Goal: Task Accomplishment & Management: Manage account settings

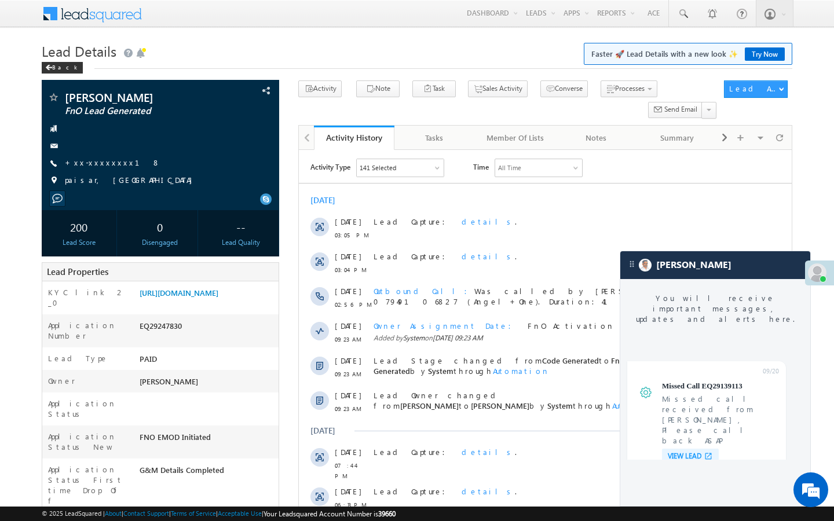
scroll to position [4396, 0]
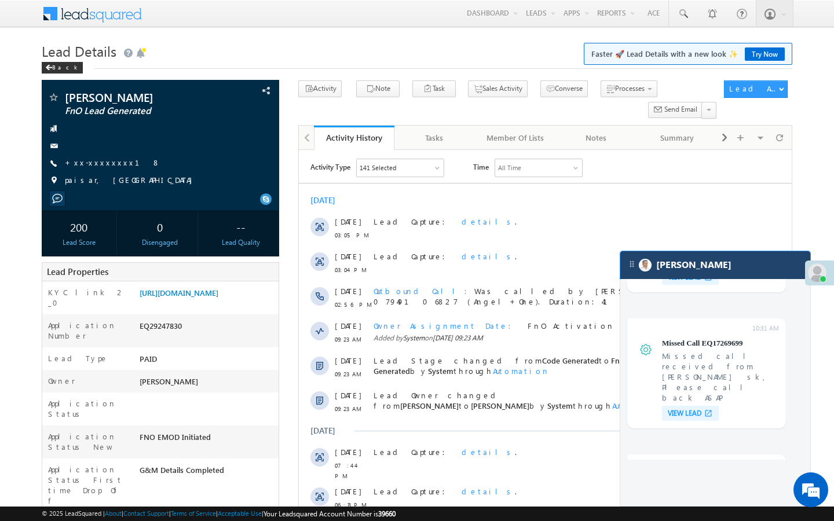
click at [716, 269] on div "[PERSON_NAME]" at bounding box center [715, 265] width 190 height 28
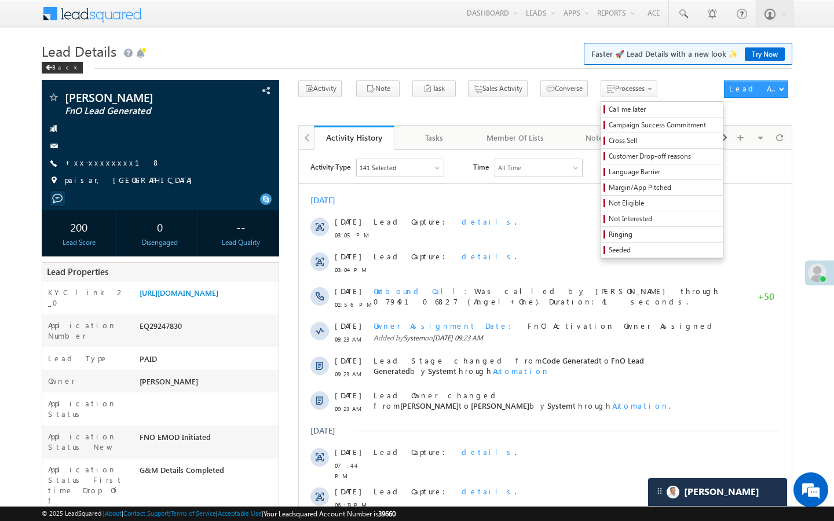
scroll to position [4472, 0]
click at [608, 105] on span "Call me later" at bounding box center [663, 109] width 110 height 10
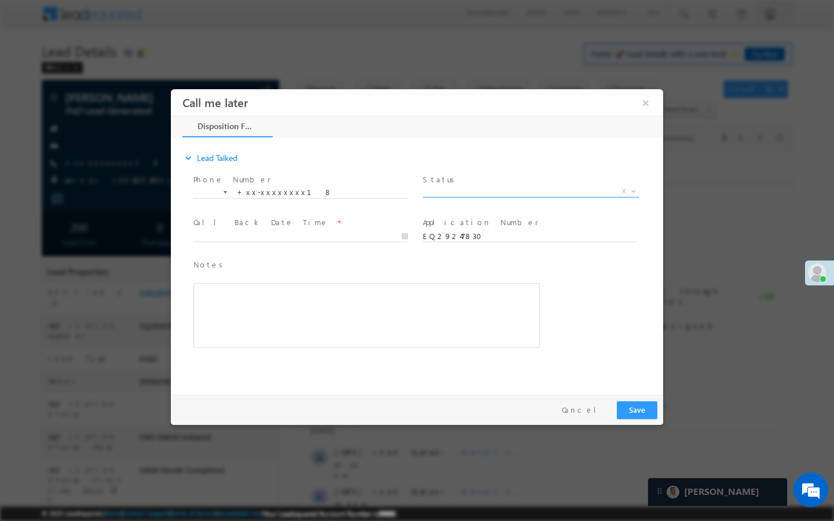
scroll to position [0, 0]
click at [587, 192] on span "X" at bounding box center [531, 192] width 216 height 12
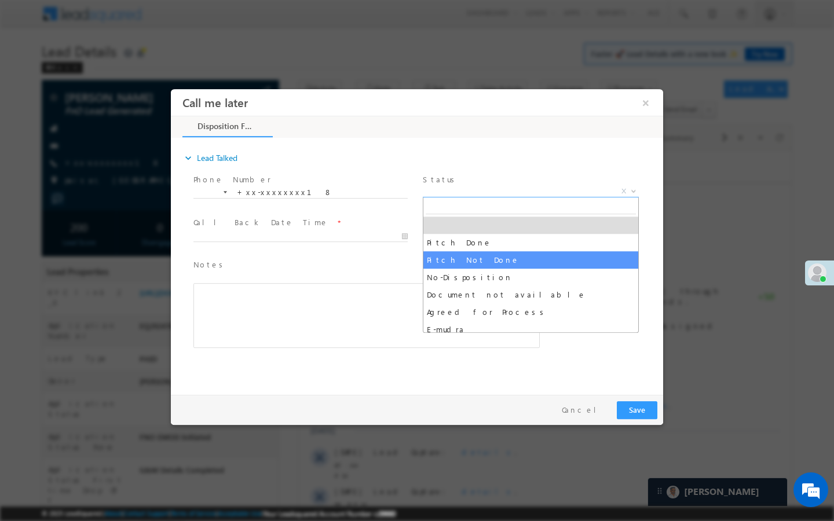
select select "Pitch Not Done"
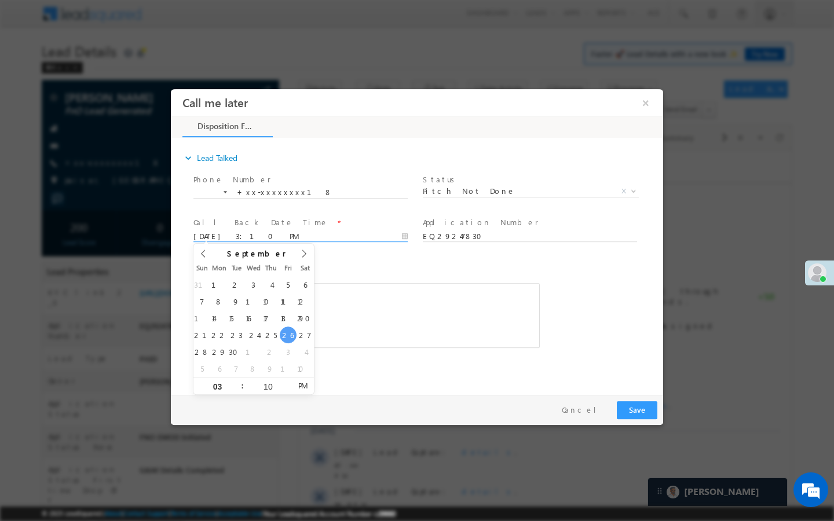
click at [388, 238] on input "09/26/25 3:10 PM" at bounding box center [300, 237] width 214 height 12
type input "09/27/25 3:10 PM"
click at [630, 405] on button "Save" at bounding box center [637, 410] width 41 height 18
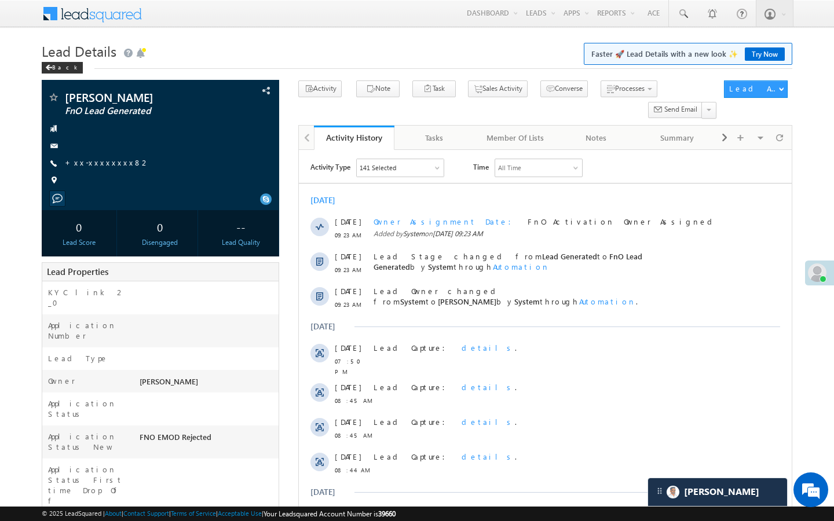
click at [94, 163] on link "+xx-xxxxxxxx82" at bounding box center [107, 162] width 85 height 10
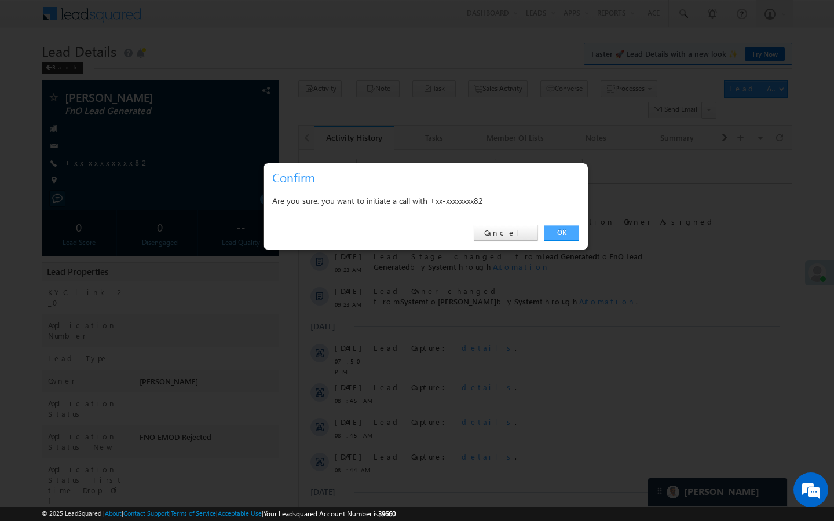
click at [568, 234] on link "OK" at bounding box center [561, 233] width 35 height 16
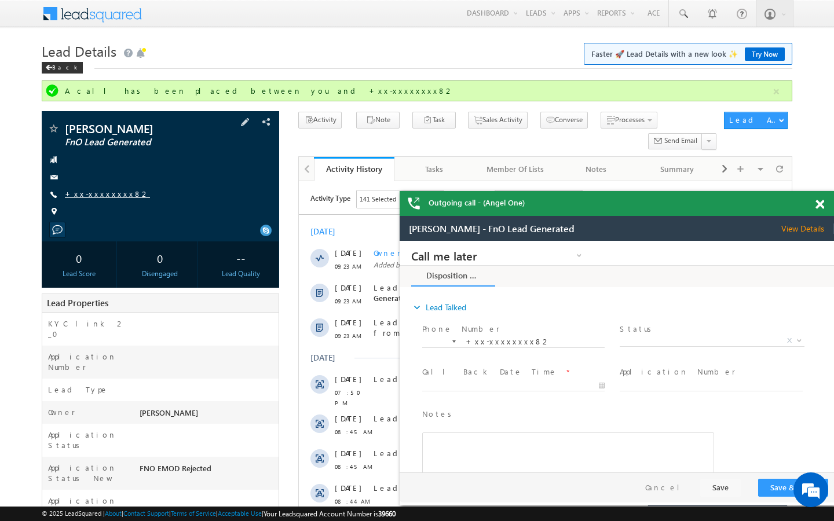
click at [102, 191] on link "+xx-xxxxxxxx82" at bounding box center [107, 194] width 85 height 10
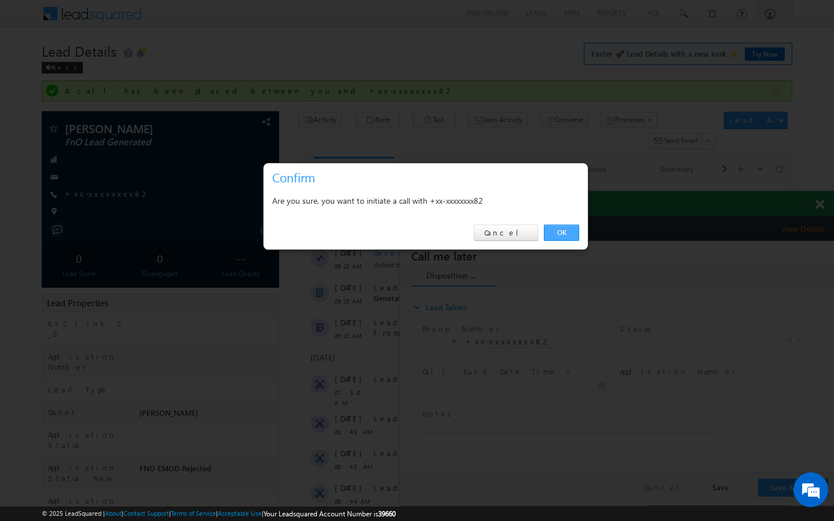
click at [569, 230] on link "OK" at bounding box center [561, 233] width 35 height 16
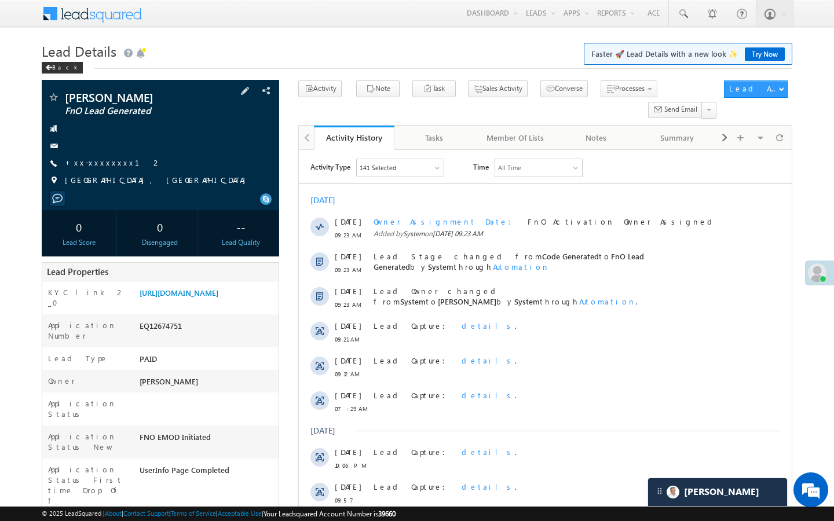
click at [110, 168] on span "+xx-xxxxxxxx12" at bounding box center [113, 163] width 97 height 12
click at [98, 163] on link "+xx-xxxxxxxx12" at bounding box center [113, 162] width 97 height 10
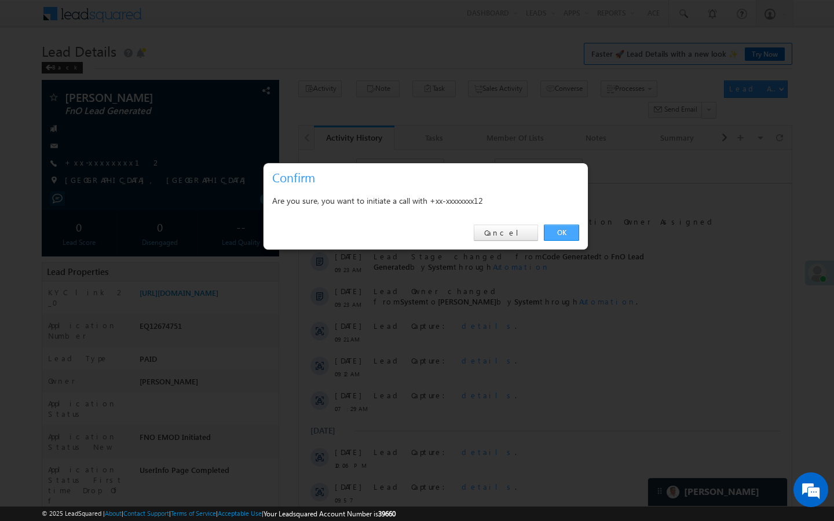
click at [560, 236] on link "OK" at bounding box center [561, 233] width 35 height 16
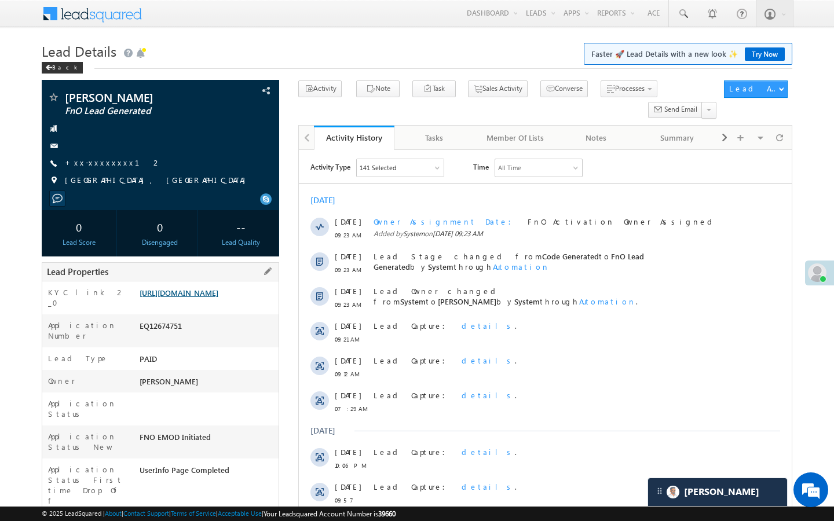
click at [177, 298] on link "https://angelbroking1-pk3em7sa.customui-test.leadsquared.com?leadId=84465dc6-2e…" at bounding box center [179, 293] width 79 height 10
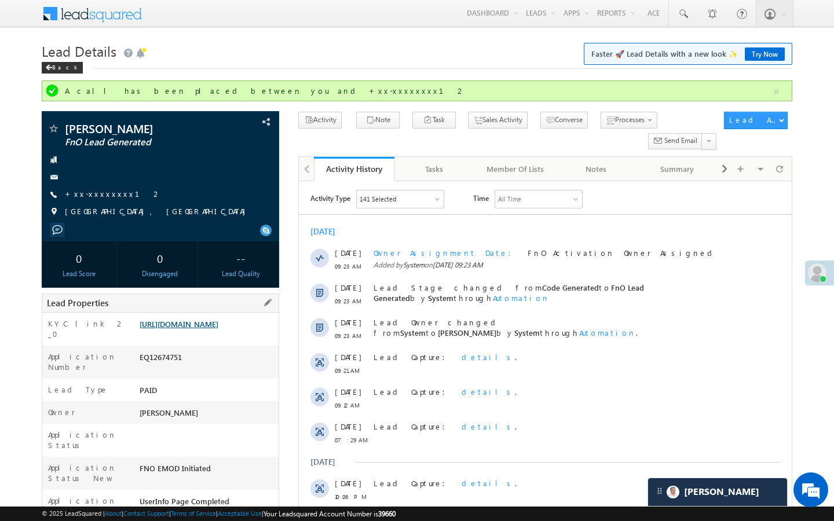
drag, startPoint x: 230, startPoint y: 317, endPoint x: 230, endPoint y: 324, distance: 6.9
click at [230, 317] on div "KYC link 2_0 https://angelbroking1-pk3em7sa.customui-test.leadsquared.com?leadI…" at bounding box center [160, 329] width 236 height 33
click at [218, 325] on link "https://angelbroking1-pk3em7sa.customui-test.leadsquared.com?leadId=84465dc6-2e…" at bounding box center [179, 324] width 79 height 10
click at [56, 129] on span at bounding box center [53, 130] width 12 height 12
click at [54, 131] on span at bounding box center [53, 130] width 12 height 12
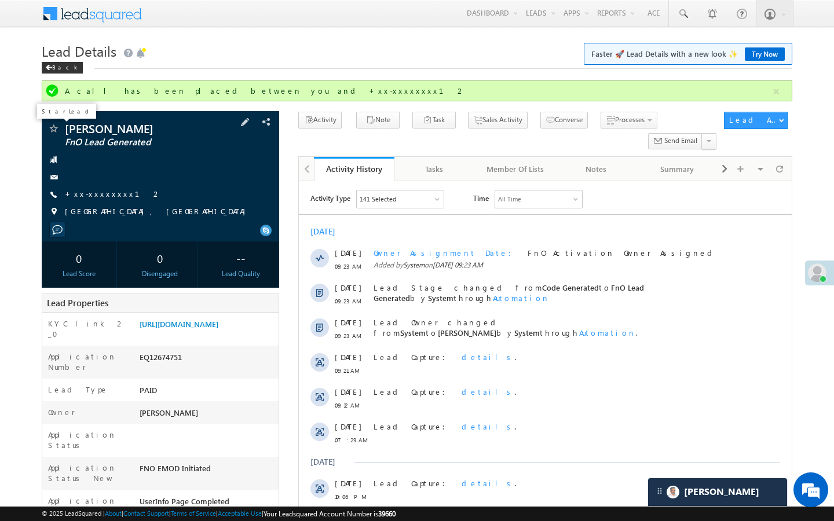
click at [53, 131] on span at bounding box center [53, 130] width 12 height 12
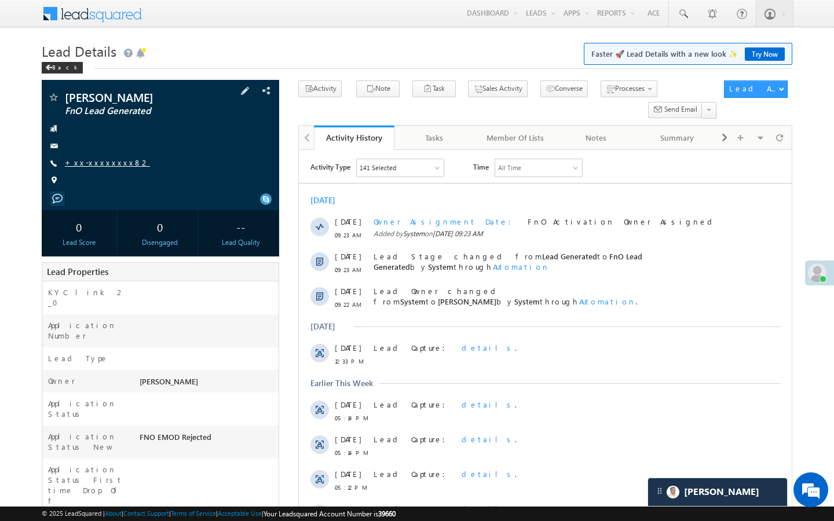
click at [102, 164] on link "+xx-xxxxxxxx82" at bounding box center [107, 162] width 85 height 10
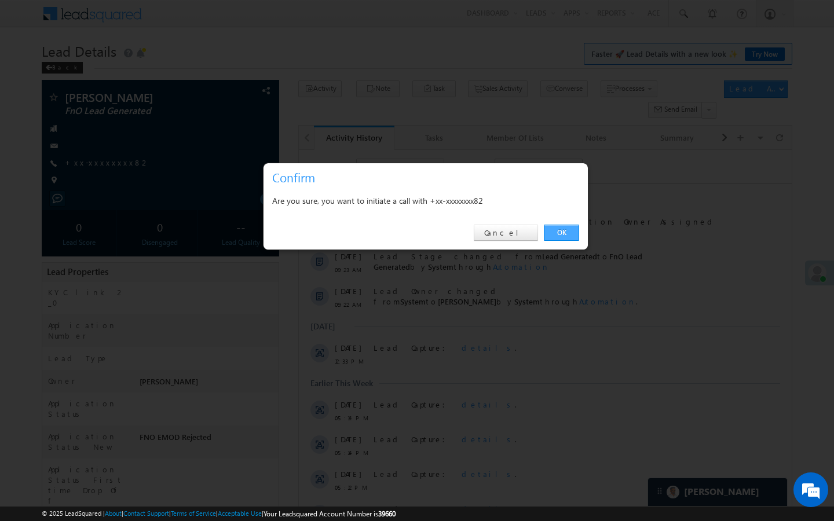
click at [571, 228] on link "OK" at bounding box center [561, 233] width 35 height 16
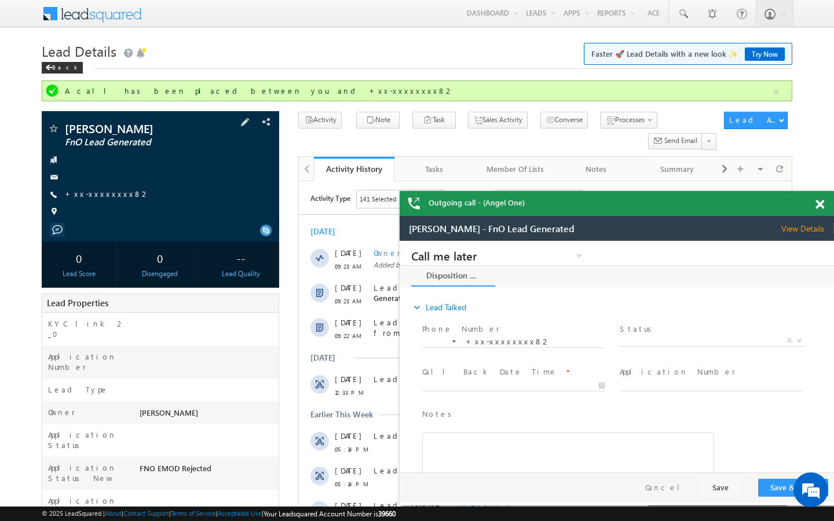
click at [102, 202] on div "RITIK FnO Lead Generated +xx-xxxxxxxx82" at bounding box center [160, 173] width 226 height 101
click at [103, 199] on span "+xx-xxxxxxxx82" at bounding box center [107, 195] width 85 height 12
click at [107, 190] on link "+xx-xxxxxxxx82" at bounding box center [107, 194] width 85 height 10
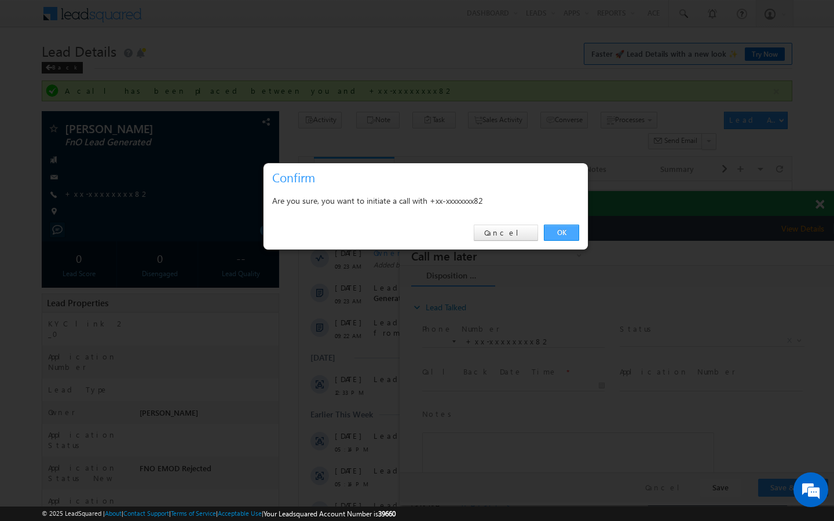
click at [574, 229] on link "OK" at bounding box center [561, 233] width 35 height 16
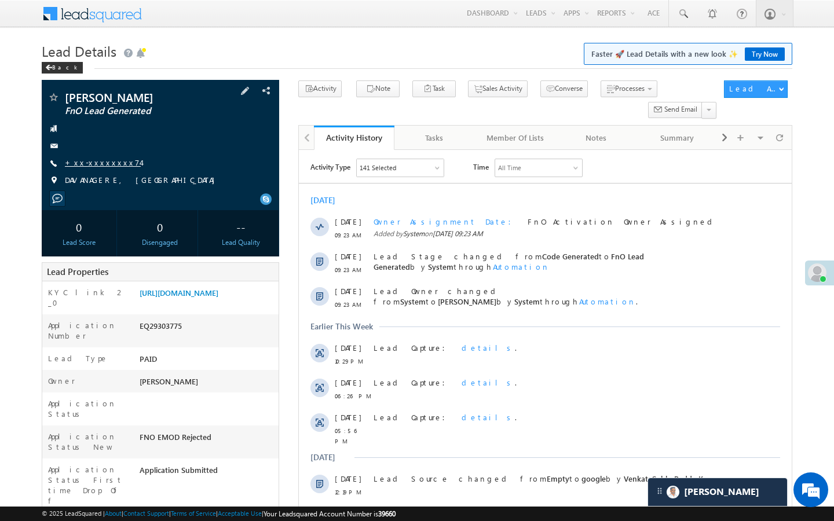
click at [96, 166] on link "+xx-xxxxxxxx74" at bounding box center [103, 162] width 76 height 10
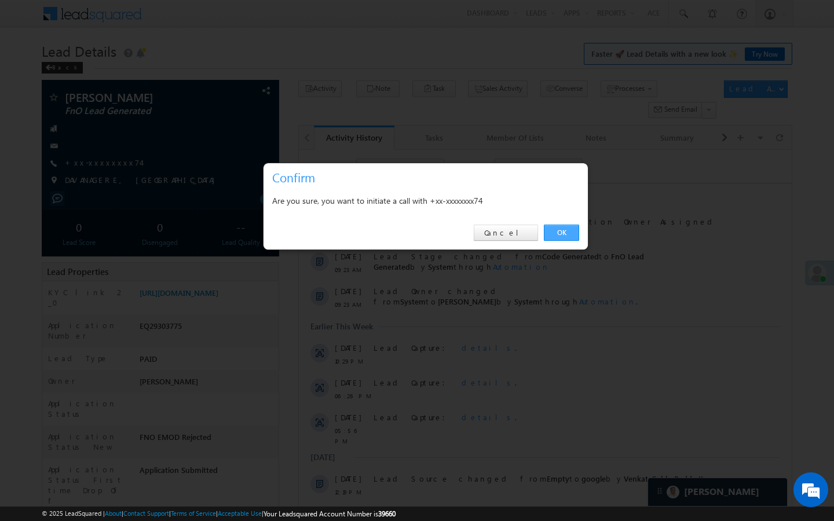
click at [556, 232] on link "OK" at bounding box center [561, 233] width 35 height 16
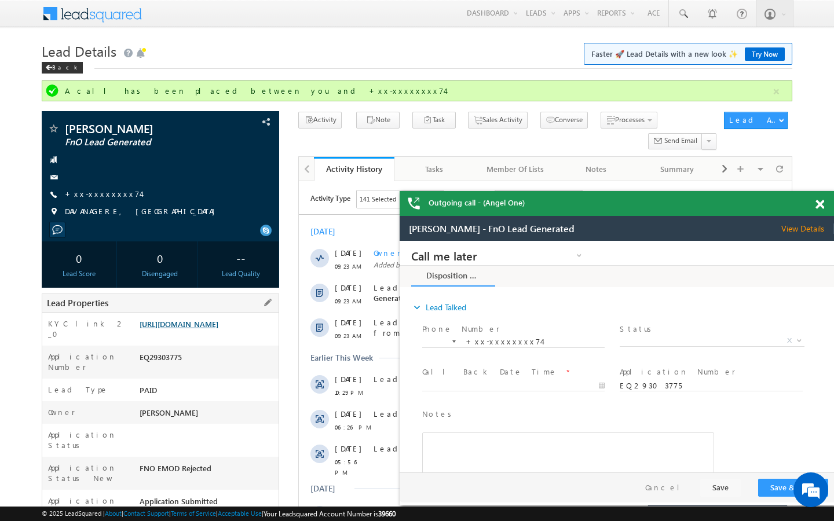
click at [213, 329] on link "[URL][DOMAIN_NAME]" at bounding box center [179, 324] width 79 height 10
click at [108, 192] on link "+xx-xxxxxxxx74" at bounding box center [103, 194] width 76 height 10
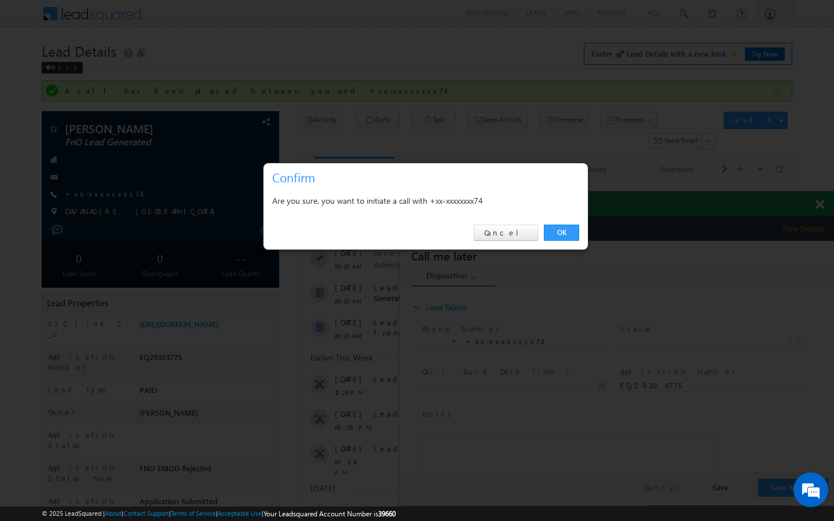
click at [464, 89] on div at bounding box center [417, 260] width 834 height 521
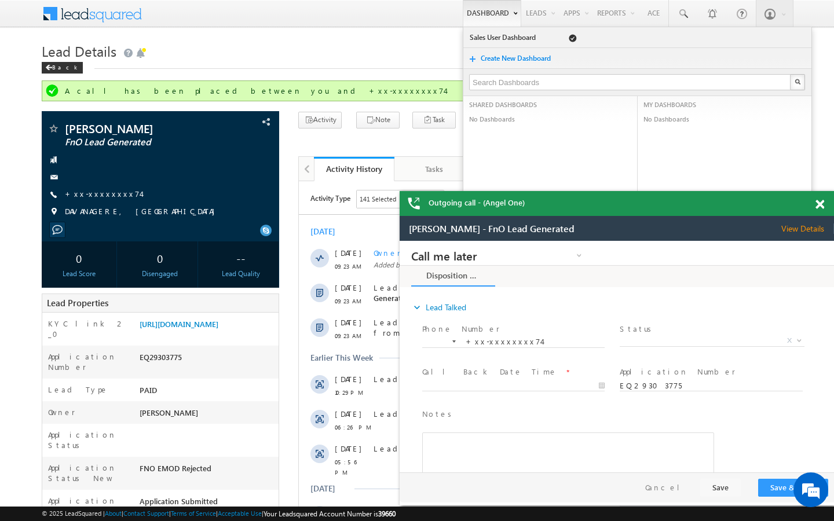
scroll to position [4424, 0]
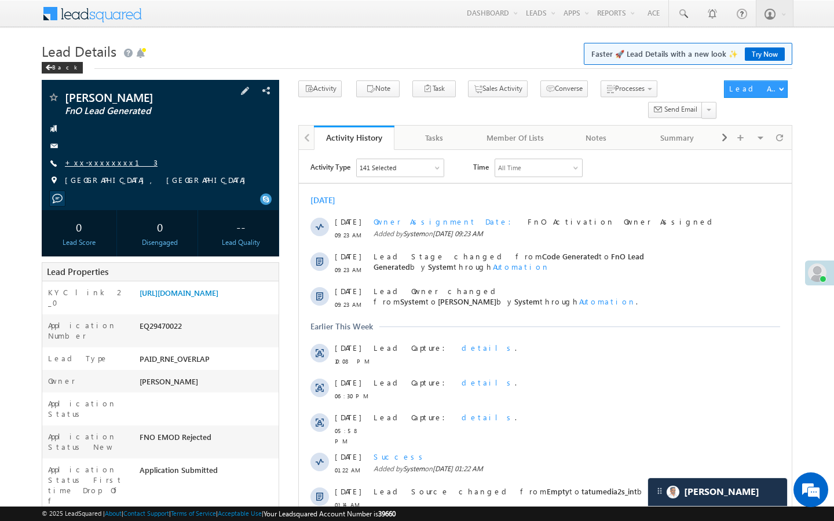
click at [102, 161] on link "+xx-xxxxxxxx13" at bounding box center [111, 162] width 93 height 10
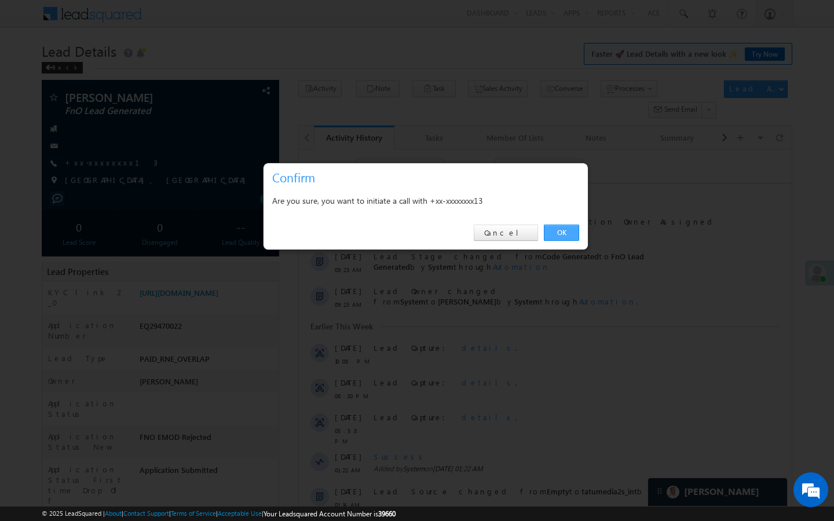
click at [566, 233] on link "OK" at bounding box center [561, 233] width 35 height 16
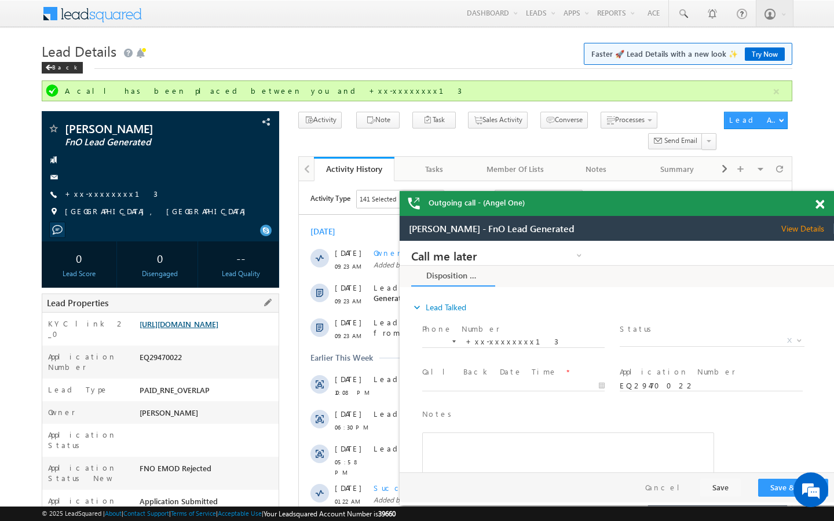
click at [210, 329] on link "https://angelbroking1-pk3em7sa.customui-test.leadsquared.com?leadId=449a6c55-9f…" at bounding box center [179, 324] width 79 height 10
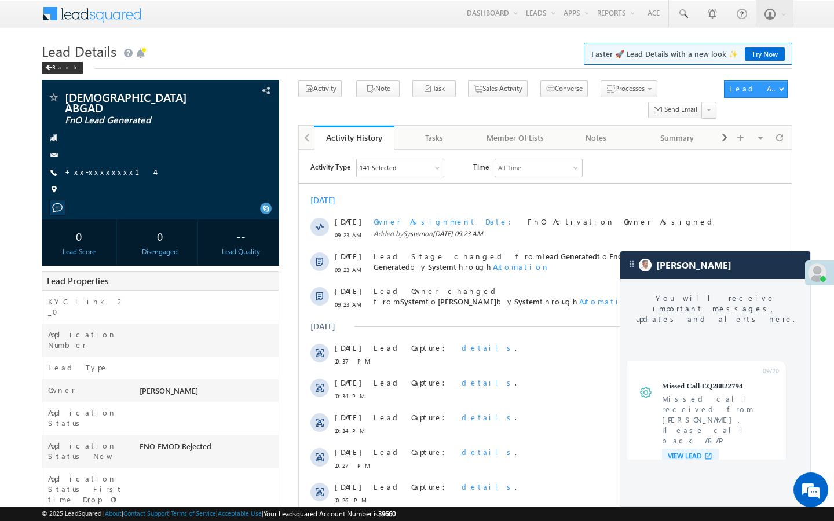
scroll to position [4424, 0]
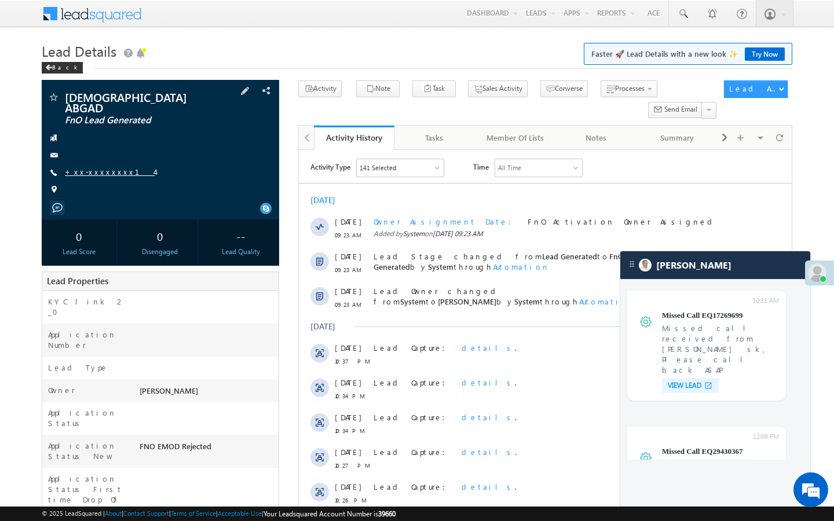
click at [111, 167] on link "+xx-xxxxxxxx14" at bounding box center [110, 172] width 90 height 10
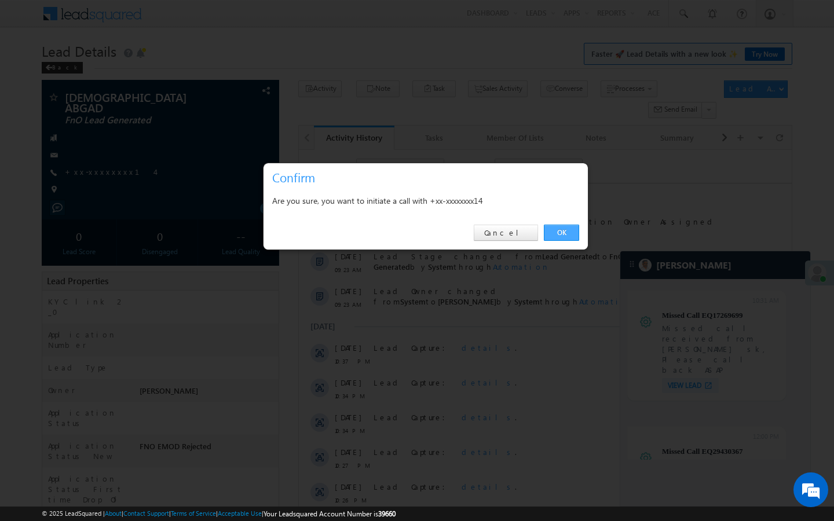
click at [554, 230] on link "OK" at bounding box center [561, 233] width 35 height 16
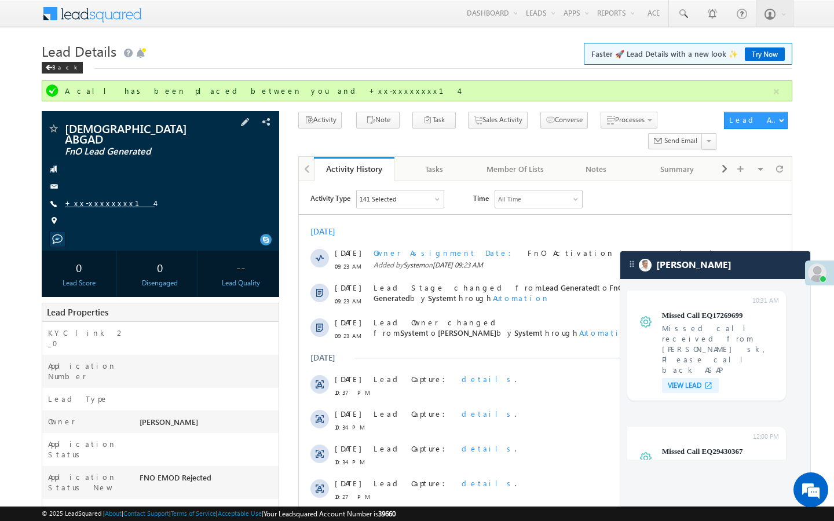
click at [97, 198] on link "+xx-xxxxxxxx14" at bounding box center [110, 203] width 90 height 10
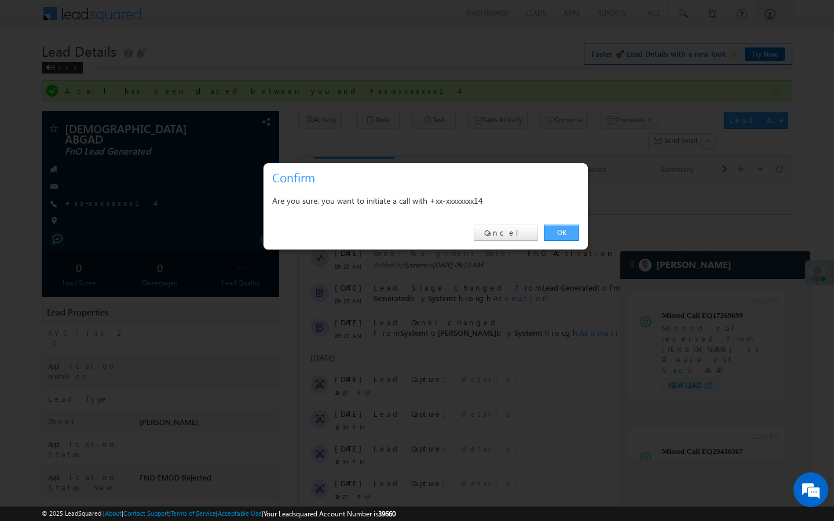
click at [559, 229] on link "OK" at bounding box center [561, 233] width 35 height 16
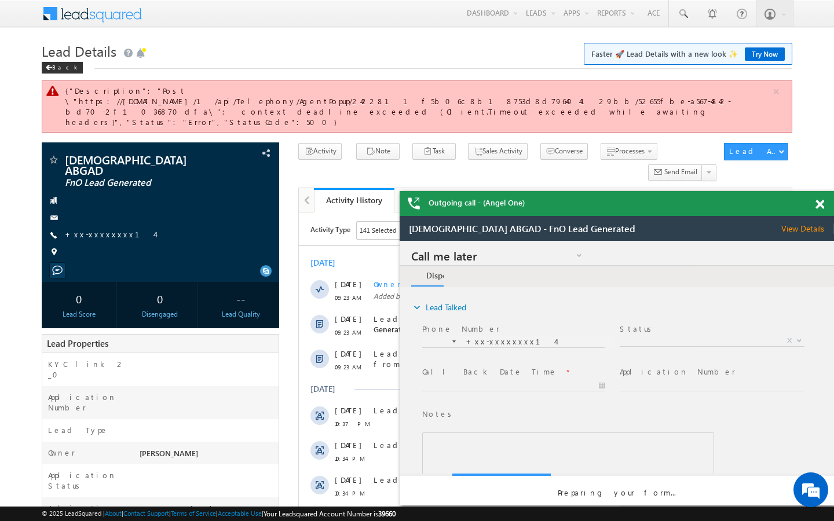
scroll to position [0, 0]
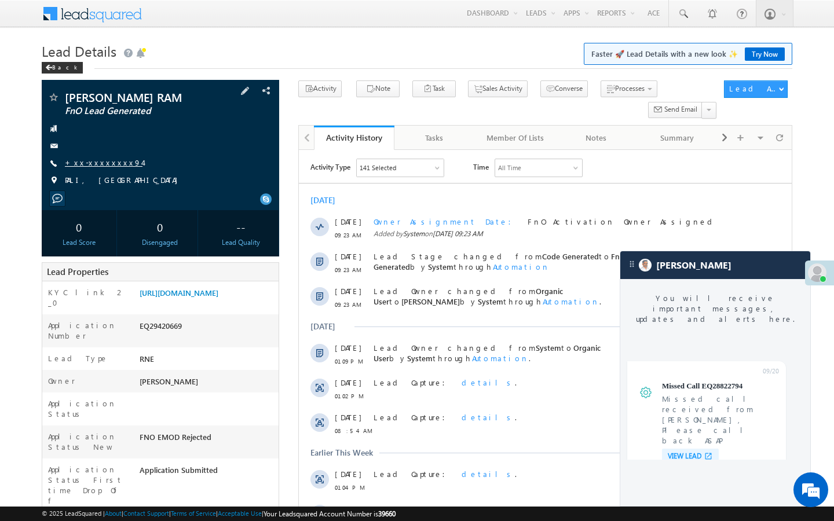
scroll to position [4424, 0]
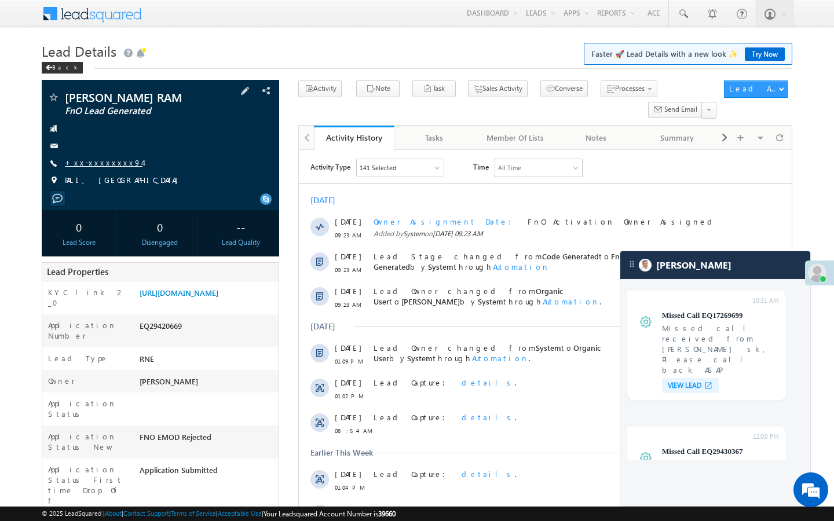
click at [108, 163] on link "+xx-xxxxxxxx94" at bounding box center [104, 162] width 78 height 10
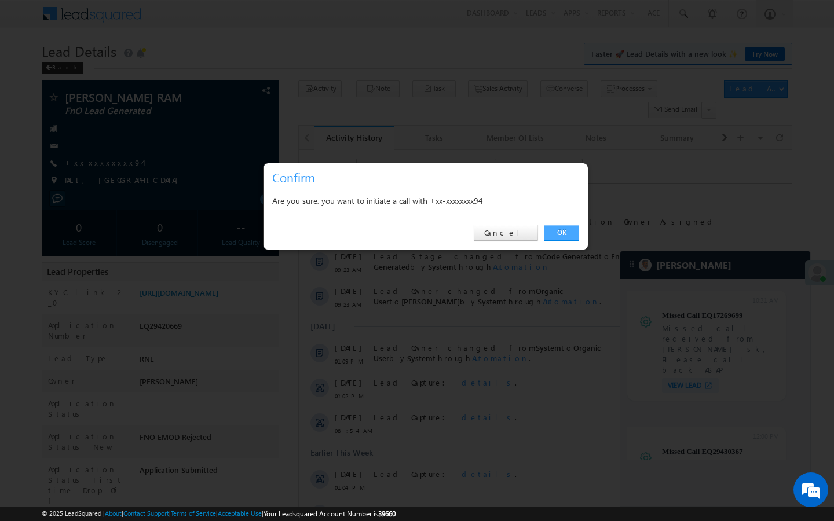
click at [562, 235] on link "OK" at bounding box center [561, 233] width 35 height 16
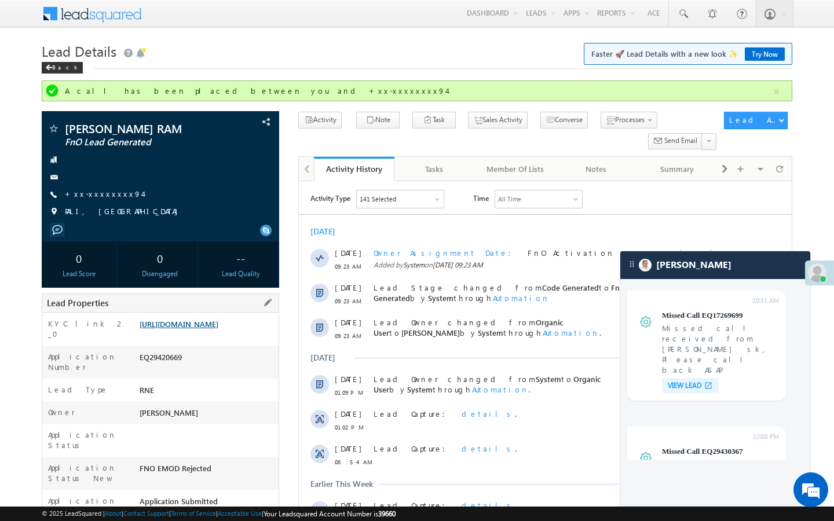
click at [209, 329] on link "[URL][DOMAIN_NAME]" at bounding box center [179, 324] width 79 height 10
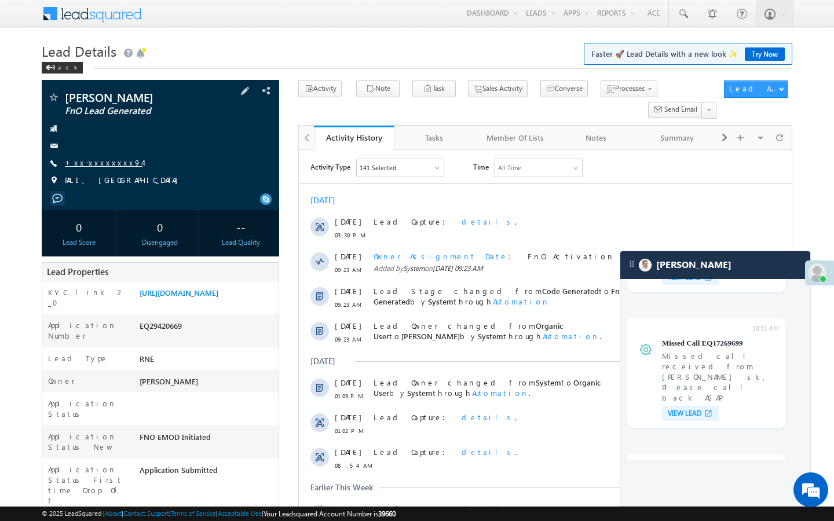
click at [101, 158] on link "+xx-xxxxxxxx94" at bounding box center [104, 162] width 78 height 10
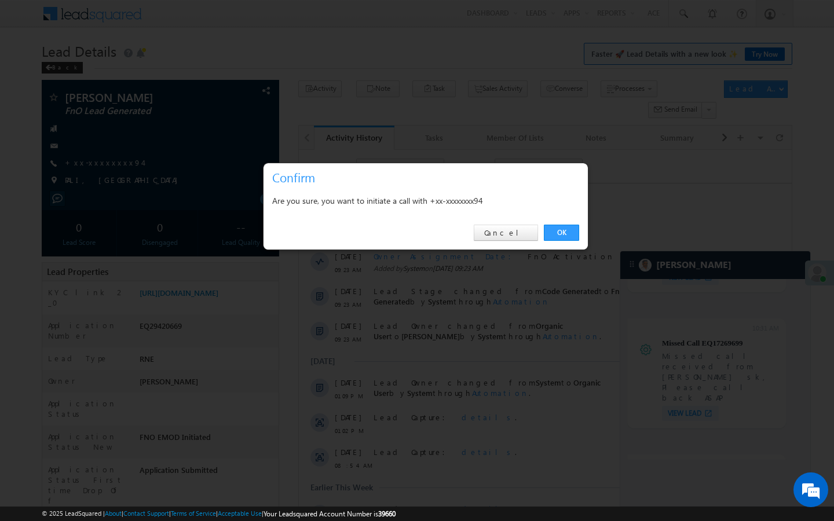
click at [561, 224] on div "OK Cancel" at bounding box center [425, 233] width 324 height 33
click at [570, 232] on link "OK" at bounding box center [561, 233] width 35 height 16
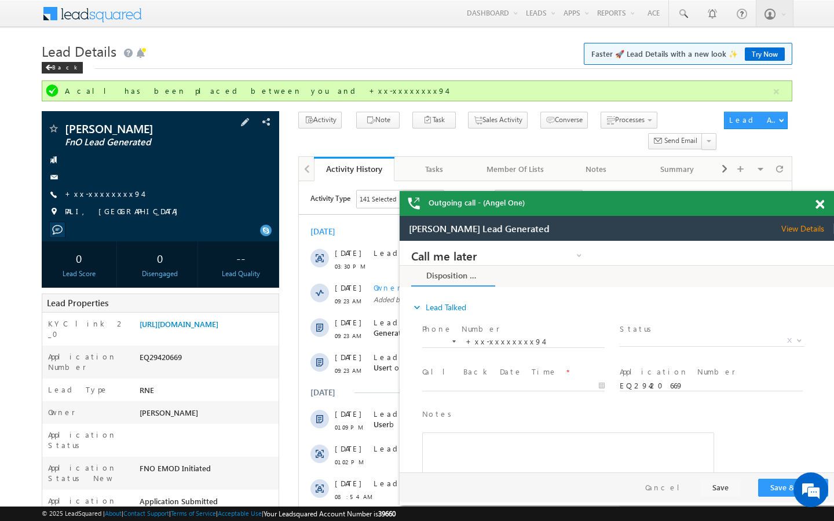
click at [105, 200] on span "+xx-xxxxxxxx94" at bounding box center [104, 195] width 78 height 12
click at [105, 196] on link "+xx-xxxxxxxx94" at bounding box center [104, 194] width 78 height 10
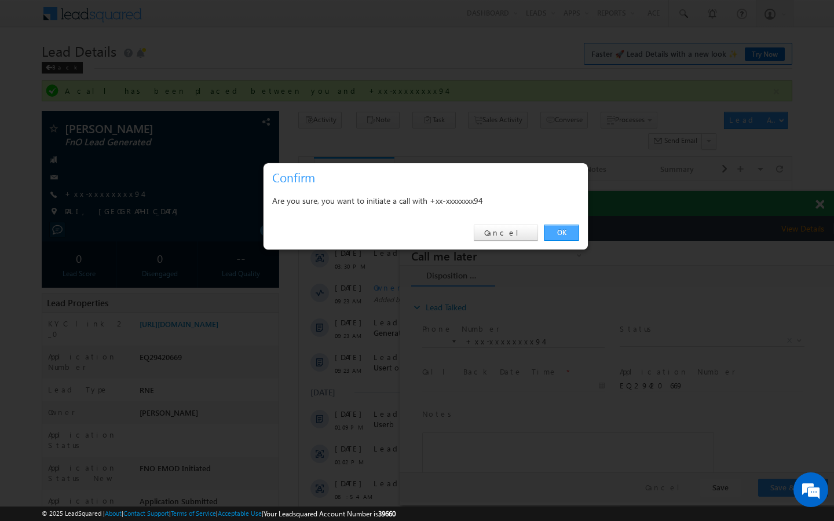
click at [570, 230] on link "OK" at bounding box center [561, 233] width 35 height 16
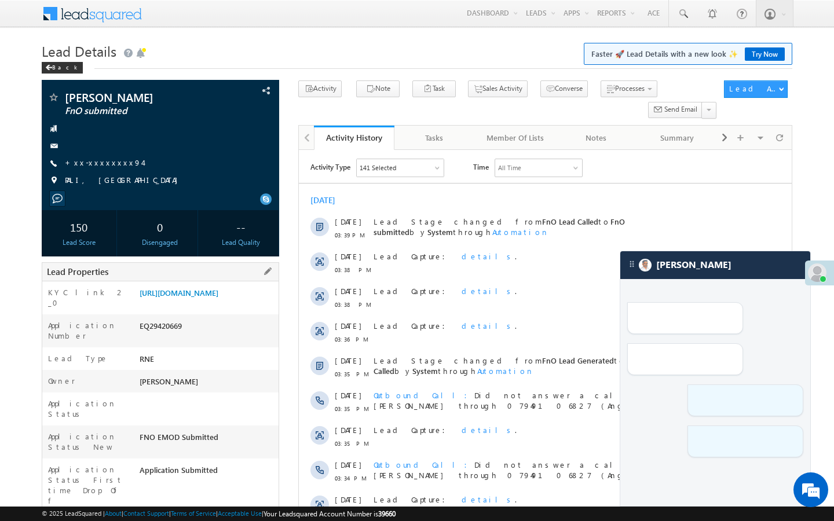
drag, startPoint x: 139, startPoint y: 484, endPoint x: 238, endPoint y: 484, distance: 99.0
click at [238, 518] on div "AABY187191" at bounding box center [208, 526] width 142 height 16
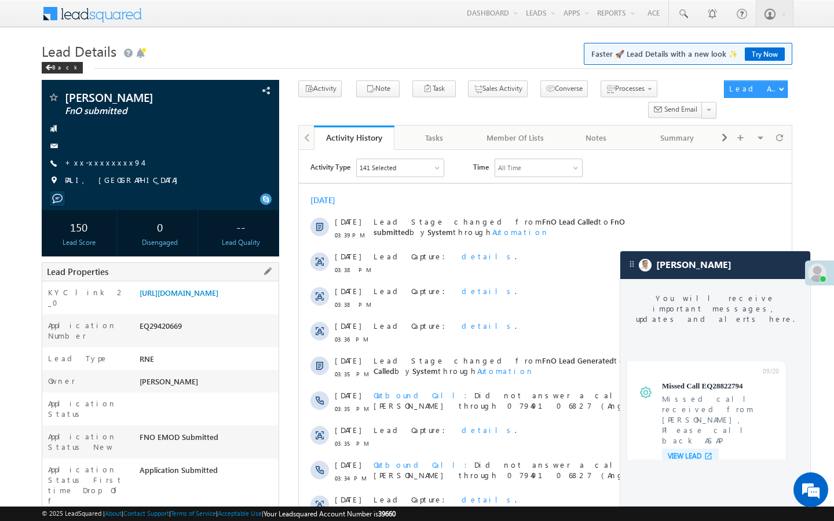
scroll to position [4396, 0]
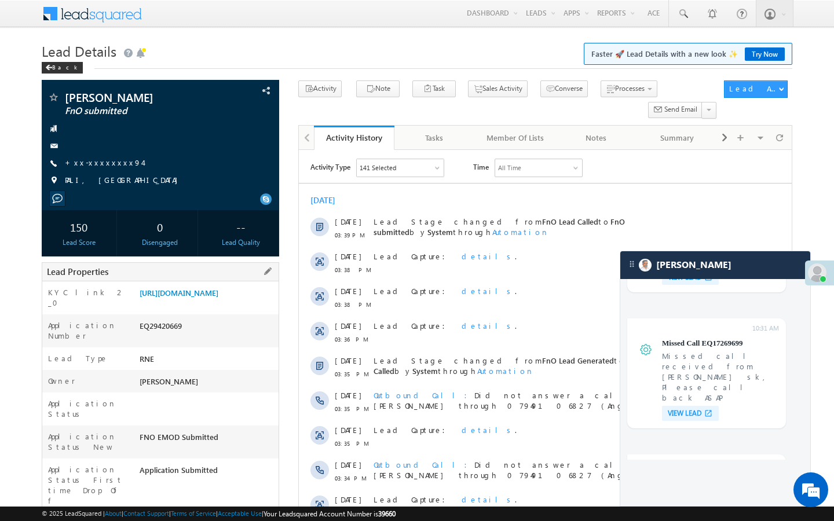
copy div "AABY187191"
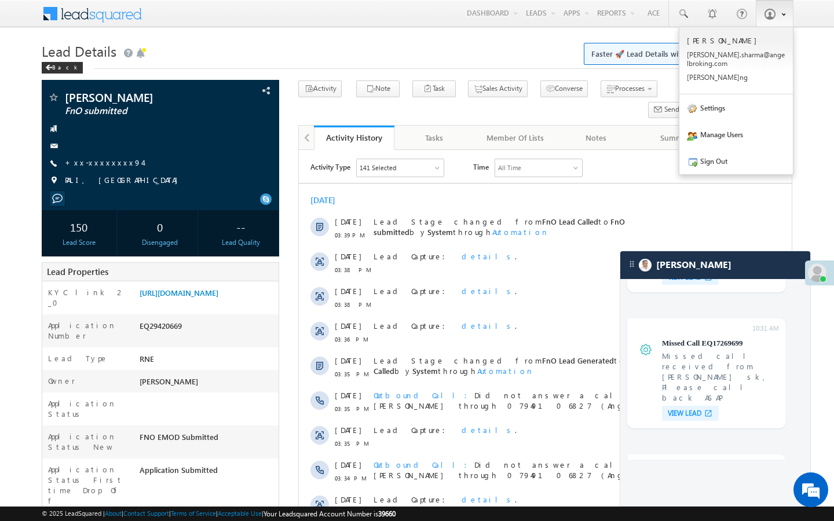
scroll to position [0, 0]
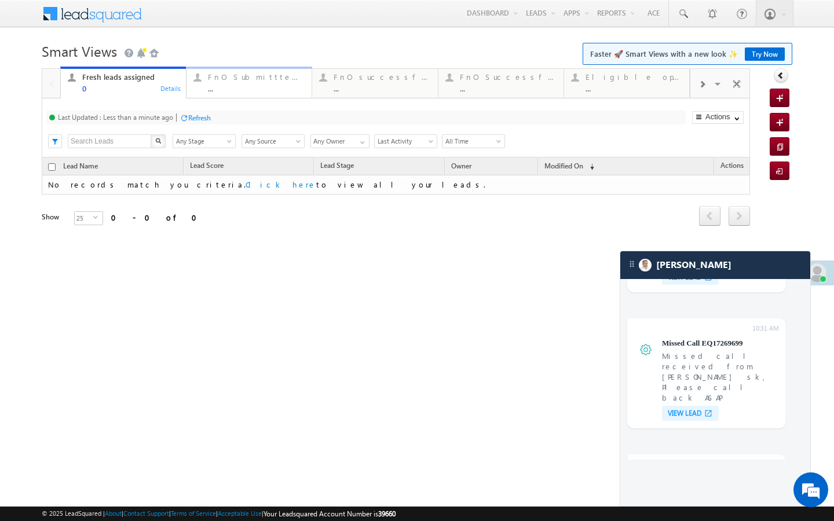
click at [278, 94] on link "FnO Submittted Leads ... Details" at bounding box center [249, 82] width 126 height 31
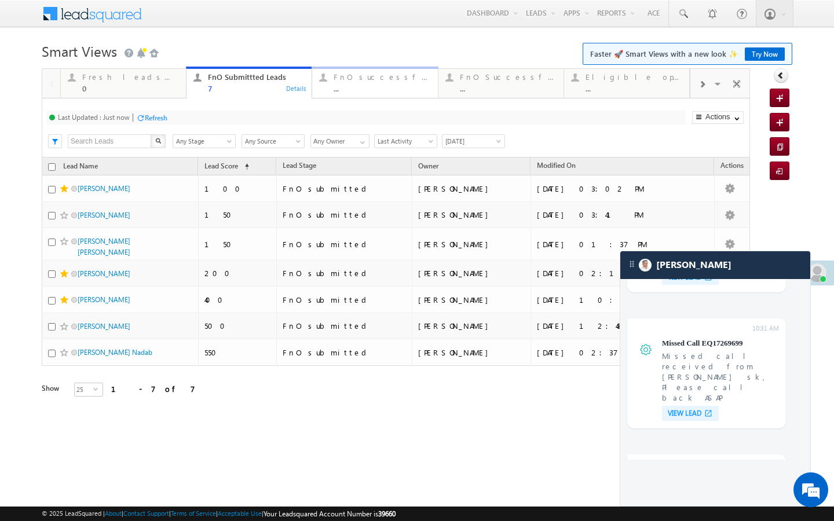
click at [362, 94] on link "FnO successful [DATE] Leads ... Details" at bounding box center [374, 82] width 126 height 31
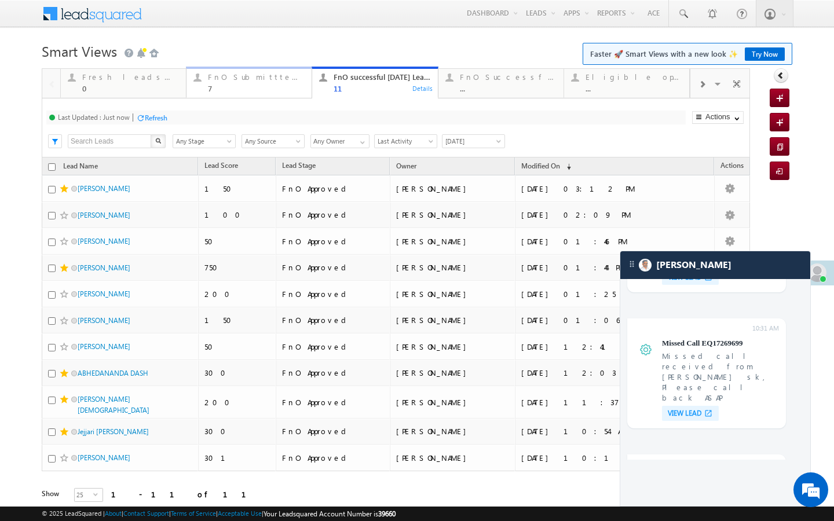
click at [258, 93] on link "FnO Submittted Leads 7 Details" at bounding box center [249, 82] width 126 height 31
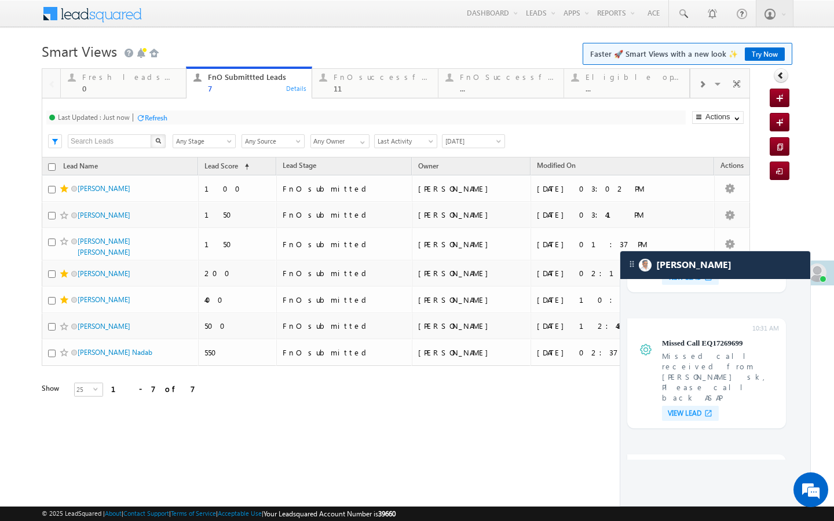
click at [164, 116] on div "Refresh" at bounding box center [156, 117] width 23 height 9
click at [706, 86] on div at bounding box center [701, 84] width 23 height 26
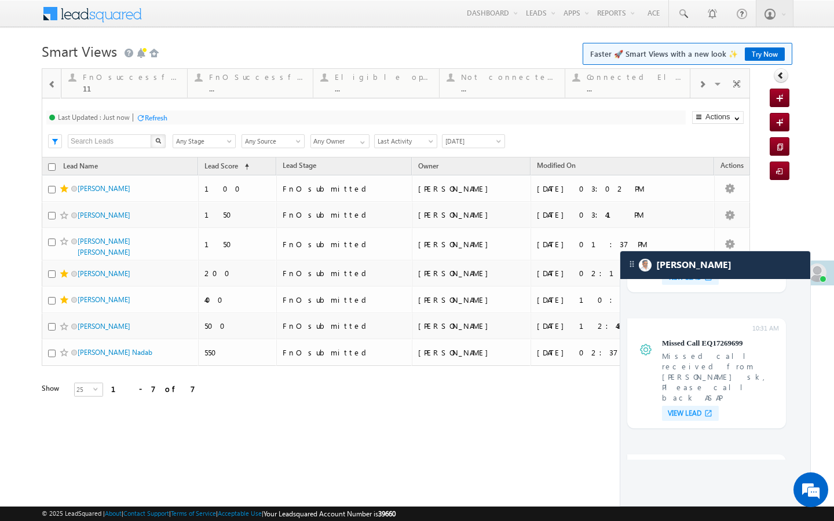
click at [706, 86] on div at bounding box center [701, 84] width 23 height 26
click at [651, 88] on div "..." at bounding box center [634, 88] width 96 height 9
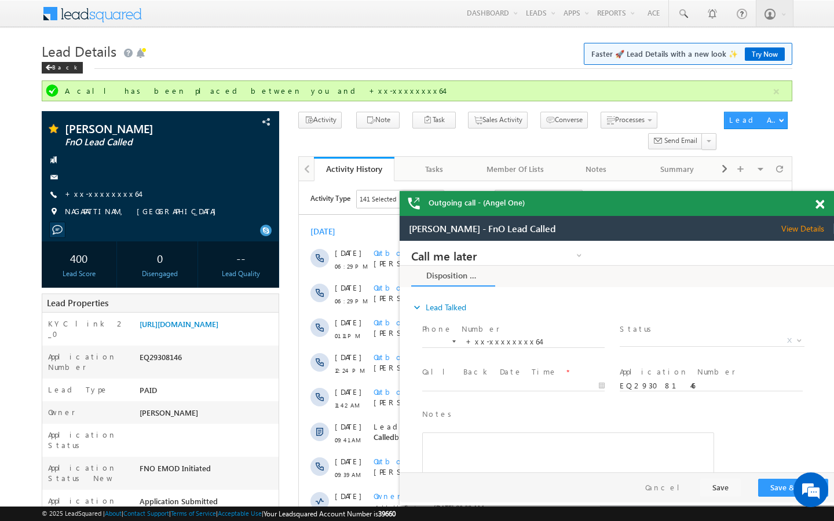
scroll to position [5618, 0]
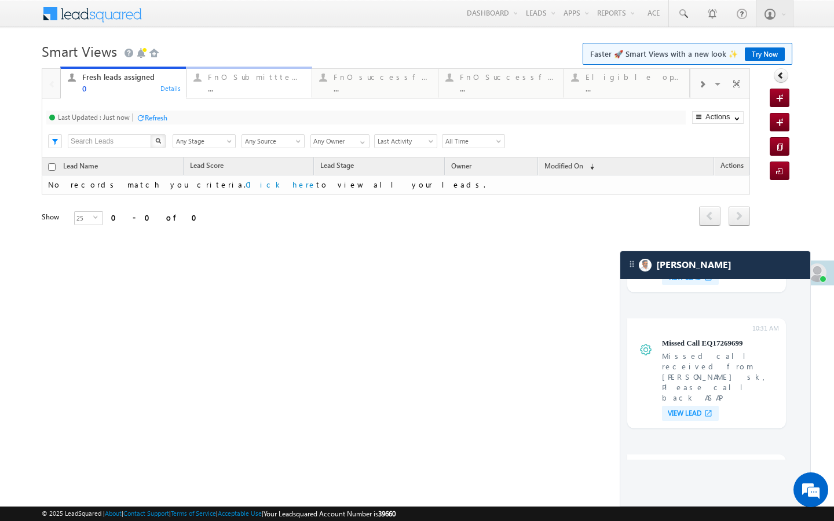
click at [279, 87] on div "..." at bounding box center [256, 88] width 97 height 9
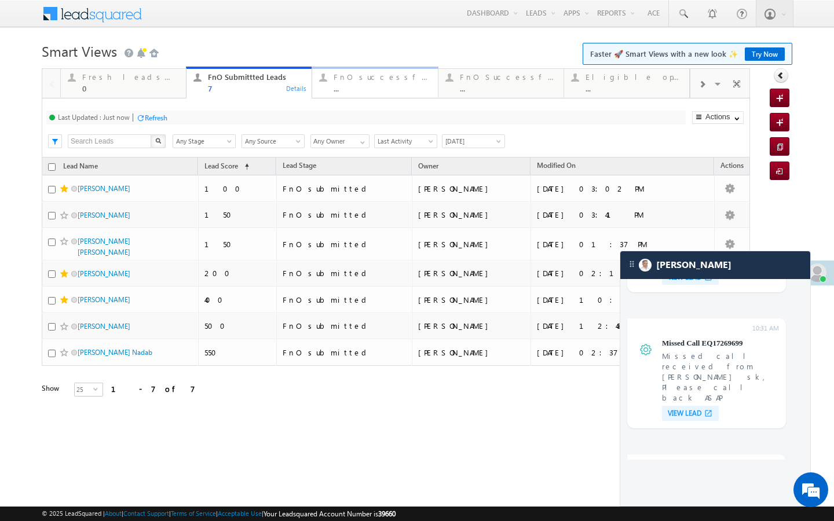
click at [356, 91] on div "..." at bounding box center [381, 88] width 97 height 9
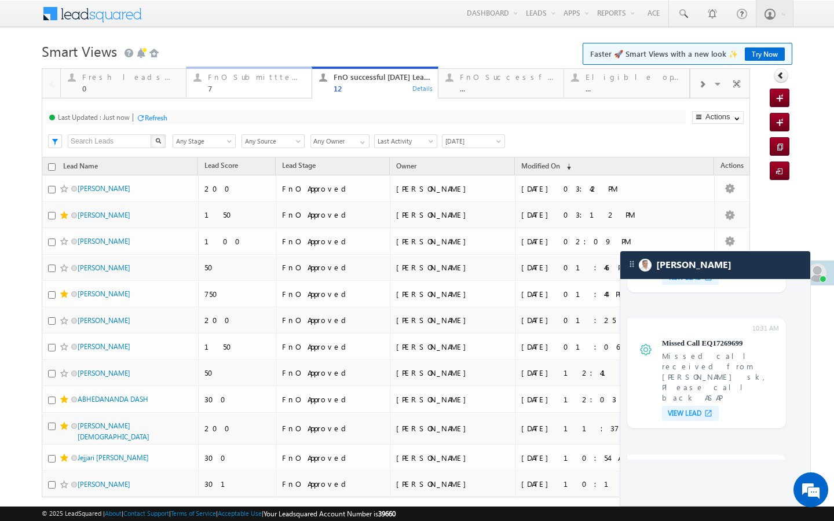
click at [269, 85] on div "7" at bounding box center [256, 88] width 97 height 9
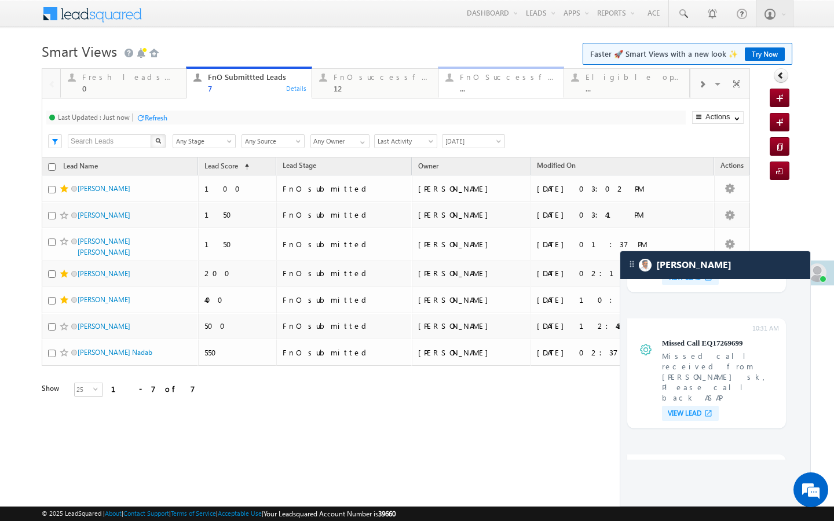
click at [487, 93] on div "..." at bounding box center [508, 88] width 97 height 9
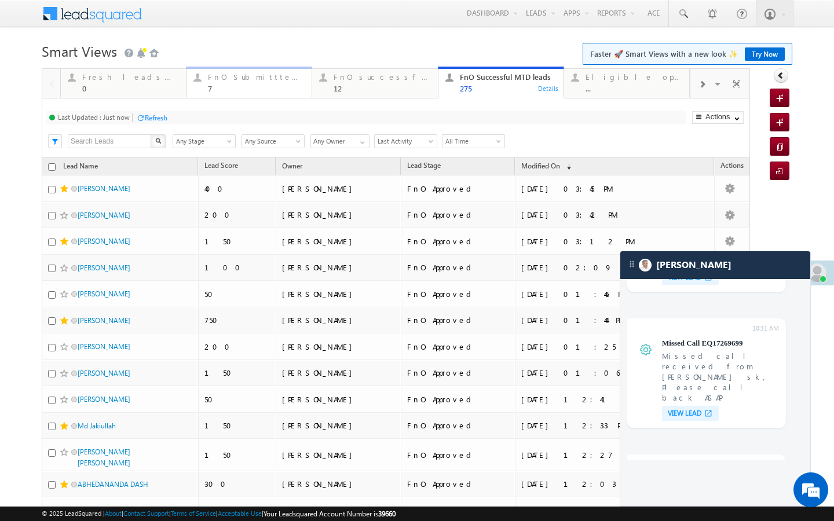
click at [280, 80] on div "FnO Submittted Leads" at bounding box center [256, 76] width 97 height 9
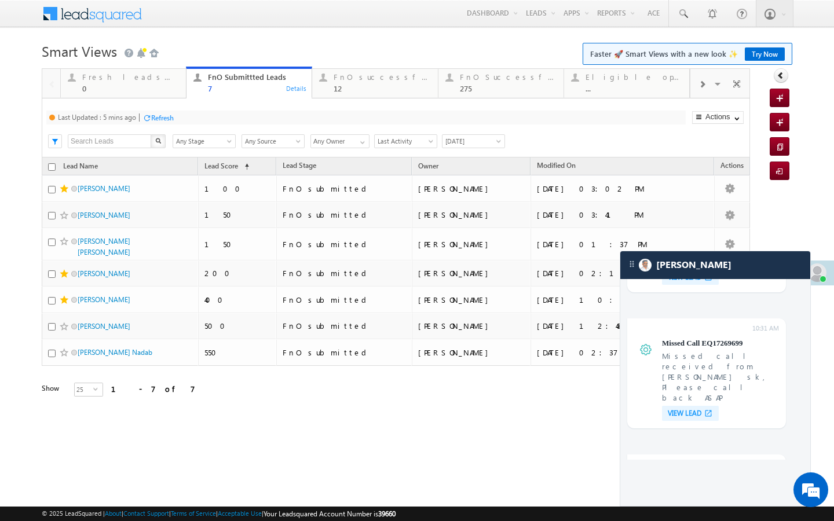
click at [174, 114] on div "Refresh" at bounding box center [162, 117] width 23 height 9
click at [387, 96] on link "FnO successful [DATE] Leads 12 Details" at bounding box center [374, 82] width 126 height 31
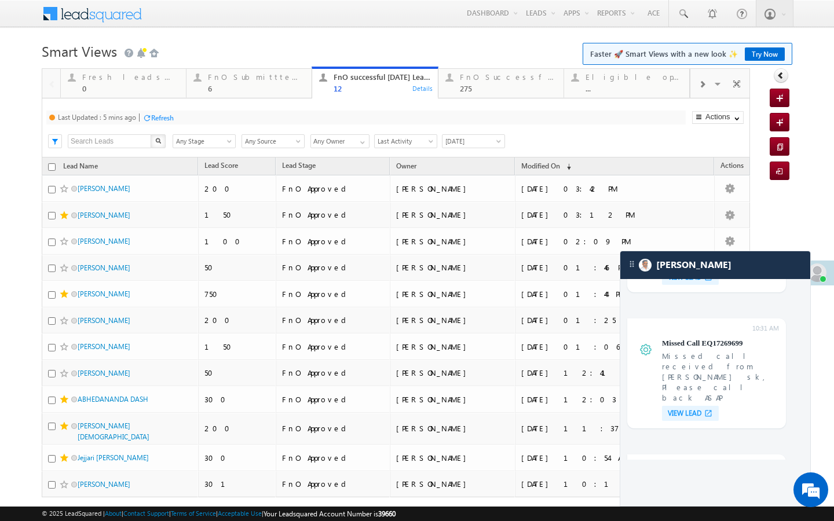
click at [164, 122] on div "Refresh" at bounding box center [162, 117] width 23 height 9
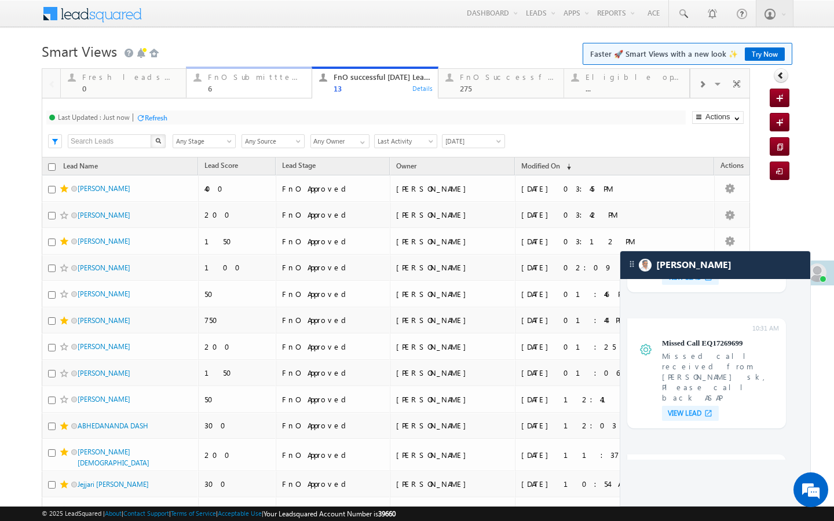
click at [237, 85] on div "6" at bounding box center [256, 88] width 97 height 9
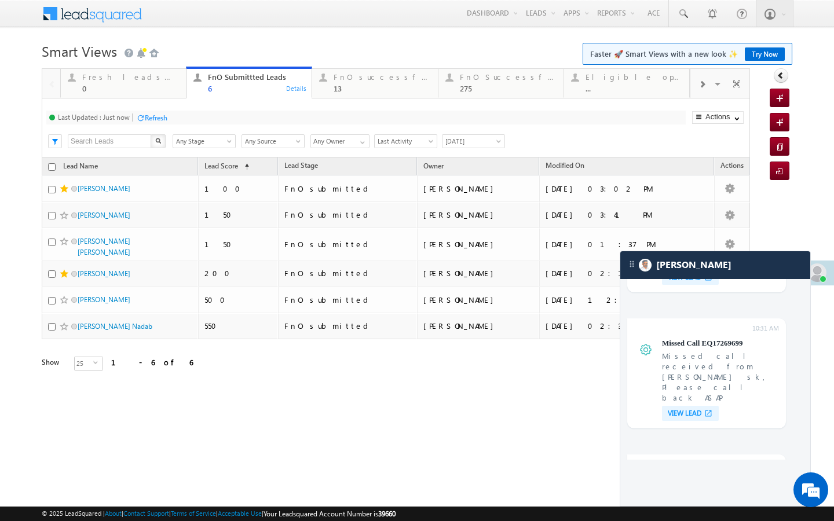
click at [160, 120] on div "Refresh" at bounding box center [156, 117] width 23 height 9
click at [347, 86] on div "13" at bounding box center [381, 88] width 97 height 9
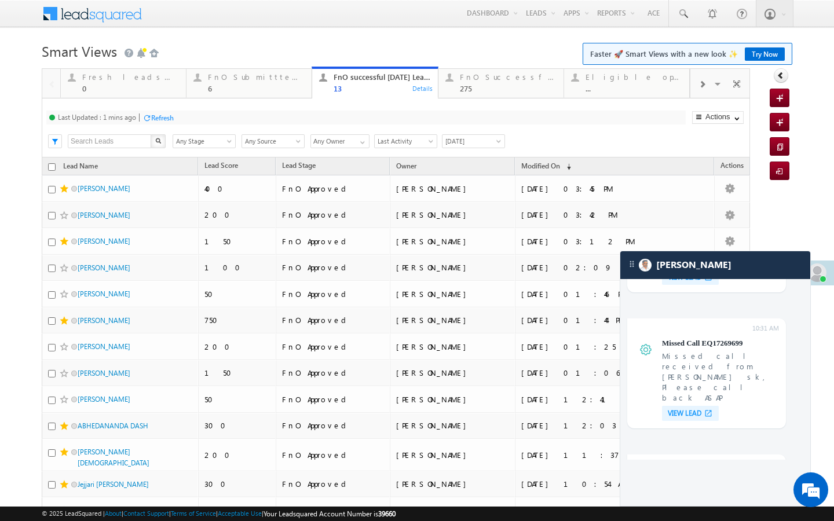
click at [164, 119] on div "Refresh" at bounding box center [162, 117] width 23 height 9
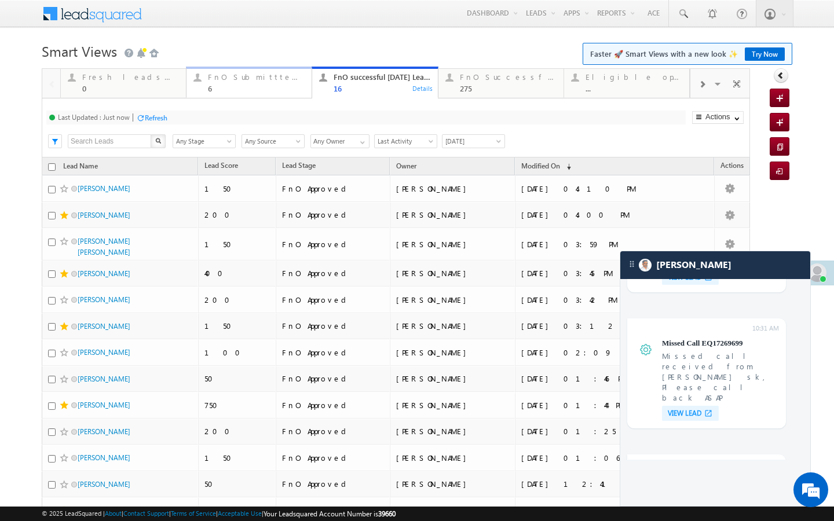
click at [238, 88] on div "6" at bounding box center [256, 88] width 97 height 9
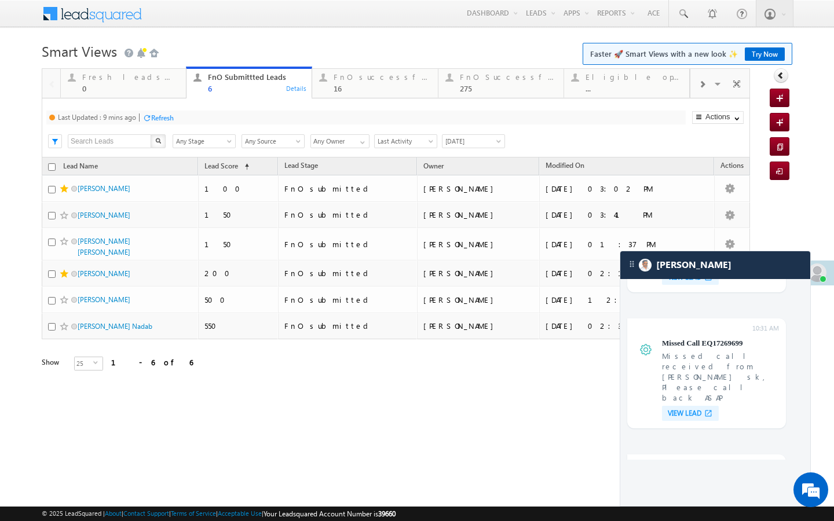
click at [162, 115] on div "Refresh" at bounding box center [162, 117] width 23 height 9
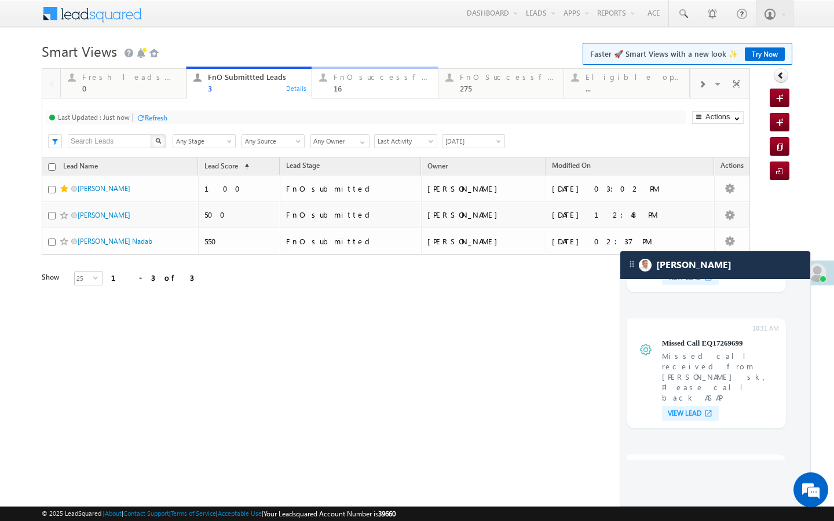
click at [346, 94] on link "FnO successful today Leads 16 Details" at bounding box center [374, 82] width 126 height 31
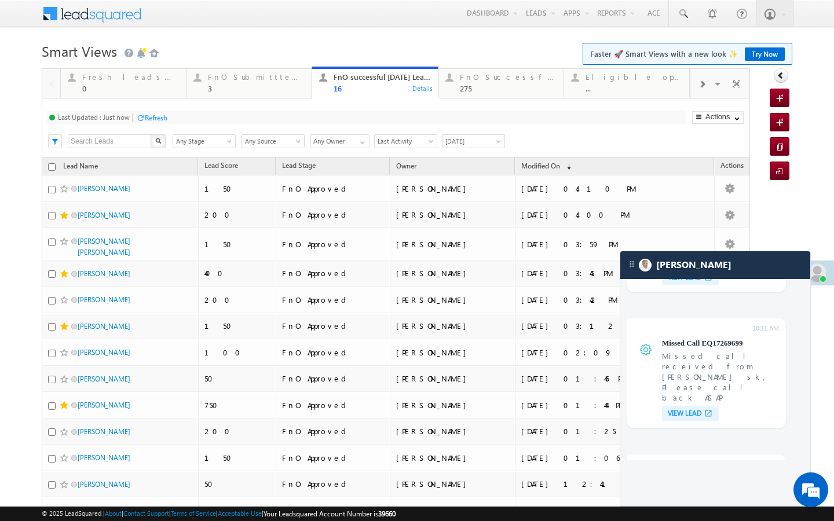
click at [166, 118] on div "Refresh" at bounding box center [156, 117] width 23 height 9
click at [223, 86] on div "3" at bounding box center [256, 88] width 97 height 9
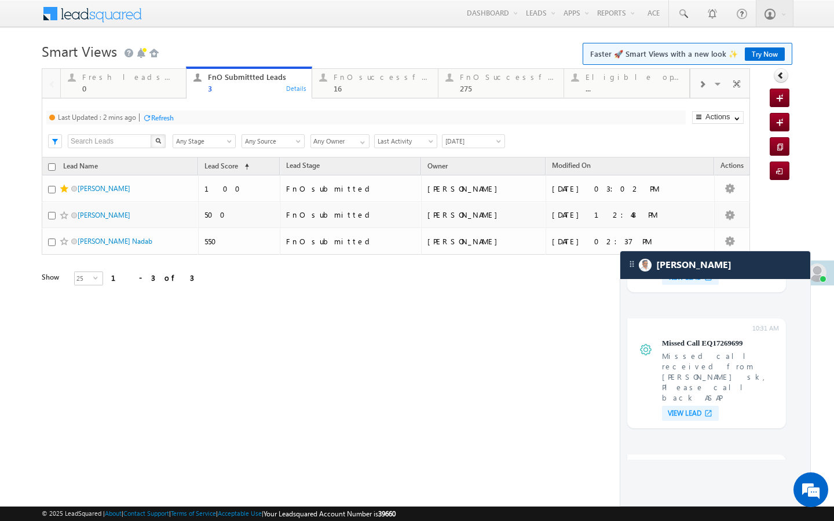
click at [165, 119] on div "Refresh" at bounding box center [162, 117] width 23 height 9
click at [362, 89] on div "16" at bounding box center [381, 88] width 97 height 9
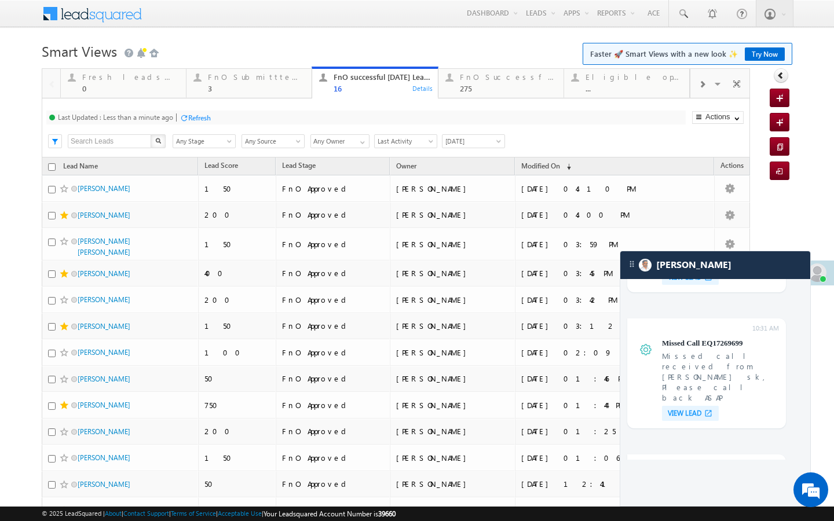
click at [197, 111] on div "Last Updated : Less than a minute ago Refresh Refreshing..." at bounding box center [365, 118] width 639 height 14
click at [197, 112] on div "Refresh" at bounding box center [194, 117] width 31 height 11
drag, startPoint x: 242, startPoint y: 85, endPoint x: 193, endPoint y: 122, distance: 61.1
click at [242, 85] on div "3" at bounding box center [256, 88] width 97 height 9
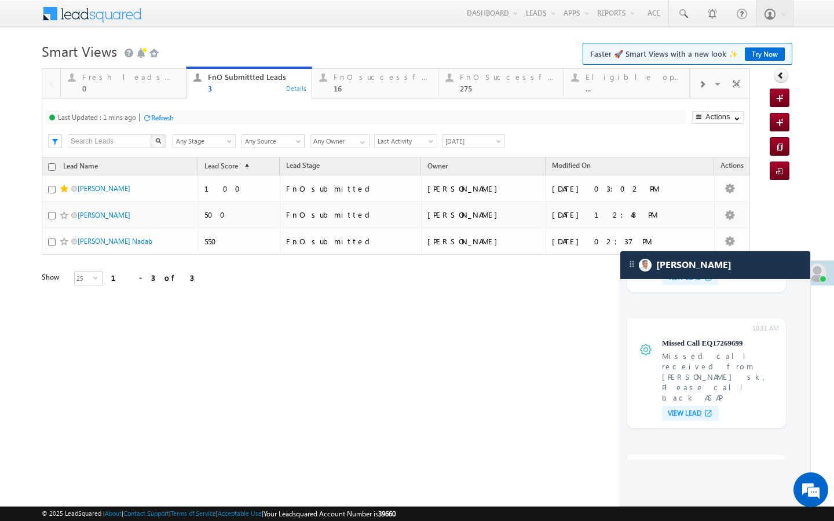
click at [167, 118] on div "Refresh" at bounding box center [162, 117] width 23 height 9
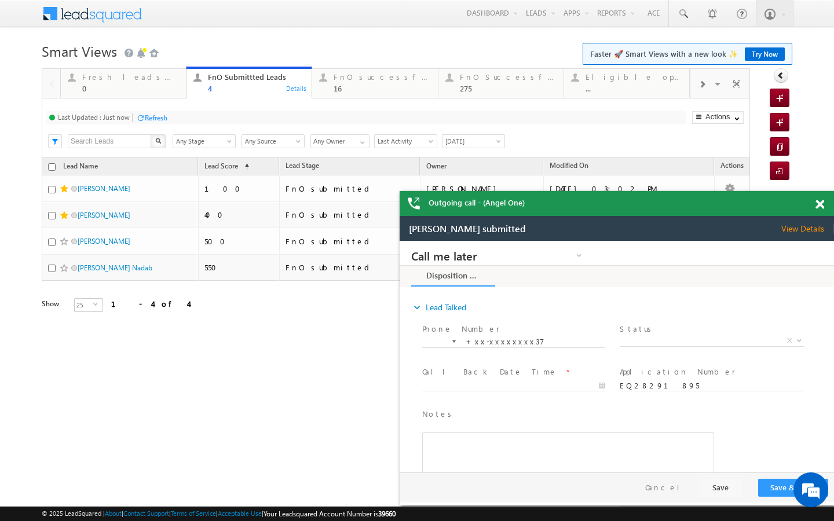
click at [154, 102] on div "Last Updated : Just now Refresh Refreshing... Search X Lead Stage Any Stage Any…" at bounding box center [396, 127] width 708 height 59
click at [173, 93] on link "Fresh leads assigned 0 Details" at bounding box center [123, 82] width 126 height 31
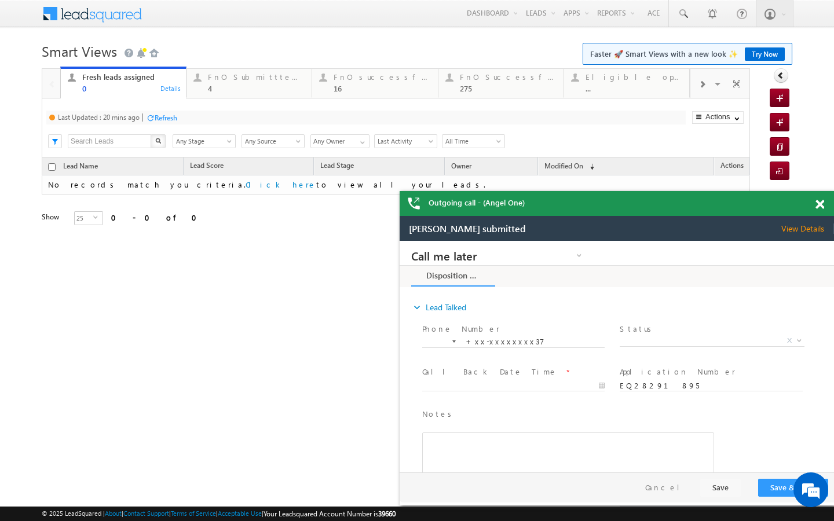
click at [171, 122] on div "Refresh" at bounding box center [166, 117] width 23 height 9
click at [703, 86] on span at bounding box center [701, 84] width 7 height 9
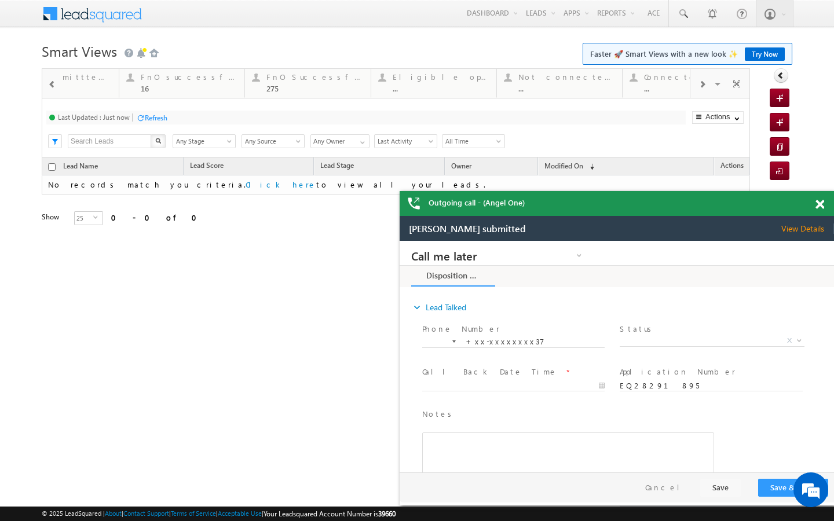
click at [703, 86] on span at bounding box center [701, 84] width 7 height 9
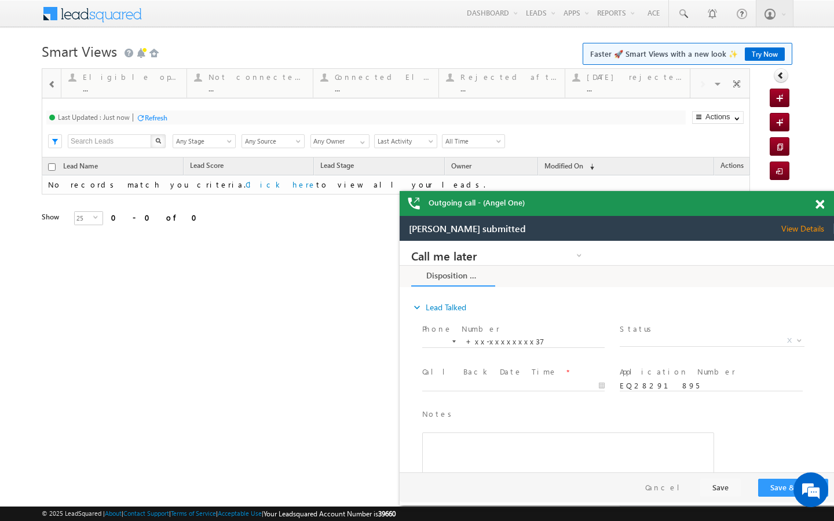
click at [703, 86] on div "Visible Tabs Fresh leads assigned Default FnO Submittted Leads Default FnO succ…" at bounding box center [720, 83] width 60 height 28
click at [646, 92] on div "..." at bounding box center [634, 88] width 96 height 9
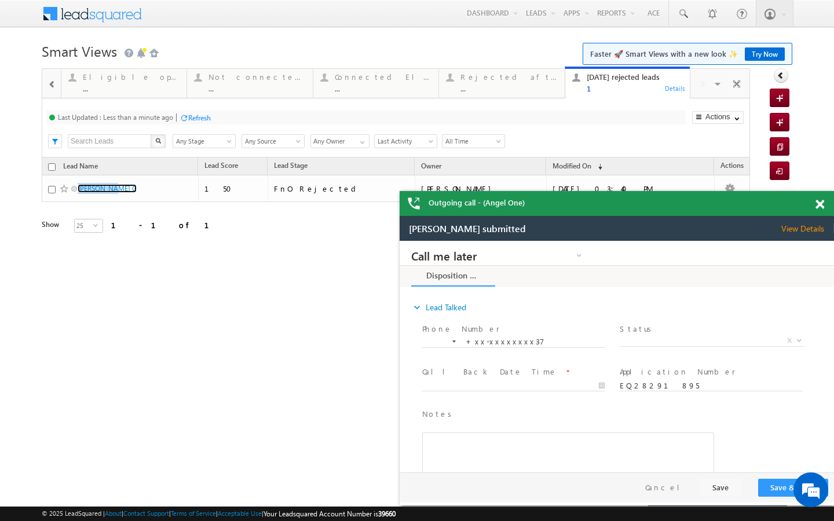
scroll to position [4472, 0]
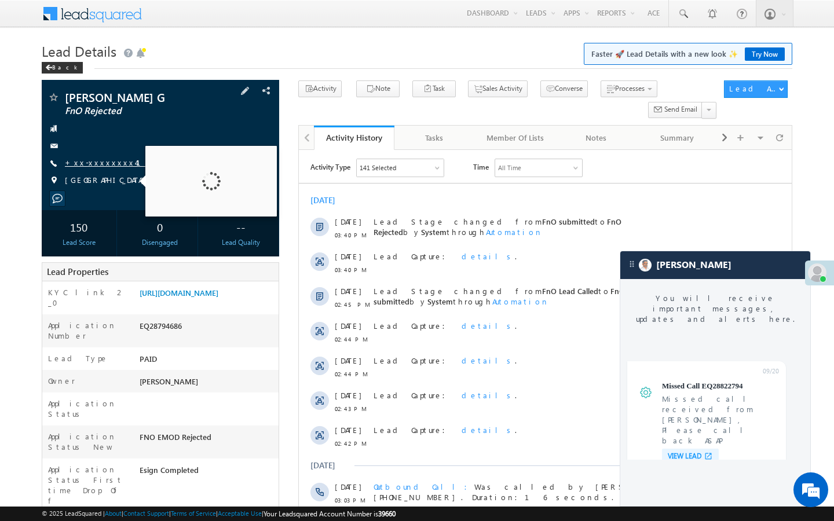
click at [109, 166] on link "+xx-xxxxxxxx41" at bounding box center [110, 162] width 90 height 10
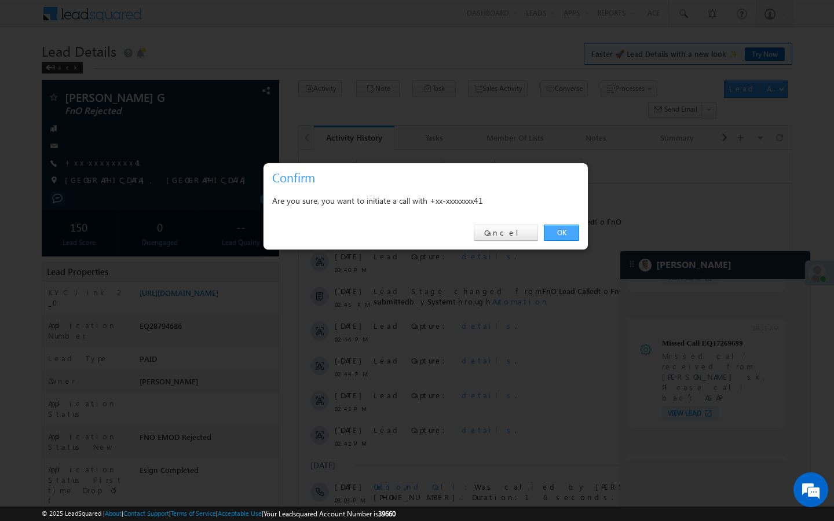
click at [560, 235] on link "OK" at bounding box center [561, 233] width 35 height 16
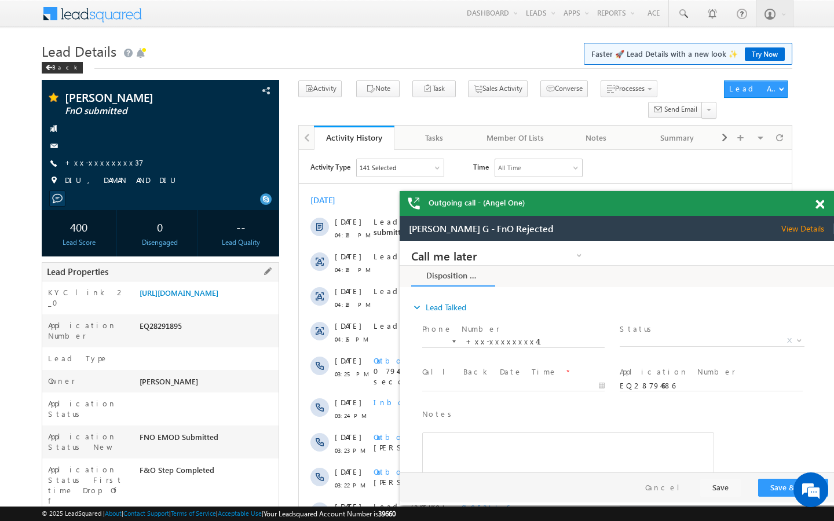
drag, startPoint x: 141, startPoint y: 483, endPoint x: 223, endPoint y: 483, distance: 82.2
click at [223, 518] on div "AABM820977" at bounding box center [208, 526] width 142 height 16
copy div "AABM820977"
click at [101, 170] on div "[PERSON_NAME] FnO submitted +xx-xxxxxxxx37" at bounding box center [160, 141] width 226 height 101
click at [102, 164] on link "+xx-xxxxxxxx37" at bounding box center [104, 162] width 79 height 10
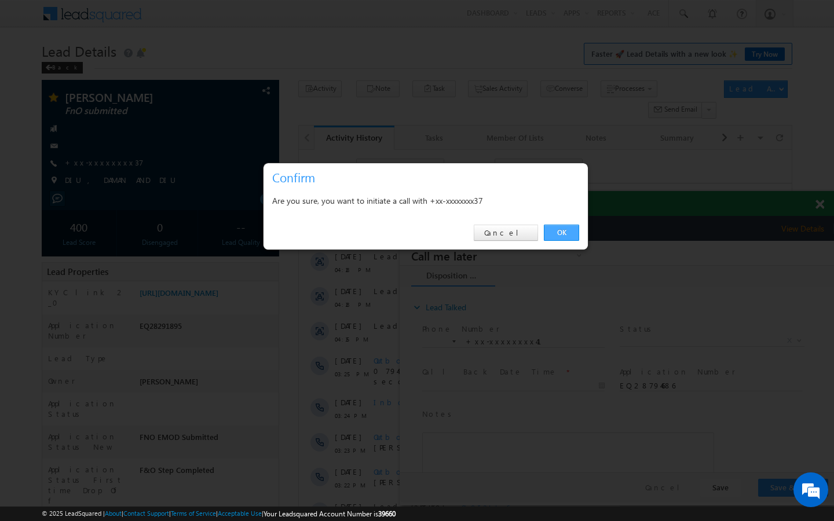
click at [560, 228] on link "OK" at bounding box center [561, 233] width 35 height 16
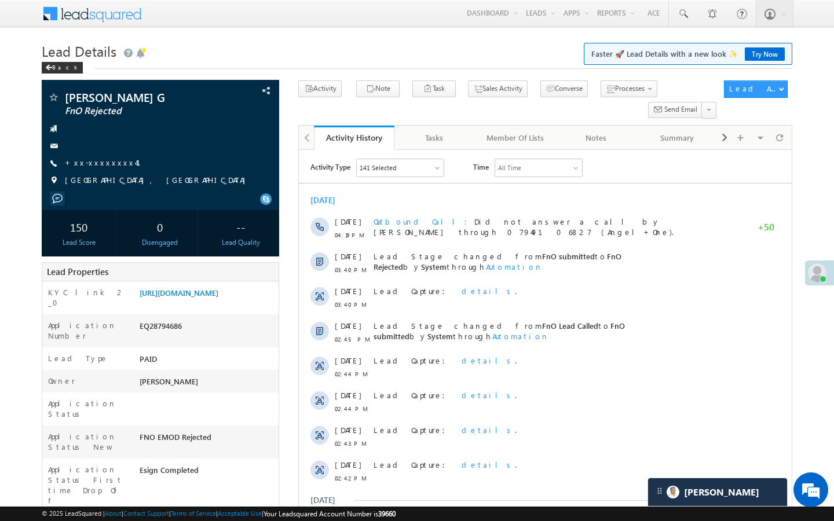
scroll to position [4472, 0]
click at [107, 163] on link "+xx-xxxxxxxx41" at bounding box center [110, 162] width 90 height 10
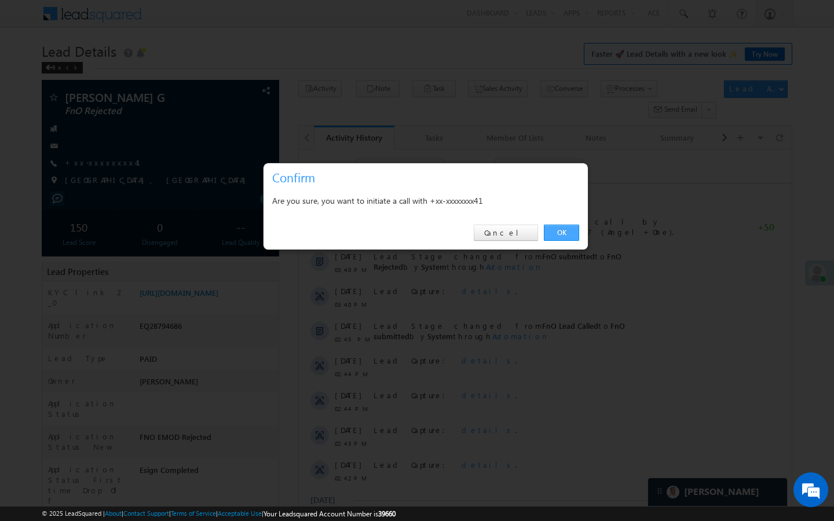
click at [552, 226] on link "OK" at bounding box center [561, 233] width 35 height 16
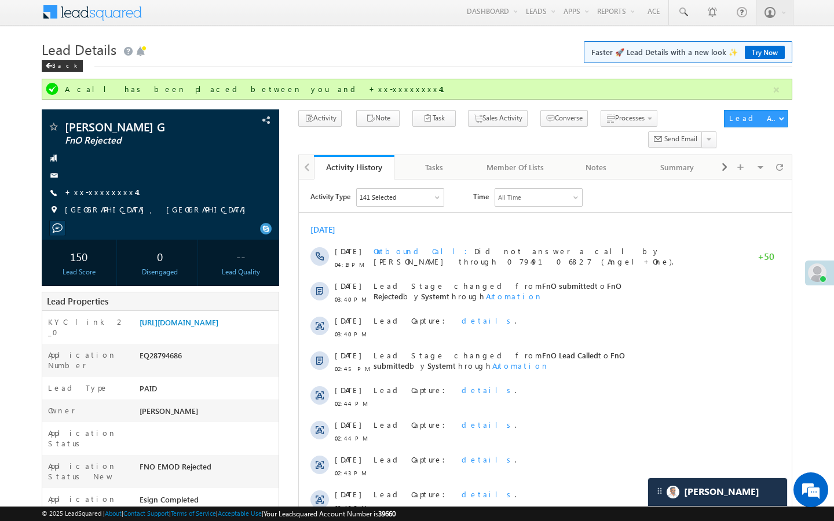
scroll to position [0, 0]
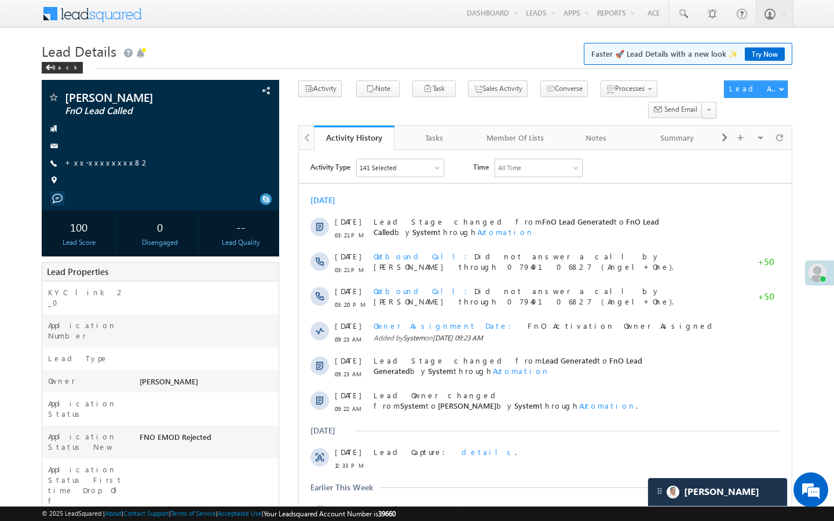
scroll to position [4472, 0]
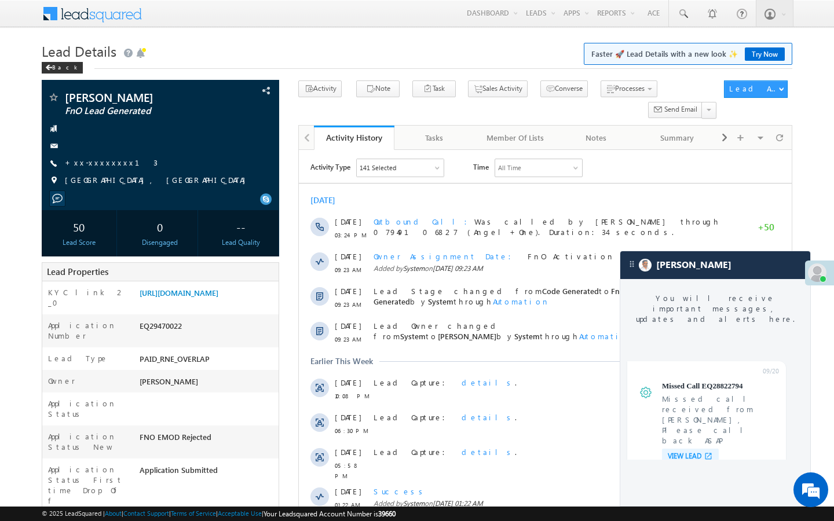
scroll to position [4396, 0]
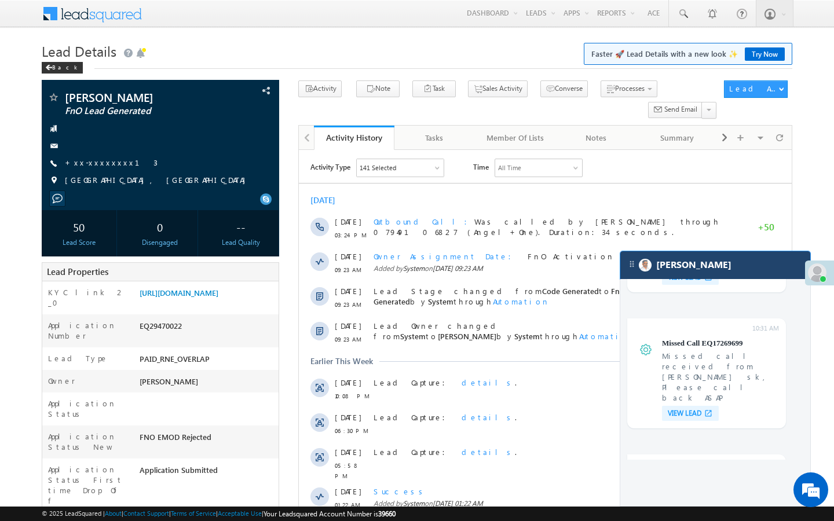
click at [727, 258] on div "[PERSON_NAME]" at bounding box center [715, 265] width 190 height 28
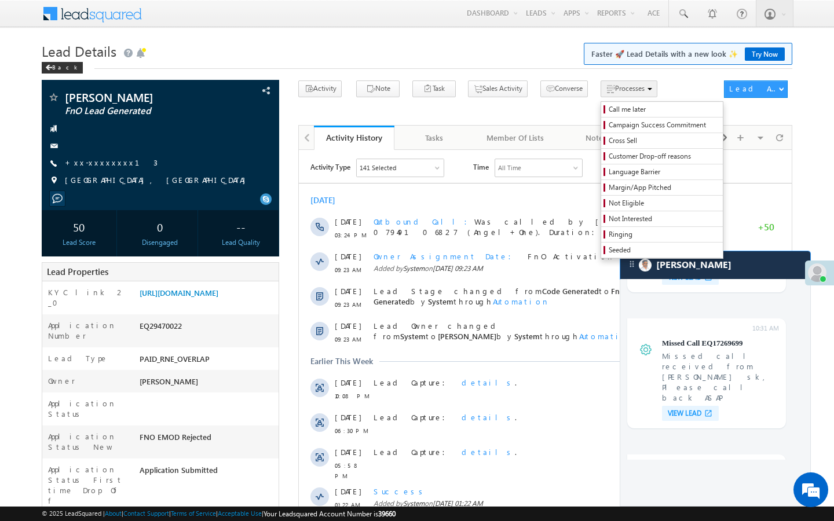
scroll to position [4472, 0]
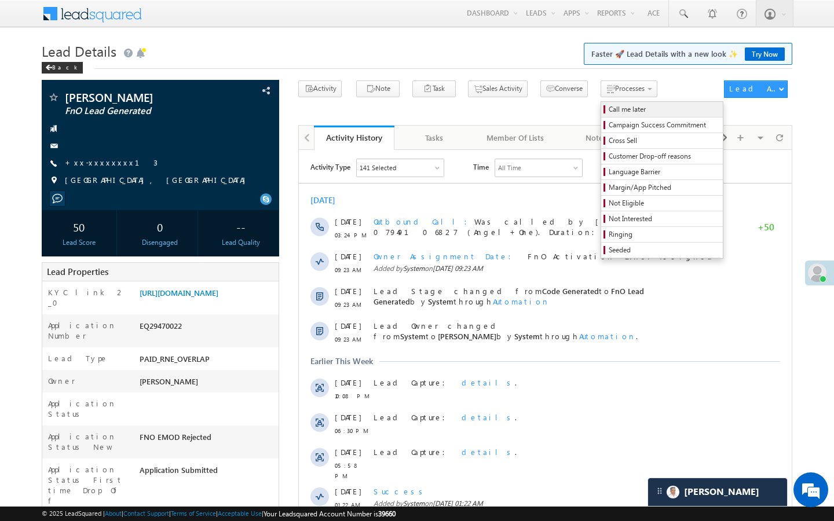
click at [601, 115] on link "Call me later" at bounding box center [662, 109] width 122 height 15
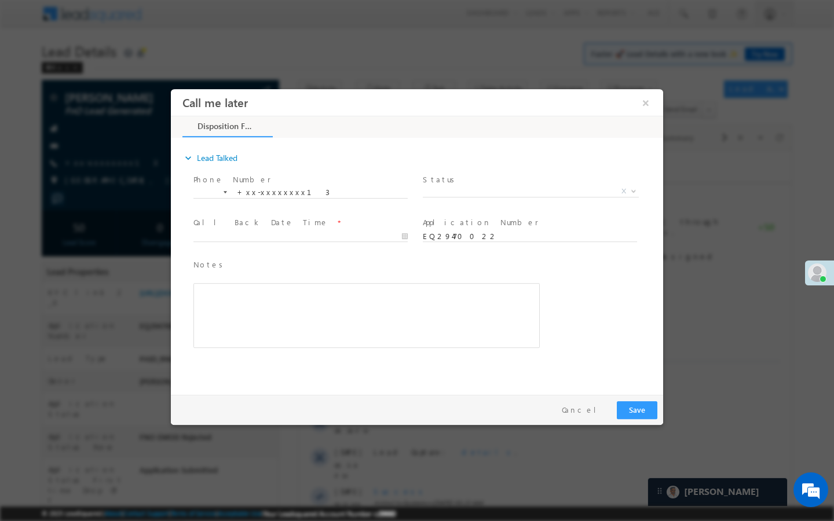
scroll to position [0, 0]
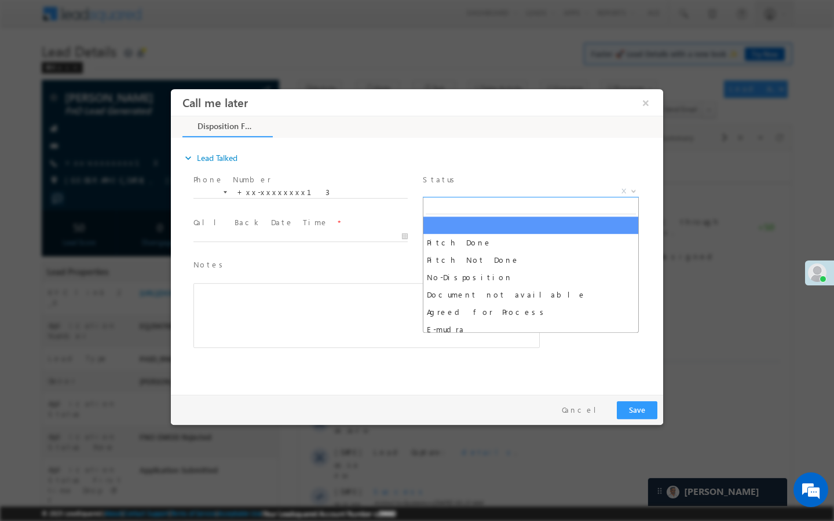
click at [571, 191] on span "X" at bounding box center [531, 192] width 216 height 12
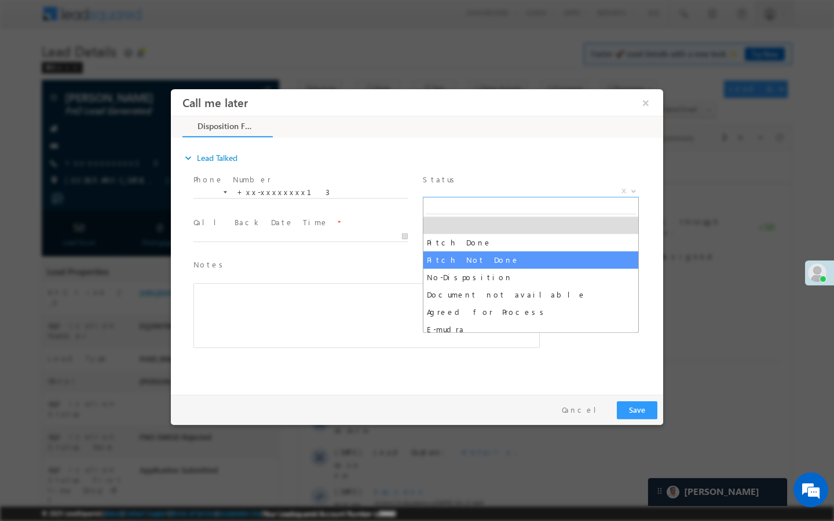
select select "Pitch Not Done"
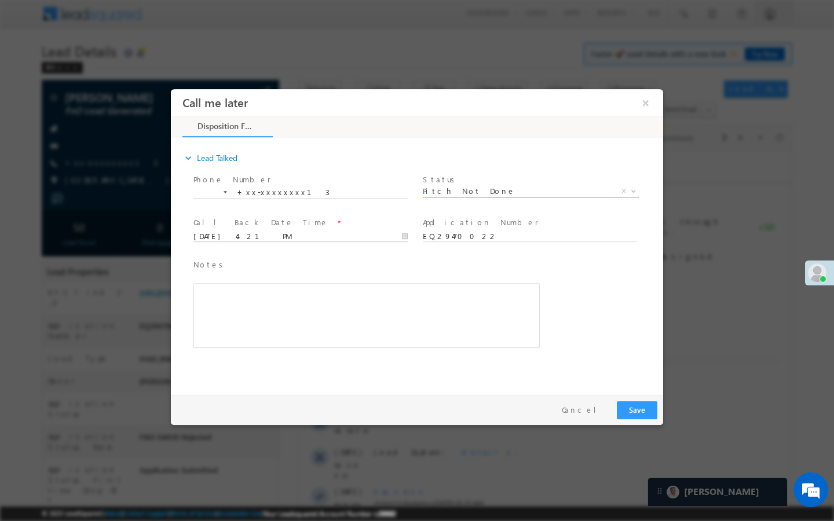
click at [368, 239] on input "09/26/25 4:21 PM" at bounding box center [300, 237] width 214 height 12
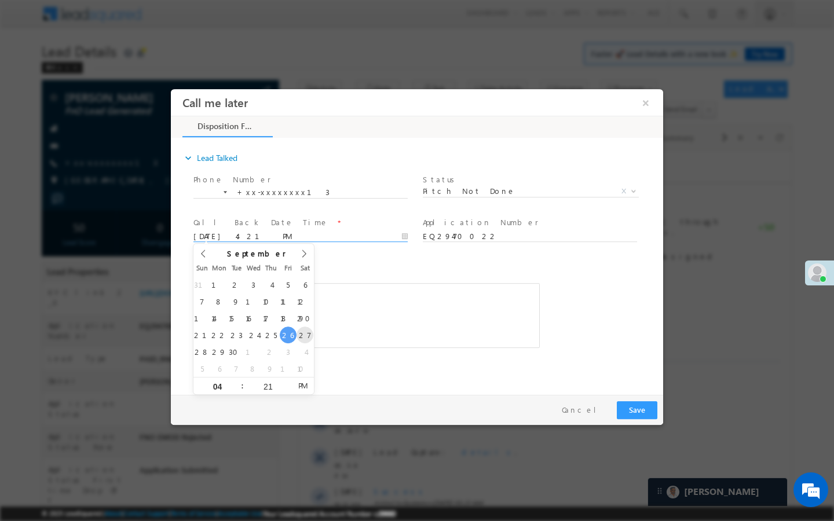
type input "09/27/25 4:21 PM"
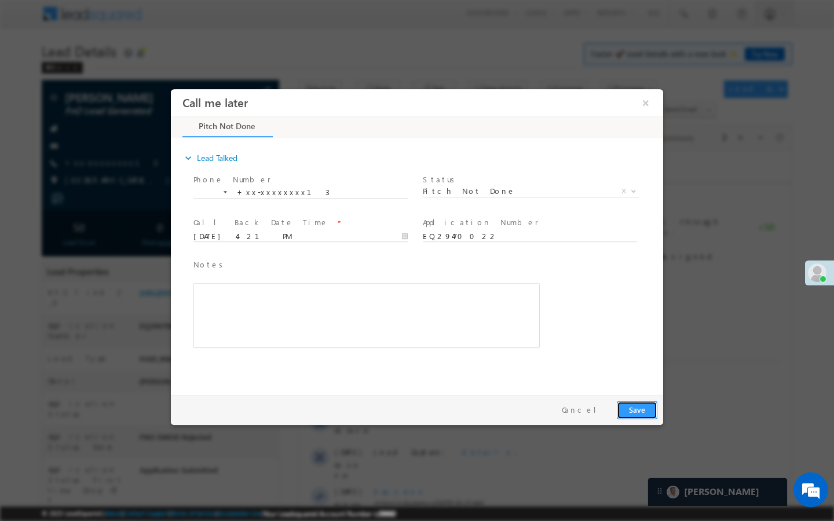
click at [634, 410] on button "Save" at bounding box center [637, 410] width 41 height 18
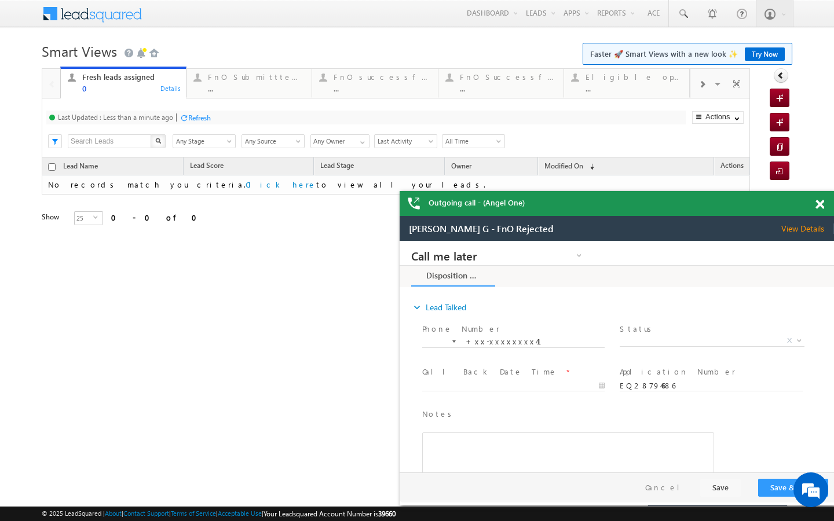
click at [259, 100] on div "Last Updated : Less than a minute ago Refresh Refreshing... Search X Lead Stage…" at bounding box center [396, 127] width 708 height 59
click at [263, 91] on div "..." at bounding box center [256, 88] width 97 height 9
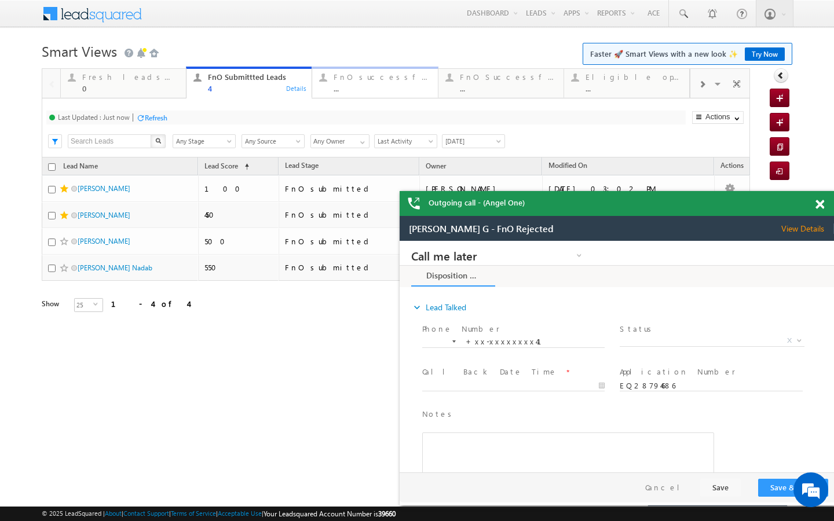
click at [357, 73] on div "FnO successful [DATE] Leads" at bounding box center [381, 76] width 97 height 9
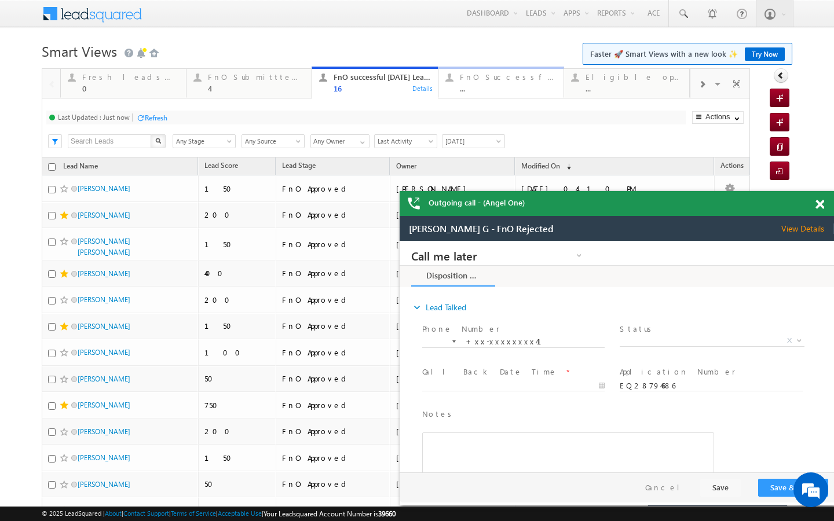
click at [549, 83] on div "FnO Successful MTD leads ..." at bounding box center [508, 81] width 97 height 23
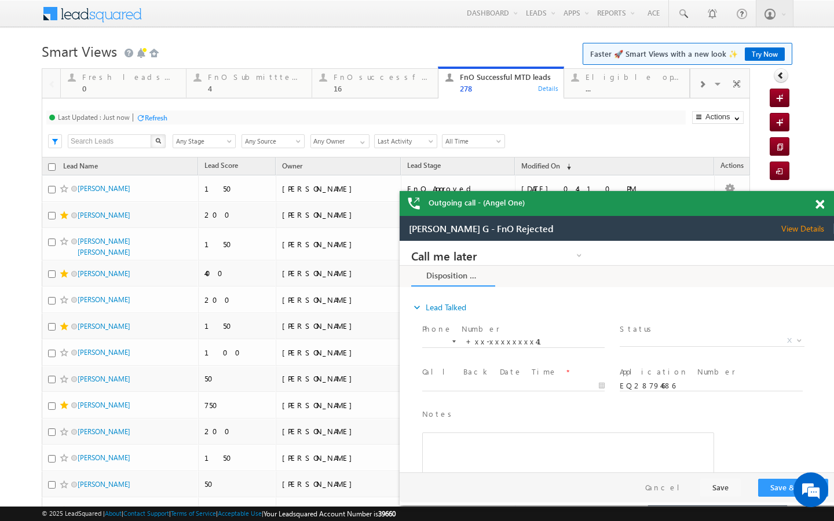
click at [695, 86] on div at bounding box center [701, 84] width 23 height 26
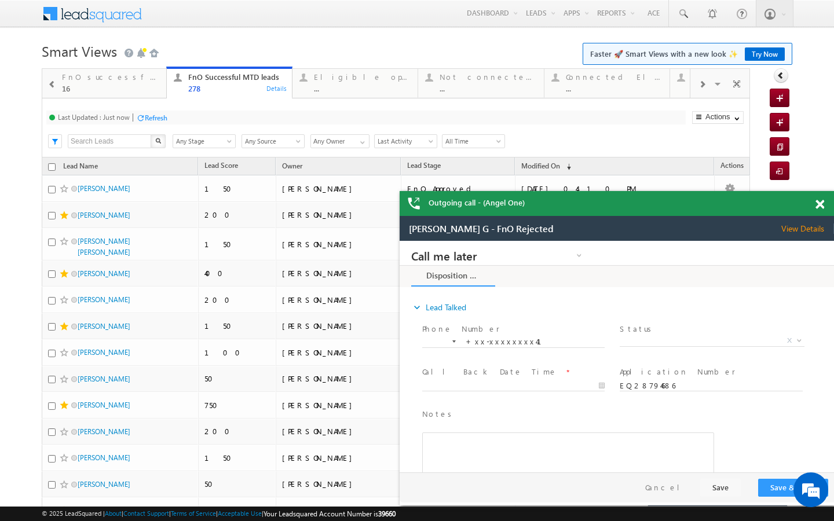
click at [695, 86] on div at bounding box center [701, 84] width 23 height 26
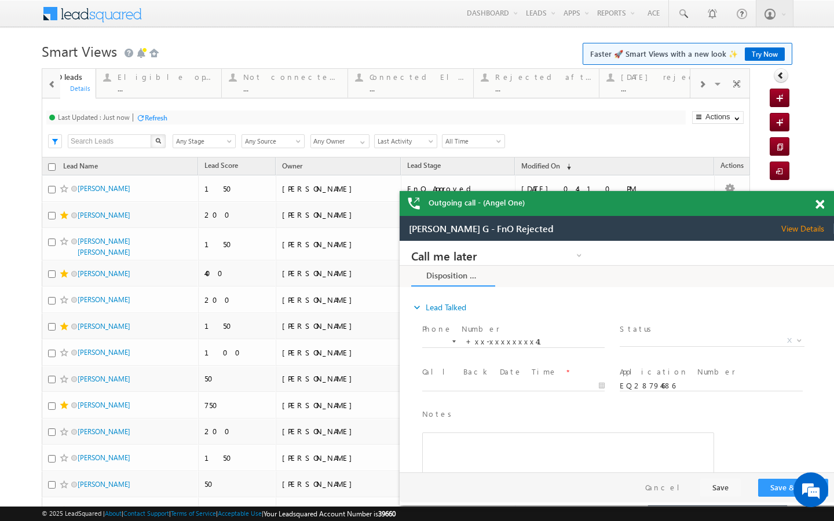
click at [695, 86] on div "Visible Tabs Fresh leads assigned Default FnO Submittted Leads Default FnO succ…" at bounding box center [720, 83] width 60 height 28
click at [656, 88] on div "..." at bounding box center [634, 88] width 96 height 9
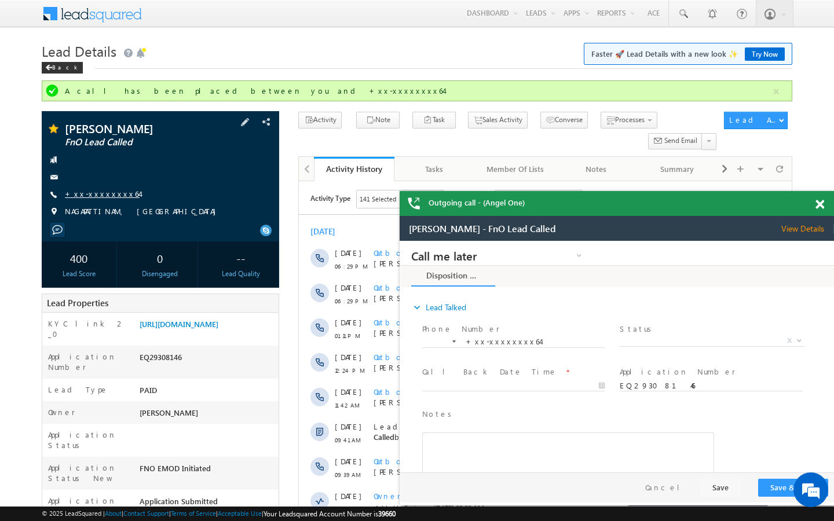
click at [106, 193] on link "+xx-xxxxxxxx64" at bounding box center [102, 194] width 75 height 10
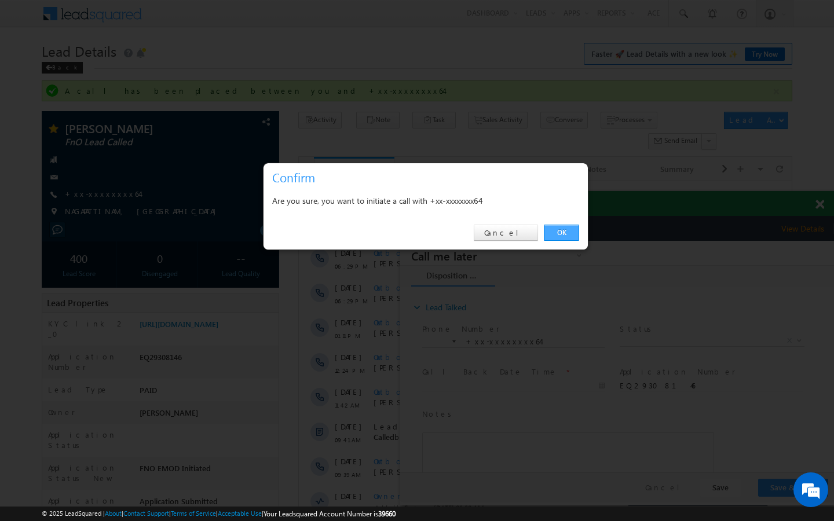
click at [566, 239] on link "OK" at bounding box center [561, 233] width 35 height 16
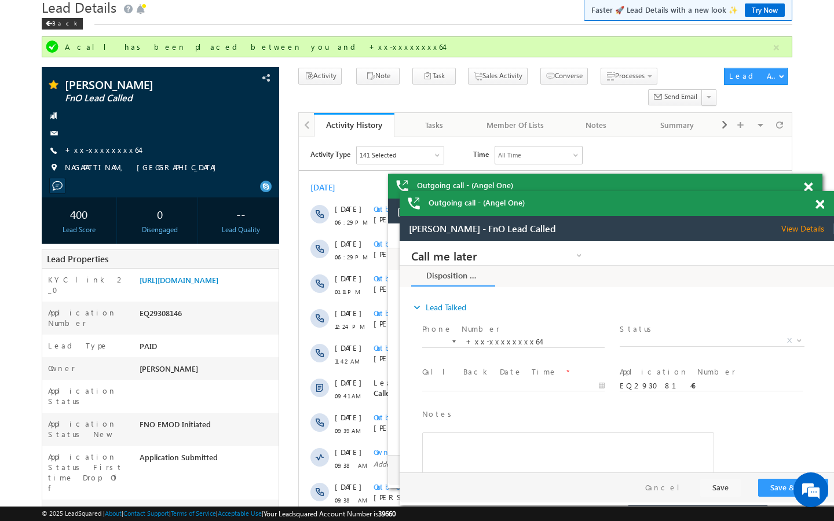
scroll to position [46, 0]
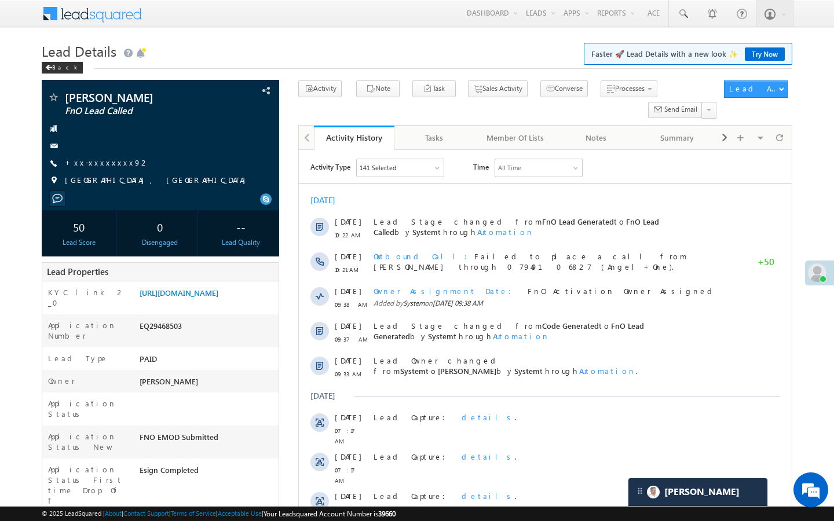
scroll to position [5510, 0]
click at [101, 160] on link "+xx-xxxxxxxx92" at bounding box center [107, 162] width 85 height 10
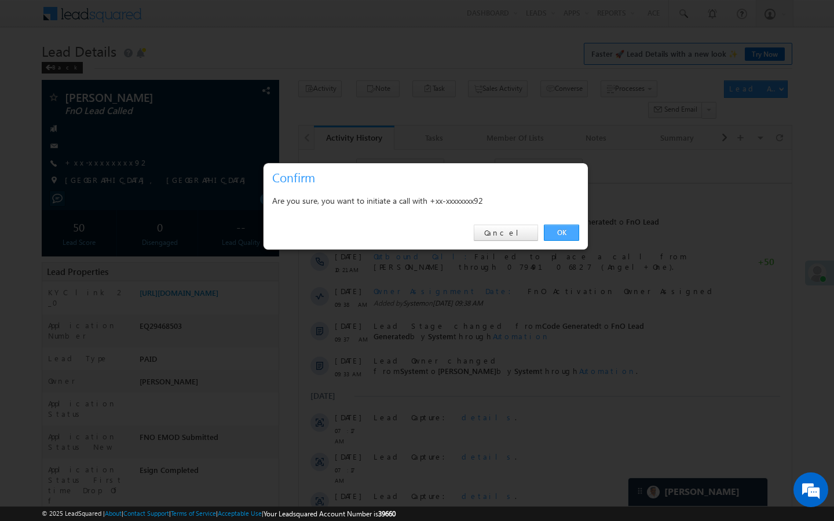
drag, startPoint x: 559, startPoint y: 228, endPoint x: 247, endPoint y: 54, distance: 357.1
click at [559, 228] on link "OK" at bounding box center [561, 233] width 35 height 16
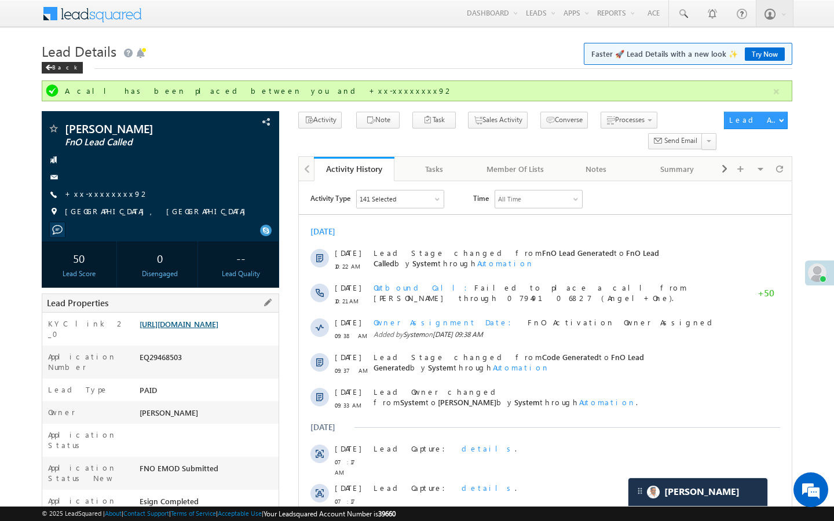
click at [218, 329] on link "[URL][DOMAIN_NAME]" at bounding box center [179, 324] width 79 height 10
click at [99, 192] on link "+xx-xxxxxxxx92" at bounding box center [107, 194] width 85 height 10
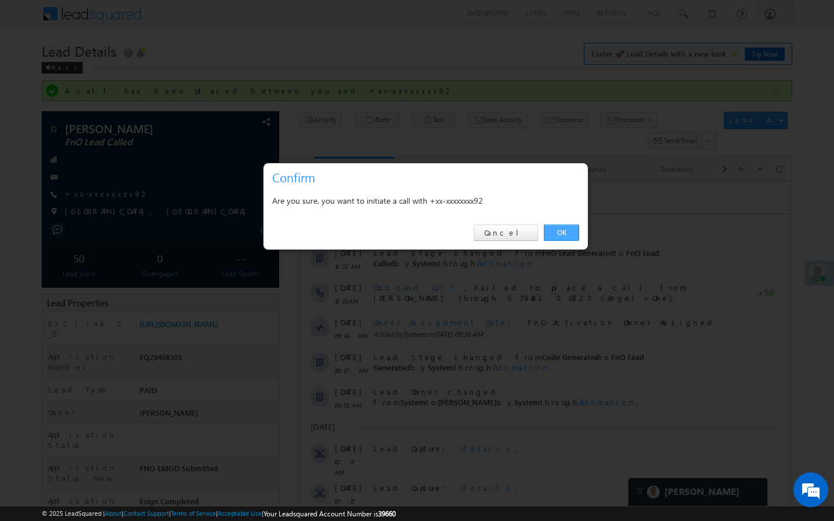
click at [564, 228] on link "OK" at bounding box center [561, 233] width 35 height 16
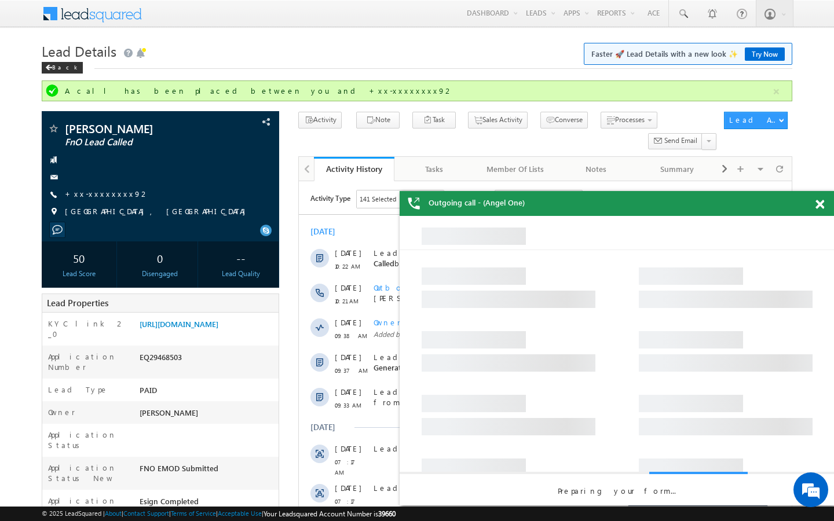
scroll to position [0, 0]
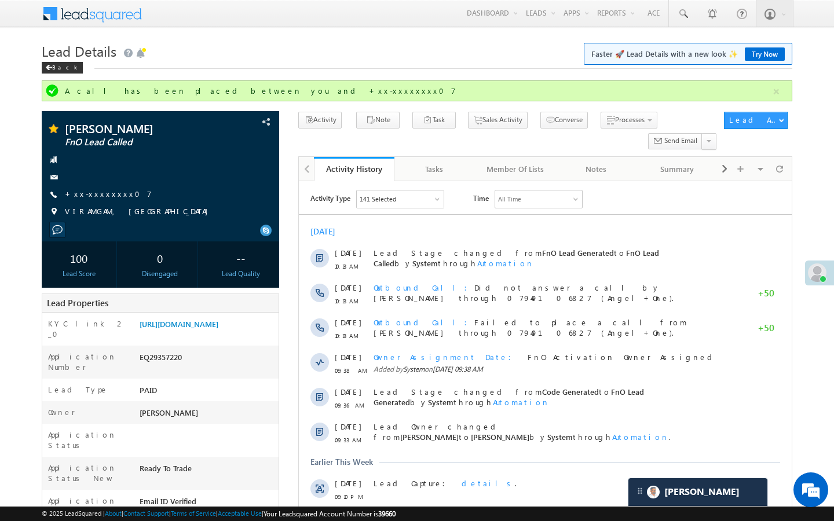
scroll to position [5510, 0]
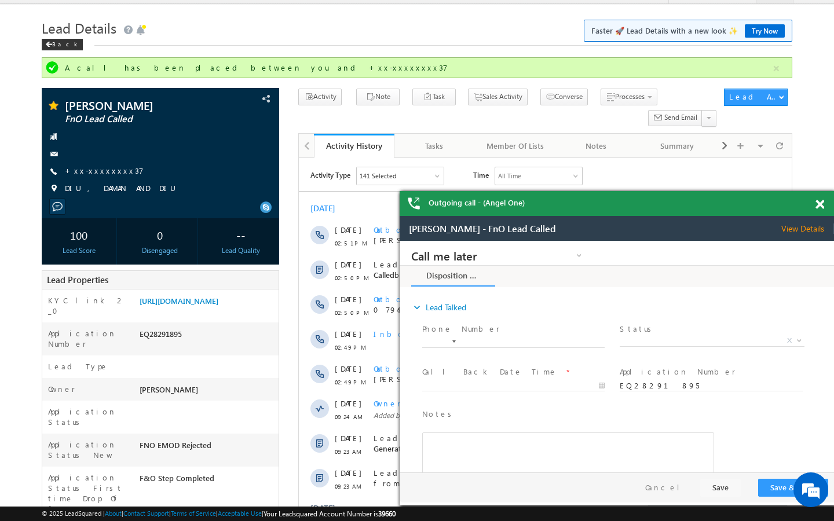
scroll to position [4604, 0]
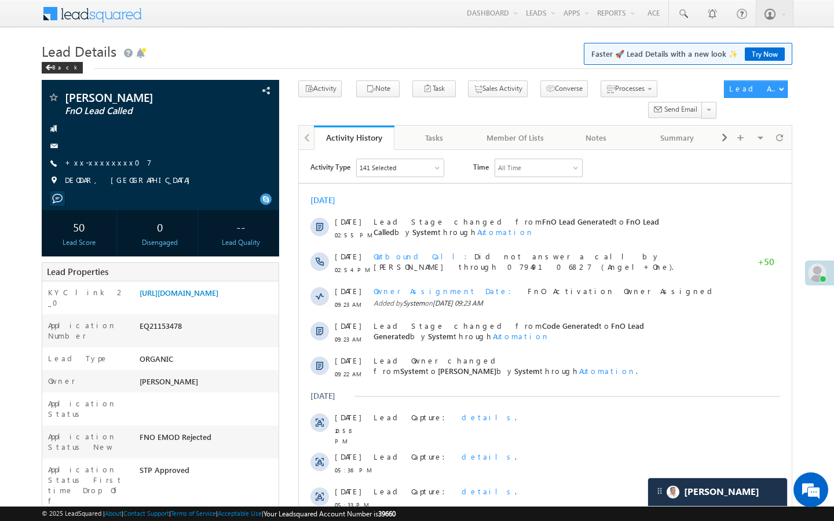
scroll to position [5480, 0]
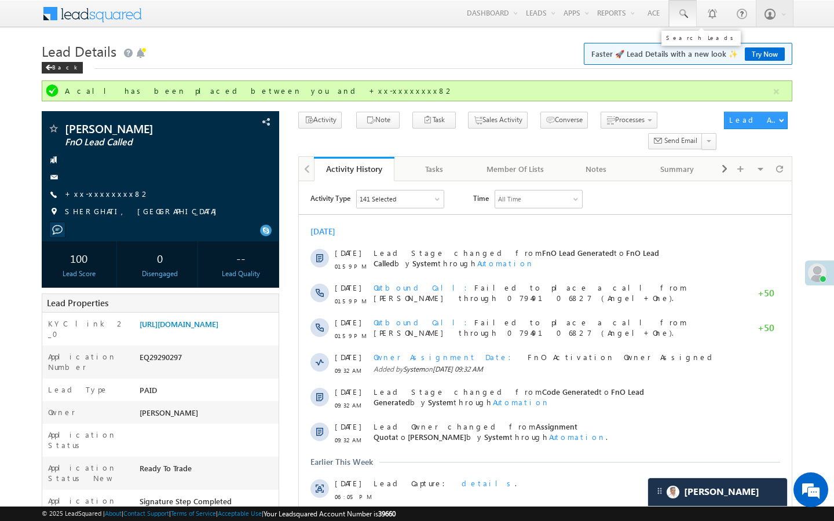
click at [687, 16] on span at bounding box center [683, 14] width 12 height 12
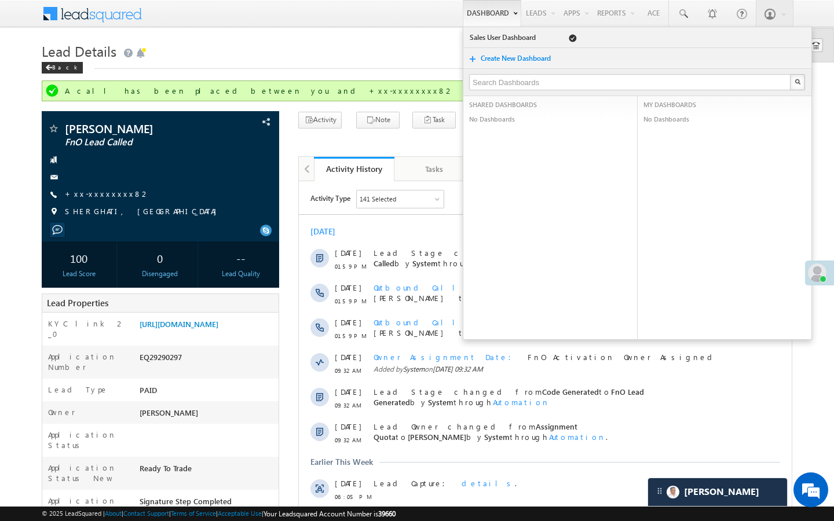
type input "9699408028"
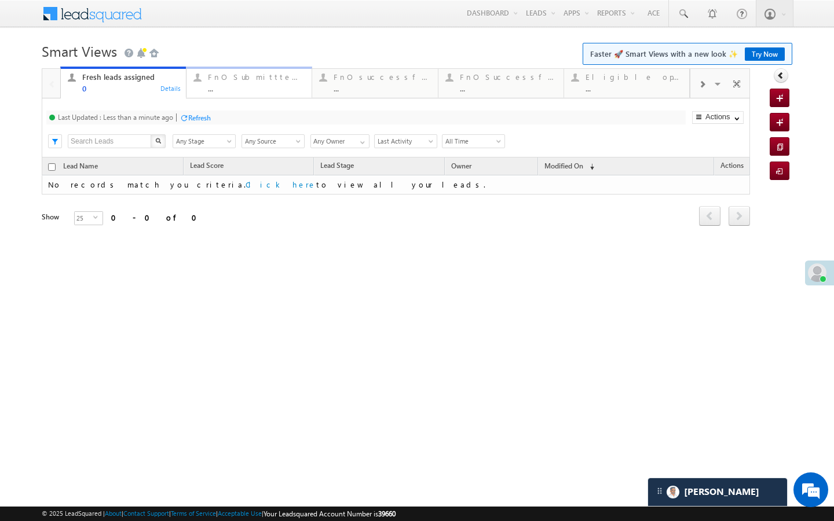
click at [247, 90] on div "..." at bounding box center [256, 88] width 97 height 9
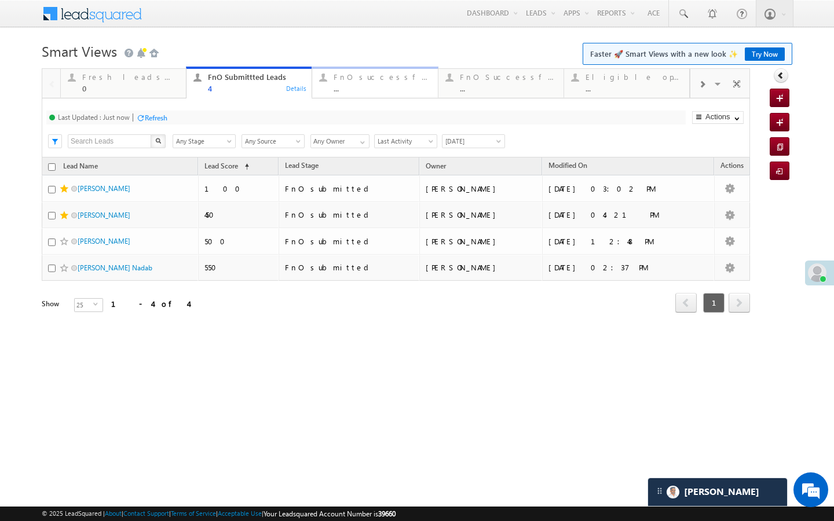
click at [342, 77] on div "FnO successful [DATE] Leads" at bounding box center [381, 76] width 97 height 9
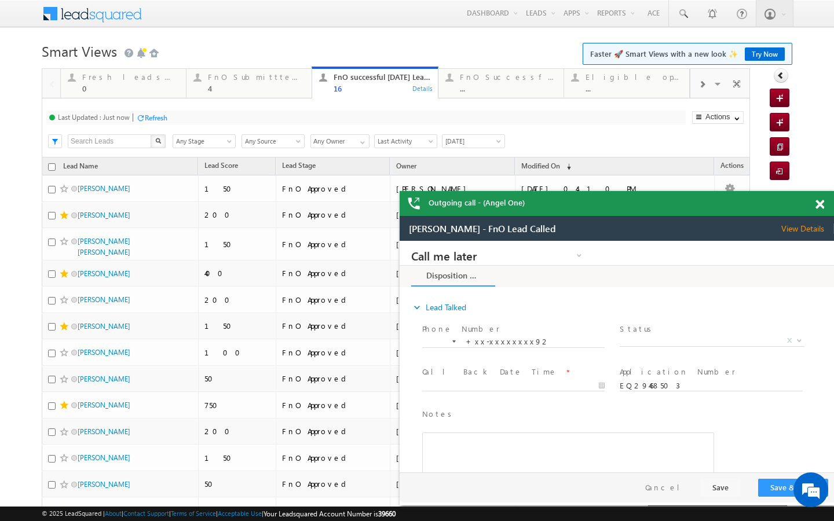
click at [244, 104] on div "Last Updated : Just now Refresh Refreshing... Search X Lead Stage Any Stage Any…" at bounding box center [396, 127] width 708 height 59
click at [250, 96] on link "FnO Submittted Leads 4 Details" at bounding box center [249, 82] width 126 height 31
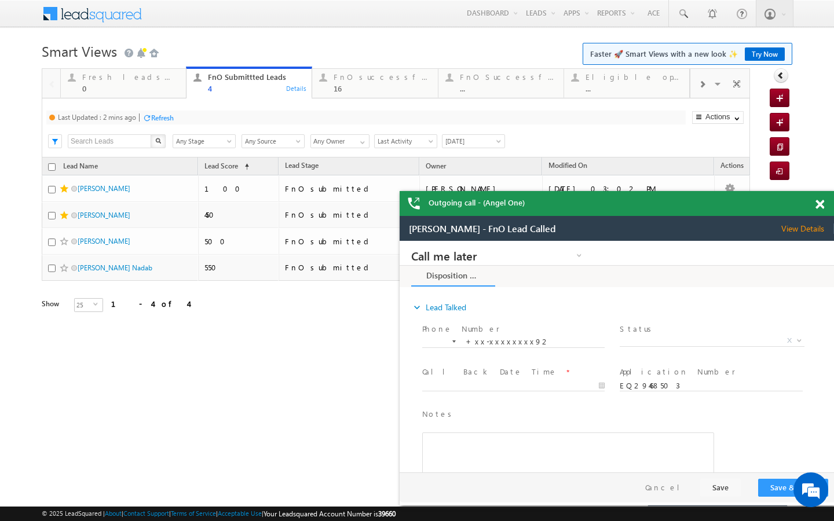
click at [166, 122] on div "Refresh" at bounding box center [162, 117] width 23 height 9
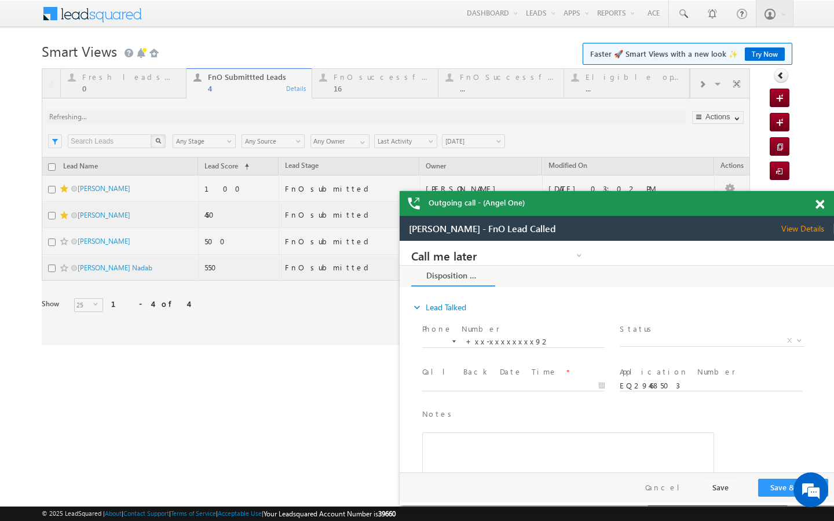
click at [366, 94] on div at bounding box center [396, 206] width 708 height 277
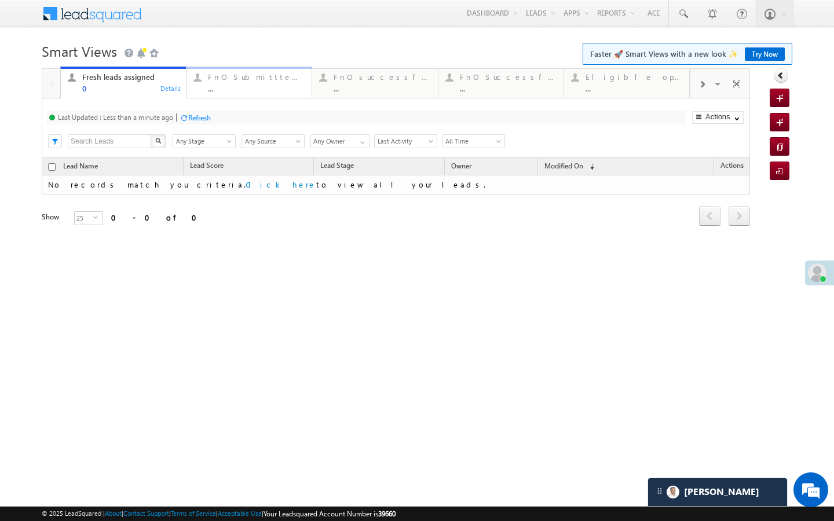
click at [212, 83] on div "FnO Submittted Leads ..." at bounding box center [256, 81] width 97 height 23
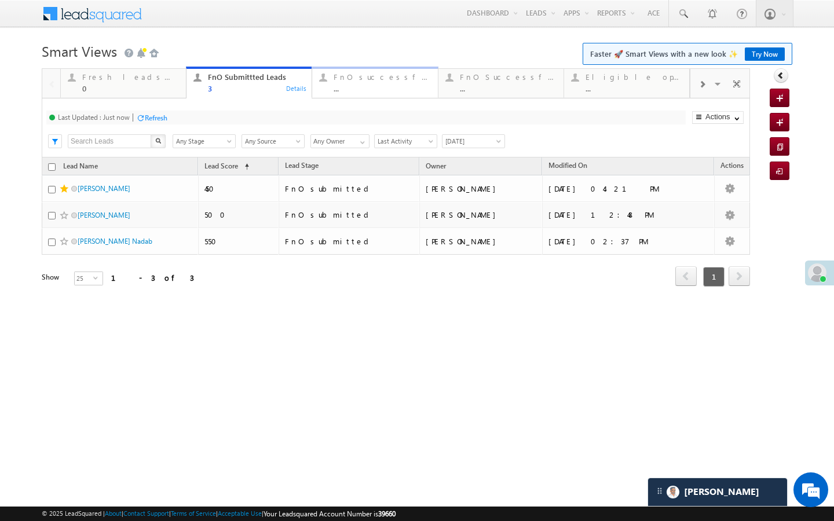
click at [343, 84] on div "..." at bounding box center [381, 88] width 97 height 9
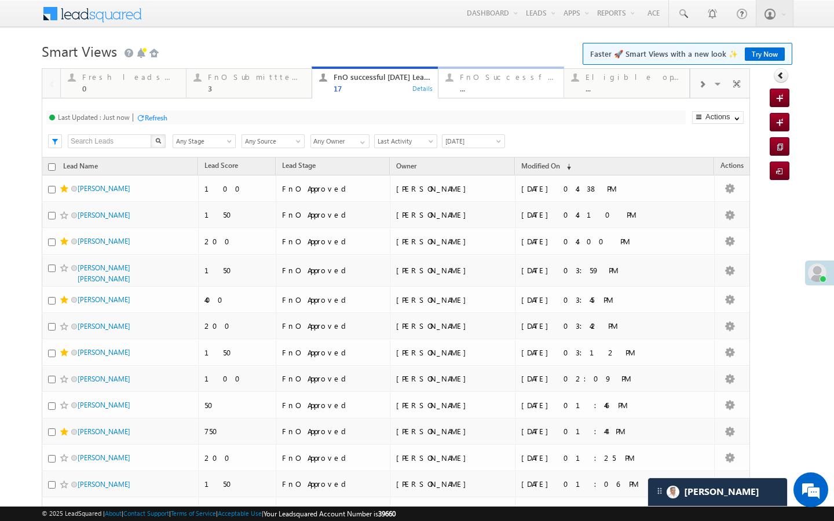
click at [521, 82] on div "FnO Successful MTD leads ..." at bounding box center [508, 81] width 97 height 23
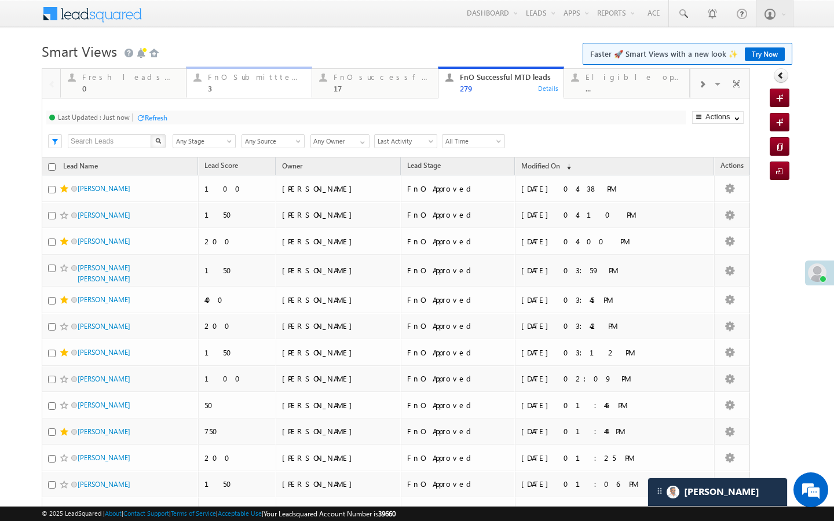
click at [276, 84] on div "3" at bounding box center [256, 88] width 97 height 9
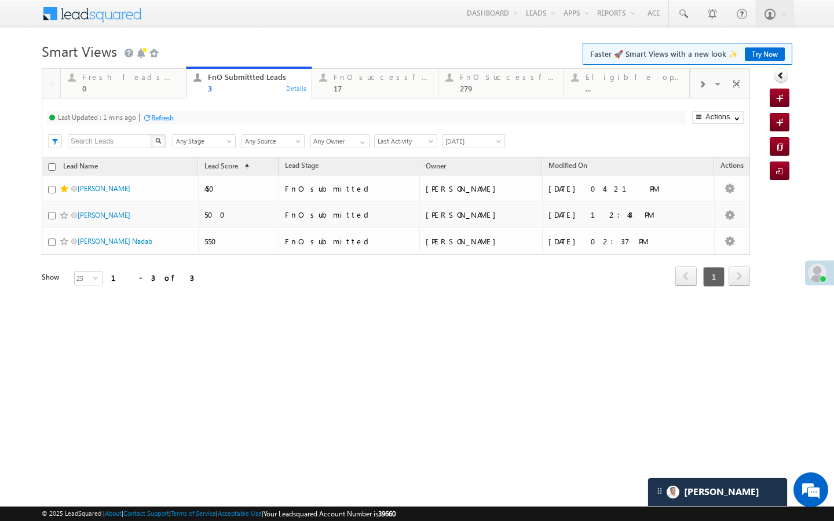
click at [162, 117] on div "Refresh" at bounding box center [162, 117] width 23 height 9
click at [337, 93] on link "FnO successful today Leads 17 Details" at bounding box center [374, 82] width 126 height 31
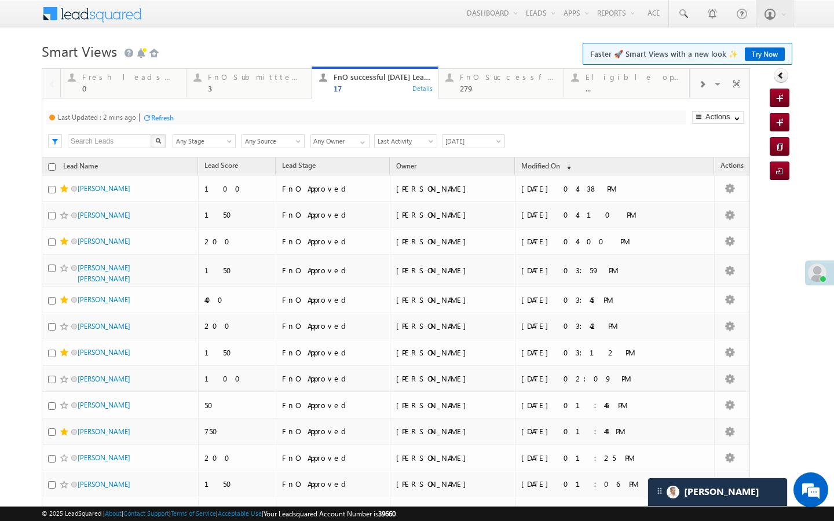
click at [164, 122] on div "Refresh" at bounding box center [157, 117] width 31 height 11
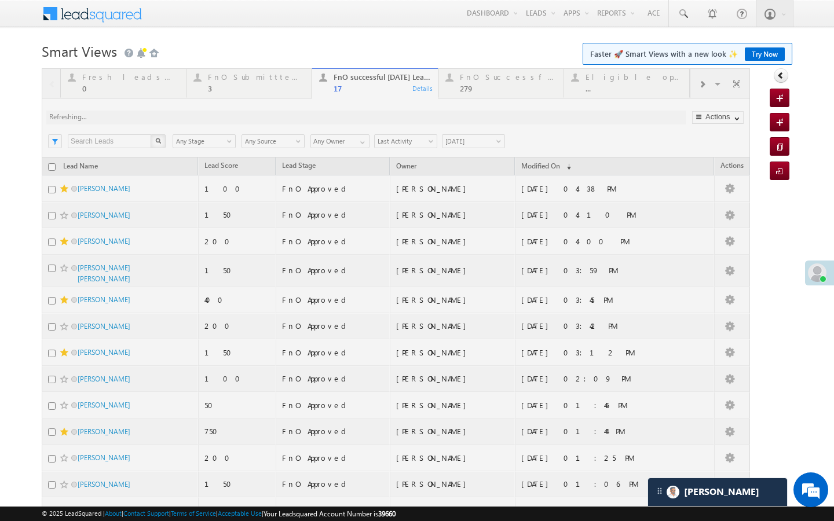
click at [164, 120] on div at bounding box center [396, 383] width 708 height 630
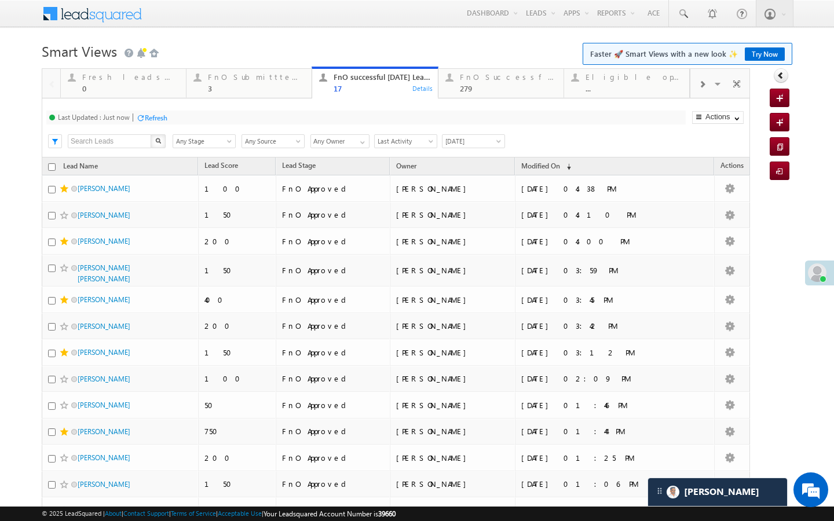
click at [240, 100] on div "Last Updated : Just now Refresh Refreshing... Search X Lead Stage Any Stage Any…" at bounding box center [396, 127] width 708 height 59
click at [248, 85] on div "3" at bounding box center [256, 88] width 97 height 9
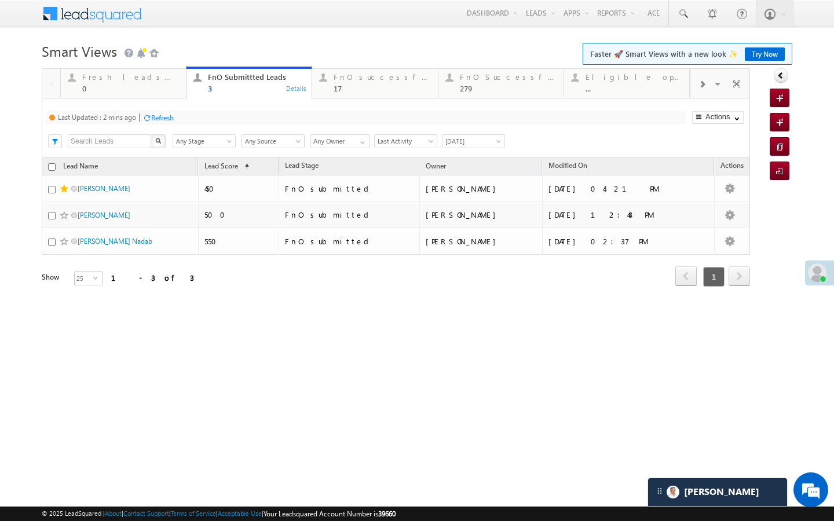
click at [153, 120] on div "Refresh" at bounding box center [162, 117] width 23 height 9
click at [376, 86] on div "17" at bounding box center [381, 88] width 97 height 9
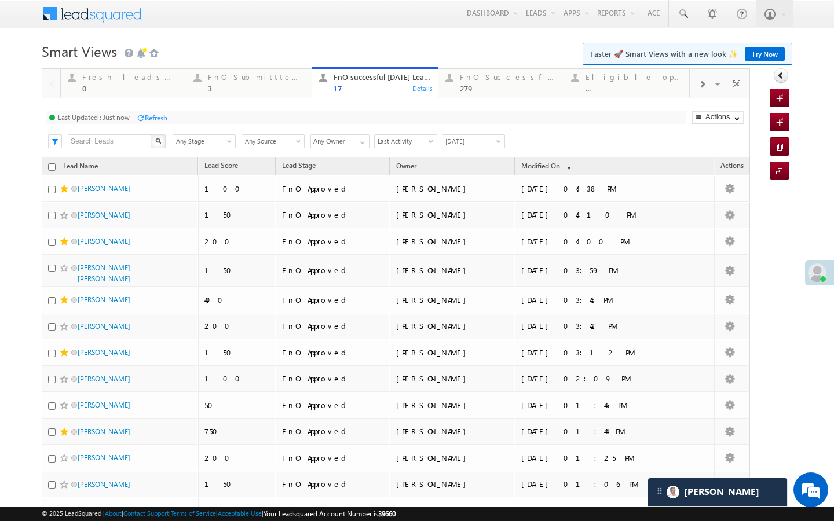
click at [160, 113] on div "Refresh" at bounding box center [156, 117] width 23 height 9
drag, startPoint x: 515, startPoint y: 96, endPoint x: 368, endPoint y: 112, distance: 147.4
click at [515, 96] on link "FnO Successful MTD leads 279 Details" at bounding box center [501, 82] width 126 height 31
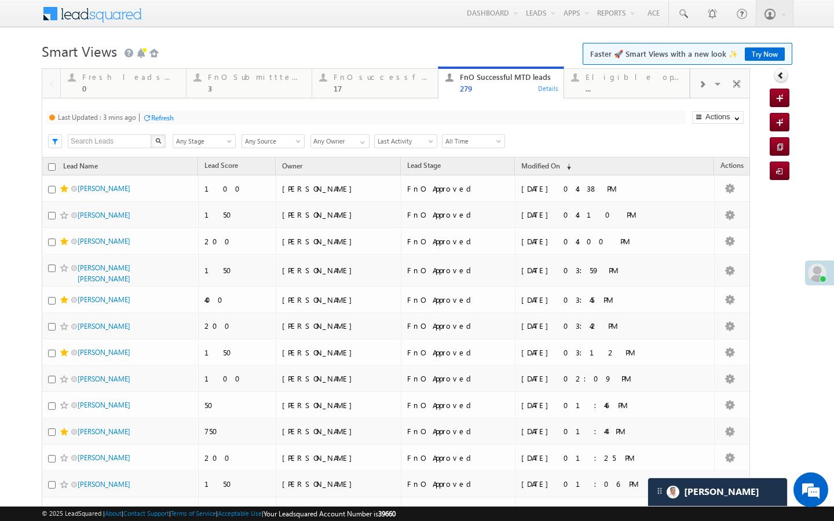
click at [153, 123] on div "Refresh" at bounding box center [157, 117] width 31 height 11
click at [699, 88] on span at bounding box center [701, 84] width 7 height 9
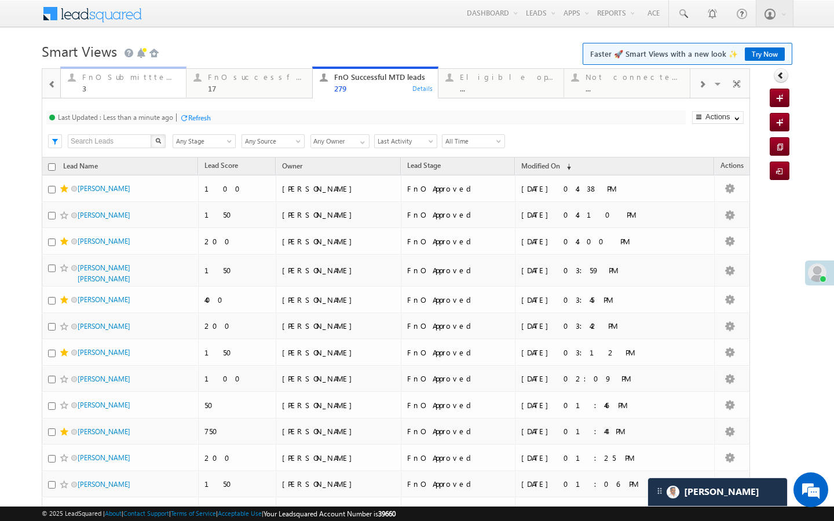
drag, startPoint x: 126, startPoint y: 92, endPoint x: 159, endPoint y: 135, distance: 54.1
click at [126, 92] on div "3" at bounding box center [130, 88] width 97 height 9
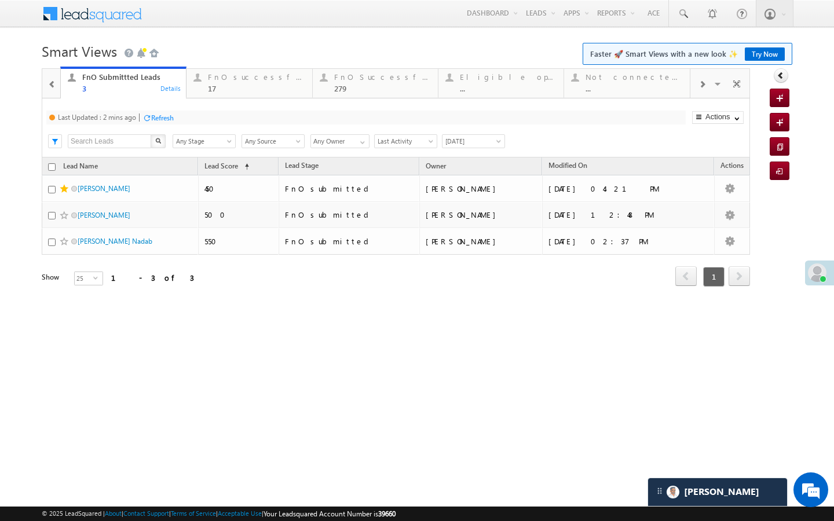
click at [167, 122] on div "Refresh" at bounding box center [162, 117] width 23 height 9
click at [56, 89] on div at bounding box center [52, 84] width 16 height 26
click at [364, 98] on div "Last Updated : Just now Refresh Refreshing... Search X Lead Stage Any Stage Any…" at bounding box center [396, 127] width 708 height 59
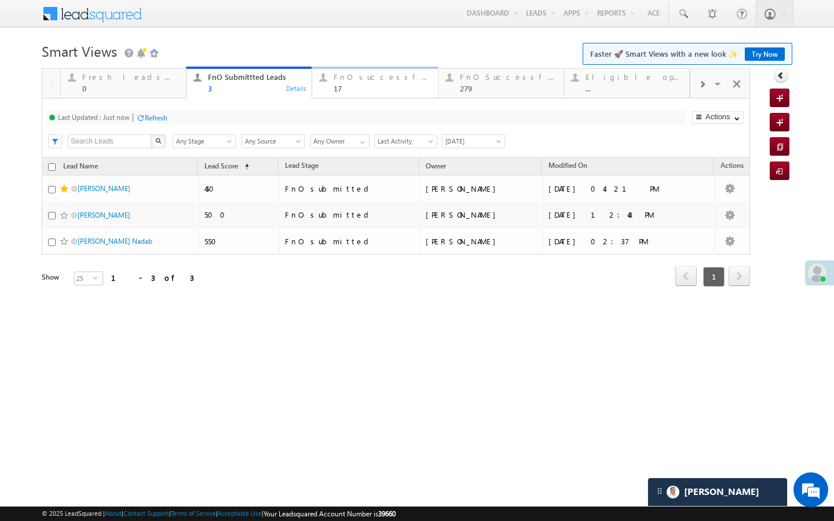
click at [353, 85] on div "17" at bounding box center [381, 88] width 97 height 9
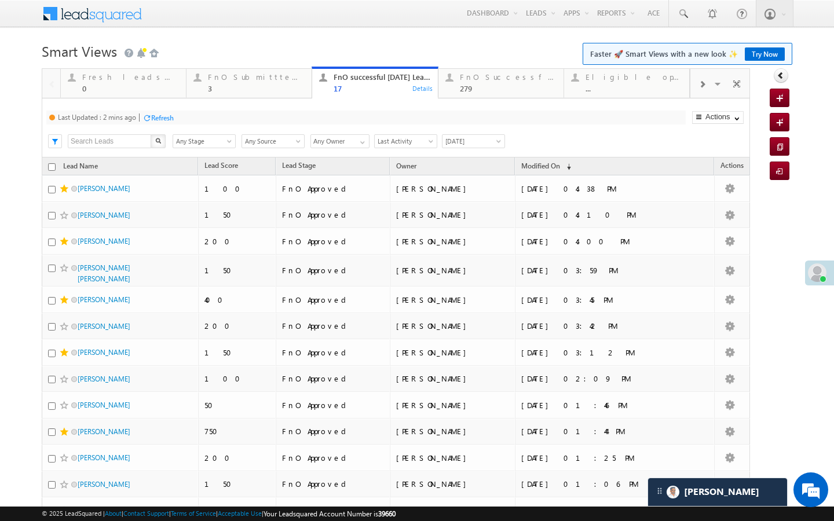
click at [164, 114] on div "Refresh" at bounding box center [162, 117] width 23 height 9
click at [275, 83] on div "FnO Submittted Leads 3" at bounding box center [256, 81] width 97 height 23
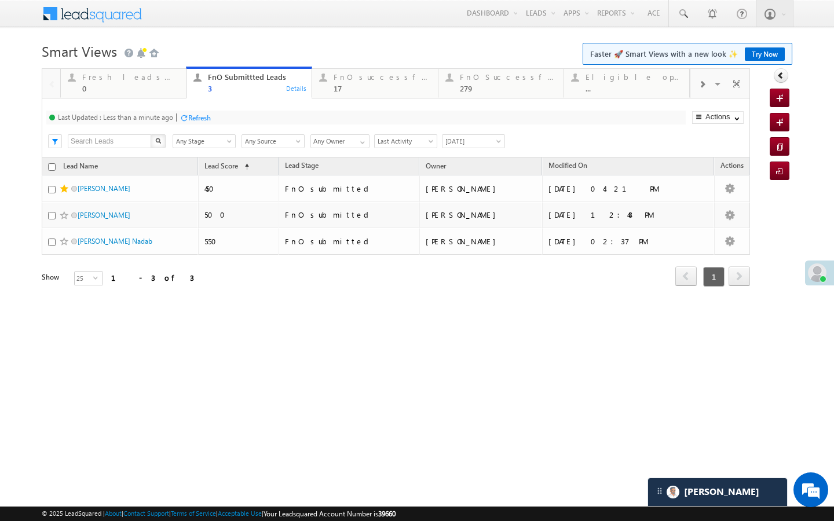
click at [196, 123] on div "Refresh" at bounding box center [194, 117] width 31 height 11
click at [383, 80] on div "FnO successful today Leads" at bounding box center [381, 76] width 97 height 9
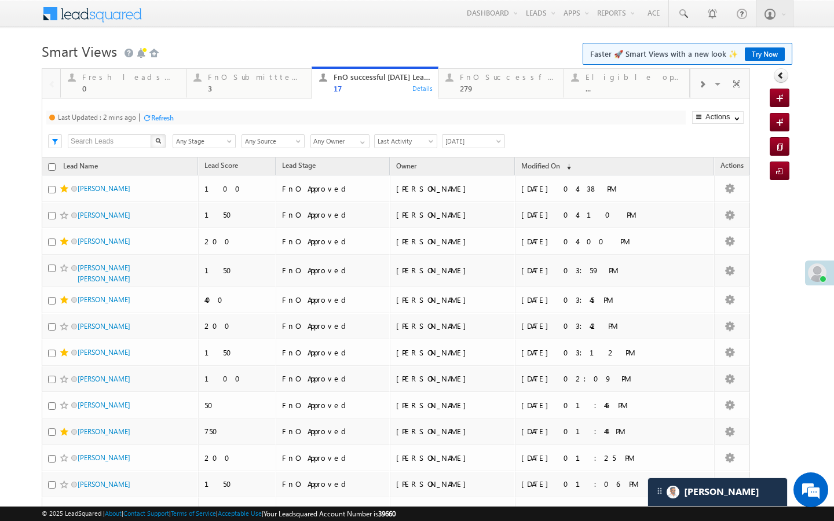
click at [166, 118] on div "Refresh" at bounding box center [162, 117] width 23 height 9
click at [244, 75] on div "FnO Submittted Leads" at bounding box center [256, 76] width 97 height 9
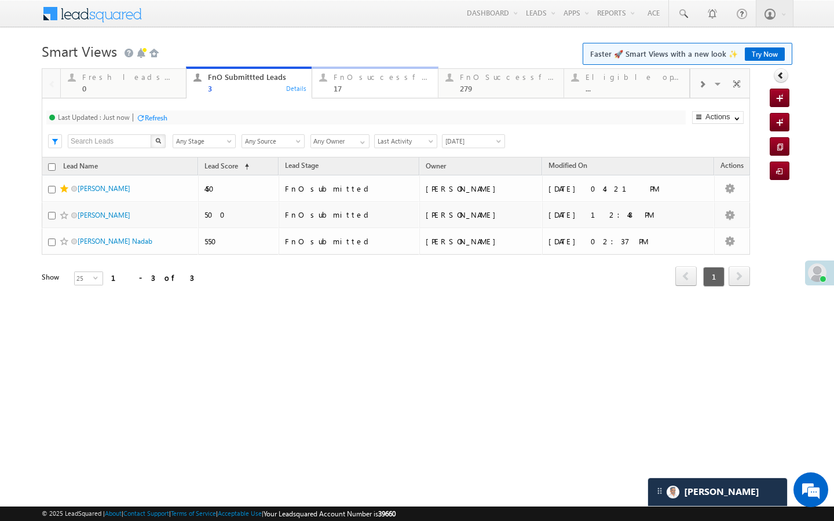
click at [355, 80] on div "FnO successful today Leads" at bounding box center [381, 76] width 97 height 9
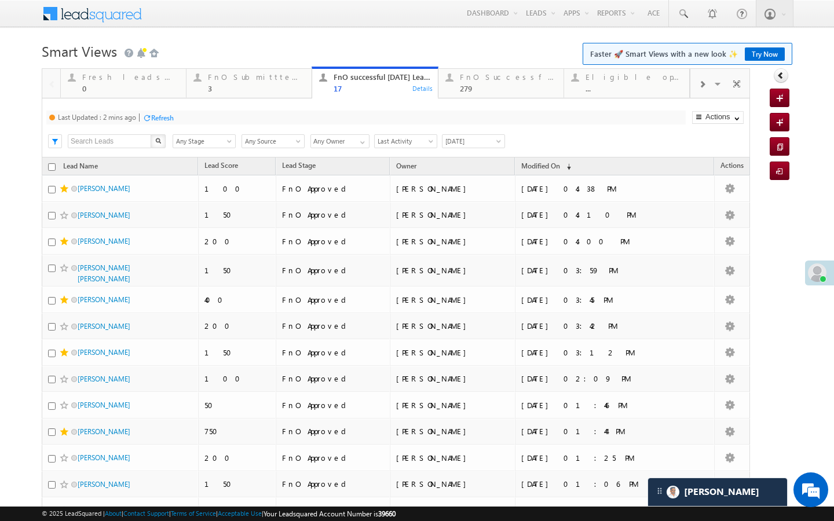
click at [171, 116] on div "Refresh" at bounding box center [162, 117] width 23 height 9
click at [273, 94] on link "FnO Submittted Leads 3 Details" at bounding box center [249, 82] width 126 height 31
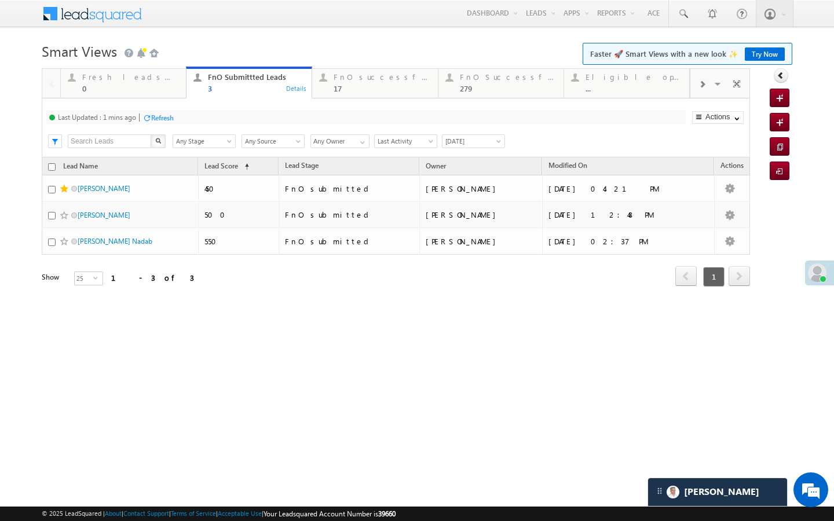
click at [163, 120] on div "Refresh" at bounding box center [162, 117] width 23 height 9
click at [165, 86] on div "0" at bounding box center [130, 88] width 97 height 9
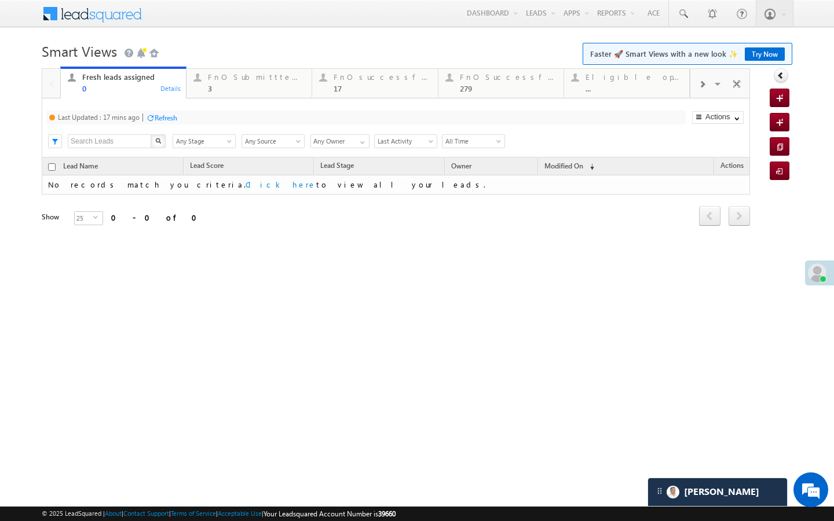
click at [171, 115] on div "Refresh" at bounding box center [166, 117] width 23 height 9
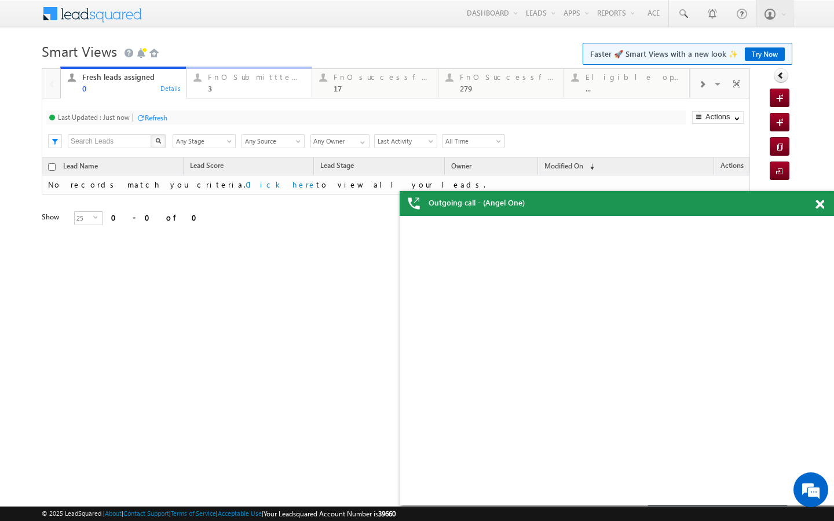
click at [259, 86] on div "3" at bounding box center [256, 88] width 97 height 9
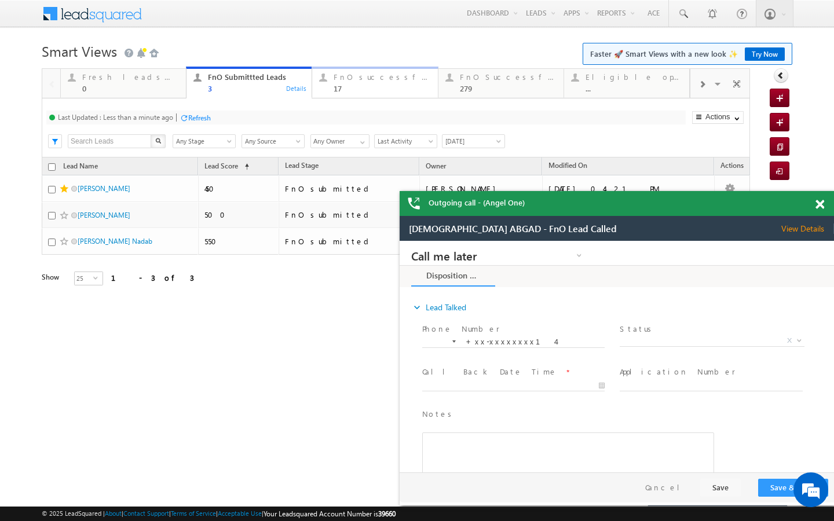
click at [356, 79] on div "FnO successful today Leads" at bounding box center [381, 76] width 97 height 9
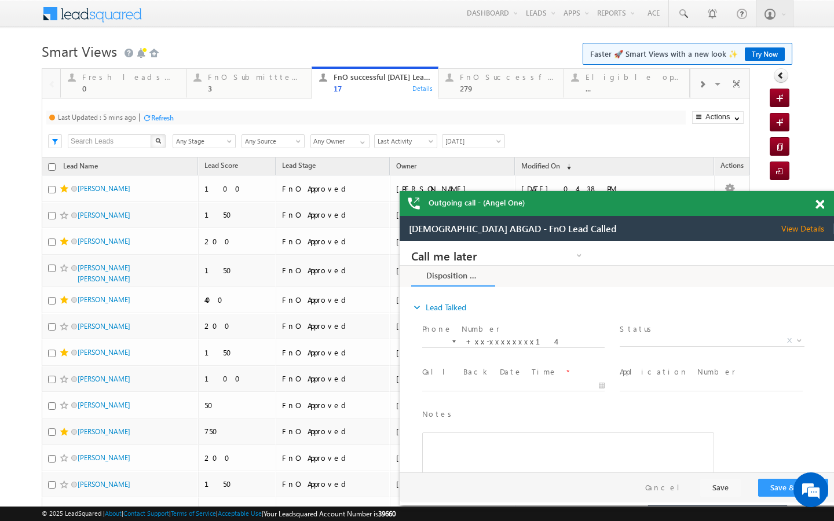
click at [162, 116] on div "Refresh" at bounding box center [162, 117] width 23 height 9
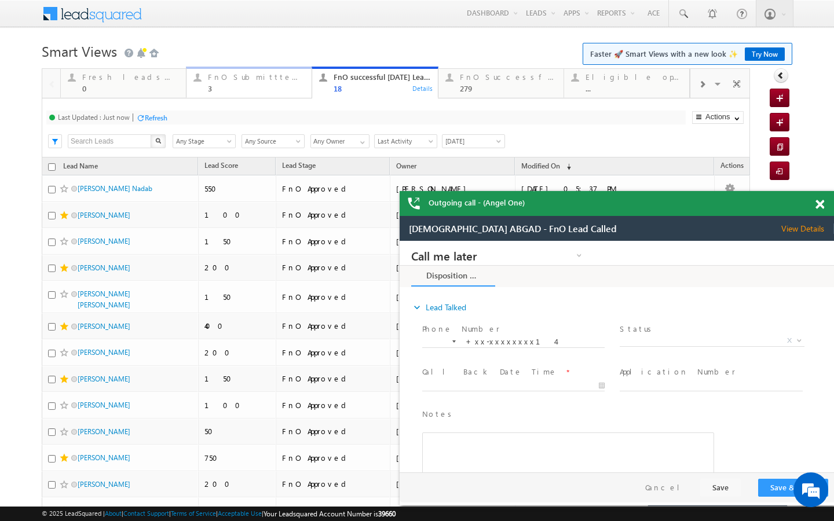
click at [265, 92] on div "3" at bounding box center [256, 88] width 97 height 9
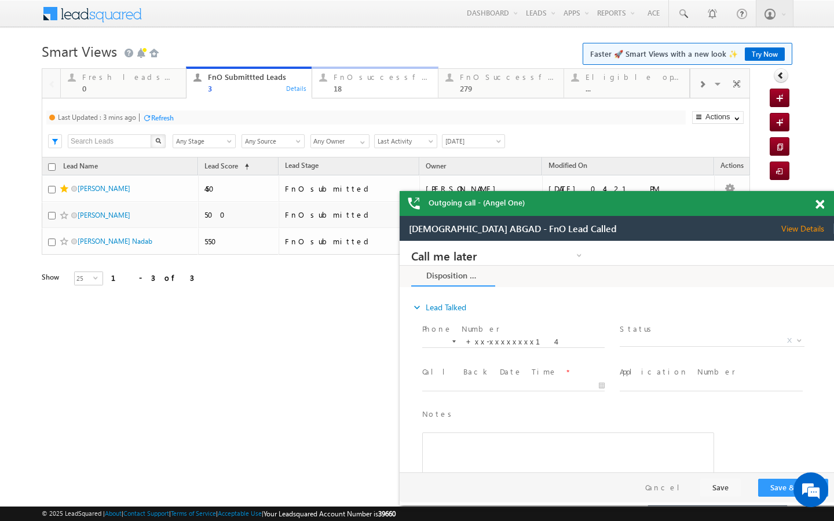
click at [332, 87] on div "FnO successful today Leads 18 Details" at bounding box center [374, 81] width 123 height 23
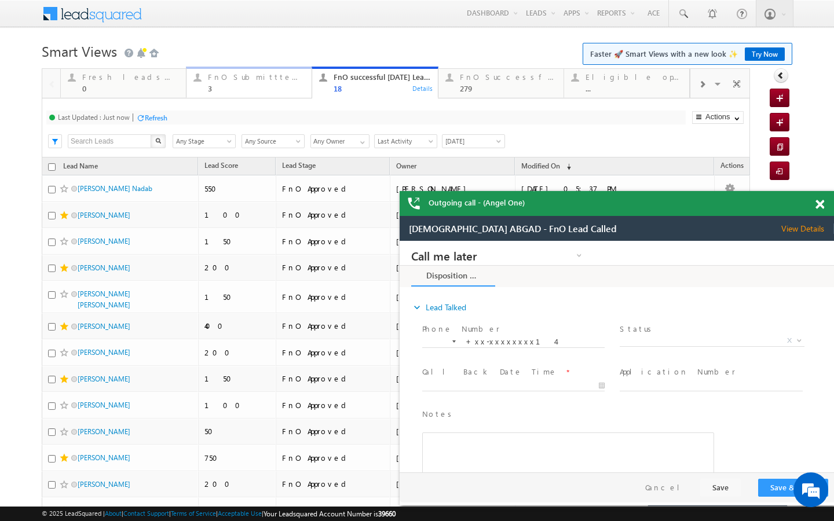
click at [259, 77] on div "FnO Submittted Leads" at bounding box center [256, 76] width 97 height 9
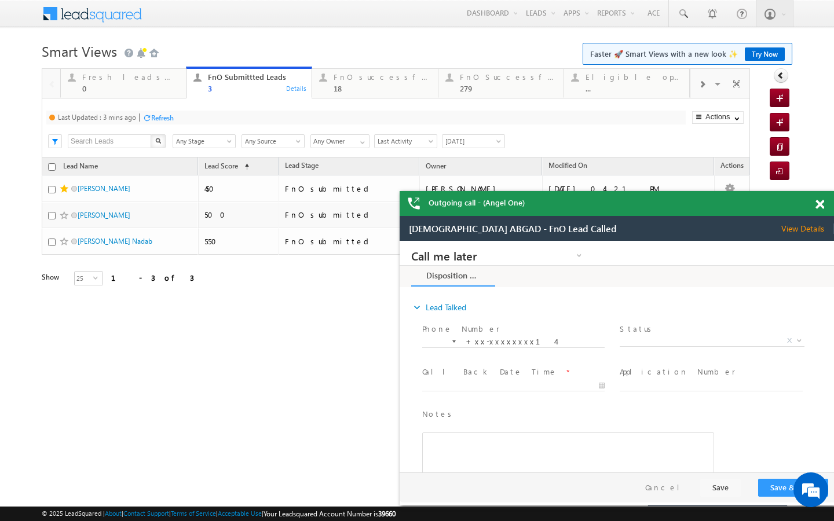
click at [169, 119] on div "Refresh" at bounding box center [162, 117] width 23 height 9
click at [369, 87] on div "18" at bounding box center [381, 88] width 97 height 9
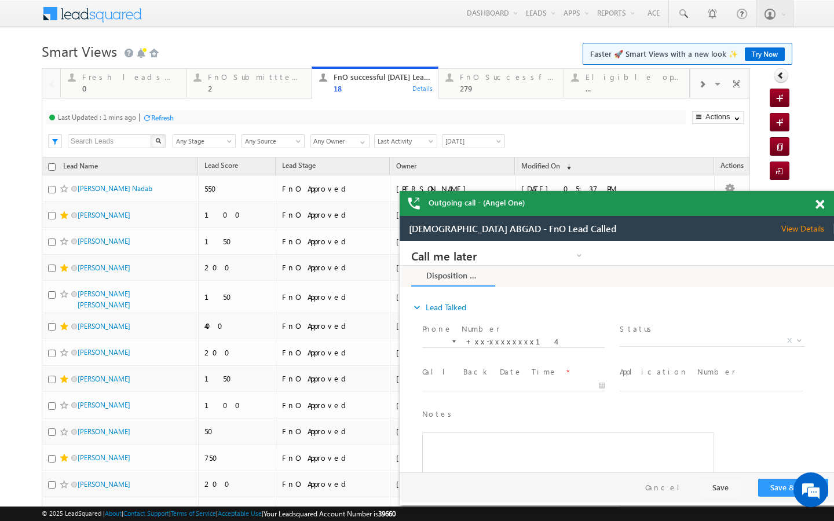
click at [170, 113] on div "Refresh" at bounding box center [162, 117] width 23 height 9
drag, startPoint x: 285, startPoint y: 79, endPoint x: 285, endPoint y: 47, distance: 32.4
click at [285, 79] on div "FnO Submittted Leads" at bounding box center [256, 76] width 97 height 9
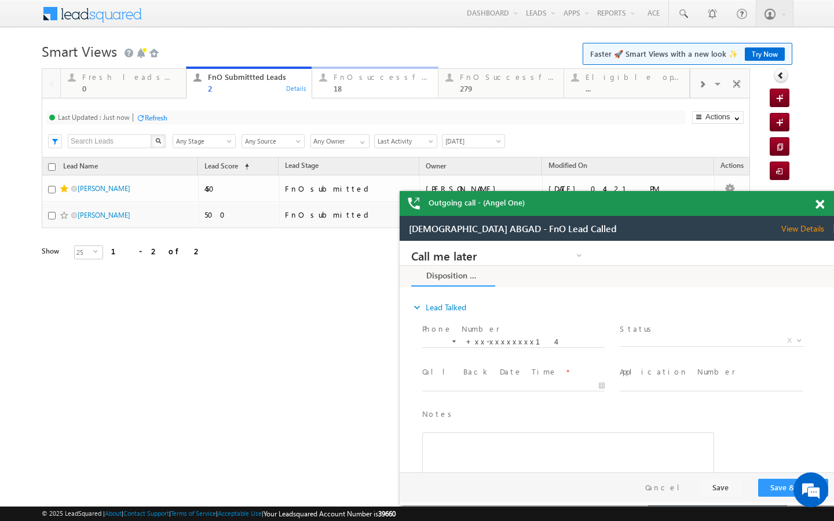
click at [362, 91] on div "18" at bounding box center [381, 88] width 97 height 9
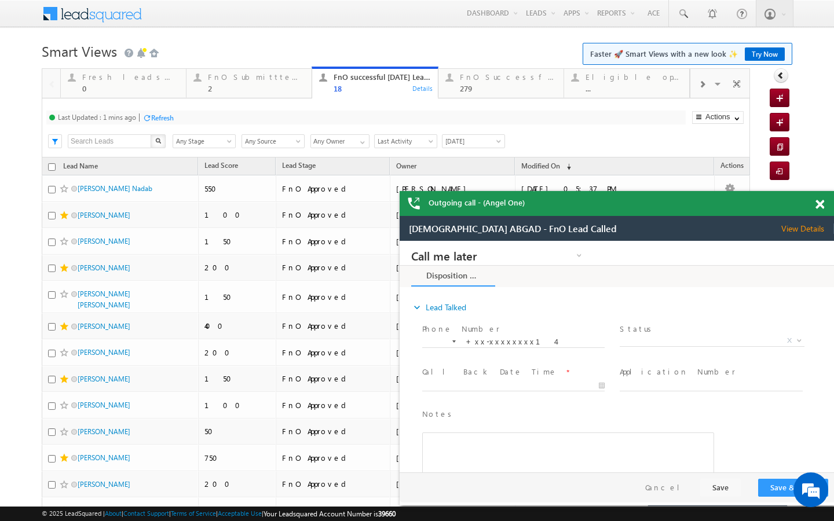
click at [173, 112] on div "Refresh" at bounding box center [157, 117] width 31 height 11
drag, startPoint x: 474, startPoint y: 92, endPoint x: 457, endPoint y: 92, distance: 17.4
click at [474, 92] on div "279" at bounding box center [508, 88] width 97 height 9
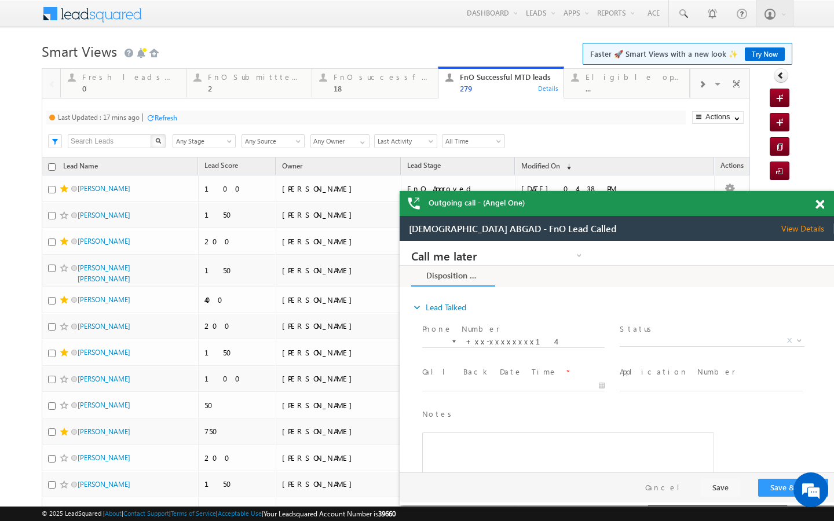
click at [177, 118] on div "Refresh" at bounding box center [166, 117] width 23 height 9
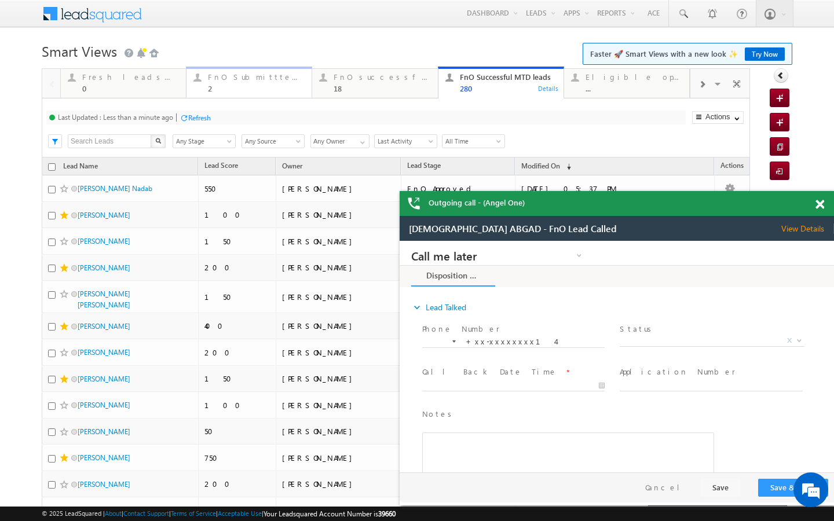
click at [255, 76] on div "FnO Submittted Leads" at bounding box center [256, 76] width 97 height 9
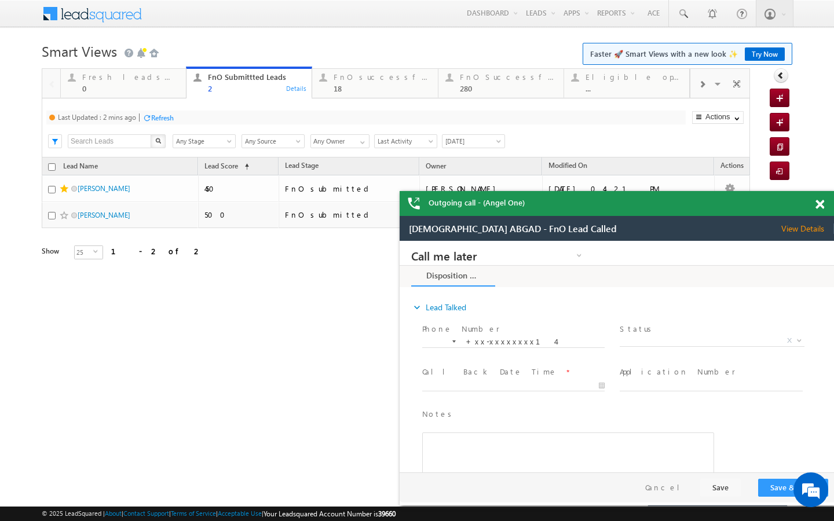
click at [176, 118] on div "Last Updated : 2 mins ago Refresh Refreshing..." at bounding box center [365, 118] width 639 height 14
click at [159, 117] on div "Refresh" at bounding box center [162, 117] width 23 height 9
click at [338, 85] on div "18" at bounding box center [381, 88] width 97 height 9
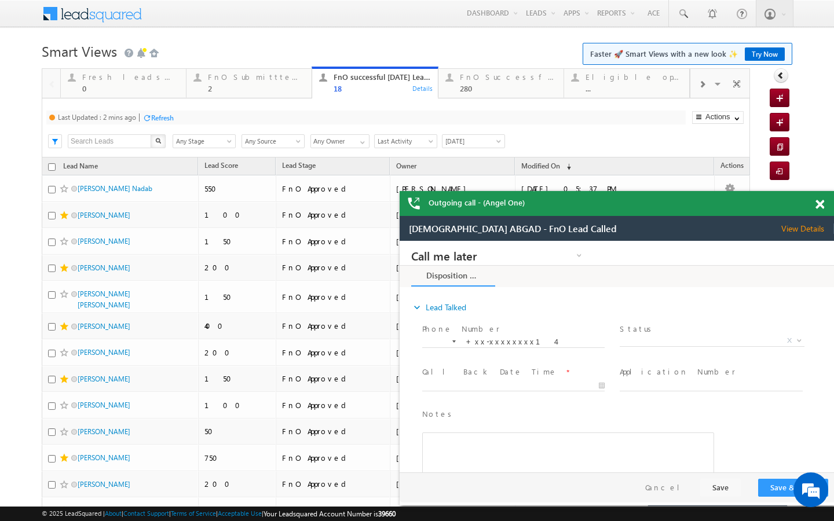
click at [166, 126] on div "Last Updated : 2 mins ago Refresh Refreshing... Search X Lead Stage Any Stage A…" at bounding box center [396, 127] width 708 height 59
click at [166, 117] on div "Refresh" at bounding box center [162, 117] width 23 height 9
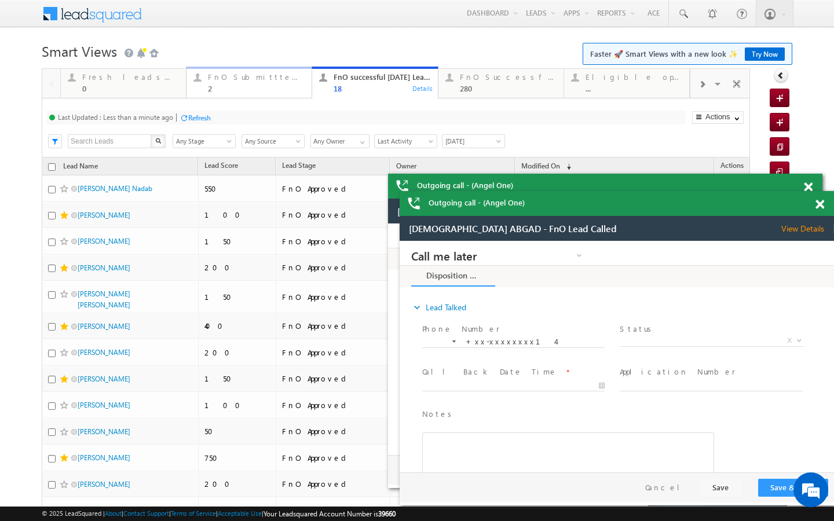
drag, startPoint x: 233, startPoint y: 93, endPoint x: 178, endPoint y: 115, distance: 59.2
click at [233, 93] on link "FnO Submittted Leads 2 Details" at bounding box center [249, 82] width 126 height 31
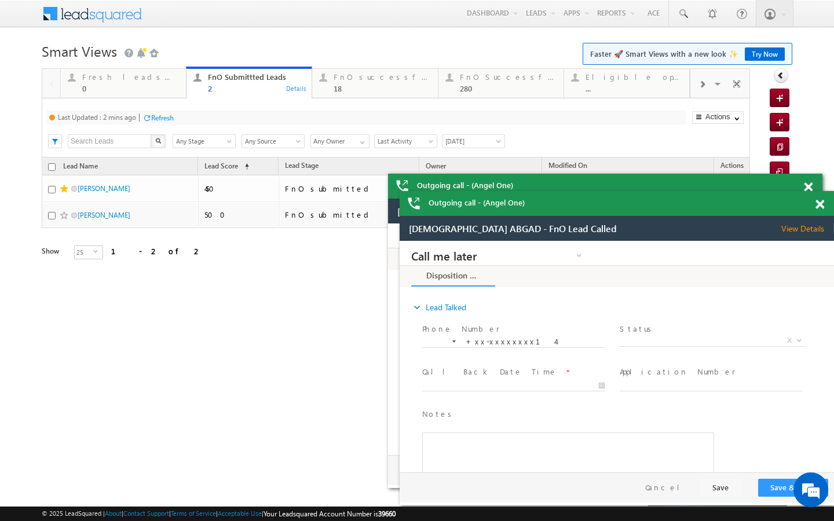
click at [165, 119] on div "Refresh" at bounding box center [162, 117] width 23 height 9
click at [322, 77] on div at bounding box center [322, 77] width 14 height 14
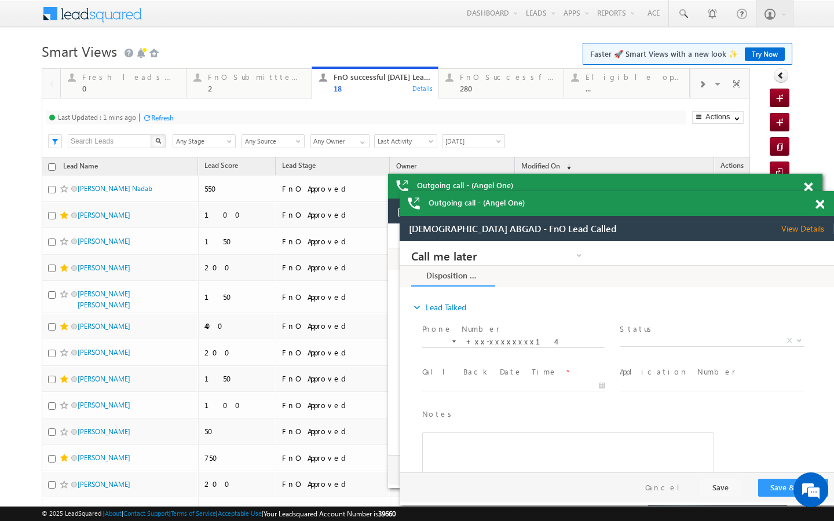
click at [153, 116] on div "Refresh" at bounding box center [162, 117] width 23 height 9
click at [247, 100] on div "Last Updated : Just now Refresh Refreshing... Search X Lead Stage Any Stage Any…" at bounding box center [396, 127] width 708 height 59
drag, startPoint x: 248, startPoint y: 89, endPoint x: 175, endPoint y: 123, distance: 79.8
click at [248, 89] on div "2" at bounding box center [256, 88] width 97 height 9
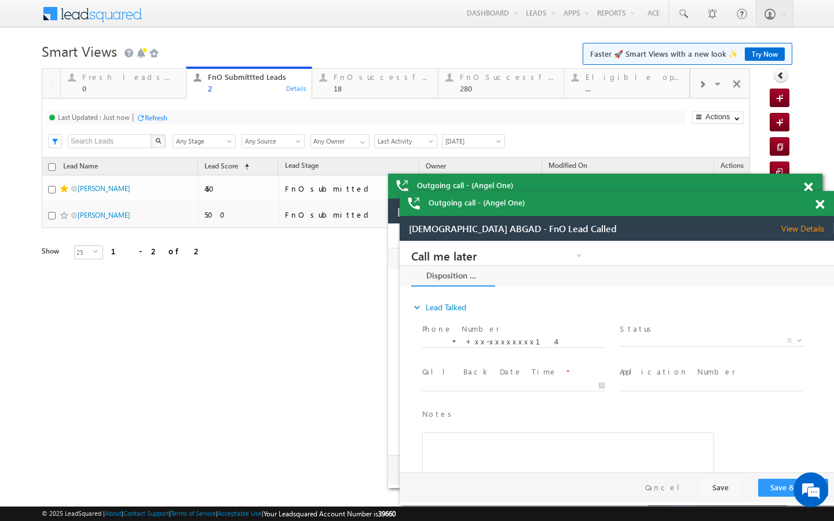
click at [166, 119] on div "Refresh" at bounding box center [156, 117] width 23 height 9
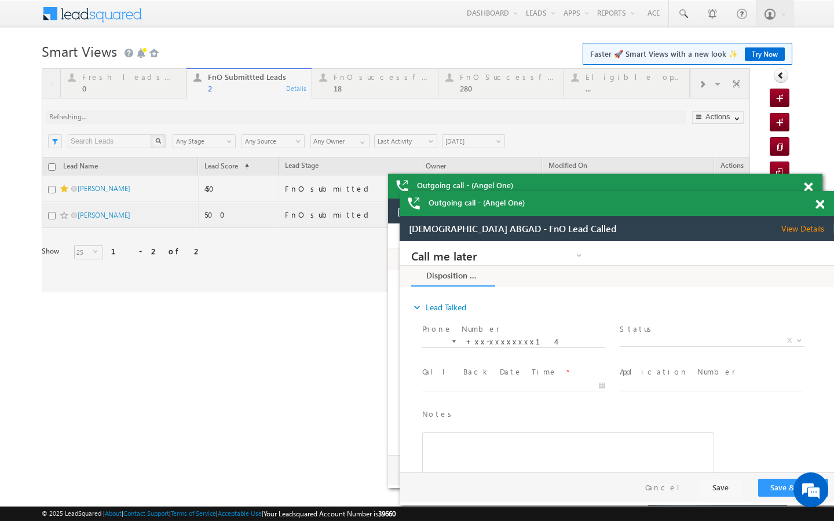
click at [347, 82] on div at bounding box center [396, 180] width 708 height 224
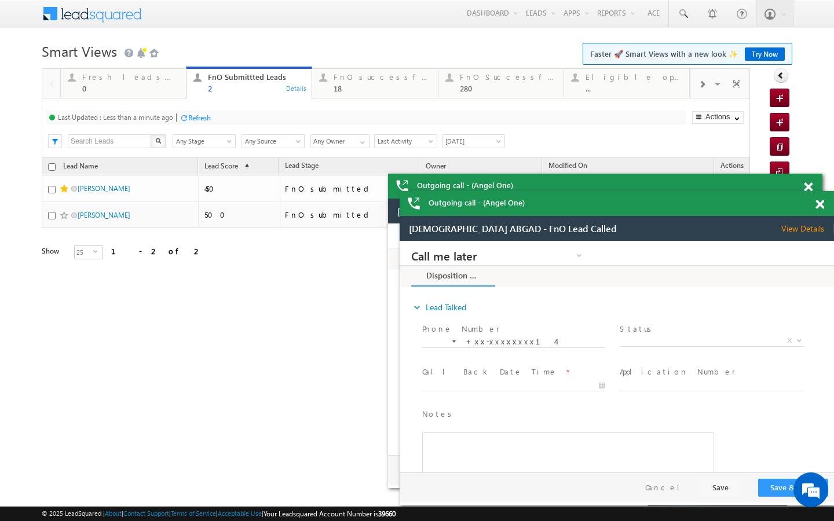
click at [369, 102] on div "Last Updated : Less than a minute ago Refresh Refreshing... Search X Lead Stage…" at bounding box center [396, 127] width 708 height 59
drag, startPoint x: 372, startPoint y: 93, endPoint x: 245, endPoint y: 104, distance: 127.8
click at [372, 93] on link "FnO successful today Leads 18 Details" at bounding box center [374, 82] width 126 height 31
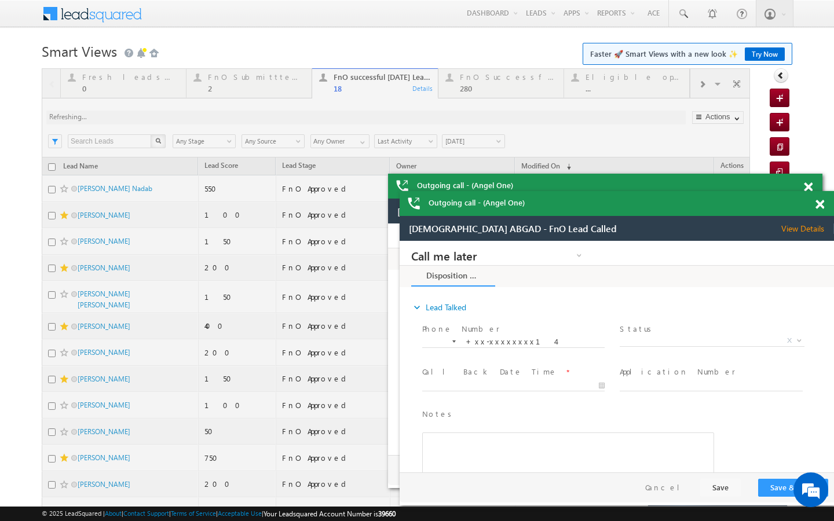
click at [162, 120] on div at bounding box center [396, 396] width 708 height 657
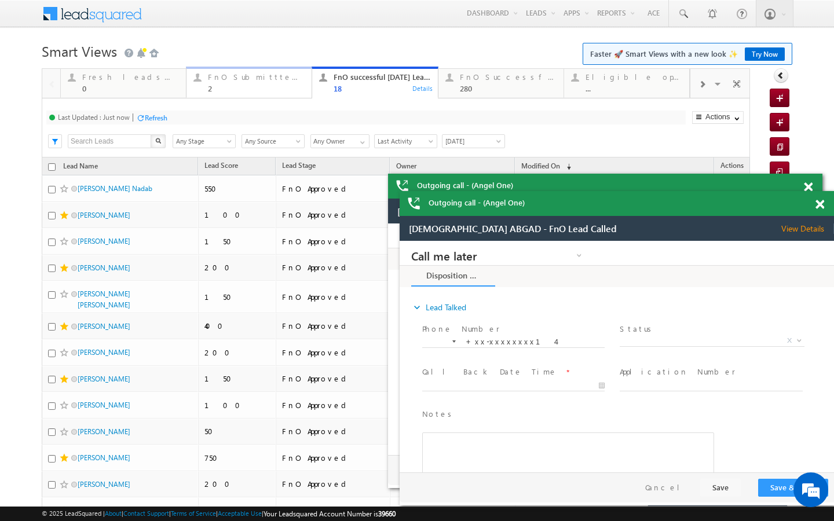
click at [271, 94] on link "FnO Submittted Leads 2 Details" at bounding box center [249, 82] width 126 height 31
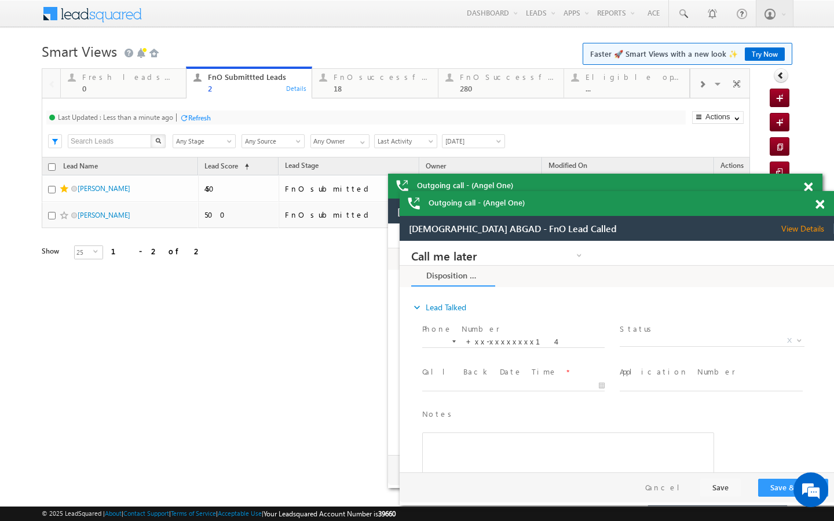
click at [194, 116] on div "Refresh" at bounding box center [199, 117] width 23 height 9
click at [350, 76] on div "FnO successful today Leads" at bounding box center [381, 76] width 97 height 9
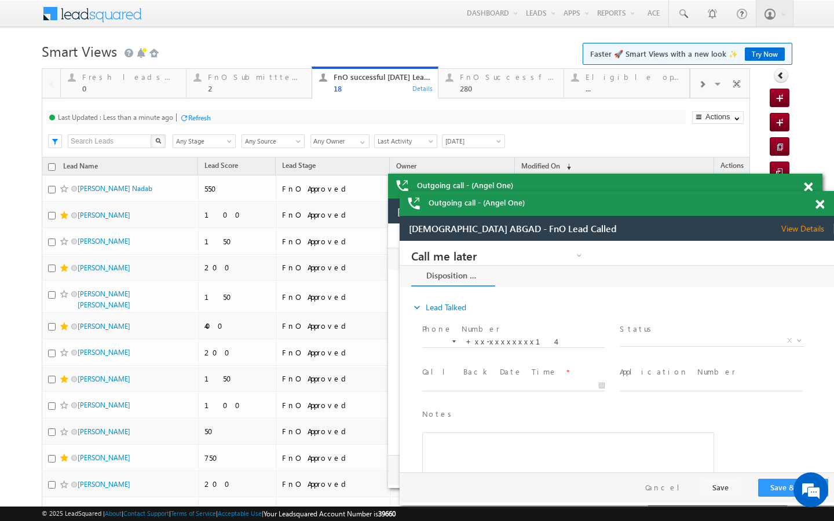
click at [195, 120] on div "Refresh" at bounding box center [199, 117] width 23 height 9
drag, startPoint x: 267, startPoint y: 85, endPoint x: 179, endPoint y: 112, distance: 92.7
click at [267, 85] on div "2" at bounding box center [256, 88] width 97 height 9
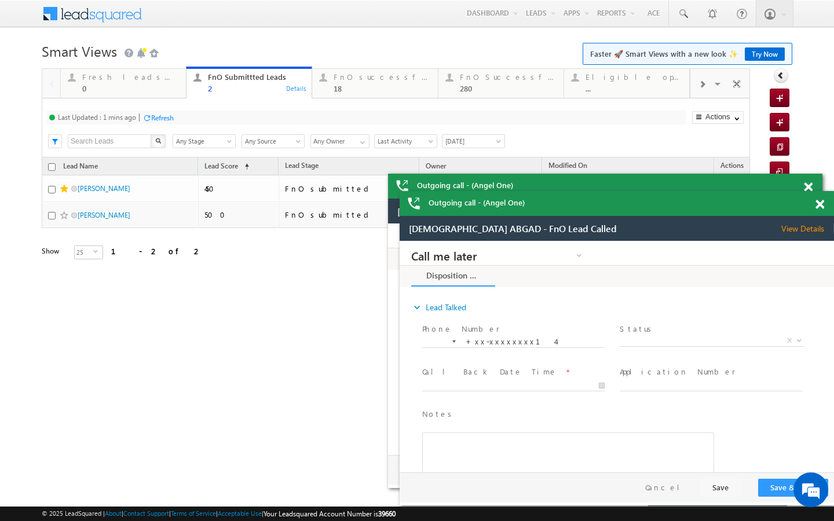
click at [163, 122] on div "Refresh" at bounding box center [162, 117] width 23 height 9
drag, startPoint x: 368, startPoint y: 93, endPoint x: 299, endPoint y: 99, distance: 68.6
click at [368, 93] on link "FnO successful today Leads 18 Details" at bounding box center [374, 82] width 126 height 31
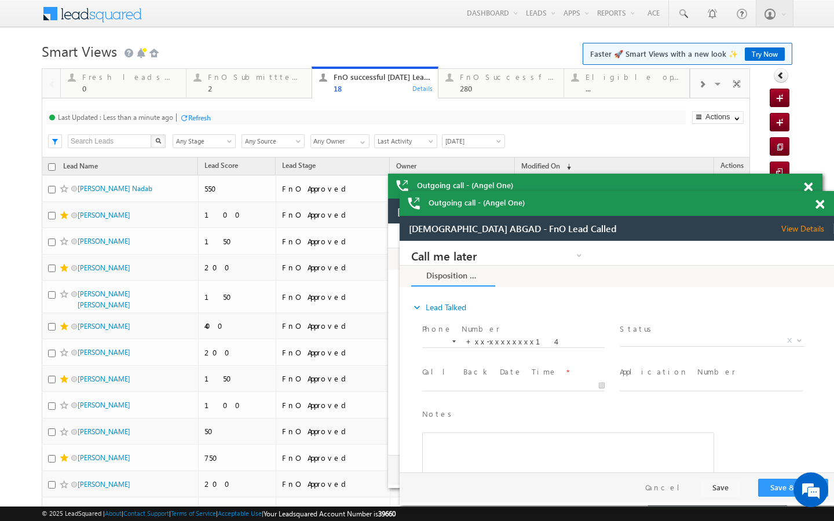
click at [206, 117] on div "Refresh" at bounding box center [199, 117] width 23 height 9
click at [252, 95] on link "FnO Submittted Leads 2 Details" at bounding box center [249, 82] width 126 height 31
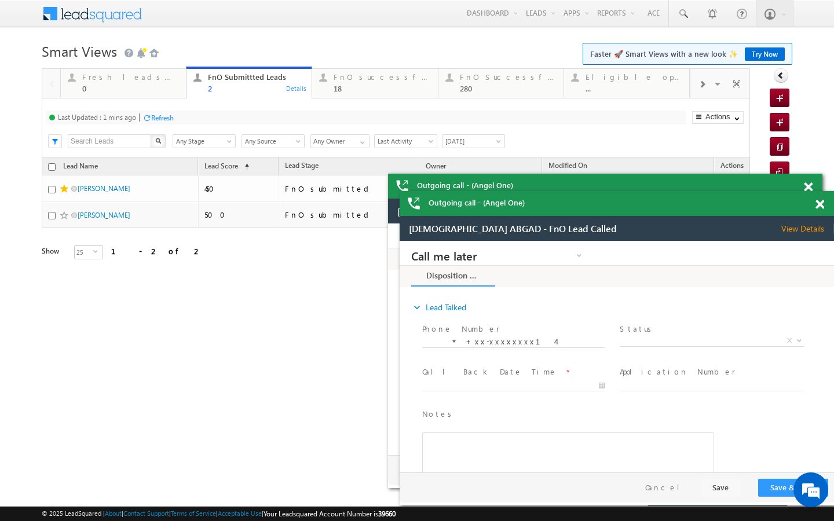
click at [173, 116] on div "Refresh" at bounding box center [162, 117] width 23 height 9
click at [328, 86] on div "FnO successful today Leads 18 Details" at bounding box center [374, 81] width 123 height 23
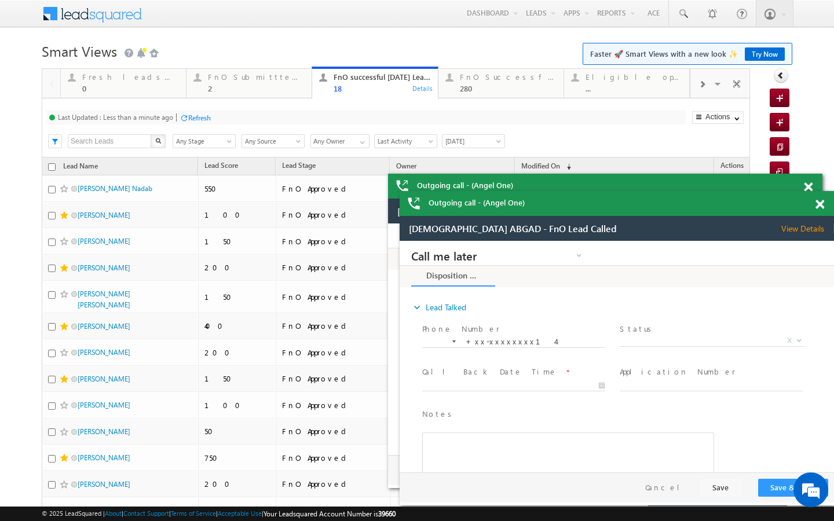
click at [164, 114] on div "Last Updated : Less than a minute ago" at bounding box center [115, 117] width 115 height 9
click at [193, 119] on div "Refresh" at bounding box center [199, 117] width 23 height 9
click at [301, 87] on div "2" at bounding box center [256, 88] width 97 height 9
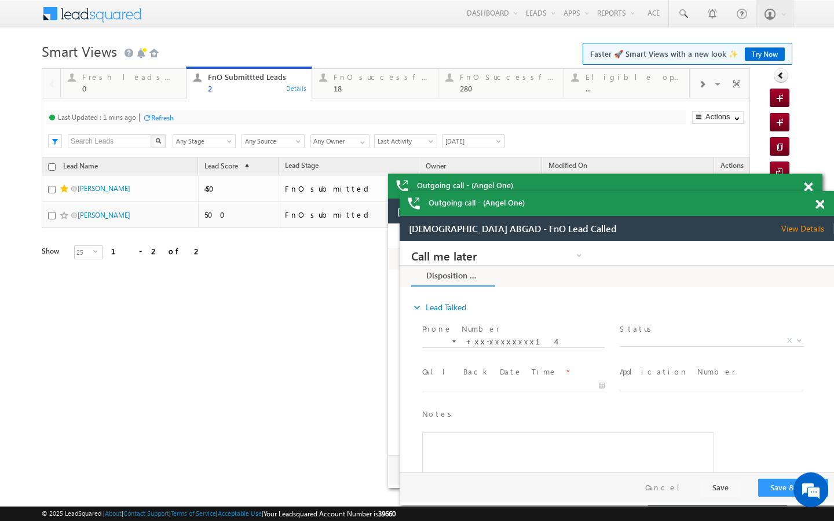
click at [164, 123] on div "Refresh" at bounding box center [157, 117] width 31 height 11
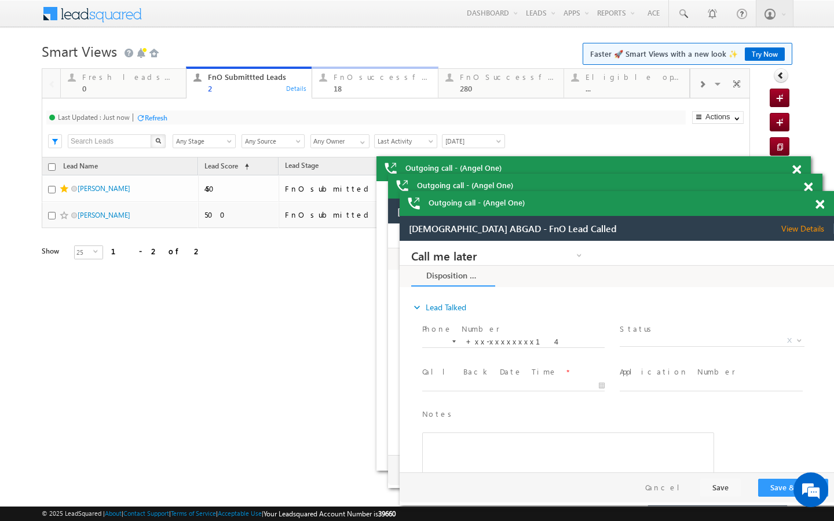
drag, startPoint x: 319, startPoint y: 88, endPoint x: 272, endPoint y: 115, distance: 53.9
click at [319, 88] on div "FnO successful today Leads 18 Details" at bounding box center [374, 81] width 123 height 23
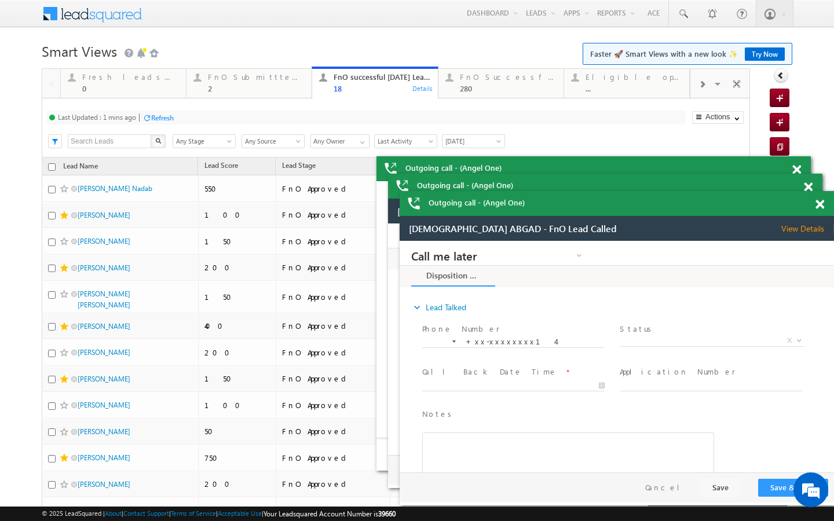
click at [160, 118] on div "Refresh" at bounding box center [162, 117] width 23 height 9
click at [258, 96] on link "FnO Submittted Leads 2 Details" at bounding box center [249, 82] width 126 height 31
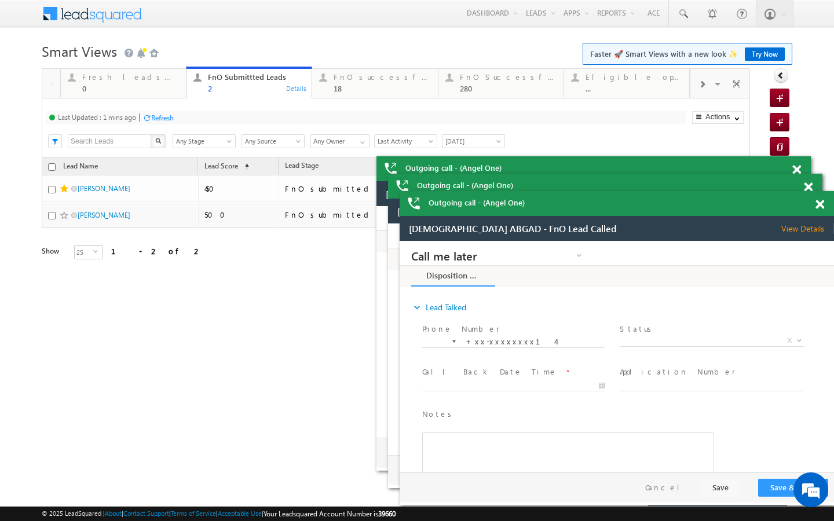
click at [169, 121] on div "Refresh" at bounding box center [162, 117] width 23 height 9
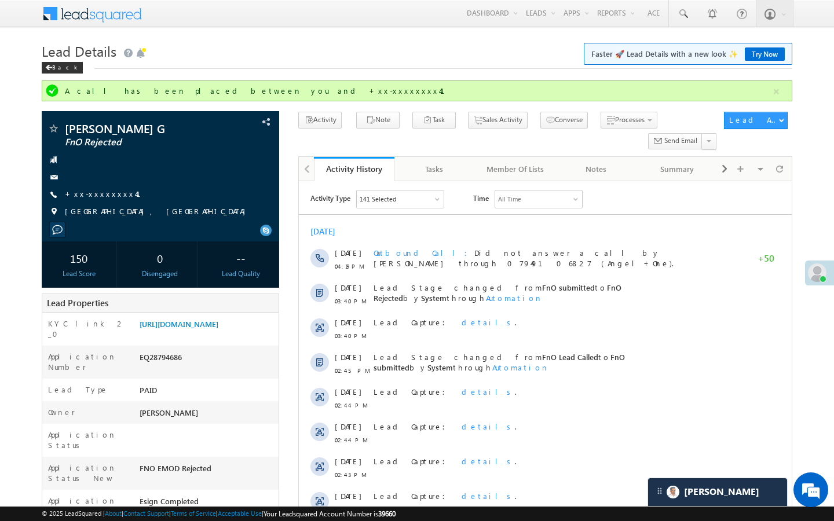
scroll to position [4472, 0]
click at [107, 195] on link "+xx-xxxxxxxx41" at bounding box center [110, 194] width 90 height 10
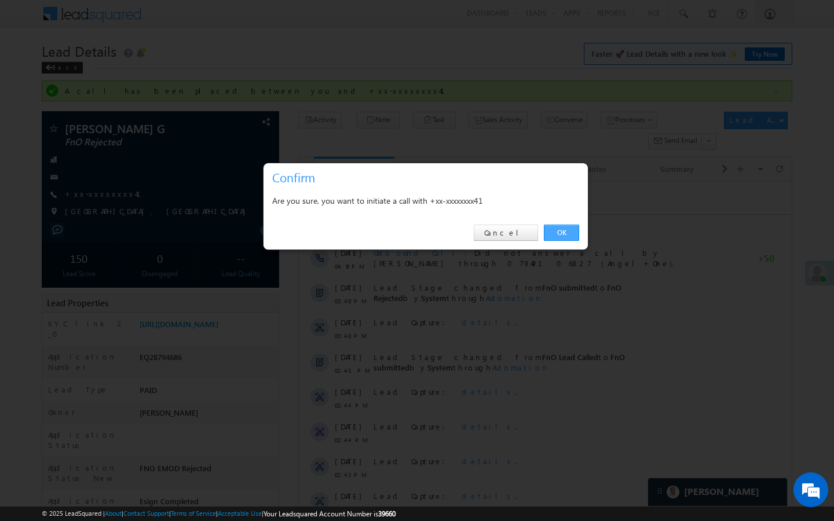
click at [555, 231] on link "OK" at bounding box center [561, 233] width 35 height 16
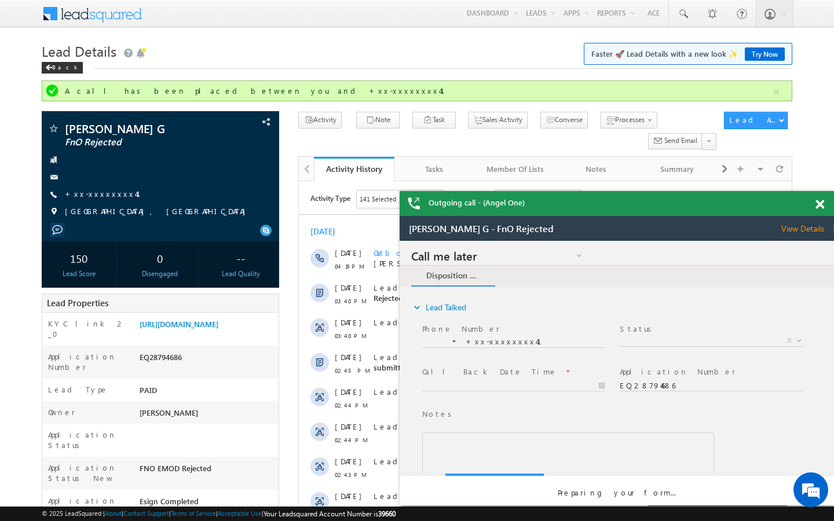
scroll to position [0, 0]
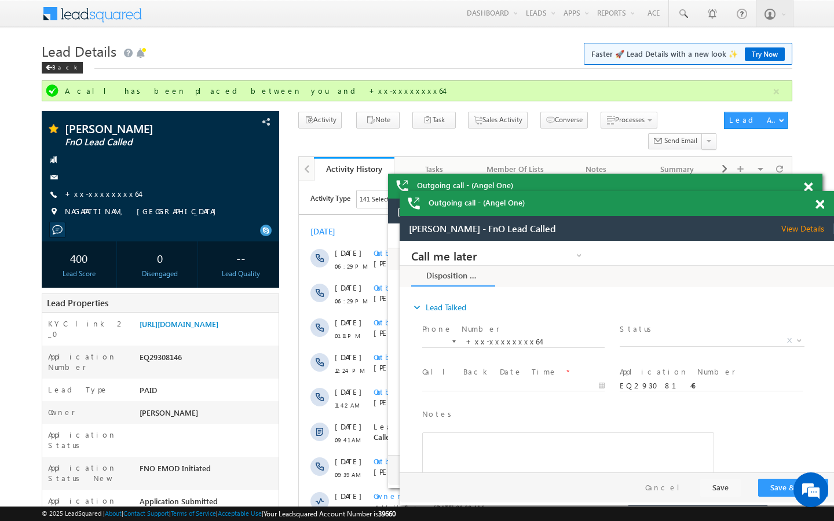
scroll to position [7018, 0]
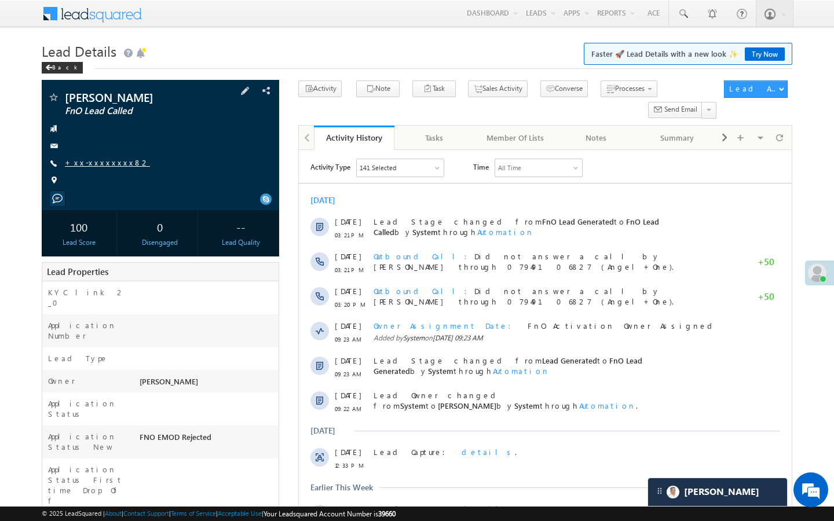
scroll to position [4472, 0]
click at [98, 161] on link "+xx-xxxxxxxx82" at bounding box center [107, 162] width 85 height 10
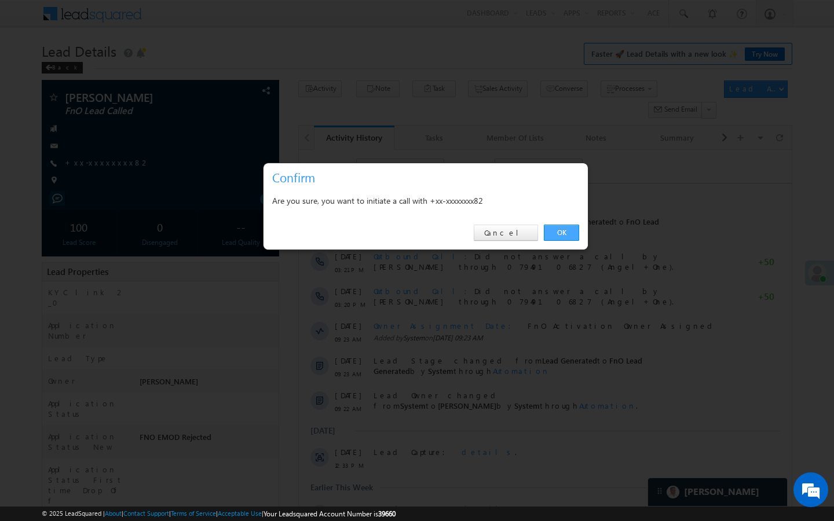
click at [567, 236] on link "OK" at bounding box center [561, 233] width 35 height 16
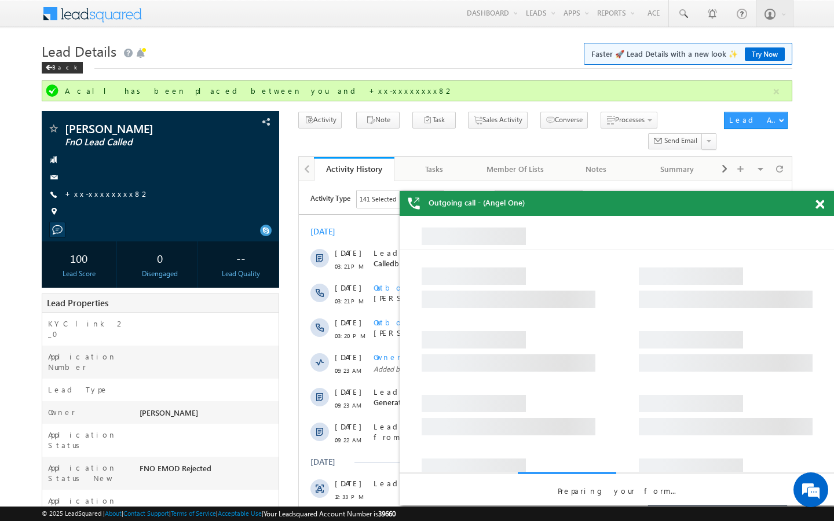
scroll to position [0, 0]
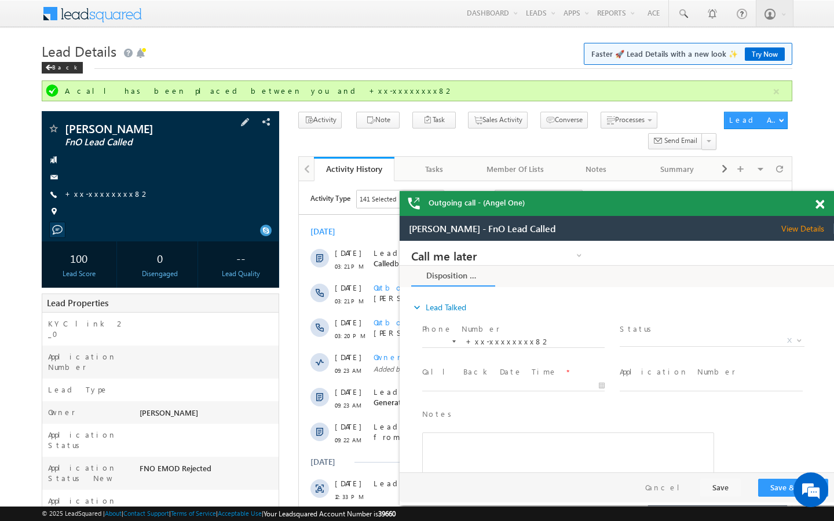
click at [92, 200] on span "+xx-xxxxxxxx82" at bounding box center [107, 195] width 85 height 12
click at [96, 197] on link "+xx-xxxxxxxx82" at bounding box center [107, 194] width 85 height 10
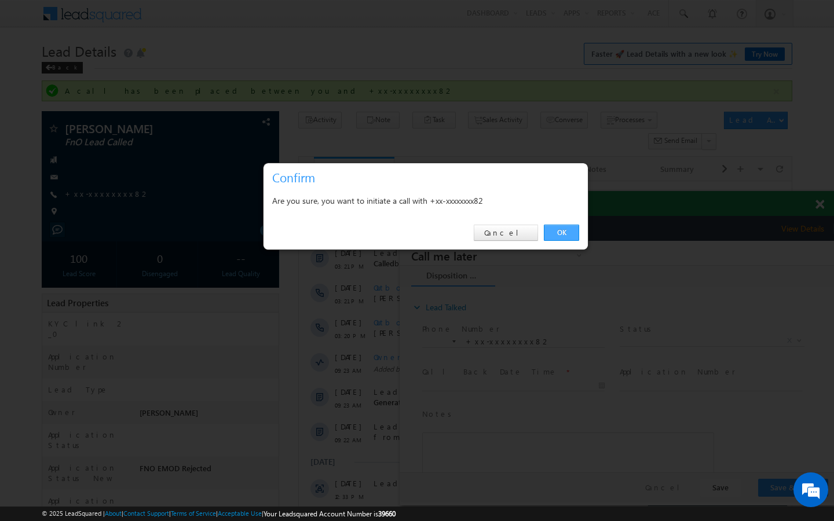
click at [571, 228] on link "OK" at bounding box center [561, 233] width 35 height 16
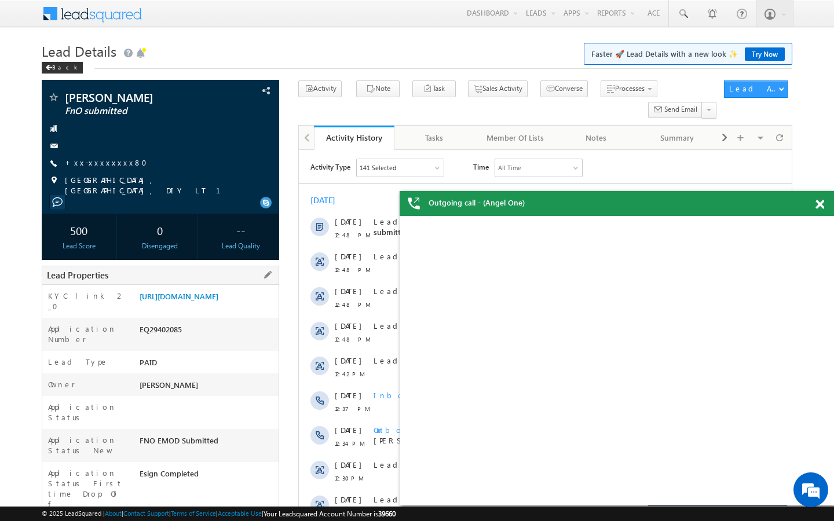
drag, startPoint x: 138, startPoint y: 491, endPoint x: 223, endPoint y: 491, distance: 85.1
click at [223, 520] on div "AABI174553" at bounding box center [208, 530] width 142 height 16
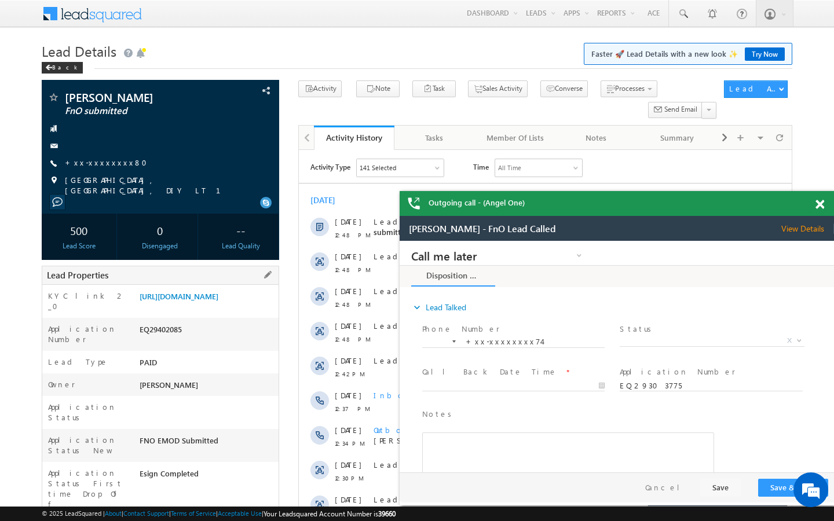
copy div "AABI174553"
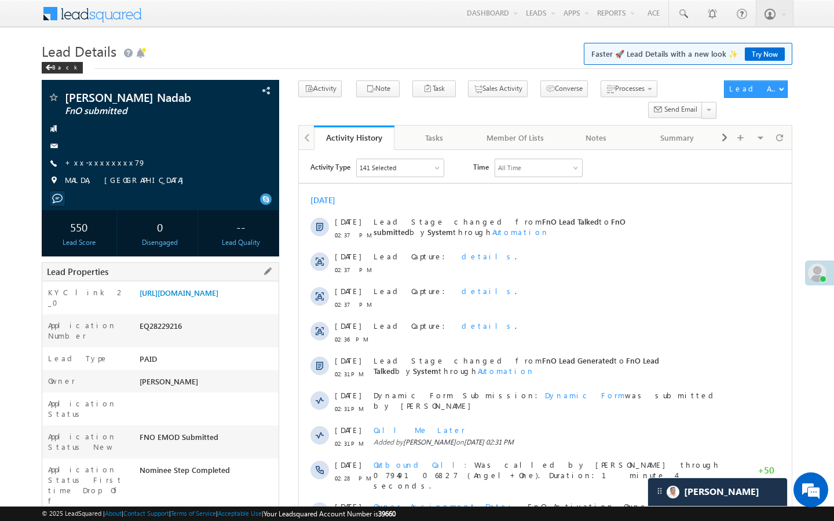
drag, startPoint x: 144, startPoint y: 494, endPoint x: 195, endPoint y: 494, distance: 50.9
click at [195, 518] on div "AABK253887" at bounding box center [208, 526] width 142 height 16
copy div "AABK253887"
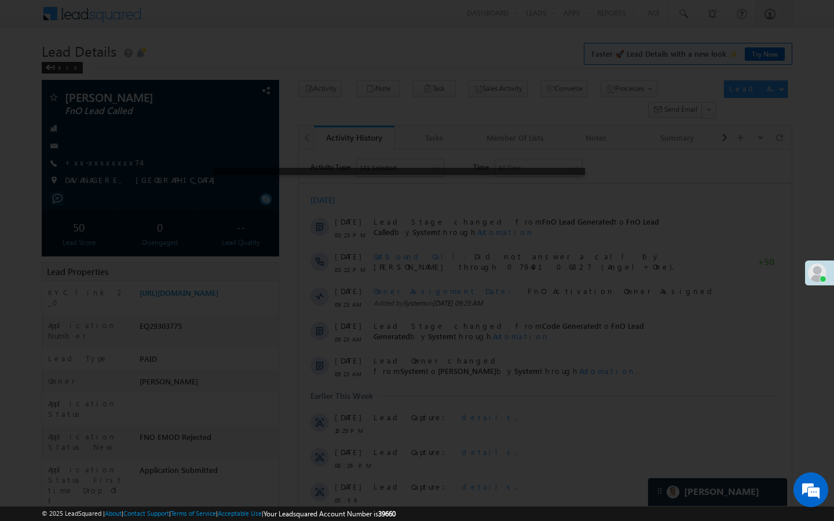
scroll to position [4472, 0]
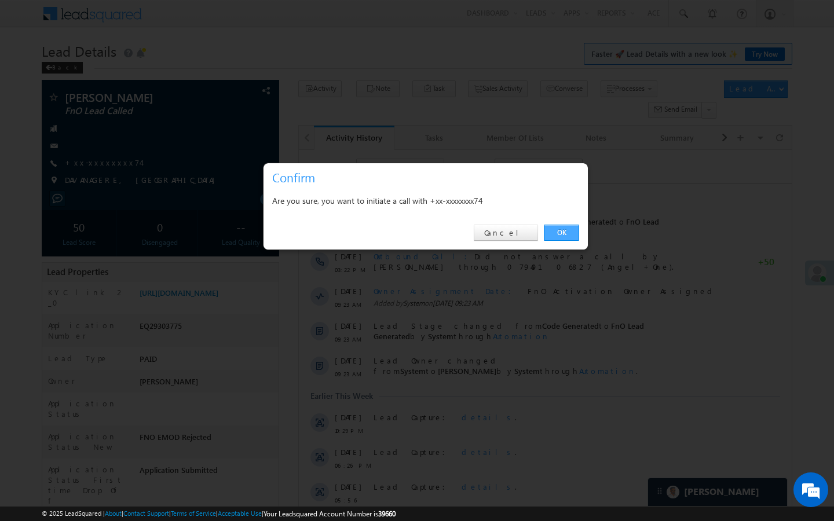
click at [564, 231] on link "OK" at bounding box center [561, 233] width 35 height 16
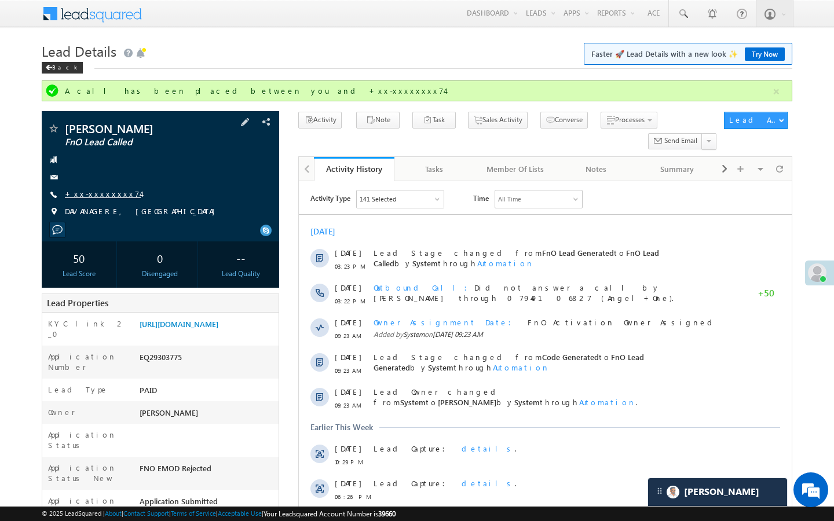
click at [107, 198] on link "+xx-xxxxxxxx74" at bounding box center [103, 194] width 76 height 10
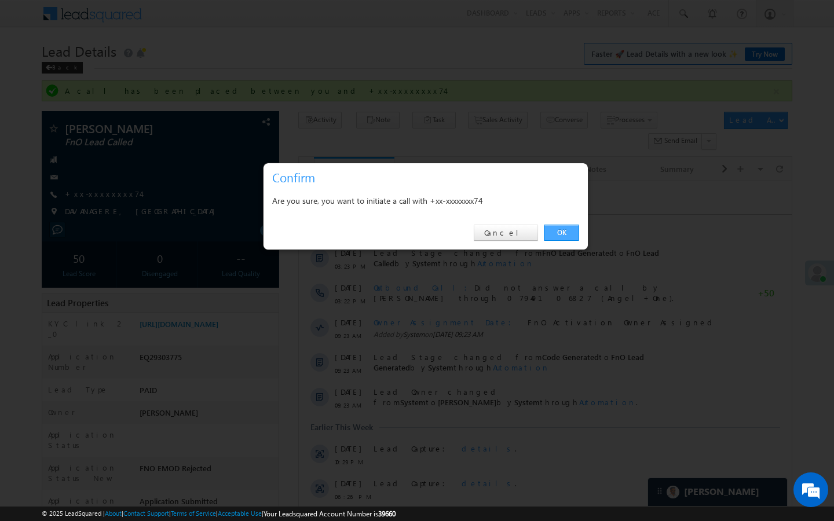
click at [559, 234] on link "OK" at bounding box center [561, 233] width 35 height 16
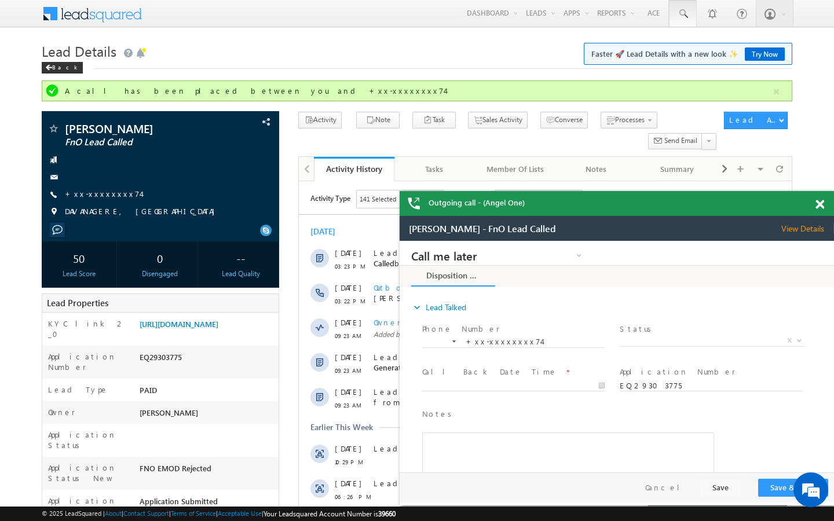
scroll to position [0, 0]
click at [107, 195] on link "+xx-xxxxxxxx74" at bounding box center [103, 194] width 76 height 10
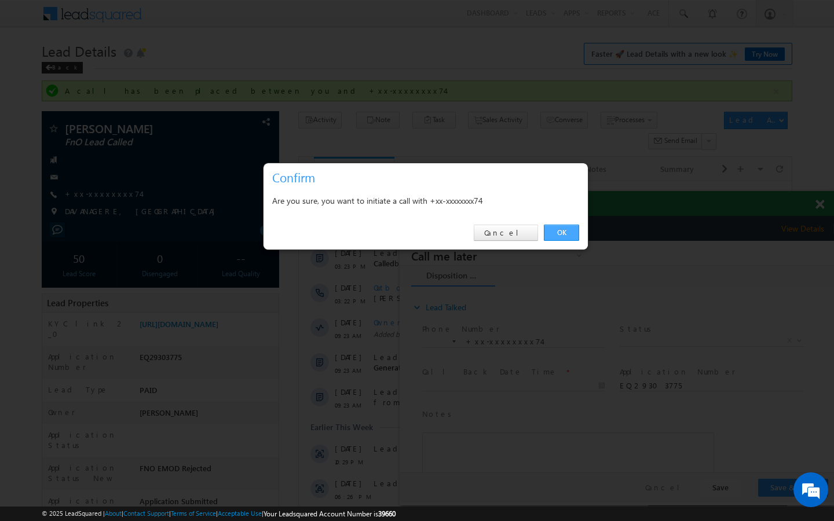
click at [553, 230] on link "OK" at bounding box center [561, 233] width 35 height 16
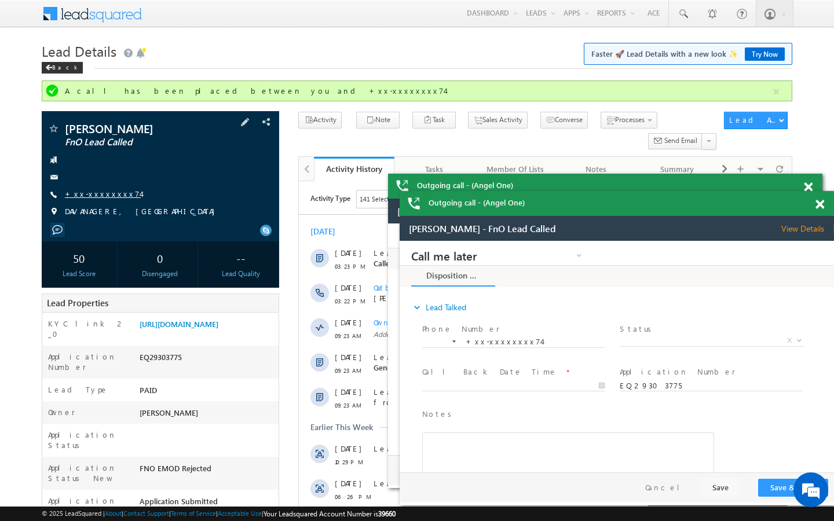
click at [104, 193] on link "+xx-xxxxxxxx74" at bounding box center [103, 194] width 76 height 10
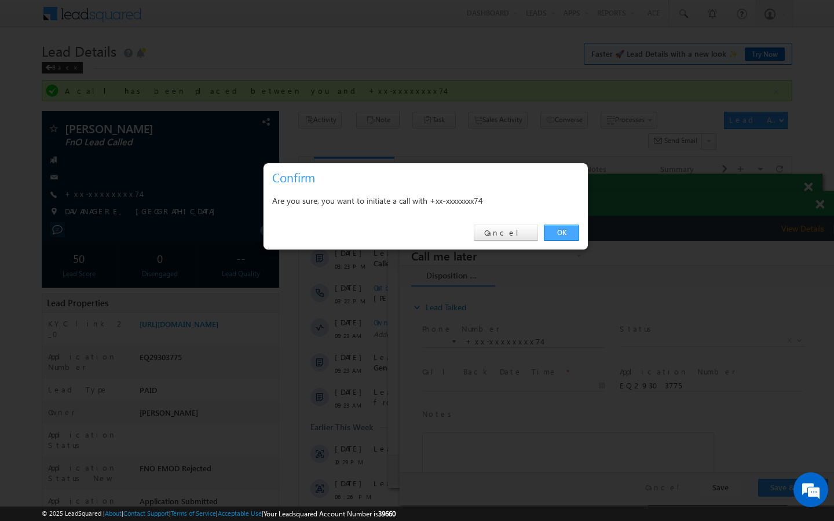
click at [558, 231] on link "OK" at bounding box center [561, 233] width 35 height 16
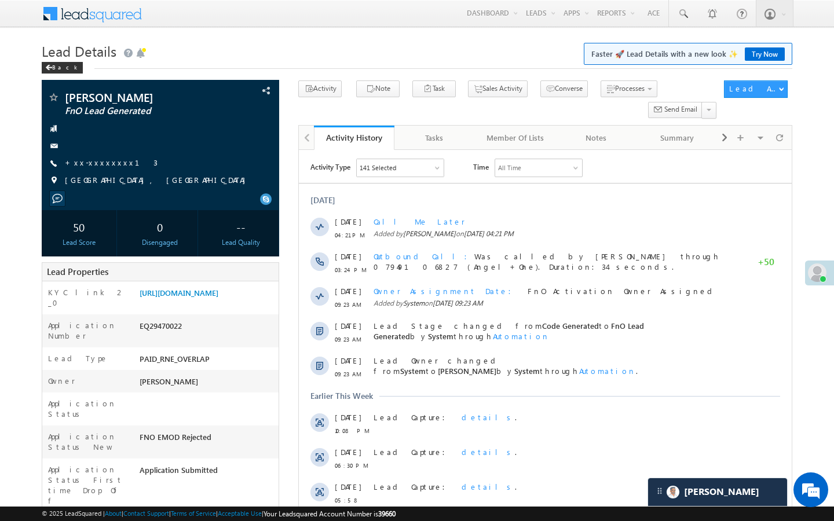
scroll to position [4472, 0]
click at [103, 160] on link "+xx-xxxxxxxx13" at bounding box center [111, 162] width 93 height 10
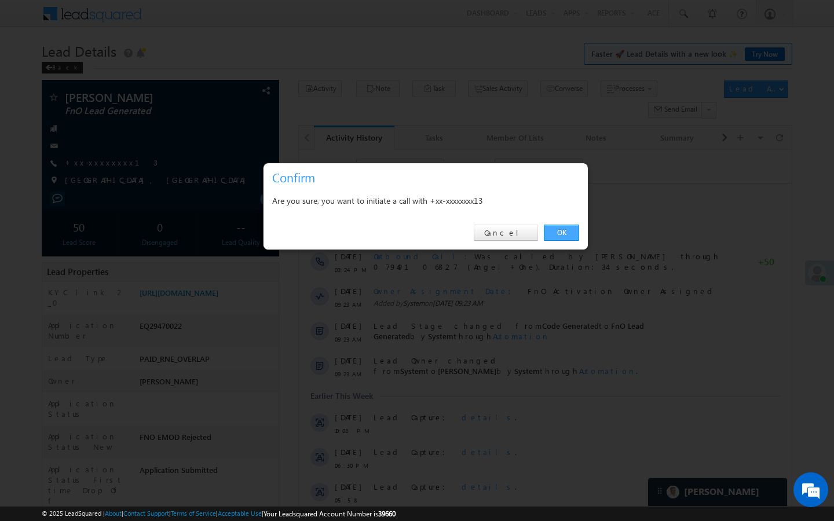
click at [555, 233] on link "OK" at bounding box center [561, 233] width 35 height 16
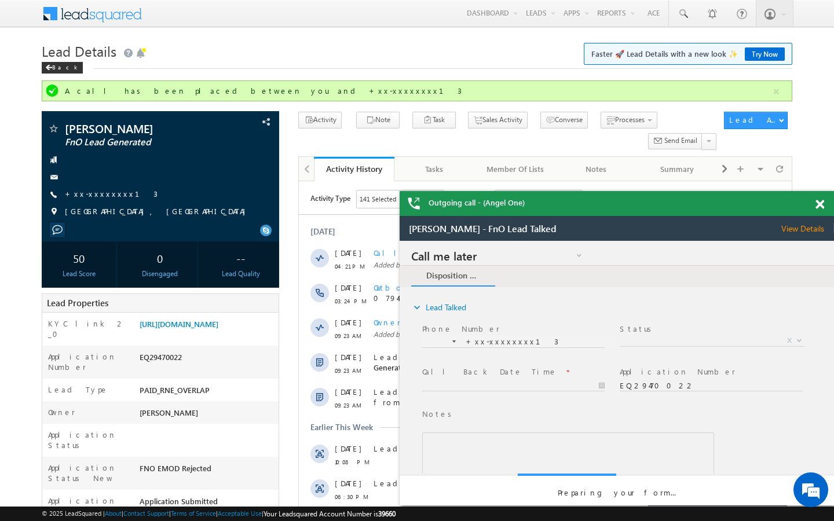
scroll to position [0, 0]
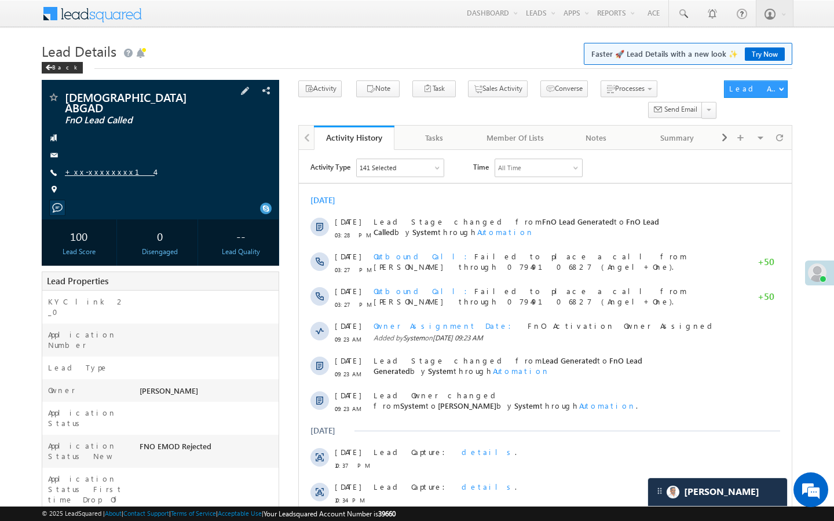
click at [108, 167] on link "+xx-xxxxxxxx14" at bounding box center [110, 172] width 90 height 10
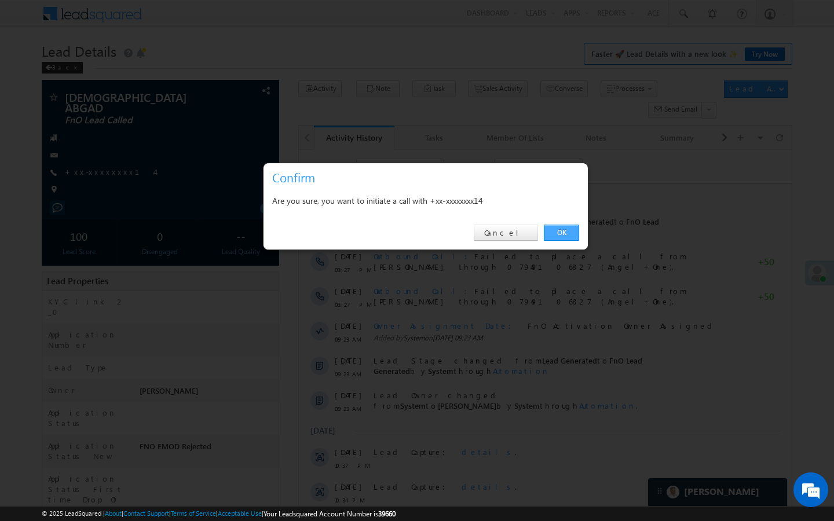
click at [571, 238] on link "OK" at bounding box center [561, 233] width 35 height 16
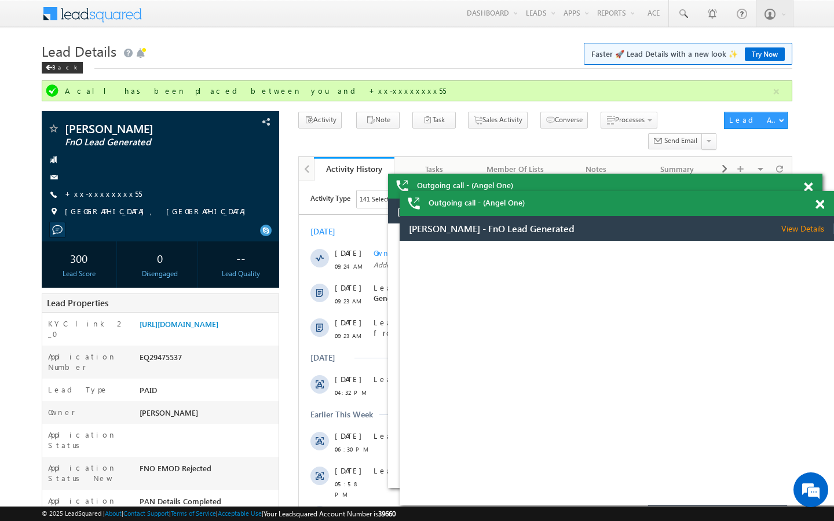
click at [109, 192] on link "+xx-xxxxxxxx55" at bounding box center [103, 194] width 77 height 10
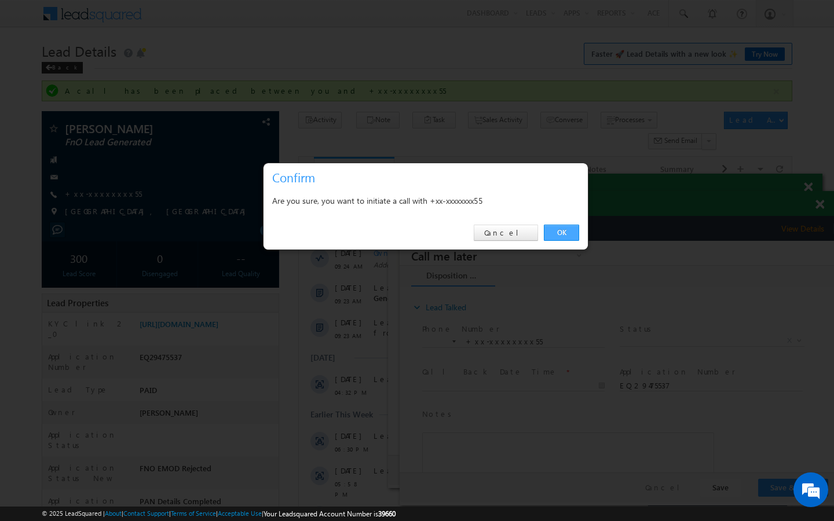
click at [569, 236] on link "OK" at bounding box center [561, 233] width 35 height 16
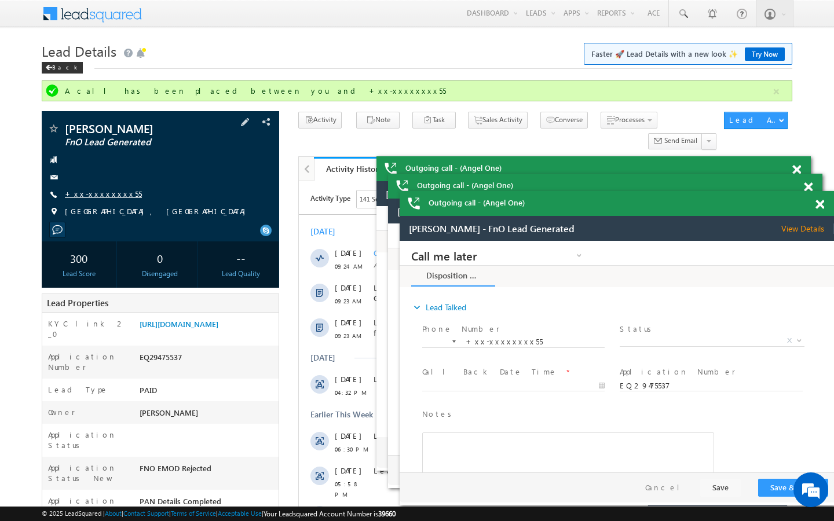
click at [108, 193] on link "+xx-xxxxxxxx55" at bounding box center [103, 194] width 77 height 10
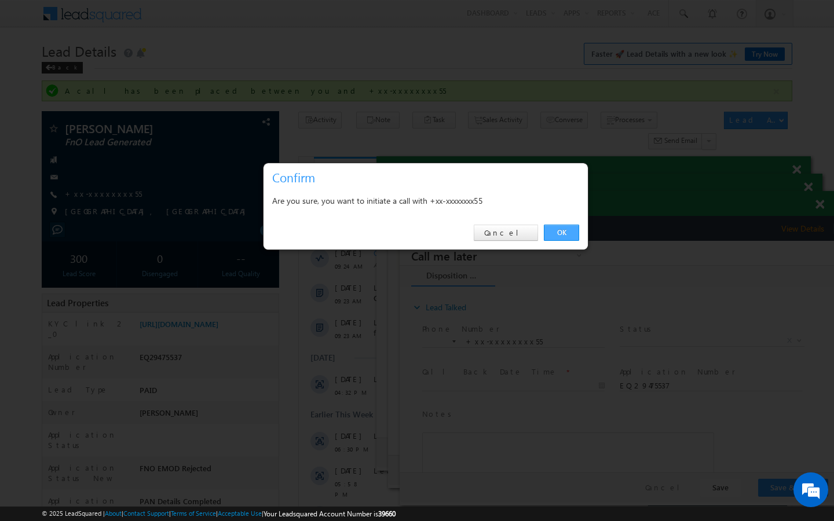
click at [555, 234] on link "OK" at bounding box center [561, 233] width 35 height 16
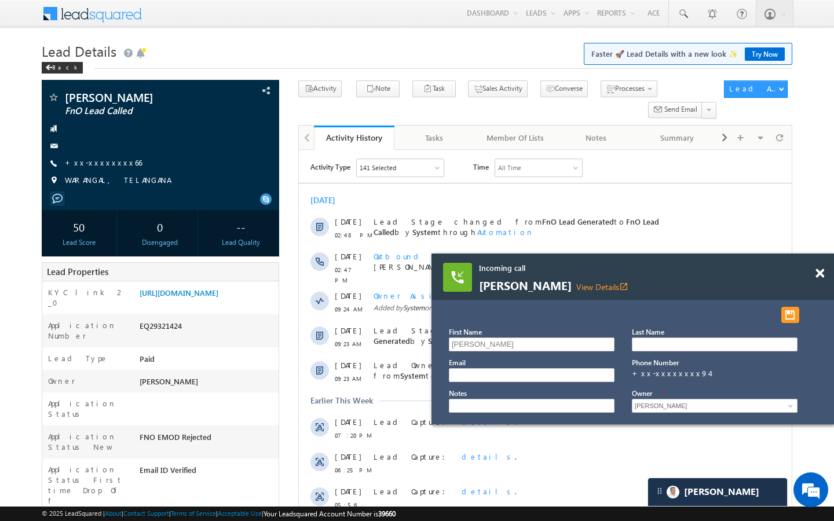
scroll to position [4604, 0]
click at [101, 162] on link "+xx-xxxxxxxx66" at bounding box center [103, 162] width 77 height 10
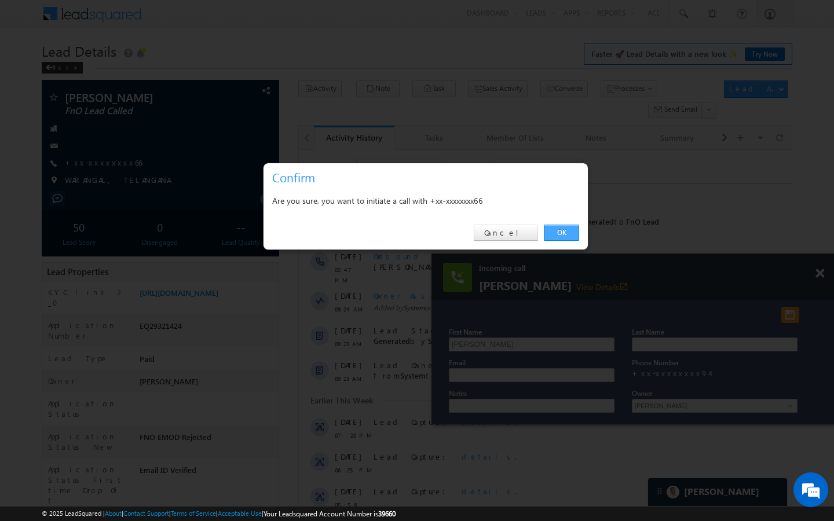
click at [566, 229] on link "OK" at bounding box center [561, 233] width 35 height 16
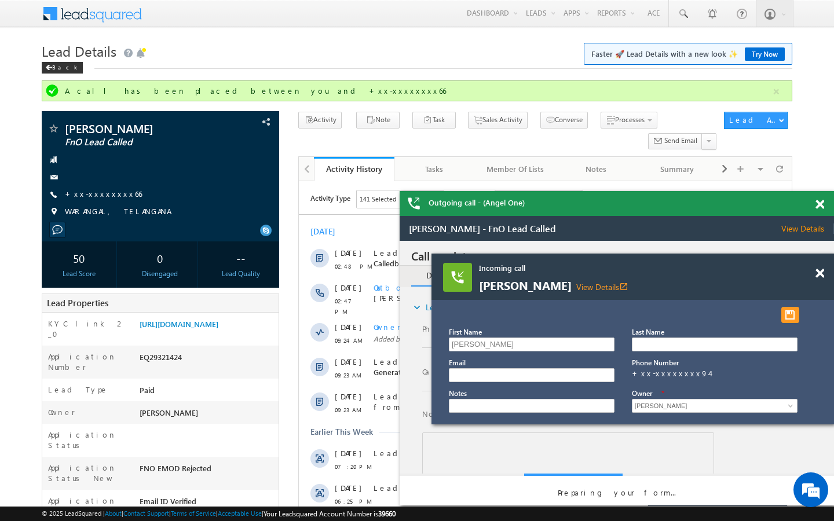
scroll to position [0, 0]
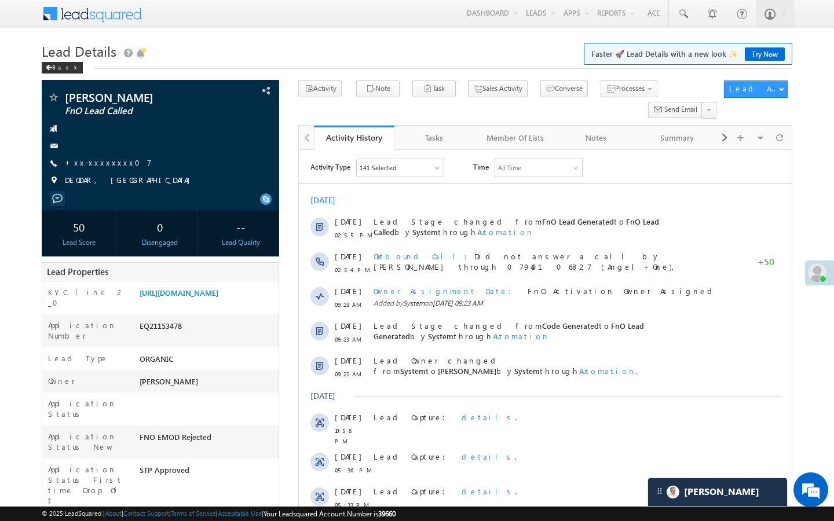
click at [107, 167] on link "+xx-xxxxxxxx07" at bounding box center [108, 162] width 87 height 10
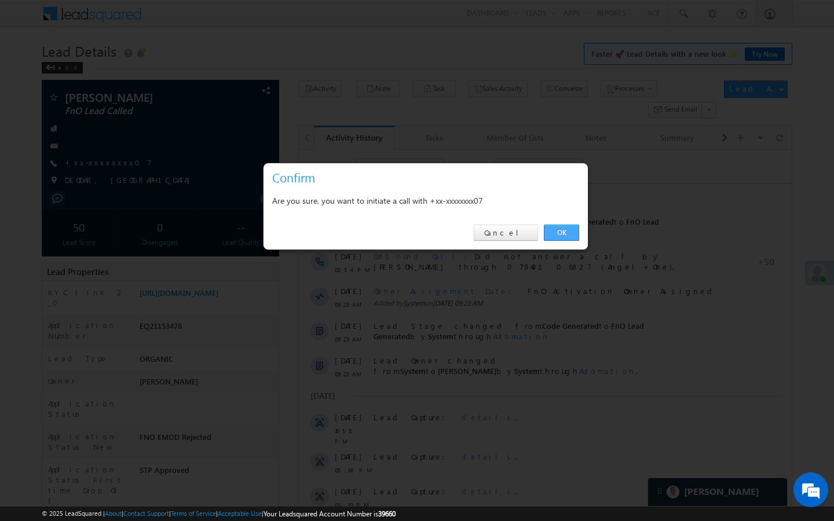
click at [560, 234] on link "OK" at bounding box center [561, 233] width 35 height 16
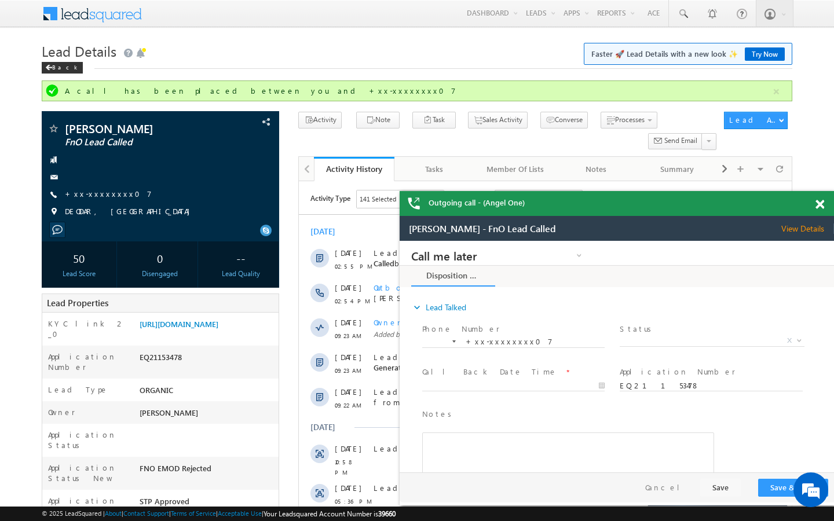
scroll to position [5605, 0]
click at [819, 201] on span at bounding box center [819, 205] width 9 height 10
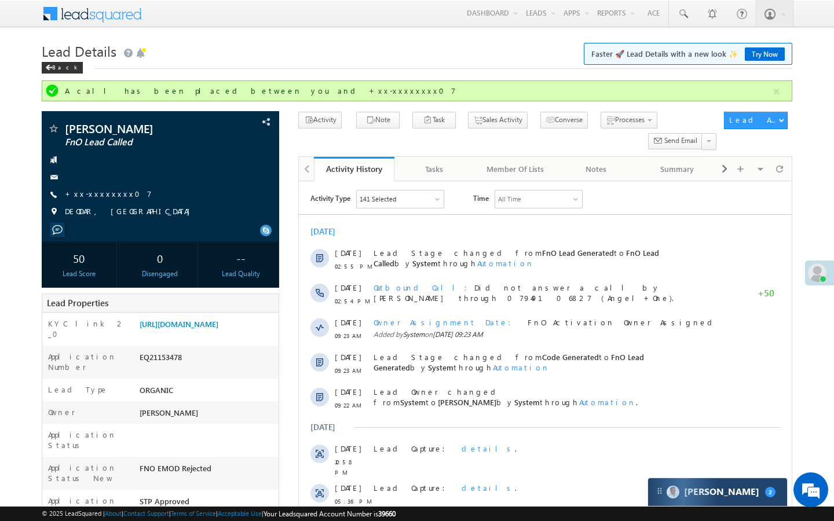
click at [707, 500] on div "Carter 2" at bounding box center [717, 492] width 139 height 28
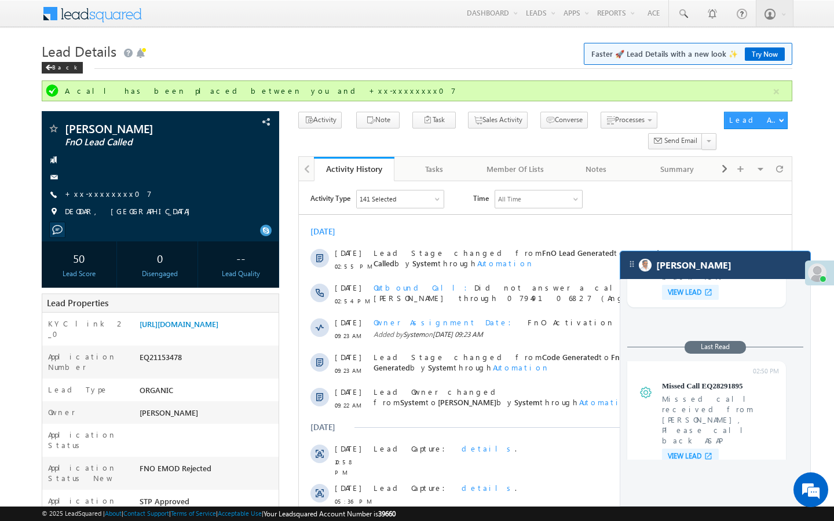
scroll to position [4633, 0]
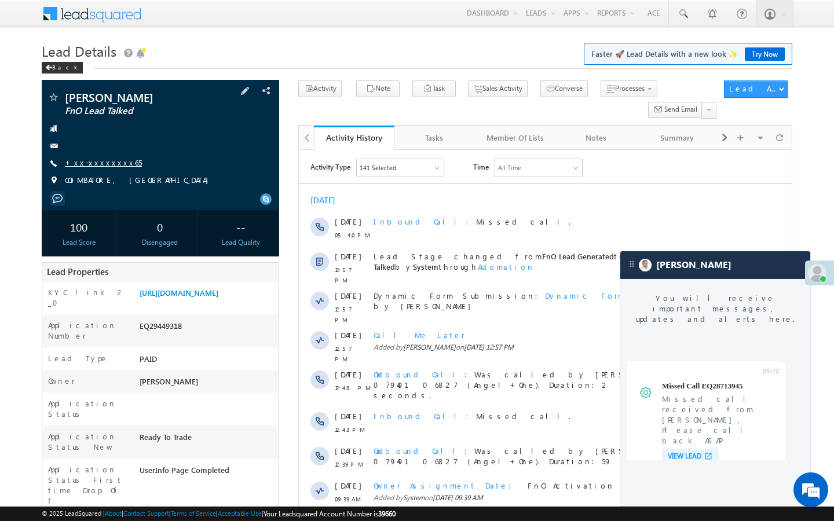
scroll to position [4386, 0]
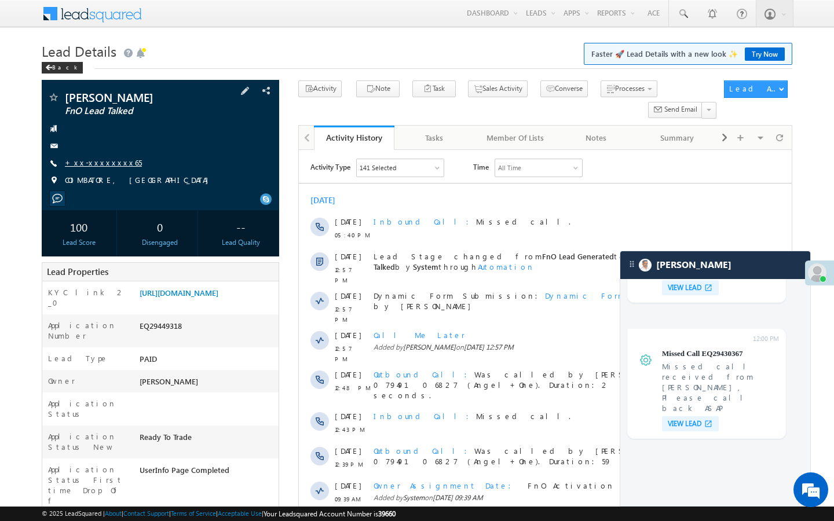
click at [107, 162] on link "+xx-xxxxxxxx65" at bounding box center [103, 162] width 77 height 10
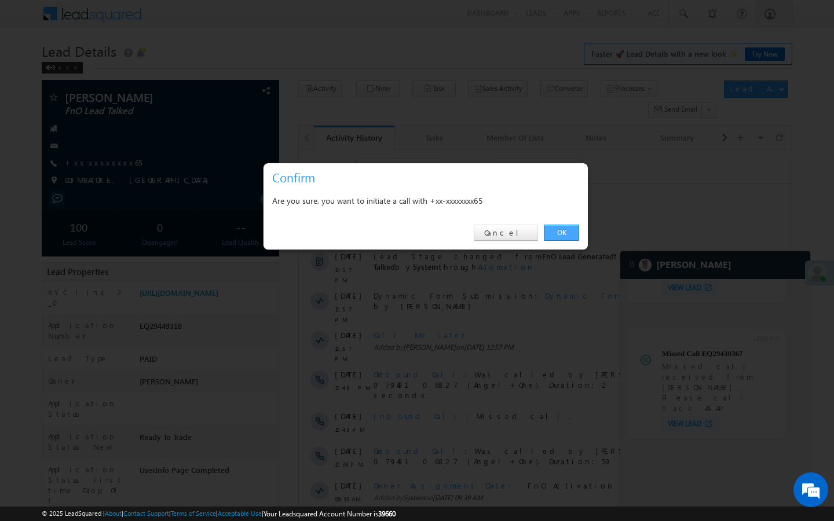
click at [559, 228] on link "OK" at bounding box center [561, 233] width 35 height 16
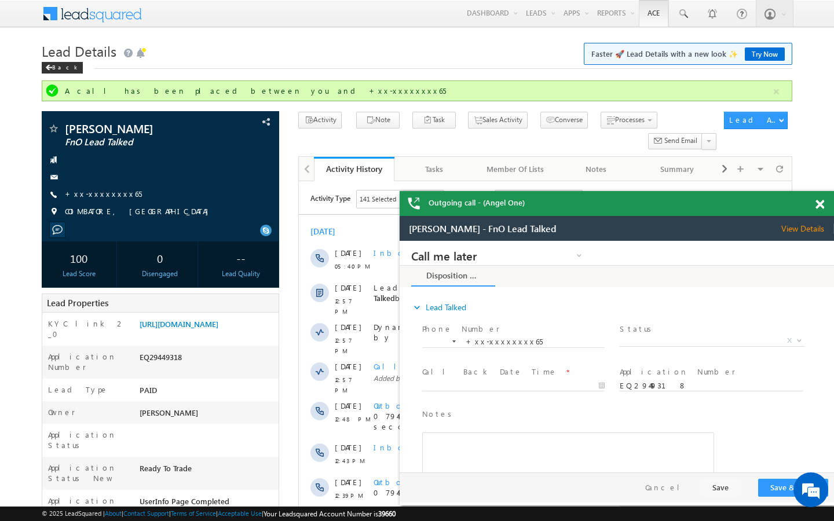
scroll to position [0, 0]
click at [105, 195] on link "+xx-xxxxxxxx65" at bounding box center [103, 194] width 77 height 10
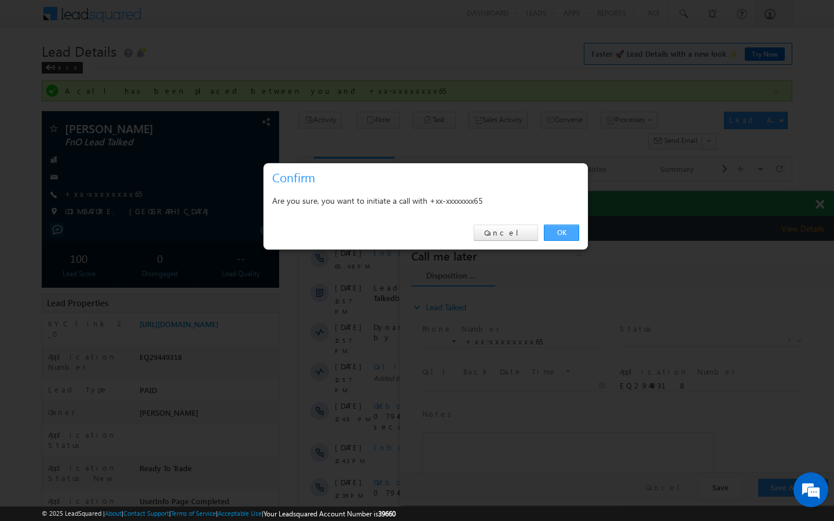
click at [563, 233] on link "OK" at bounding box center [561, 233] width 35 height 16
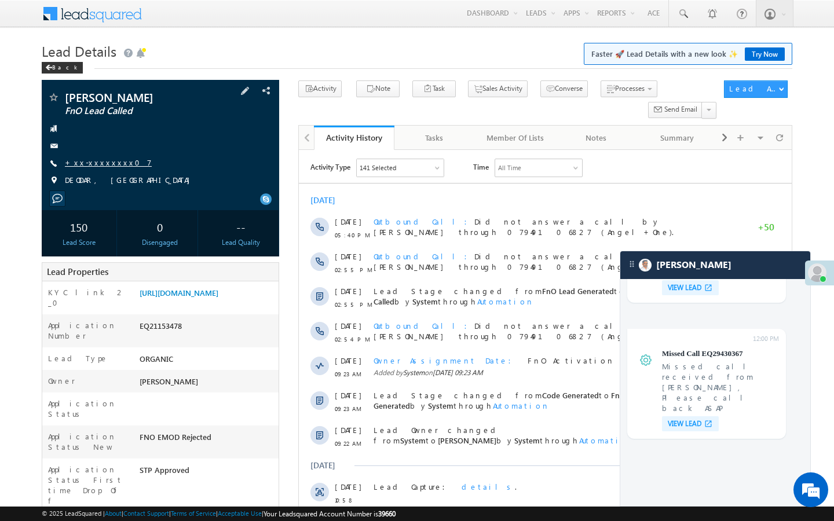
click at [108, 167] on link "+xx-xxxxxxxx07" at bounding box center [108, 162] width 87 height 10
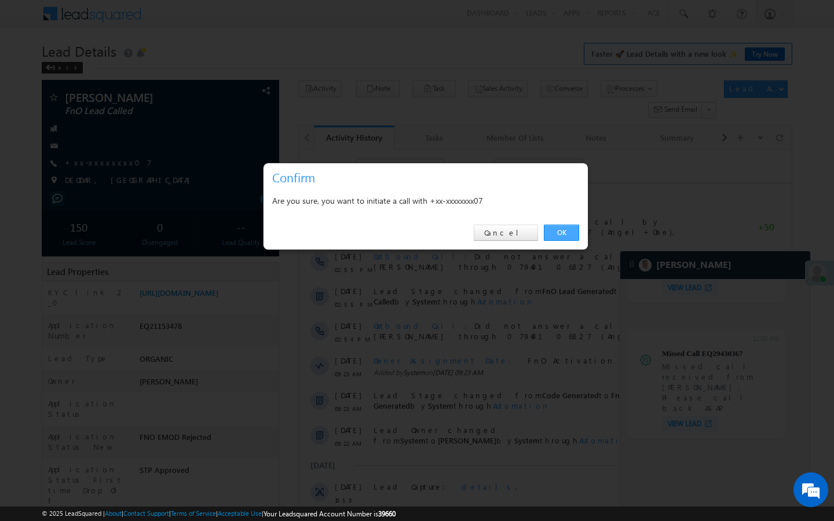
click at [573, 233] on link "OK" at bounding box center [561, 233] width 35 height 16
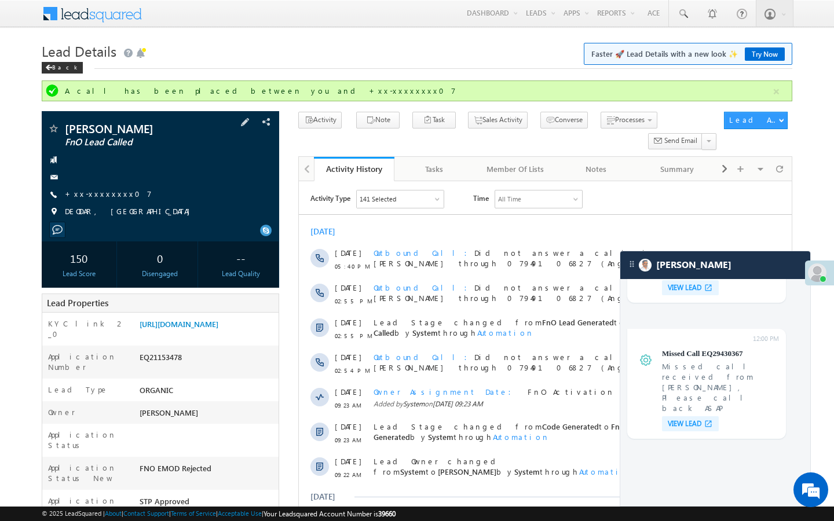
click at [101, 196] on div "[PERSON_NAME] FnO Lead Called +xx-xxxxxxxx07" at bounding box center [160, 173] width 226 height 101
click at [100, 199] on link "+xx-xxxxxxxx07" at bounding box center [108, 194] width 87 height 10
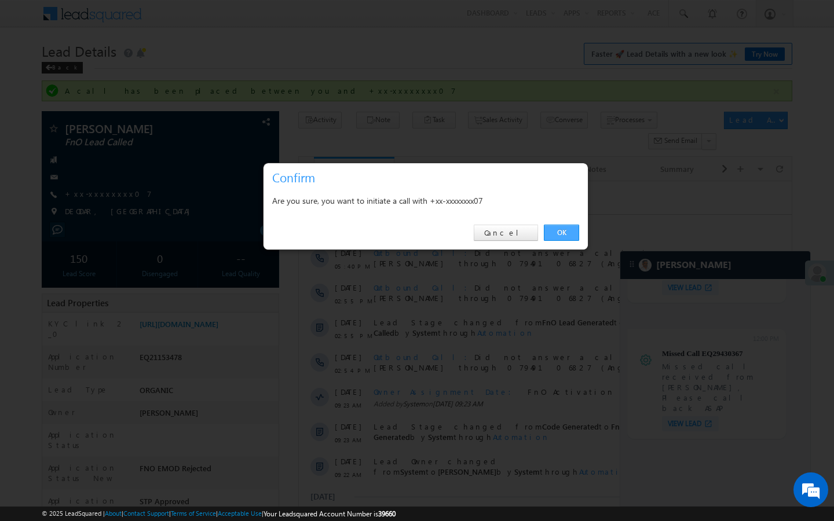
click at [570, 234] on link "OK" at bounding box center [561, 233] width 35 height 16
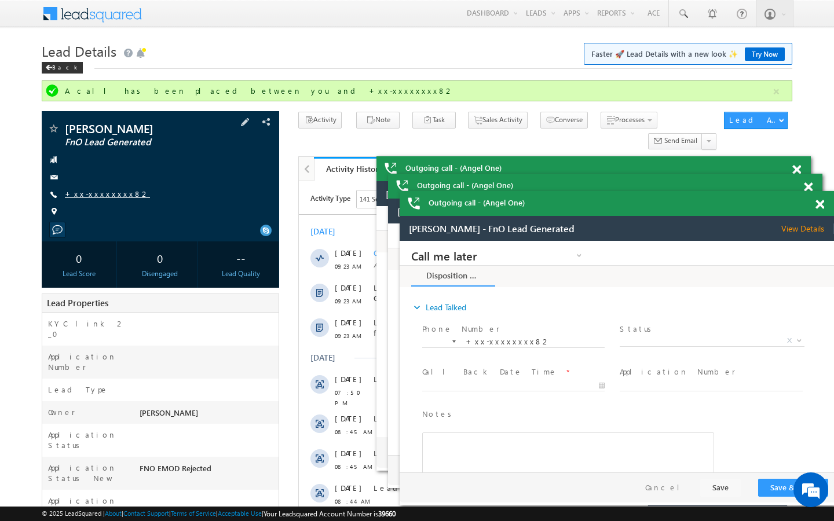
click at [105, 195] on link "+xx-xxxxxxxx82" at bounding box center [107, 194] width 85 height 10
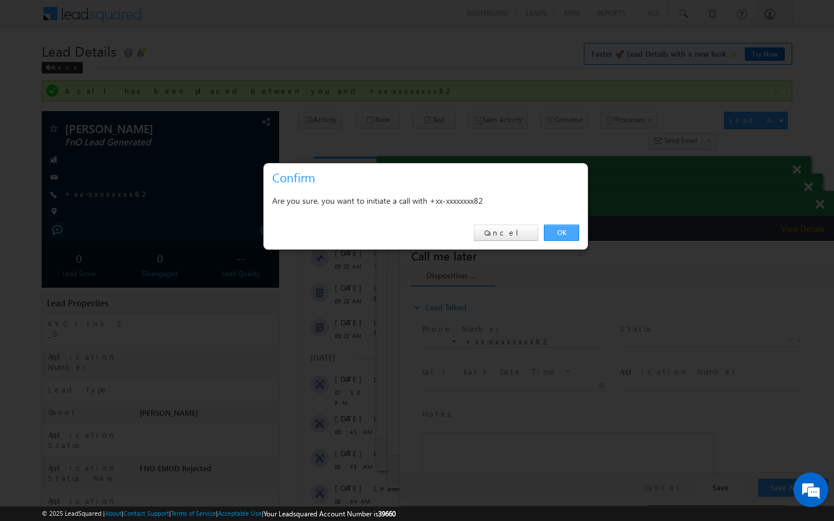
click at [565, 237] on link "OK" at bounding box center [561, 233] width 35 height 16
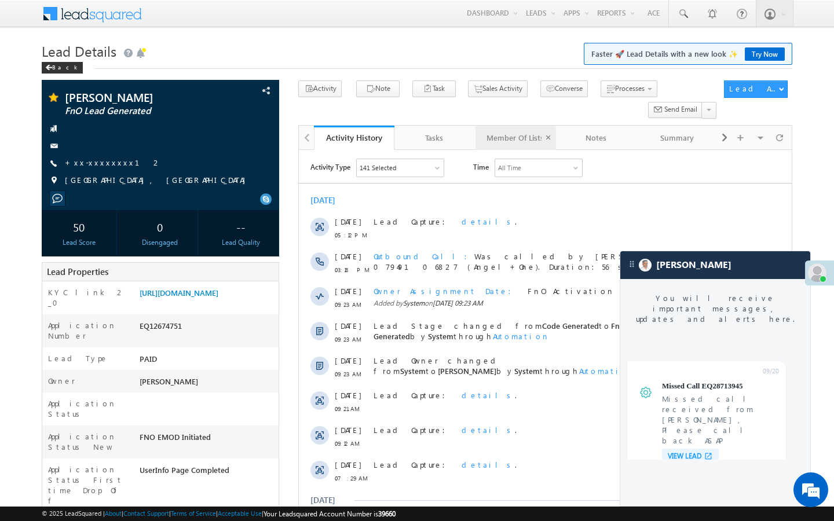
scroll to position [4386, 0]
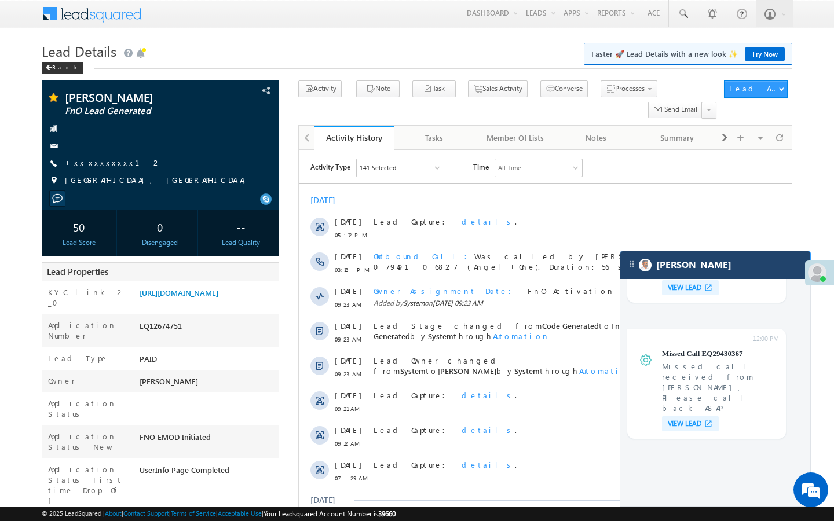
click at [700, 265] on div "[PERSON_NAME]" at bounding box center [715, 265] width 190 height 28
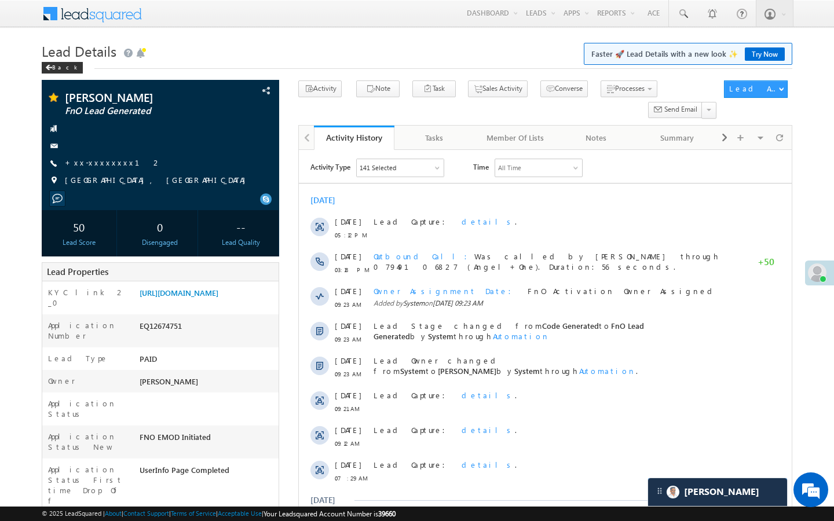
scroll to position [4461, 0]
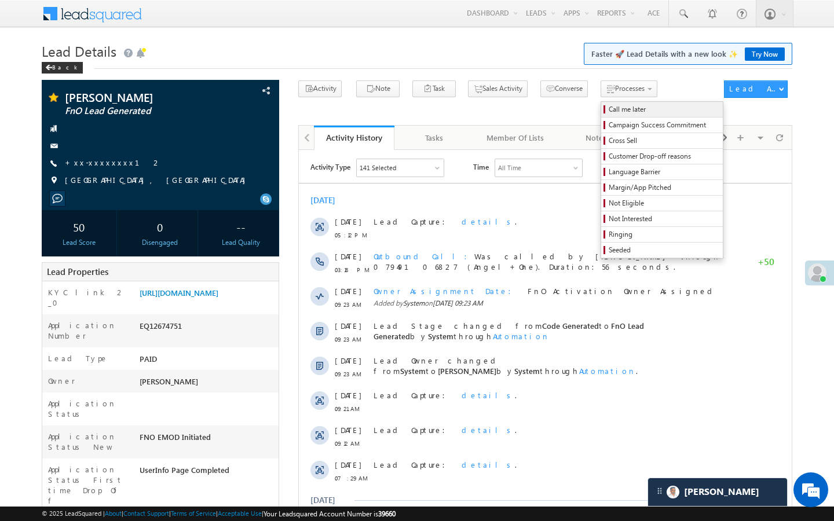
click at [608, 112] on span "Call me later" at bounding box center [663, 109] width 110 height 10
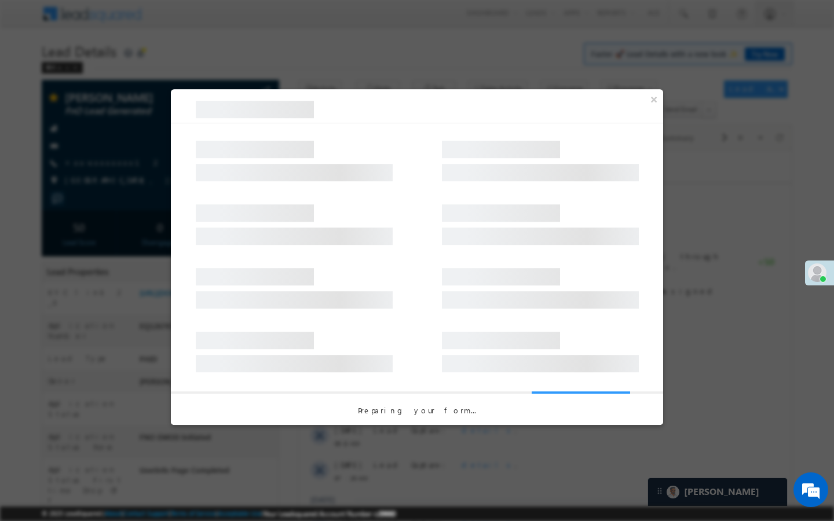
scroll to position [0, 0]
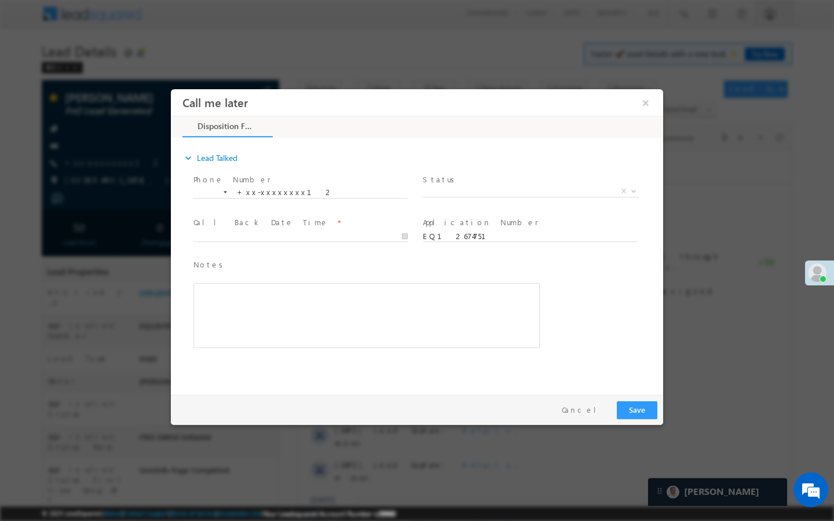
click at [534, 187] on span "X" at bounding box center [531, 192] width 216 height 12
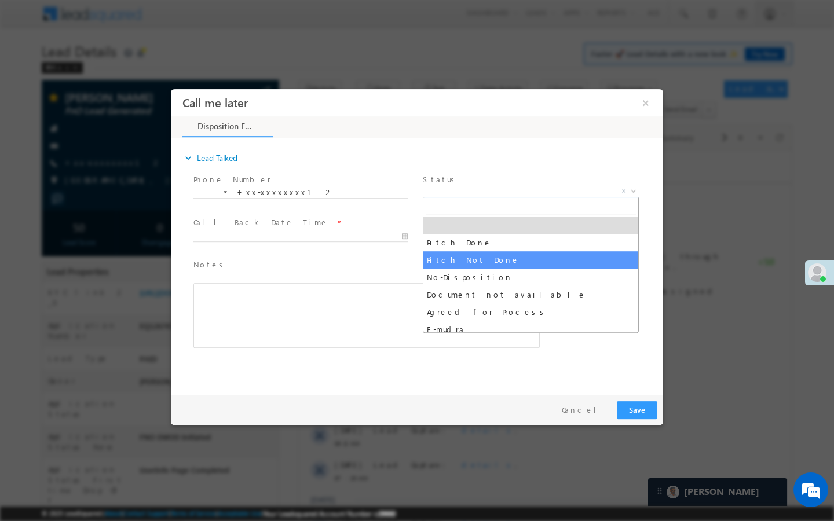
select select "Pitch Not Done"
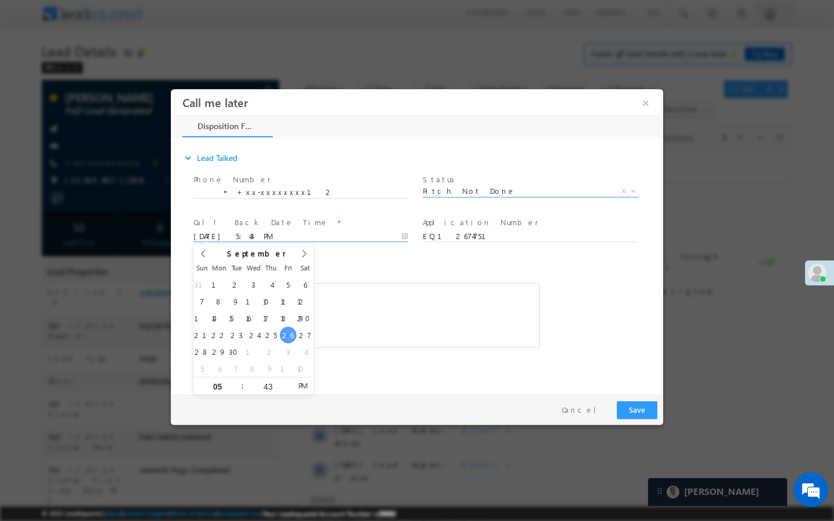
click at [373, 237] on input "09/26/25 5:43 PM" at bounding box center [300, 237] width 214 height 12
type input "09/27/25 5:43 PM"
click at [644, 410] on button "Save" at bounding box center [637, 410] width 41 height 18
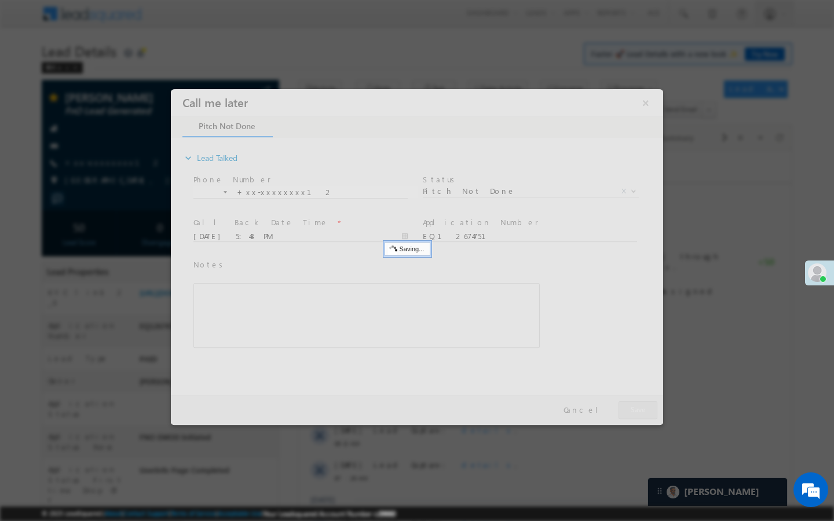
click at [104, 160] on div at bounding box center [417, 260] width 834 height 521
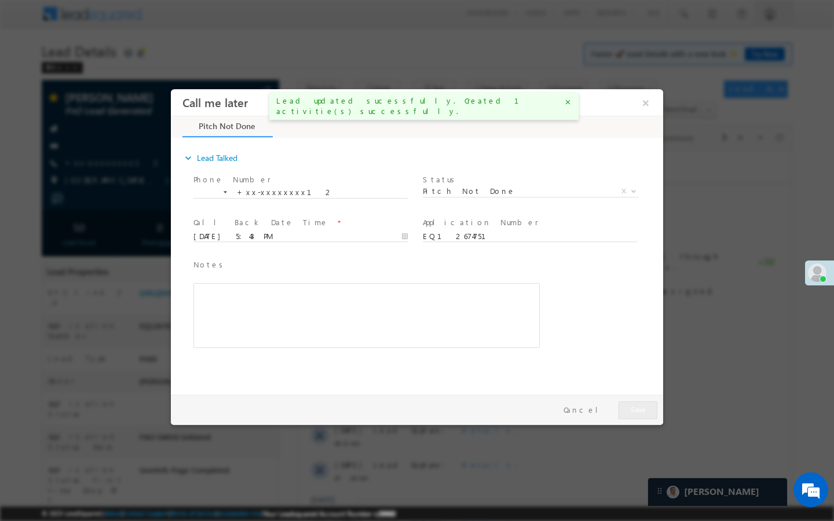
click at [101, 163] on div at bounding box center [417, 260] width 834 height 521
click at [97, 166] on div at bounding box center [417, 260] width 834 height 521
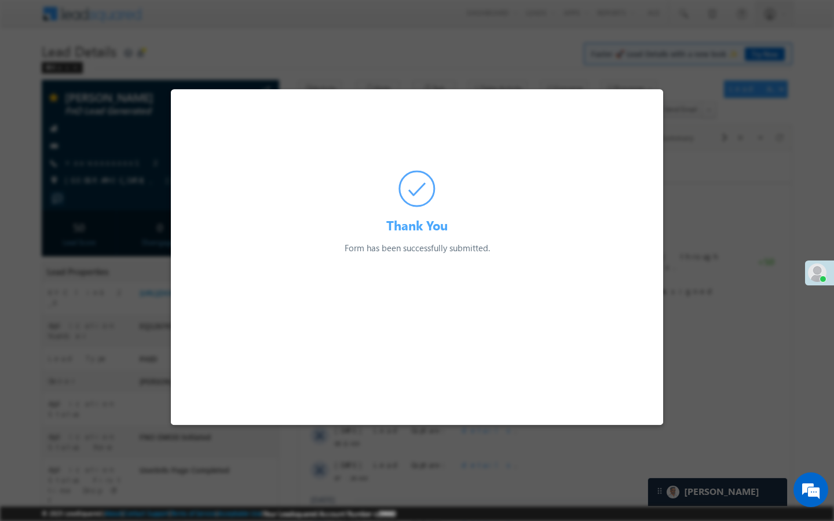
click at [97, 166] on div at bounding box center [417, 260] width 834 height 521
click at [99, 167] on div at bounding box center [417, 260] width 834 height 521
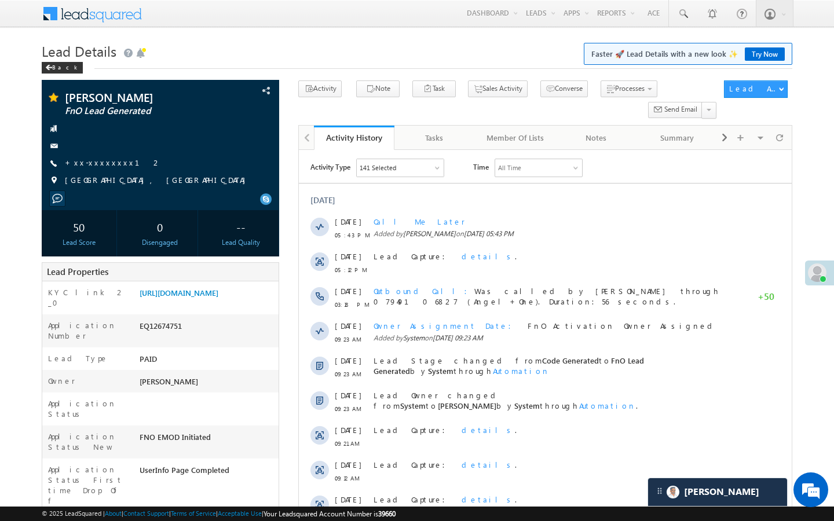
click at [99, 167] on link "+xx-xxxxxxxx12" at bounding box center [113, 162] width 97 height 10
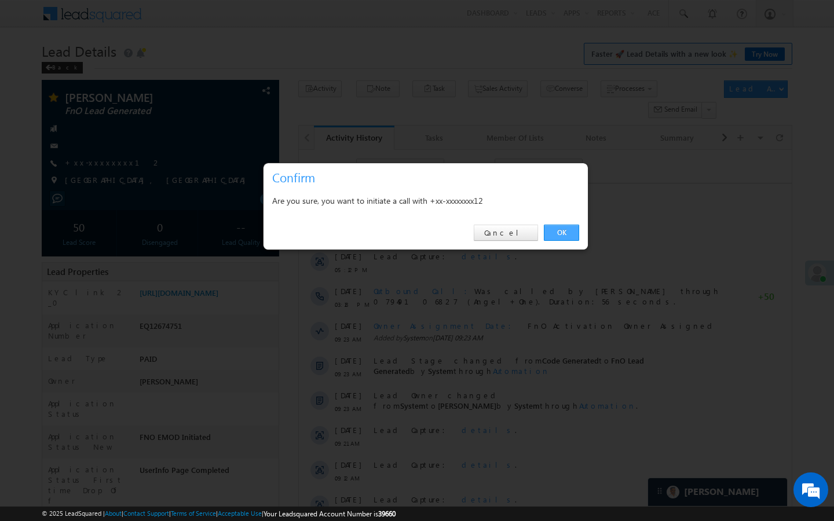
drag, startPoint x: 561, startPoint y: 230, endPoint x: 137, endPoint y: 134, distance: 434.4
click at [561, 230] on link "OK" at bounding box center [561, 233] width 35 height 16
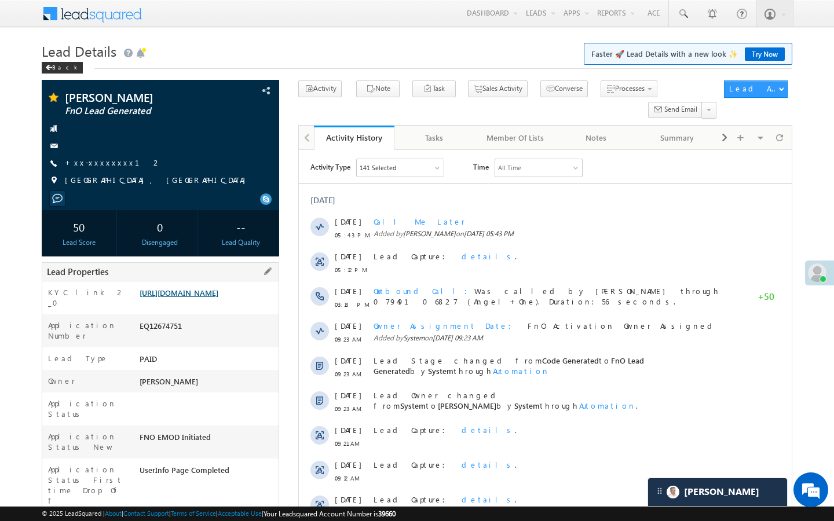
click at [218, 288] on link "https://angelbroking1-pk3em7sa.customui-test.leadsquared.com?leadId=84465dc6-2e…" at bounding box center [179, 293] width 79 height 10
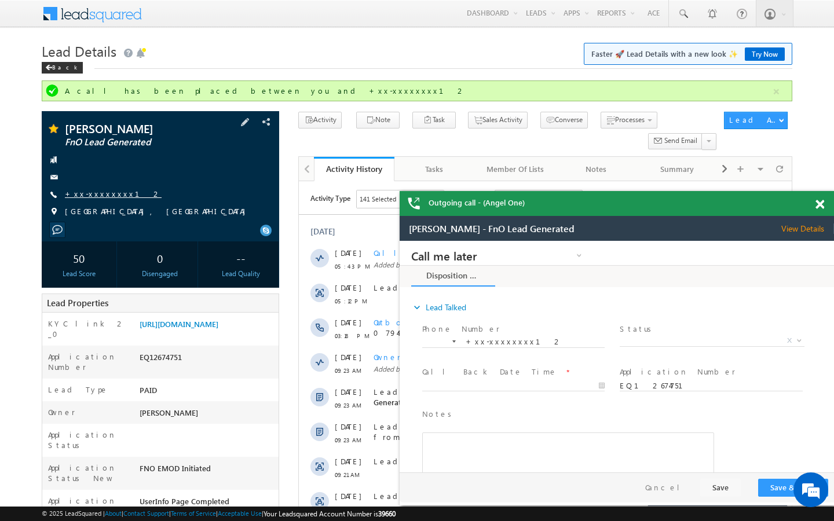
click at [99, 196] on link "+xx-xxxxxxxx12" at bounding box center [113, 194] width 97 height 10
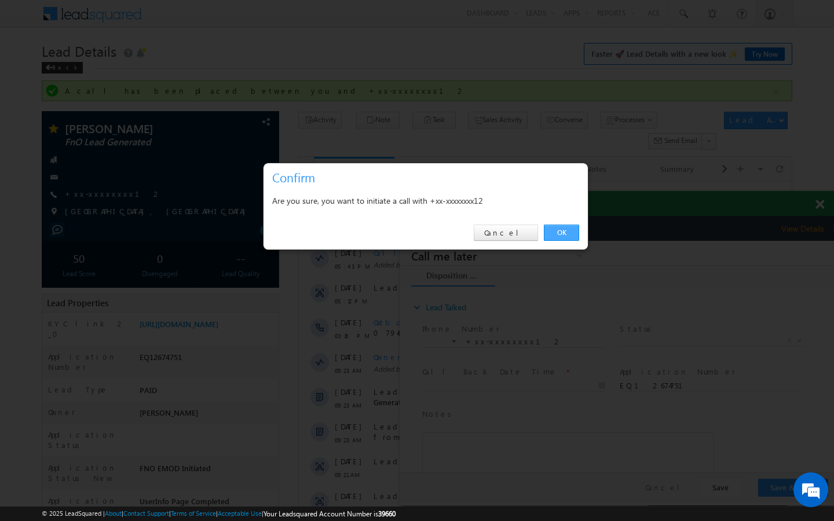
click at [576, 237] on link "OK" at bounding box center [561, 233] width 35 height 16
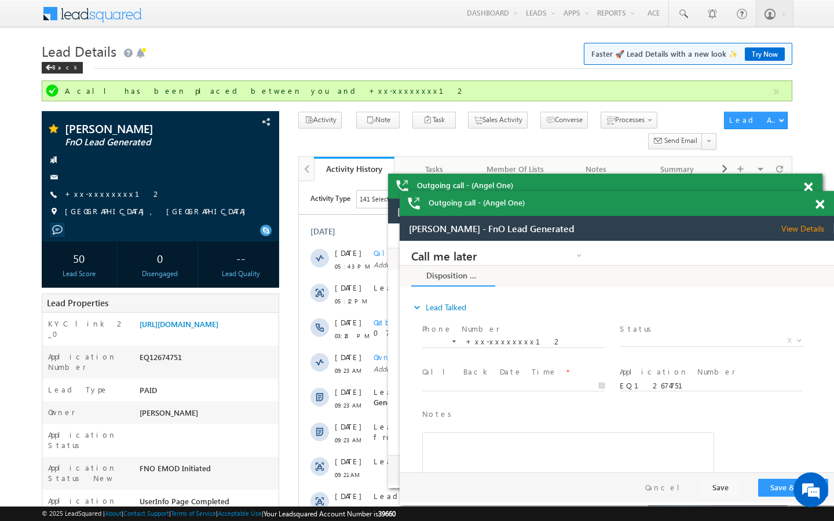
scroll to position [5459, 0]
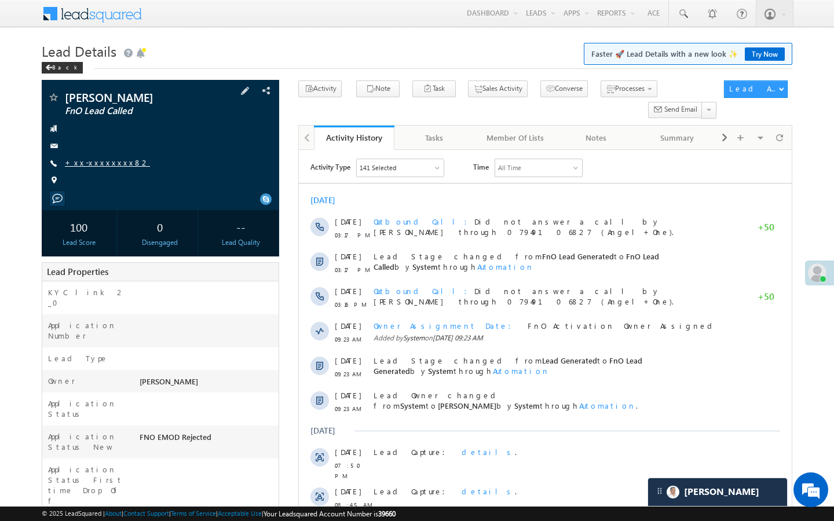
click at [94, 163] on link "+xx-xxxxxxxx82" at bounding box center [107, 162] width 85 height 10
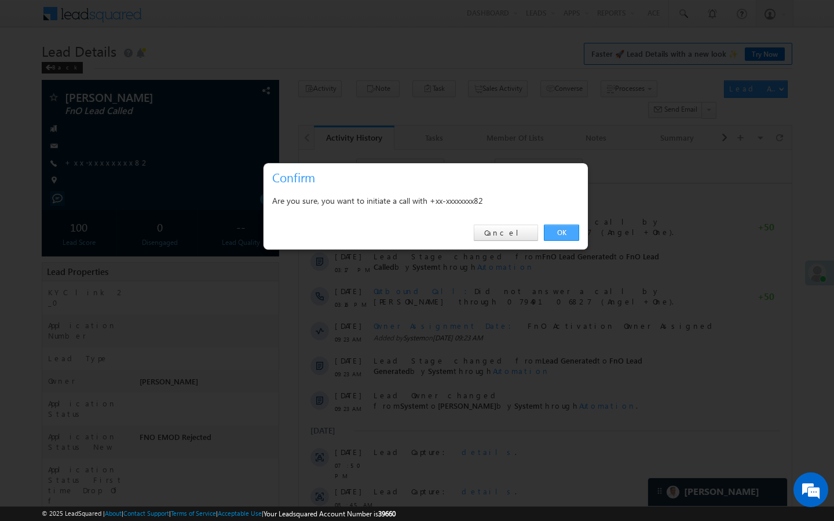
click at [564, 236] on link "OK" at bounding box center [561, 233] width 35 height 16
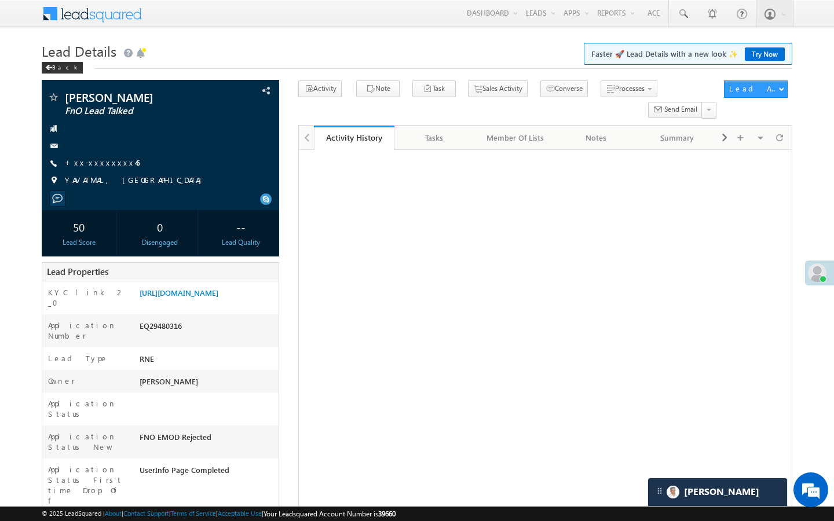
click at [104, 158] on link "+xx-xxxxxxxx46" at bounding box center [102, 162] width 75 height 10
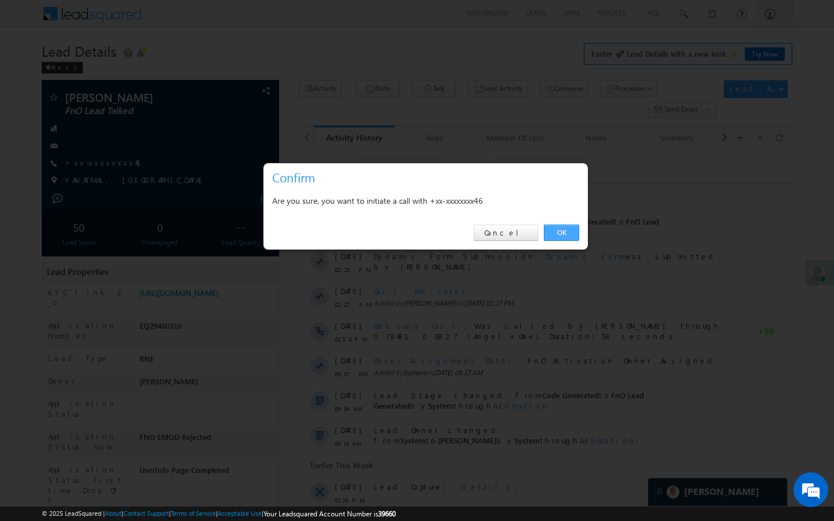
click at [573, 235] on link "OK" at bounding box center [561, 233] width 35 height 16
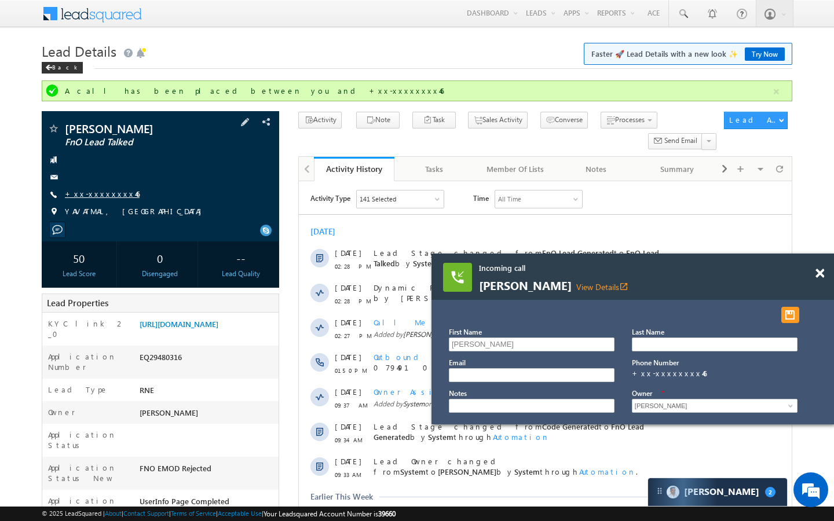
click at [101, 195] on link "+xx-xxxxxxxx46" at bounding box center [102, 194] width 75 height 10
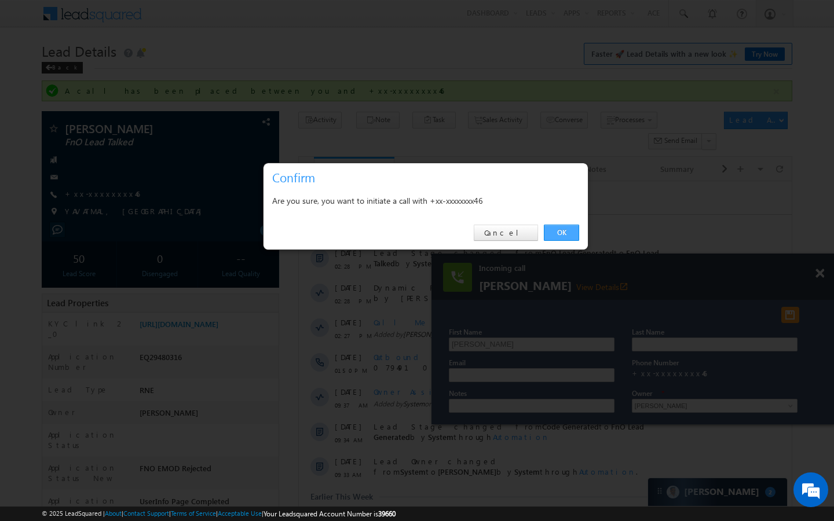
click at [562, 233] on link "OK" at bounding box center [561, 233] width 35 height 16
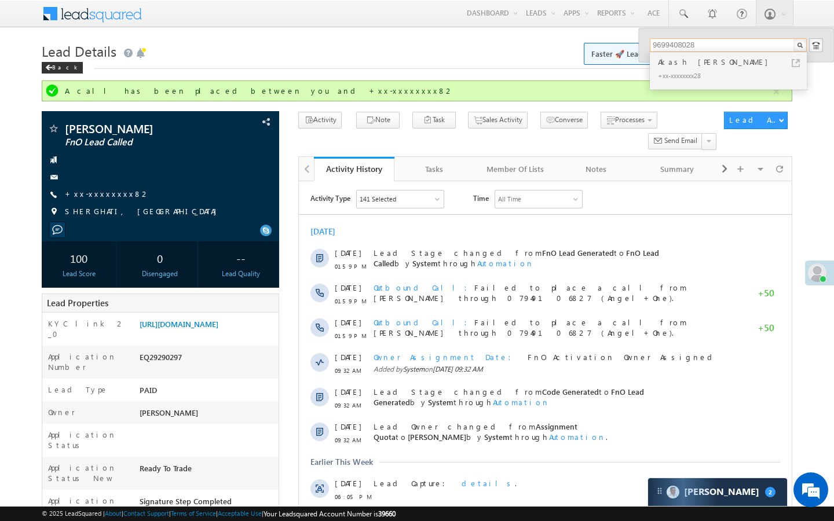
scroll to position [6003, 0]
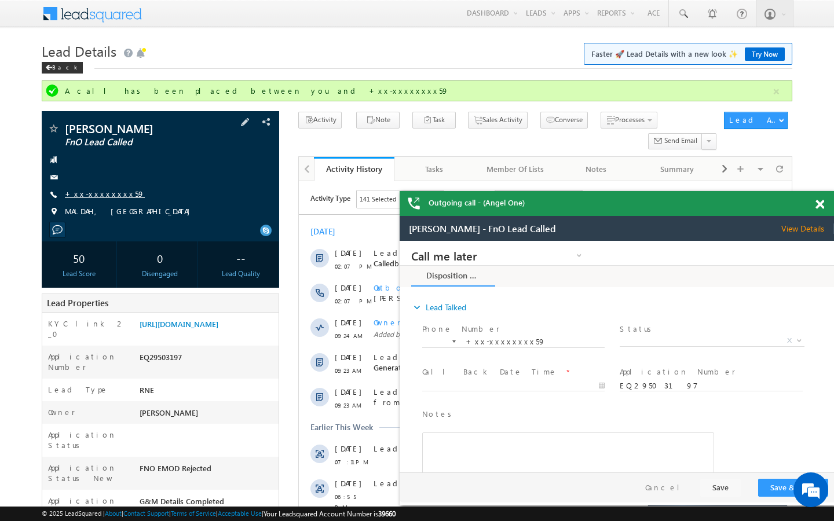
click at [100, 195] on link "+xx-xxxxxxxx59" at bounding box center [105, 194] width 80 height 10
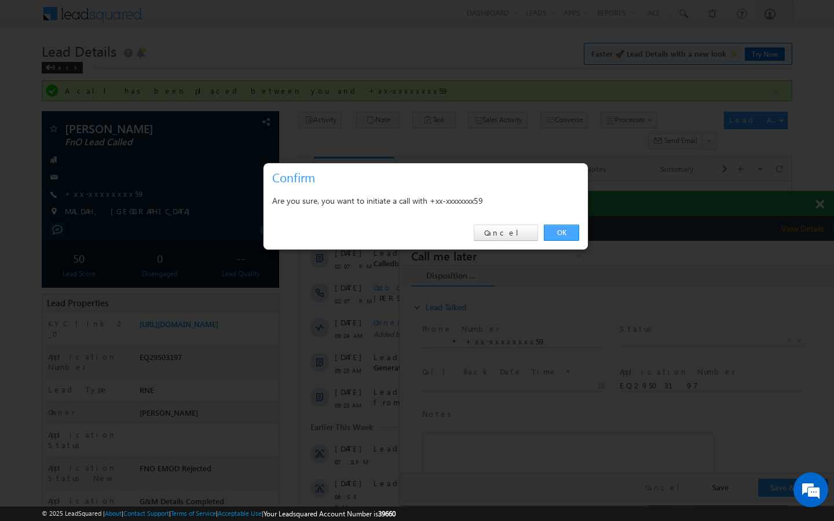
click at [550, 239] on link "OK" at bounding box center [561, 233] width 35 height 16
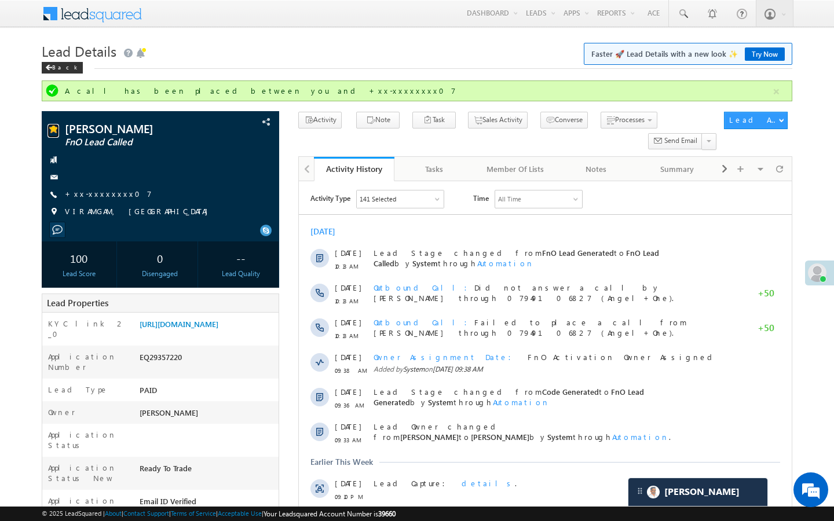
scroll to position [6814, 0]
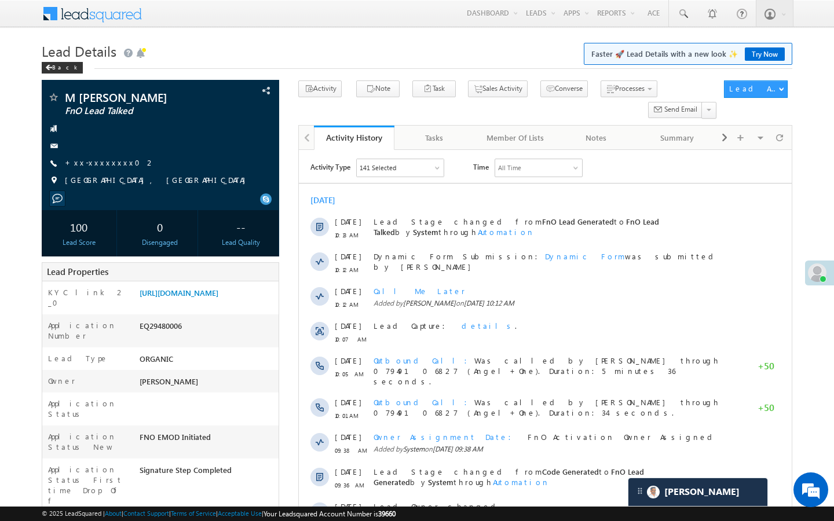
scroll to position [6814, 0]
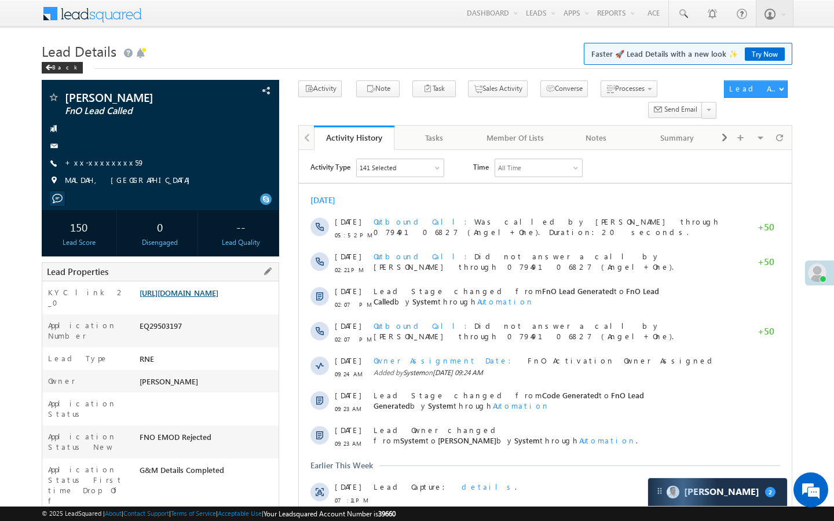
click at [218, 298] on link "[URL][DOMAIN_NAME]" at bounding box center [179, 293] width 79 height 10
click at [100, 164] on link "+xx-xxxxxxxx59" at bounding box center [105, 162] width 80 height 10
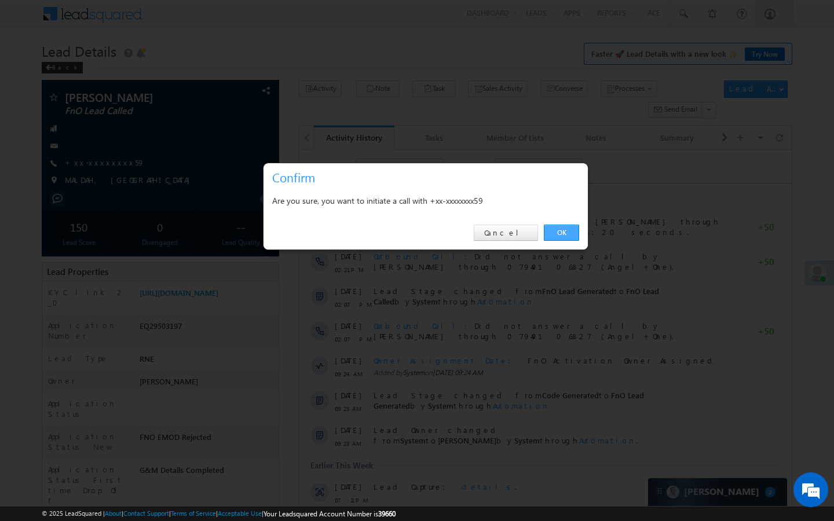
click at [573, 235] on link "OK" at bounding box center [561, 233] width 35 height 16
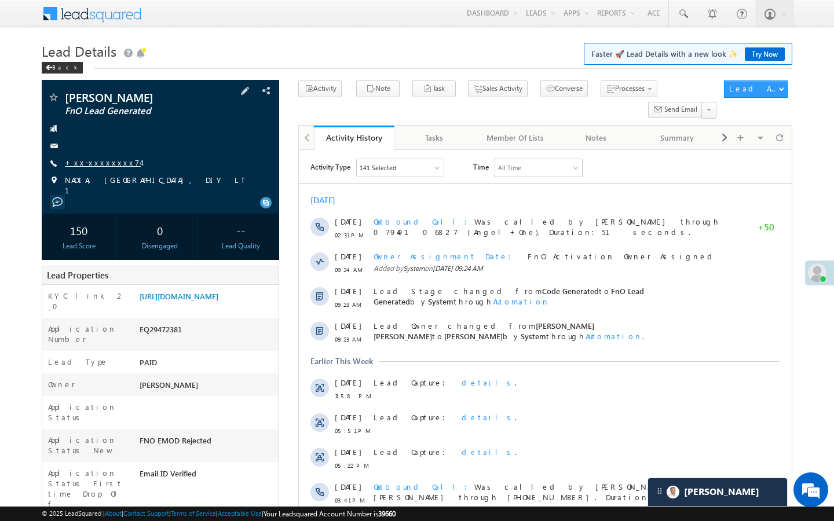
click at [93, 165] on link "+xx-xxxxxxxx74" at bounding box center [103, 162] width 76 height 10
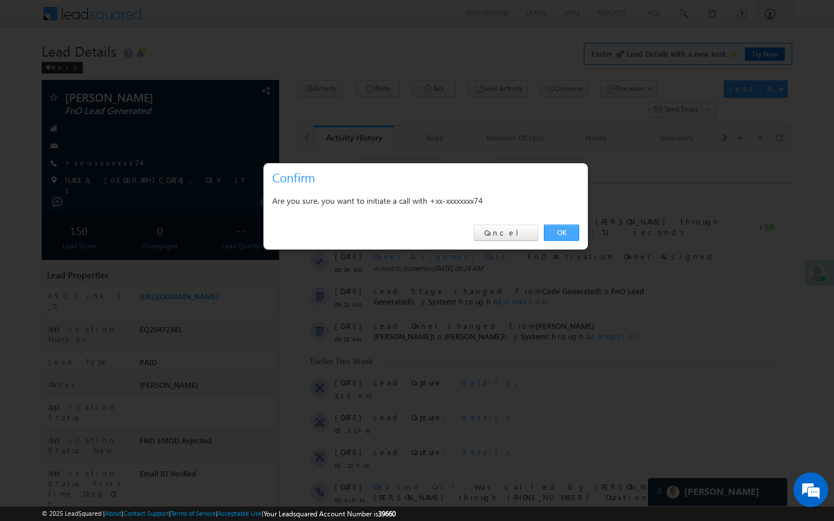
click at [563, 231] on link "OK" at bounding box center [561, 233] width 35 height 16
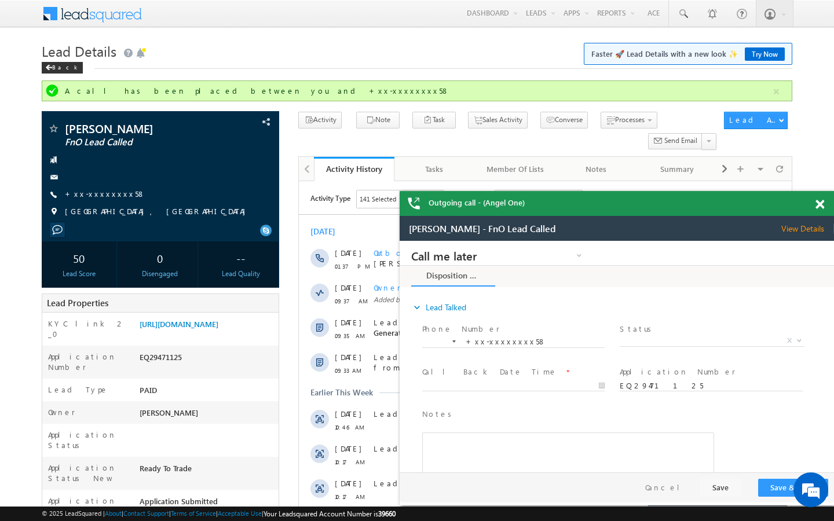
scroll to position [6003, 0]
click at [105, 195] on link "+xx-xxxxxxxx58" at bounding box center [105, 194] width 80 height 10
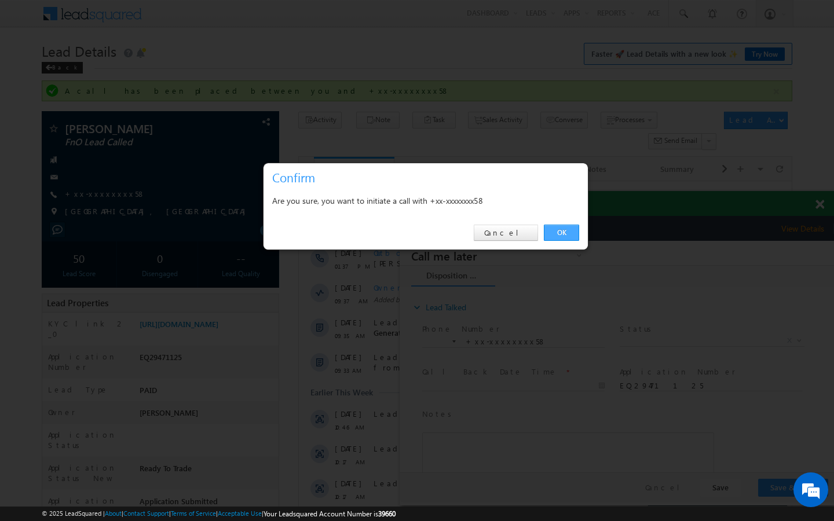
click at [559, 236] on link "OK" at bounding box center [561, 233] width 35 height 16
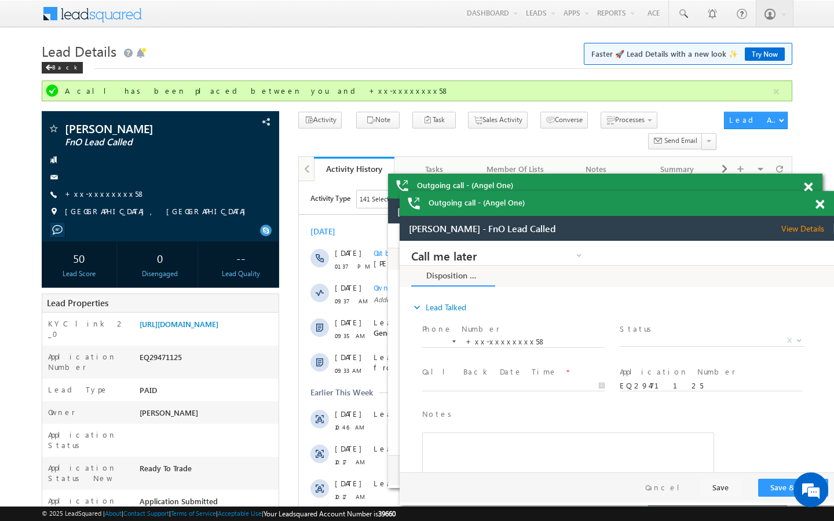
scroll to position [0, 0]
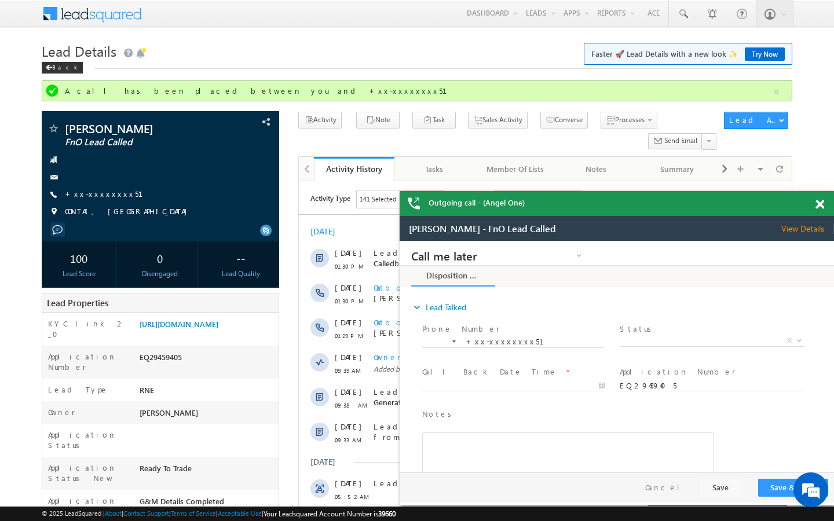
click at [109, 192] on link "+xx-xxxxxxxx51" at bounding box center [111, 194] width 92 height 10
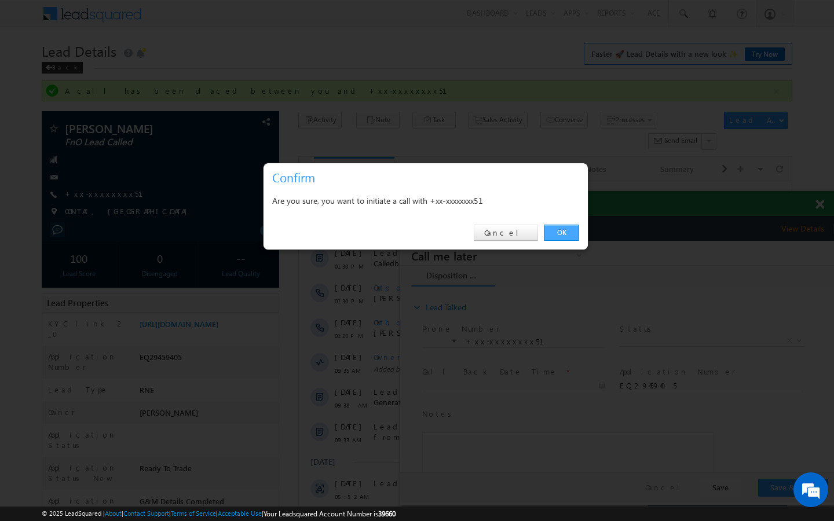
drag, startPoint x: 567, startPoint y: 232, endPoint x: 157, endPoint y: 1, distance: 470.5
click at [567, 232] on link "OK" at bounding box center [561, 233] width 35 height 16
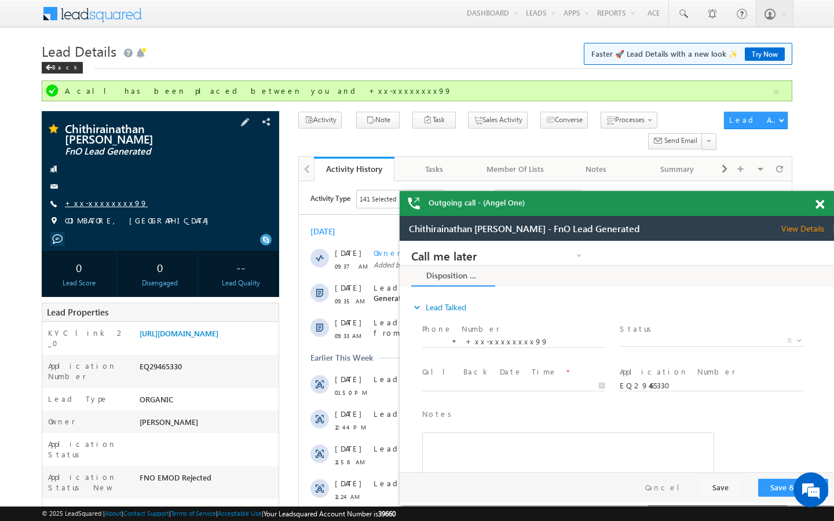
click at [101, 198] on link "+xx-xxxxxxxx99" at bounding box center [106, 203] width 83 height 10
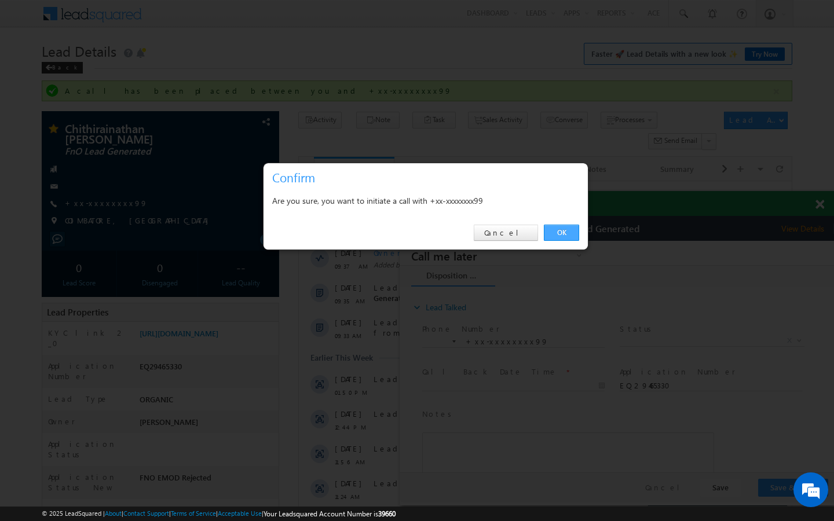
click at [563, 234] on link "OK" at bounding box center [561, 233] width 35 height 16
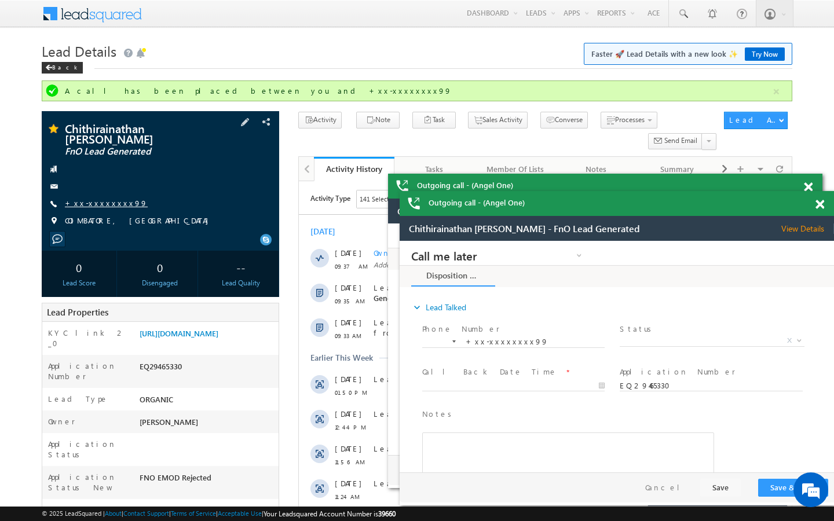
click at [98, 198] on link "+xx-xxxxxxxx99" at bounding box center [106, 203] width 83 height 10
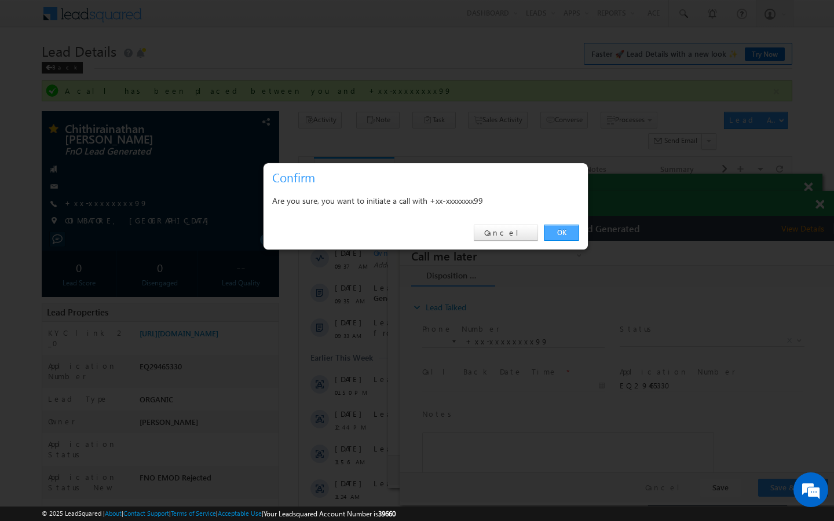
click at [561, 239] on link "OK" at bounding box center [561, 233] width 35 height 16
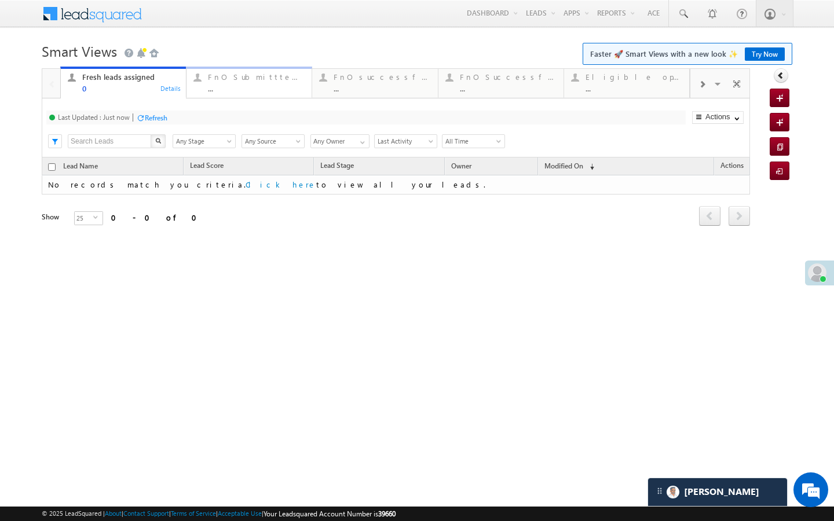
click at [215, 93] on div "..." at bounding box center [256, 88] width 97 height 9
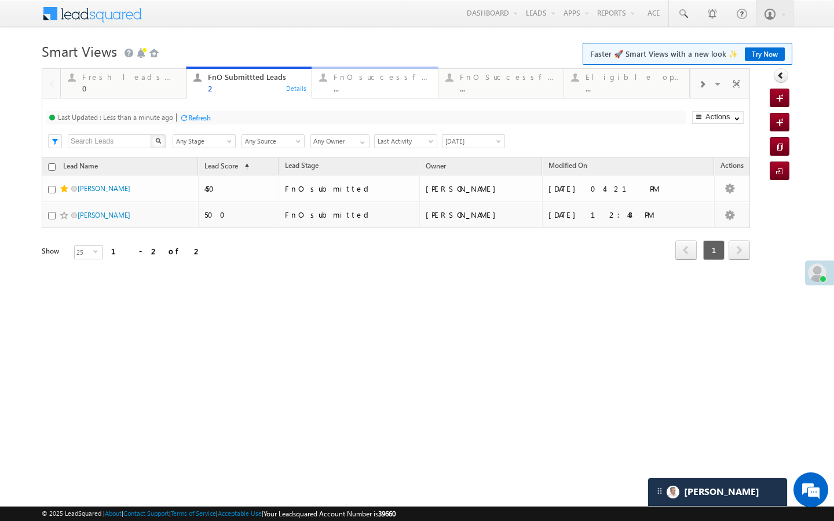
click at [340, 83] on div "FnO successful today Leads ..." at bounding box center [381, 81] width 97 height 23
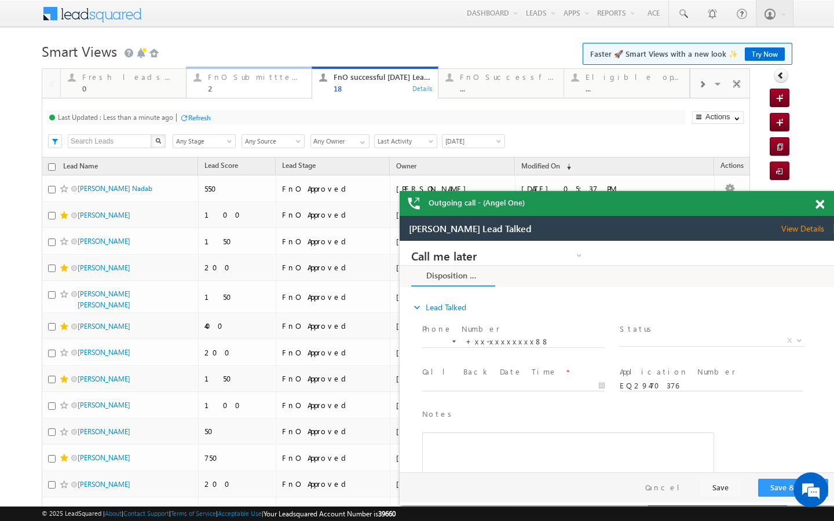
click at [301, 78] on div "FnO Submittted Leads" at bounding box center [256, 76] width 97 height 9
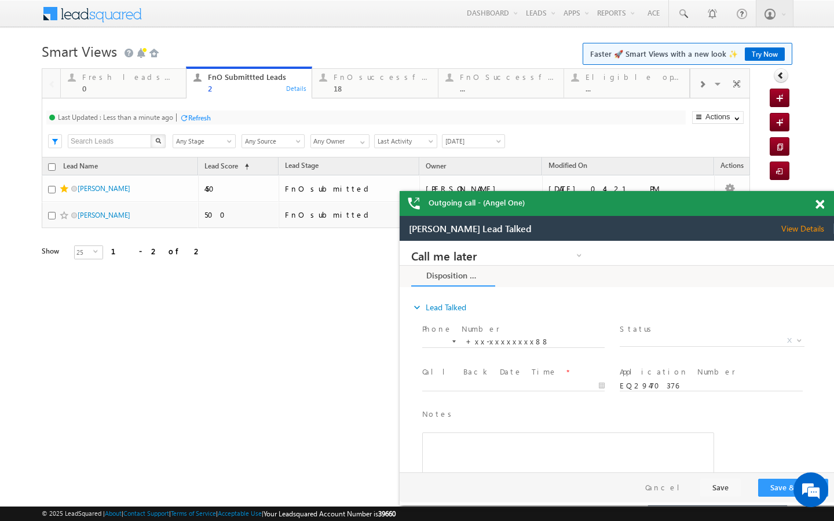
click at [193, 120] on div "Refresh" at bounding box center [199, 117] width 23 height 9
click at [360, 83] on div "FnO successful today Leads 18" at bounding box center [381, 81] width 97 height 23
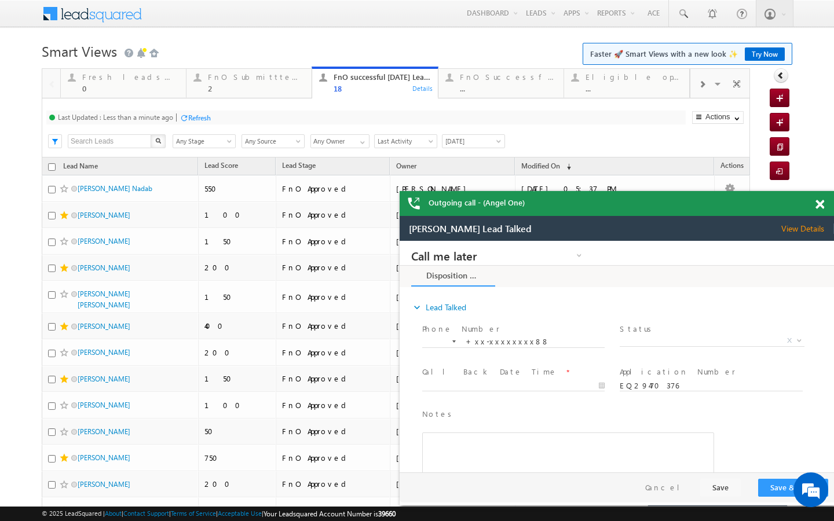
click at [197, 119] on div "Refresh" at bounding box center [199, 117] width 23 height 9
click at [256, 94] on link "FnO Submittted Leads 2 Details" at bounding box center [249, 82] width 126 height 31
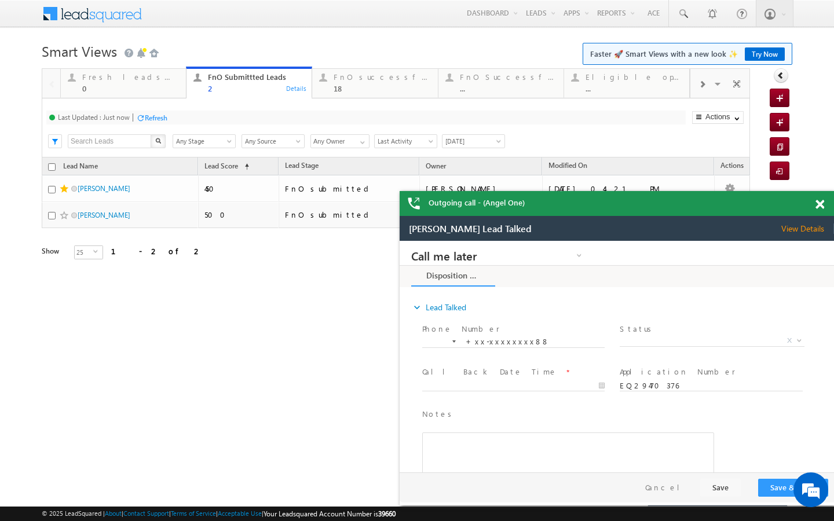
click at [162, 120] on div "Refresh" at bounding box center [156, 117] width 23 height 9
drag, startPoint x: 328, startPoint y: 87, endPoint x: 211, endPoint y: 119, distance: 120.6
click at [328, 87] on div "FnO successful today Leads 18 Details" at bounding box center [374, 81] width 123 height 23
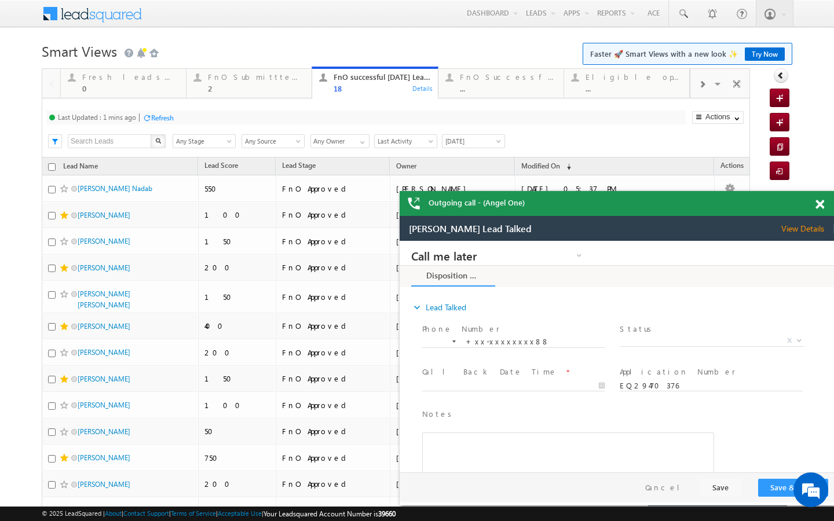
click at [173, 116] on div "Refresh" at bounding box center [162, 117] width 23 height 9
click at [270, 83] on div "FnO Submittted Leads 2" at bounding box center [256, 81] width 97 height 23
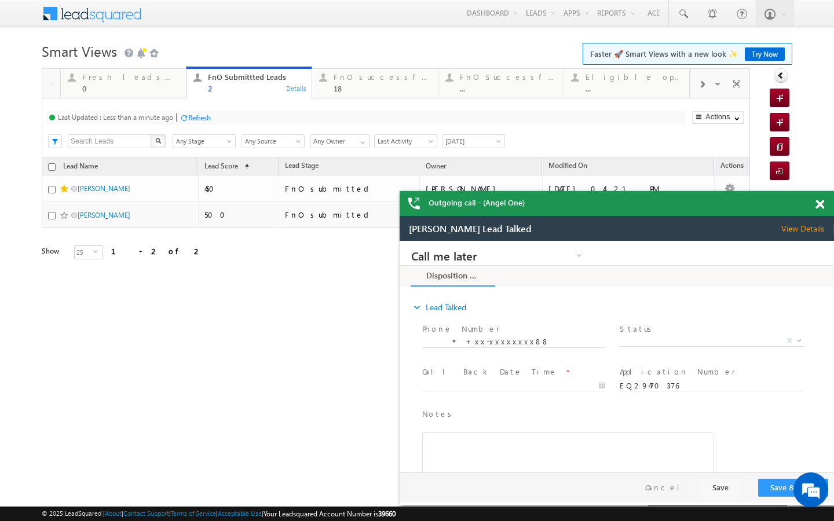
click at [183, 120] on div at bounding box center [183, 117] width 9 height 9
click at [200, 118] on div "Refresh" at bounding box center [199, 117] width 23 height 9
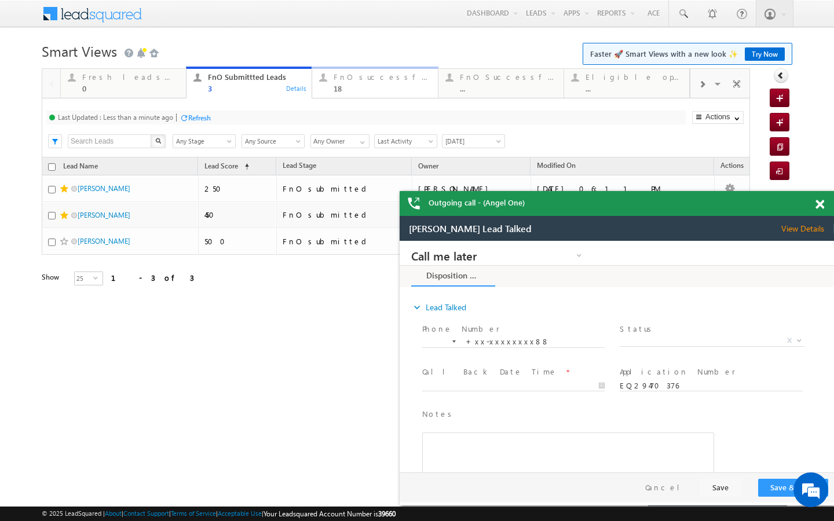
click at [350, 69] on link "FnO successful today Leads 18 Details" at bounding box center [374, 82] width 126 height 31
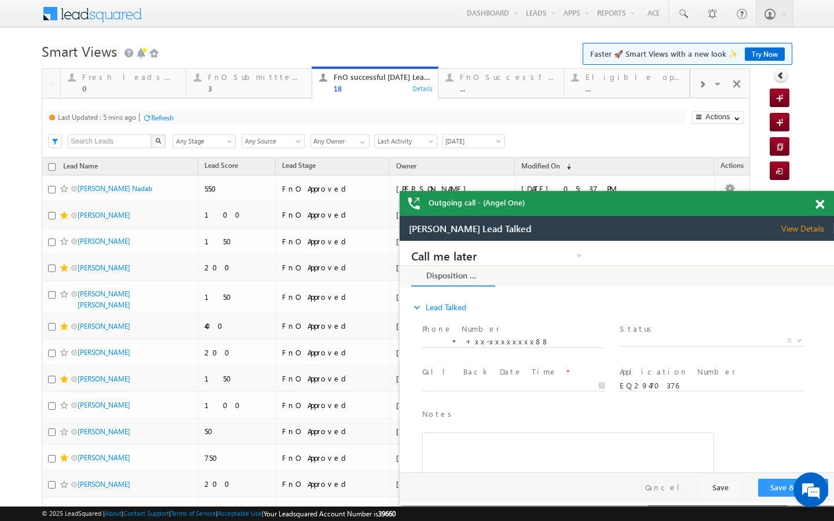
click at [161, 114] on div "Refresh" at bounding box center [162, 117] width 23 height 9
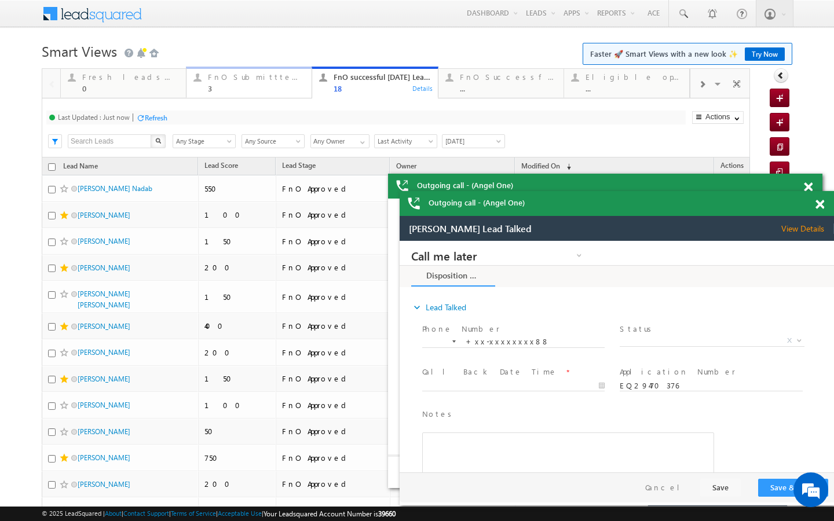
click at [263, 85] on div "3" at bounding box center [256, 88] width 97 height 9
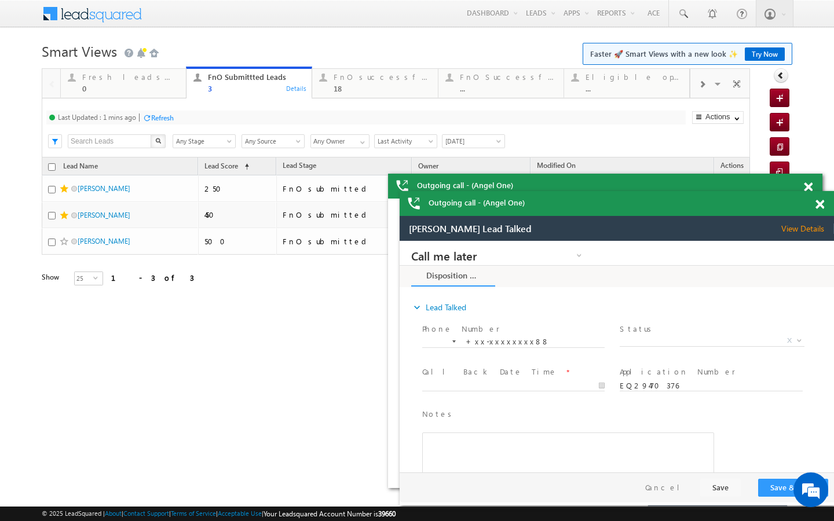
click at [166, 120] on div "Refresh" at bounding box center [162, 117] width 23 height 9
click at [351, 95] on link "FnO successful today Leads 18 Details" at bounding box center [374, 82] width 126 height 31
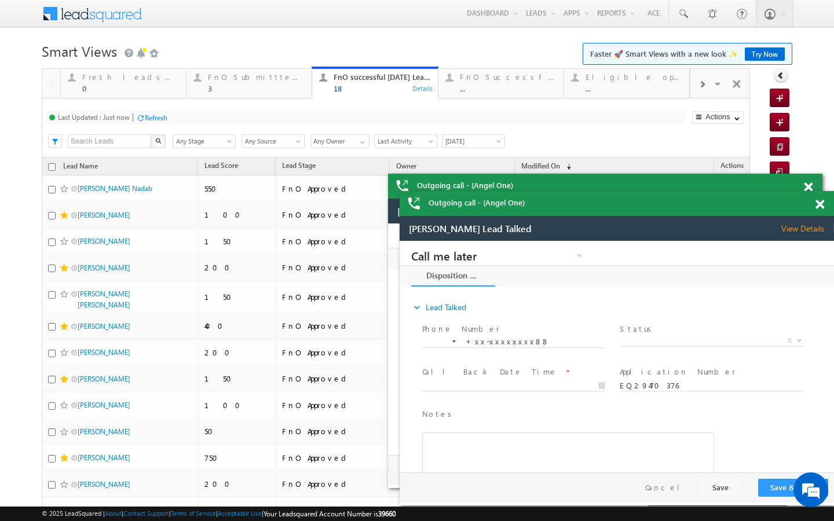
click at [160, 121] on div "Refresh" at bounding box center [156, 117] width 23 height 9
click at [256, 76] on div "FnO Submittted Leads" at bounding box center [256, 76] width 97 height 9
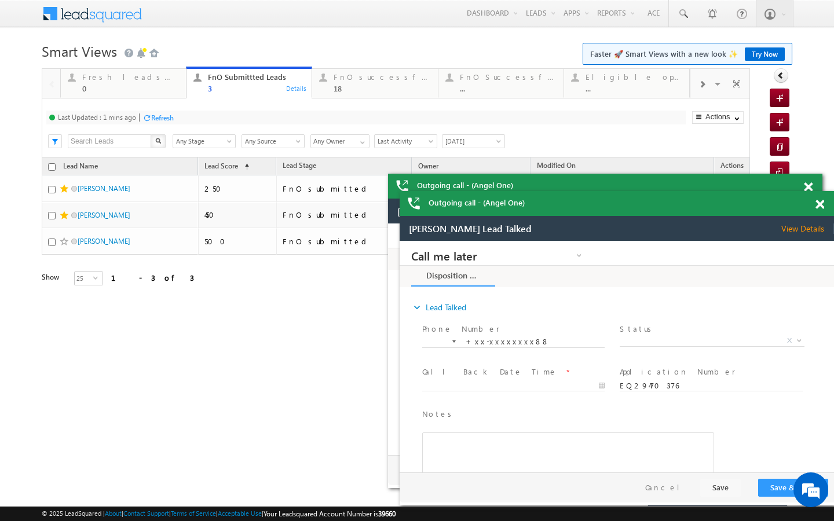
click at [161, 122] on div "Refresh" at bounding box center [157, 117] width 31 height 11
click at [352, 79] on div "FnO successful today Leads" at bounding box center [381, 76] width 97 height 9
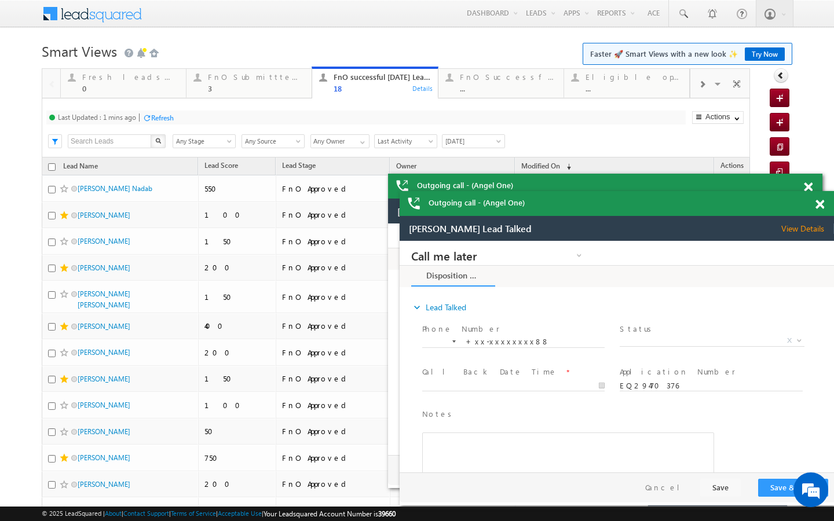
click at [155, 112] on div "Refresh" at bounding box center [157, 117] width 31 height 11
drag, startPoint x: 262, startPoint y: 86, endPoint x: 245, endPoint y: 96, distance: 20.0
click at [262, 86] on div "3" at bounding box center [256, 88] width 97 height 9
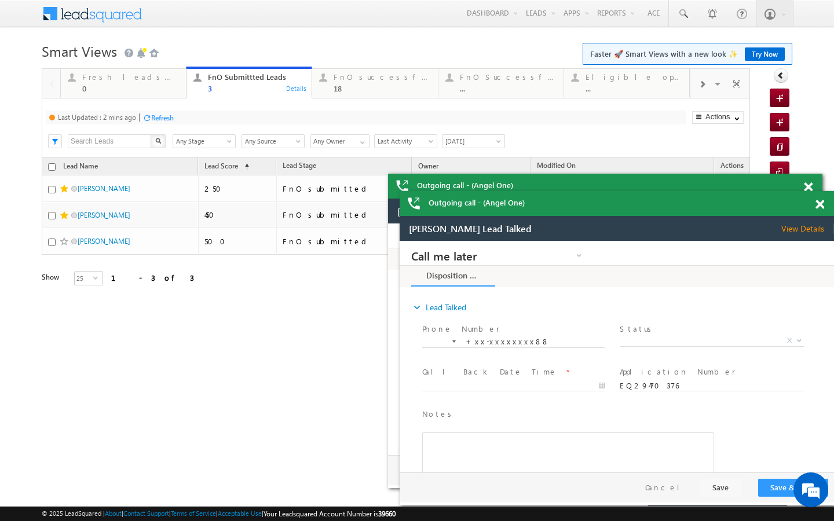
click at [166, 122] on div "Refresh" at bounding box center [162, 117] width 23 height 9
drag, startPoint x: 341, startPoint y: 90, endPoint x: 290, endPoint y: 104, distance: 53.0
click at [341, 90] on div "18" at bounding box center [381, 88] width 97 height 9
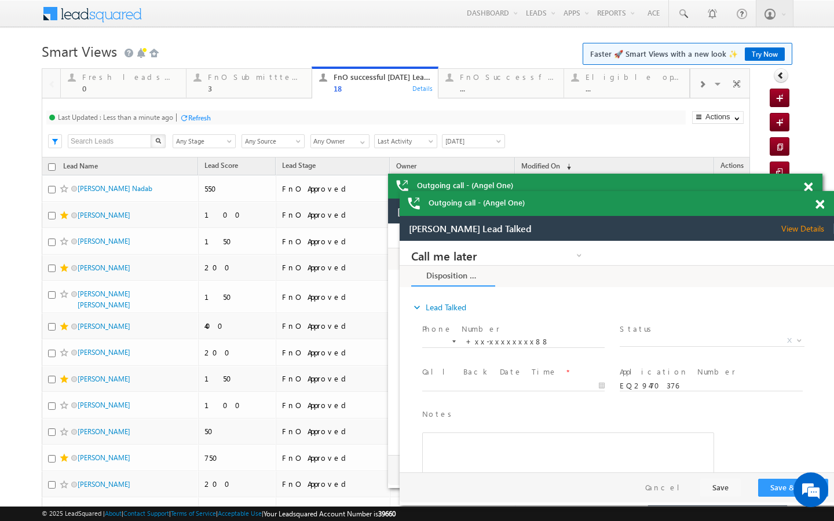
click at [195, 115] on div "Refresh" at bounding box center [199, 117] width 23 height 9
drag, startPoint x: 269, startPoint y: 86, endPoint x: 234, endPoint y: 117, distance: 46.3
drag, startPoint x: 219, startPoint y: 82, endPoint x: 178, endPoint y: 117, distance: 53.4
click at [219, 82] on div "FnO Submittted Leads 3" at bounding box center [256, 81] width 97 height 23
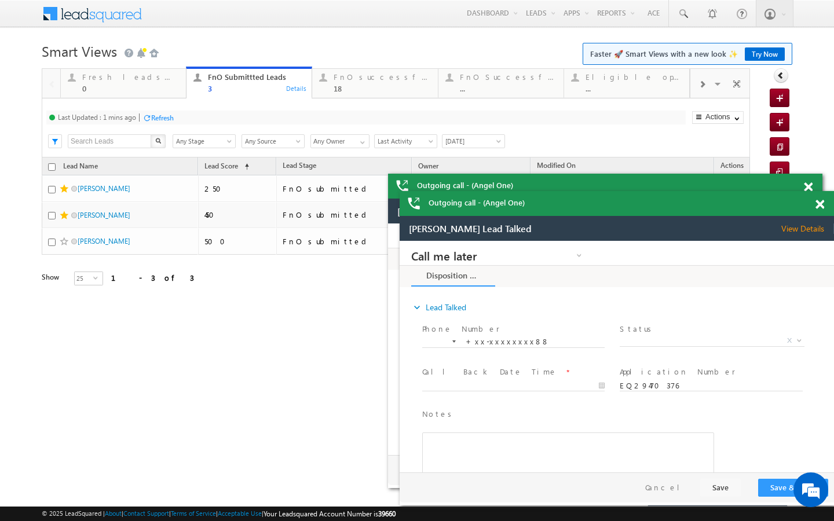
click at [165, 119] on div "Refresh" at bounding box center [162, 117] width 23 height 9
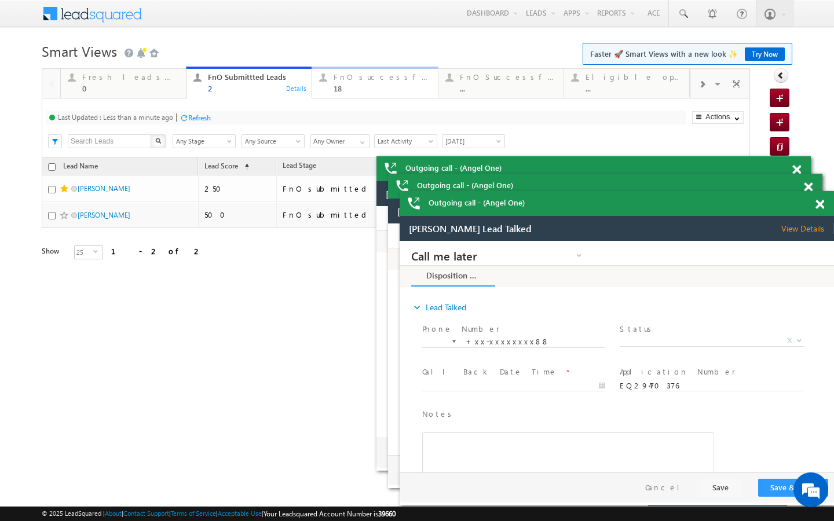
click at [353, 80] on div "FnO successful today Leads" at bounding box center [381, 76] width 97 height 9
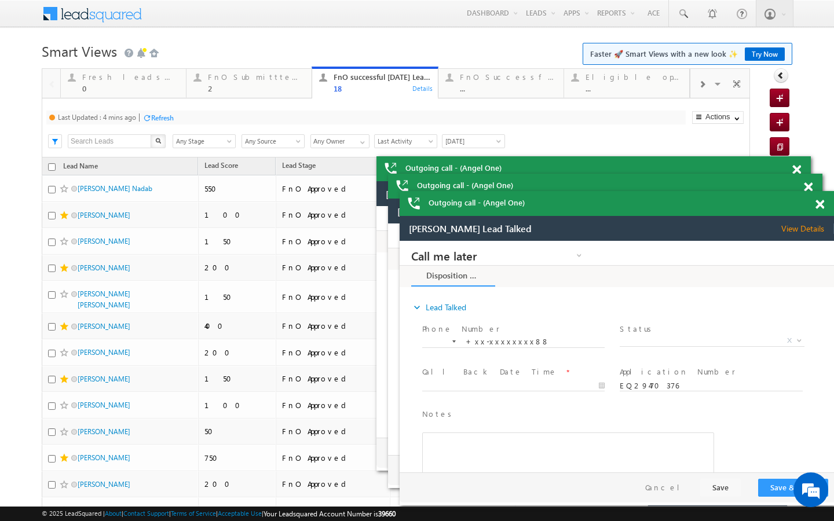
click at [171, 118] on div "Refresh" at bounding box center [162, 117] width 23 height 9
drag, startPoint x: 301, startPoint y: 72, endPoint x: 240, endPoint y: 117, distance: 75.8
click at [301, 72] on div "FnO Submittted Leads" at bounding box center [256, 76] width 97 height 9
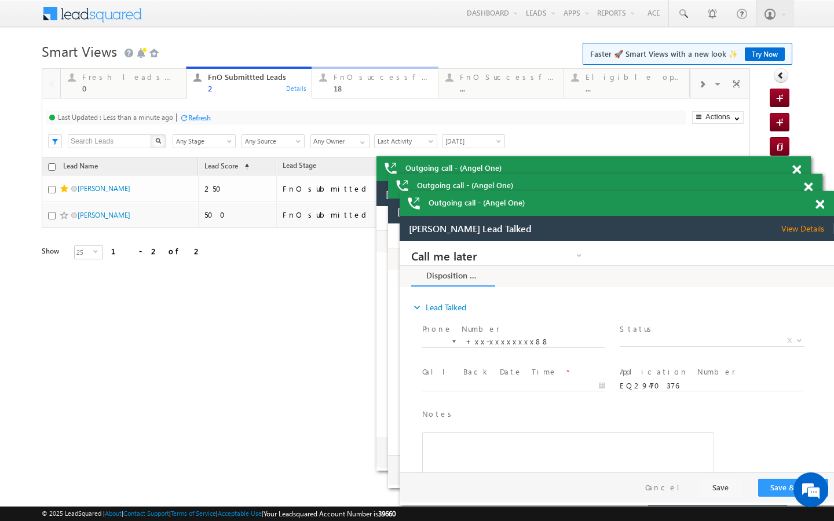
click at [368, 83] on div "FnO successful today Leads 18" at bounding box center [381, 81] width 97 height 23
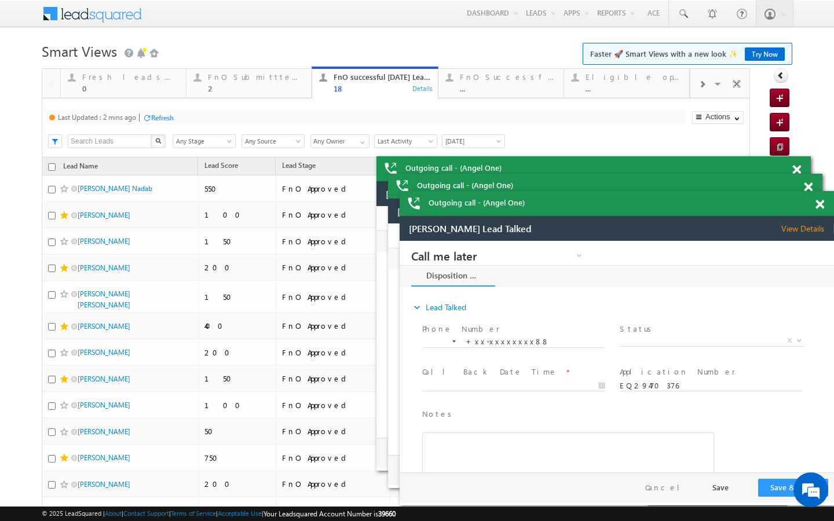
click at [157, 127] on div "Last Updated : 2 mins ago Refresh Refreshing... Search X Lead Stage Any Stage A…" at bounding box center [396, 127] width 708 height 59
click at [163, 123] on div "Last Updated : 2 mins ago Refresh Refreshing..." at bounding box center [365, 118] width 639 height 14
click at [166, 118] on div "Refresh" at bounding box center [162, 117] width 23 height 9
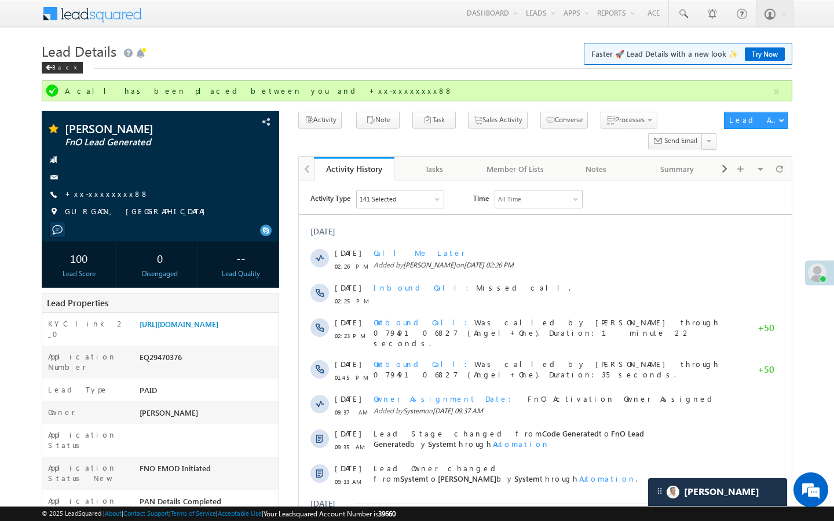
scroll to position [5877, 0]
click at [100, 190] on link "+xx-xxxxxxxx88" at bounding box center [107, 194] width 84 height 10
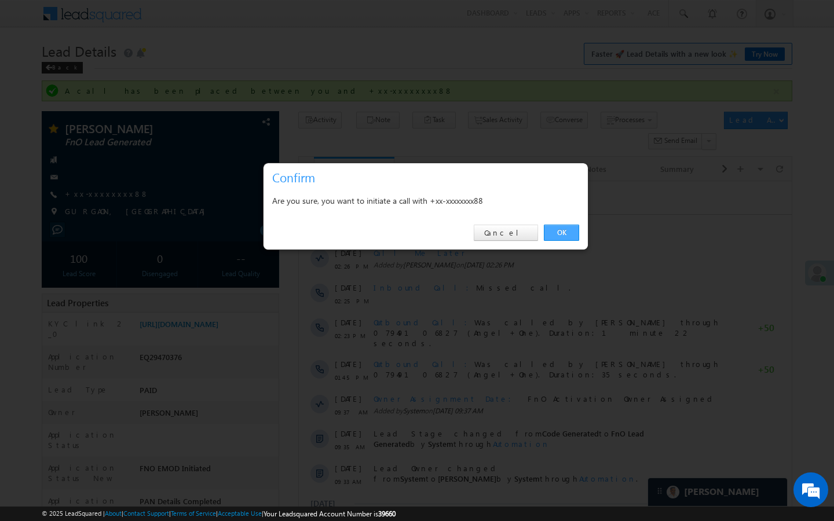
click at [566, 239] on link "OK" at bounding box center [561, 233] width 35 height 16
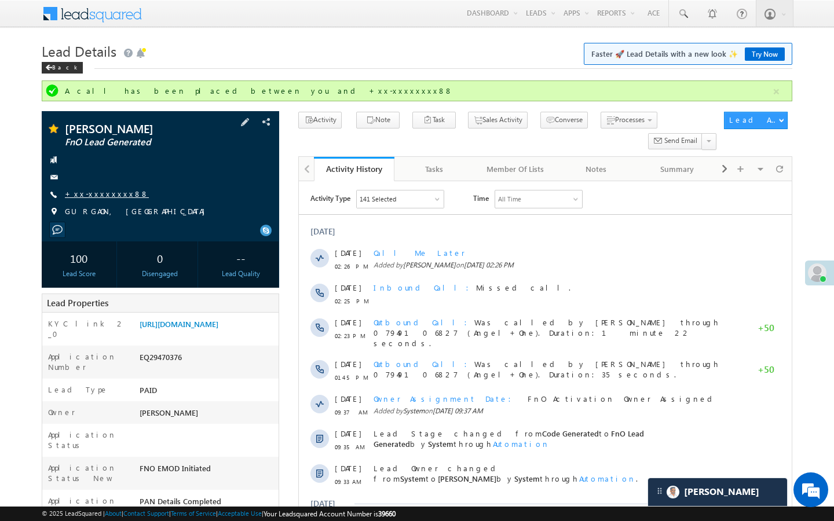
click at [113, 191] on link "+xx-xxxxxxxx88" at bounding box center [107, 194] width 84 height 10
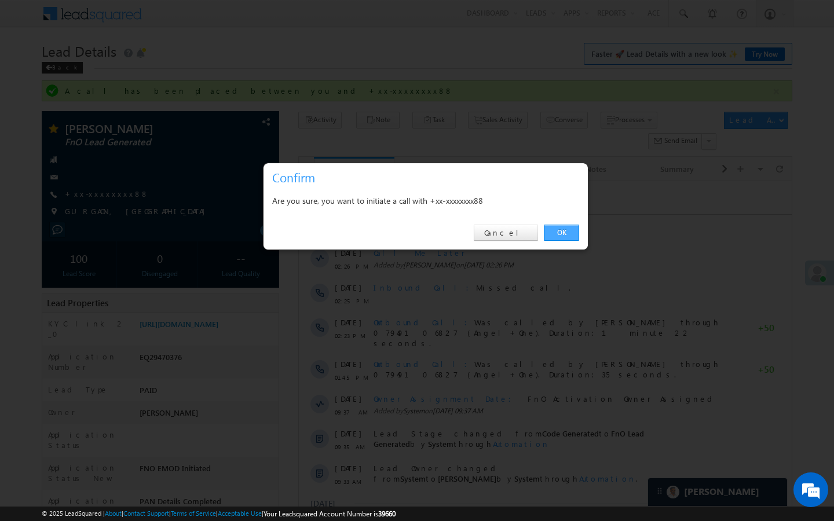
click at [549, 233] on link "OK" at bounding box center [561, 233] width 35 height 16
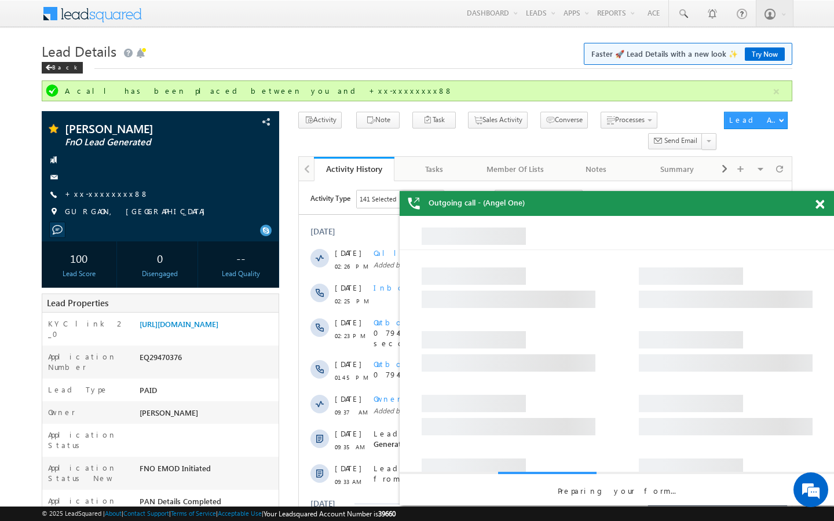
scroll to position [0, 0]
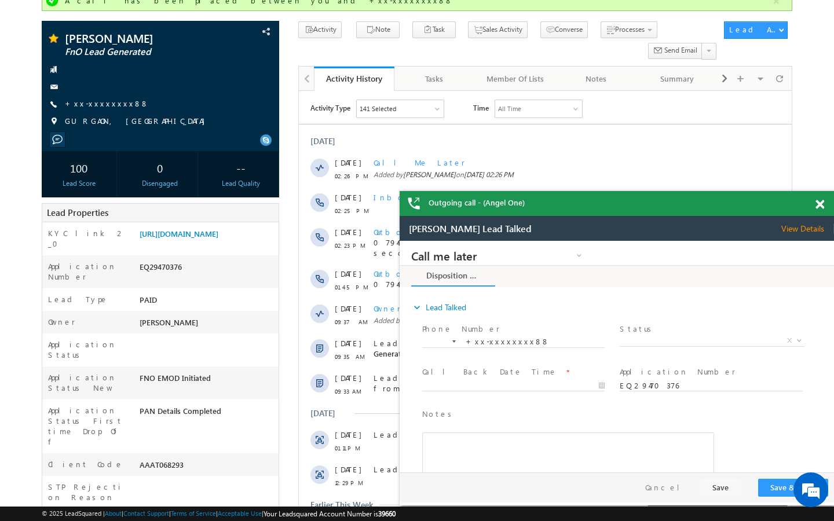
scroll to position [93, 0]
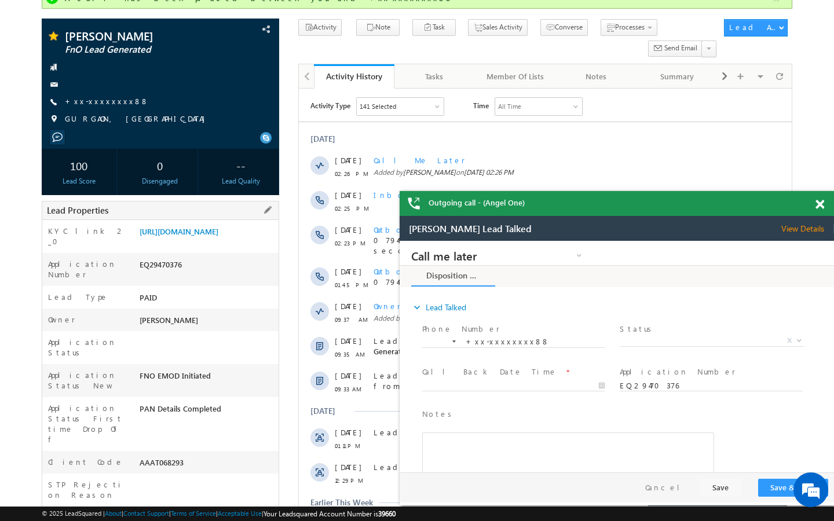
drag, startPoint x: 142, startPoint y: 434, endPoint x: 203, endPoint y: 432, distance: 60.2
click at [201, 457] on div "AAAT068293" at bounding box center [208, 465] width 142 height 16
click at [159, 457] on div "AAAT068293" at bounding box center [208, 465] width 142 height 16
drag, startPoint x: 139, startPoint y: 431, endPoint x: 201, endPoint y: 431, distance: 61.9
click at [201, 457] on div "AAAT068293" at bounding box center [208, 465] width 142 height 16
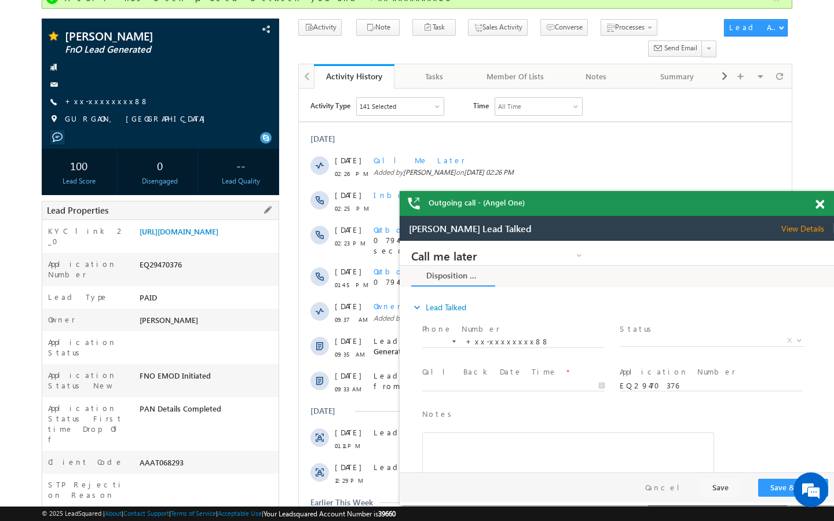
copy div "AAAT068293"
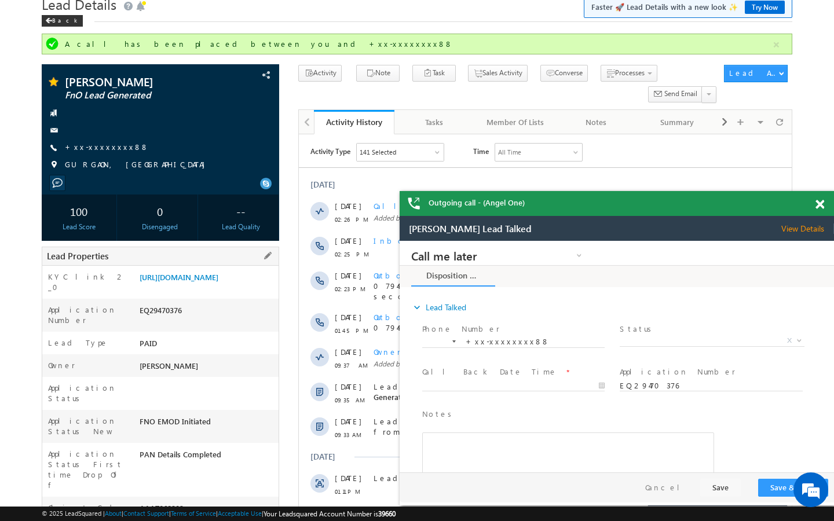
scroll to position [0, 0]
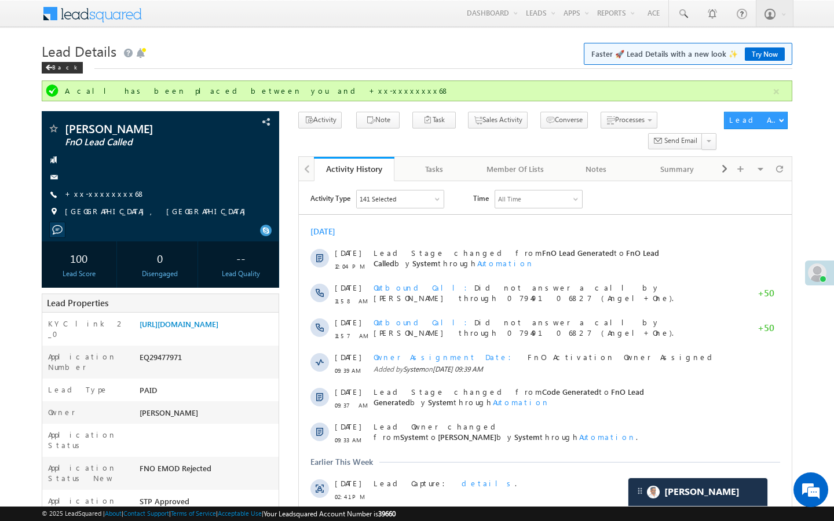
scroll to position [6662, 0]
click at [97, 193] on link "+xx-xxxxxxxx68" at bounding box center [105, 194] width 80 height 10
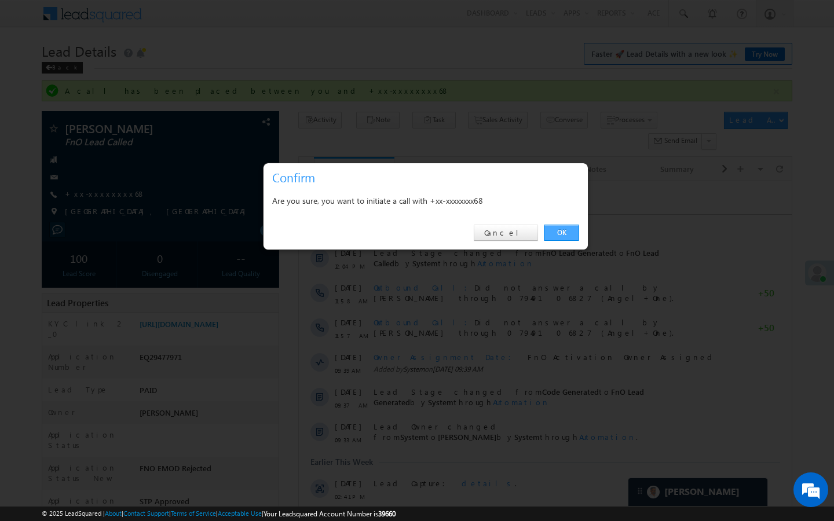
click at [562, 237] on link "OK" at bounding box center [561, 233] width 35 height 16
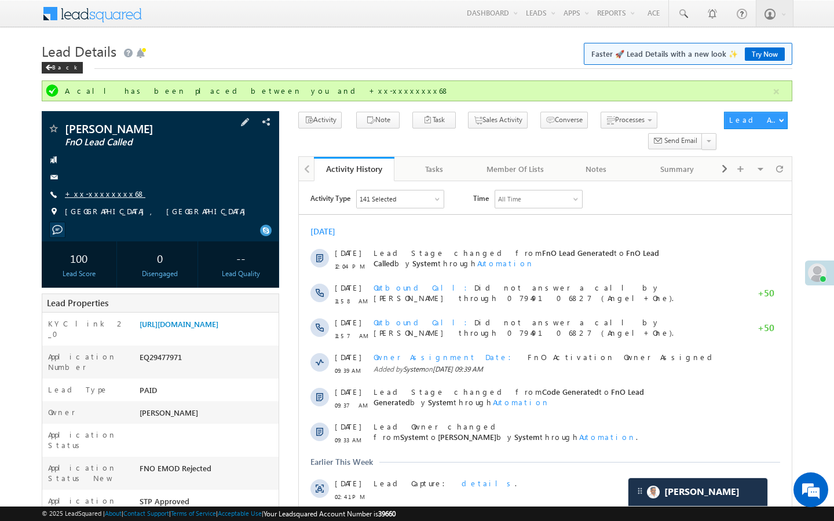
click at [110, 190] on link "+xx-xxxxxxxx68" at bounding box center [105, 194] width 80 height 10
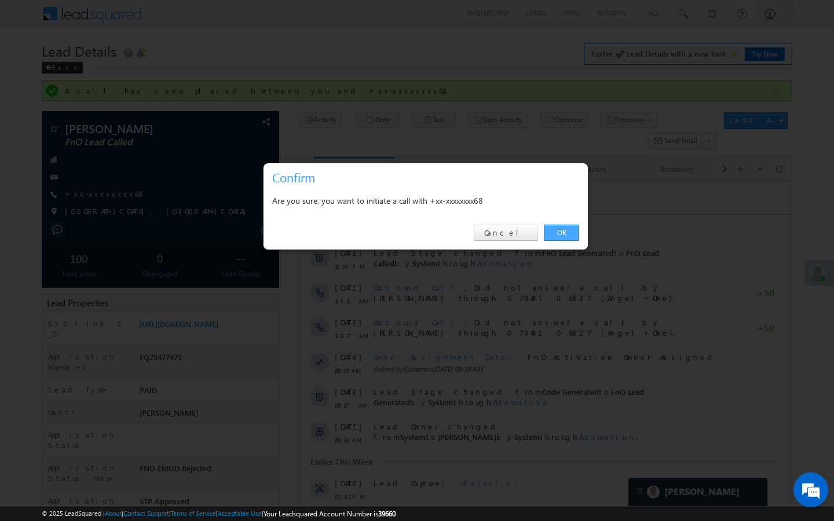
click at [553, 232] on link "OK" at bounding box center [561, 233] width 35 height 16
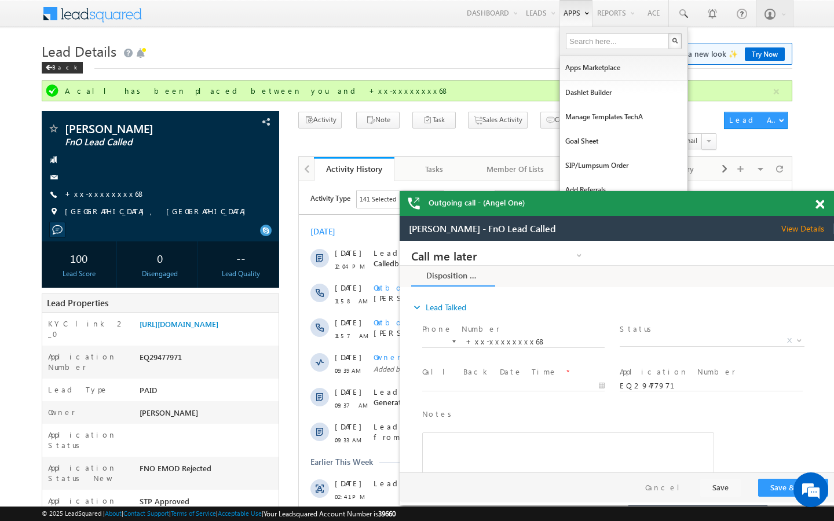
scroll to position [0, 0]
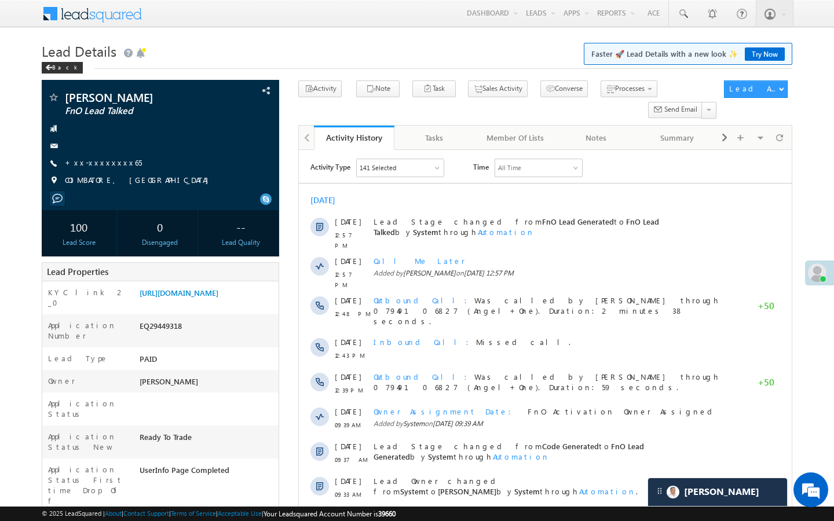
scroll to position [6003, 0]
click at [113, 163] on link "+xx-xxxxxxxx65" at bounding box center [103, 162] width 77 height 10
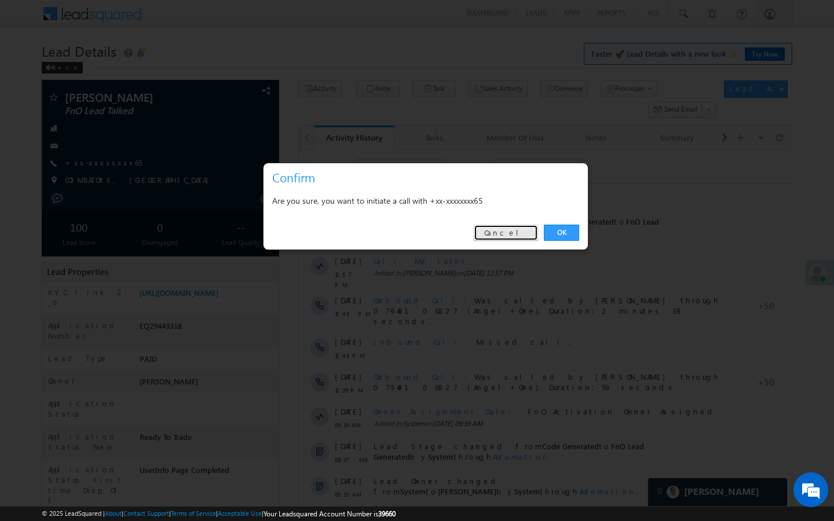
click at [513, 233] on link "Cancel" at bounding box center [506, 233] width 64 height 16
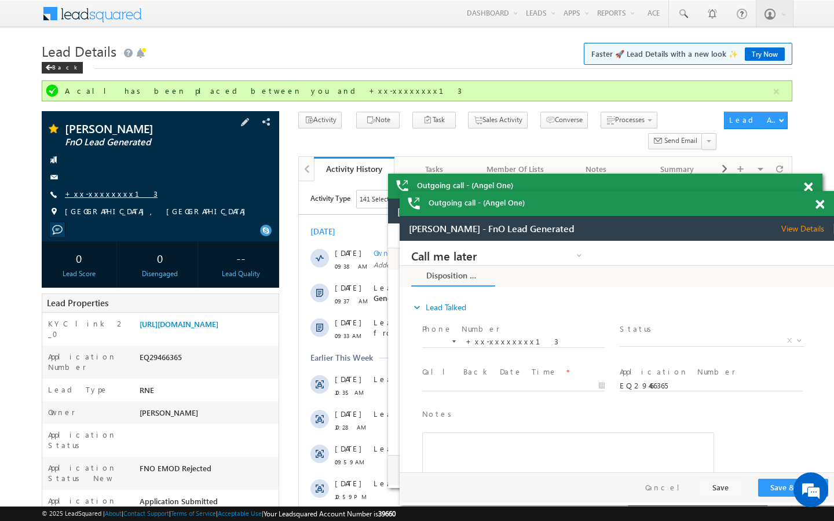
click at [98, 191] on link "+xx-xxxxxxxx13" at bounding box center [111, 194] width 93 height 10
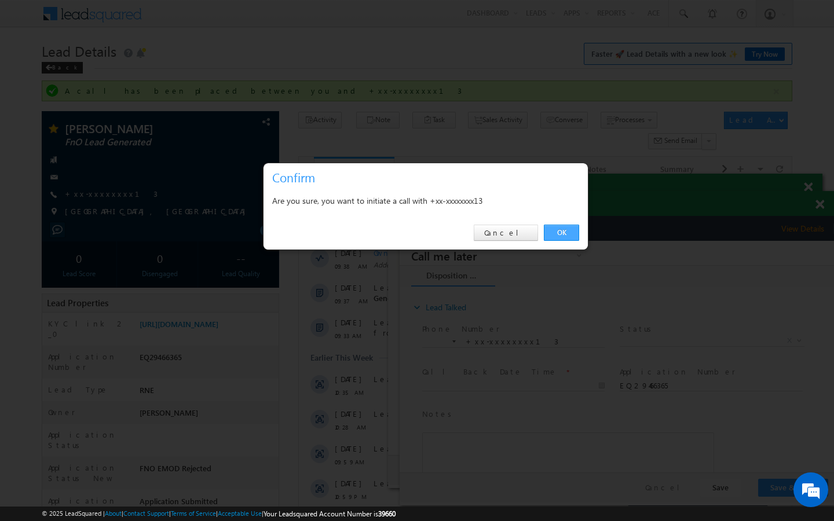
click at [562, 229] on link "OK" at bounding box center [561, 233] width 35 height 16
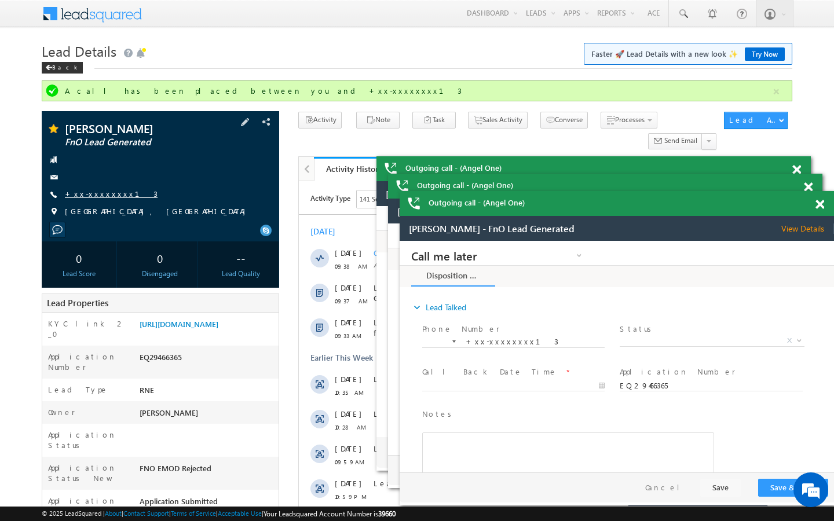
click at [108, 195] on link "+xx-xxxxxxxx13" at bounding box center [111, 194] width 93 height 10
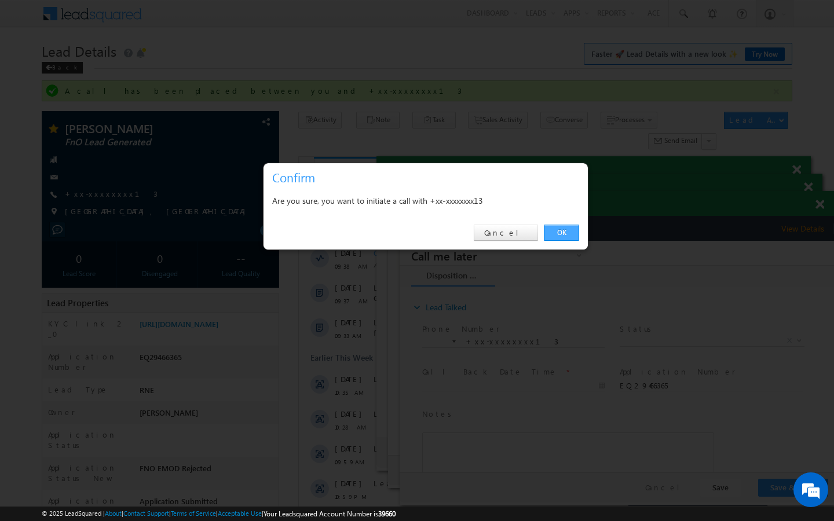
click at [572, 239] on link "OK" at bounding box center [561, 233] width 35 height 16
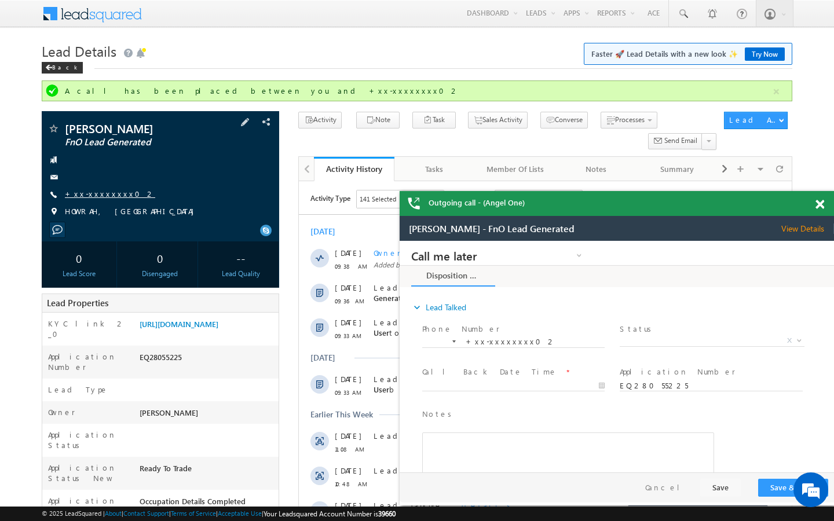
click at [112, 193] on link "+xx-xxxxxxxx02" at bounding box center [110, 194] width 90 height 10
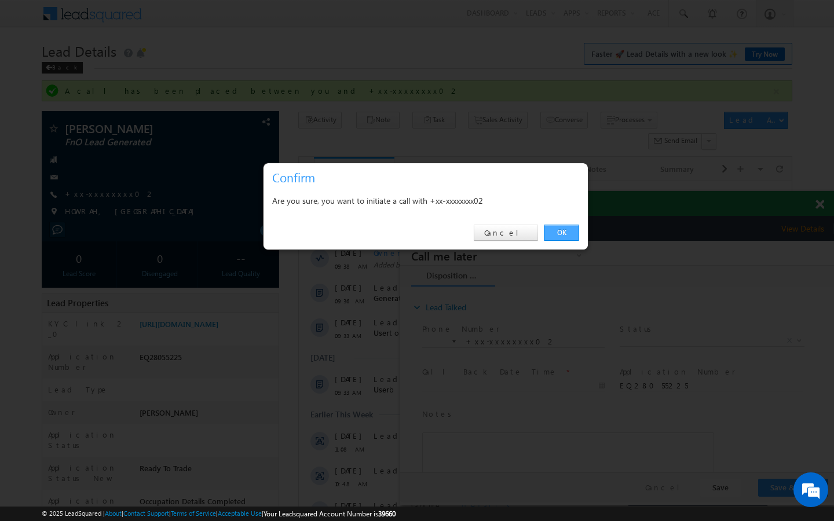
click at [552, 234] on link "OK" at bounding box center [561, 233] width 35 height 16
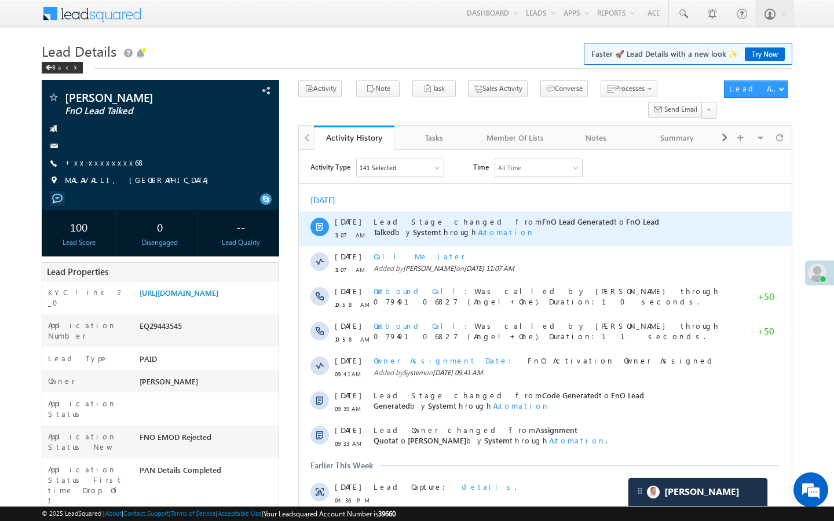
scroll to position [6401, 0]
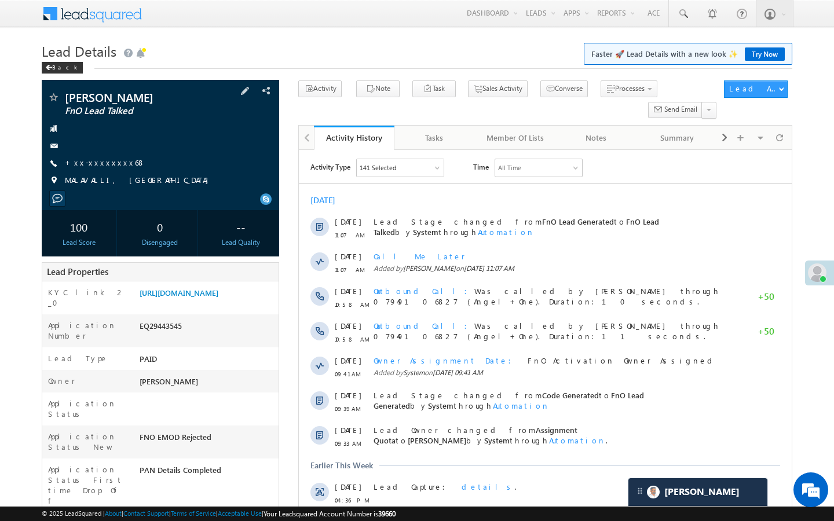
click at [90, 156] on div "Nandan Gowda FnO Lead Talked +xx-xxxxxxxx68" at bounding box center [160, 141] width 226 height 101
click at [91, 159] on link "+xx-xxxxxxxx68" at bounding box center [105, 162] width 80 height 10
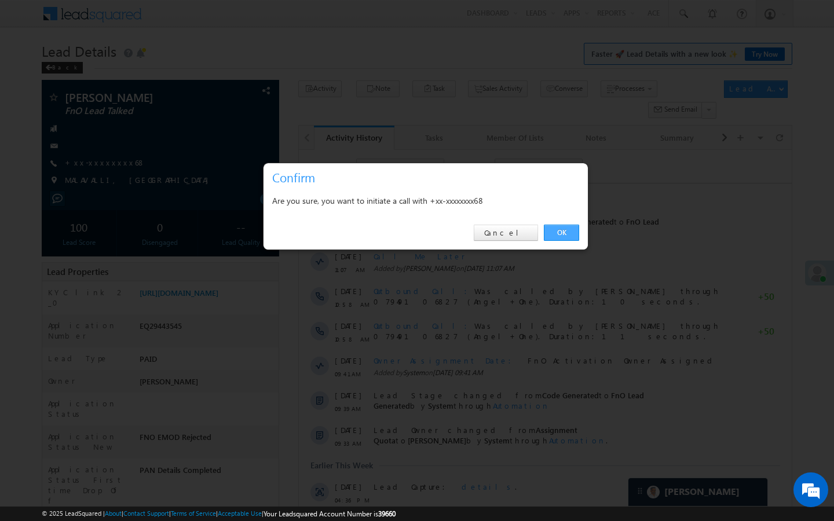
click at [570, 231] on link "OK" at bounding box center [561, 233] width 35 height 16
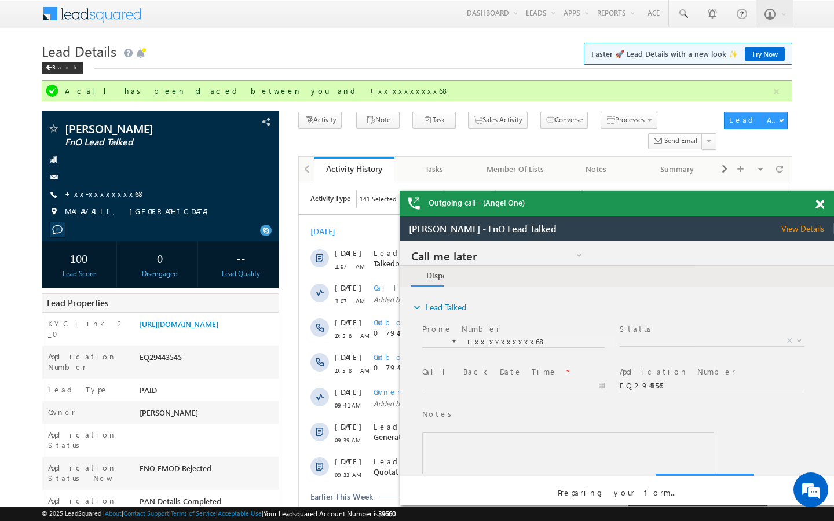
scroll to position [0, 0]
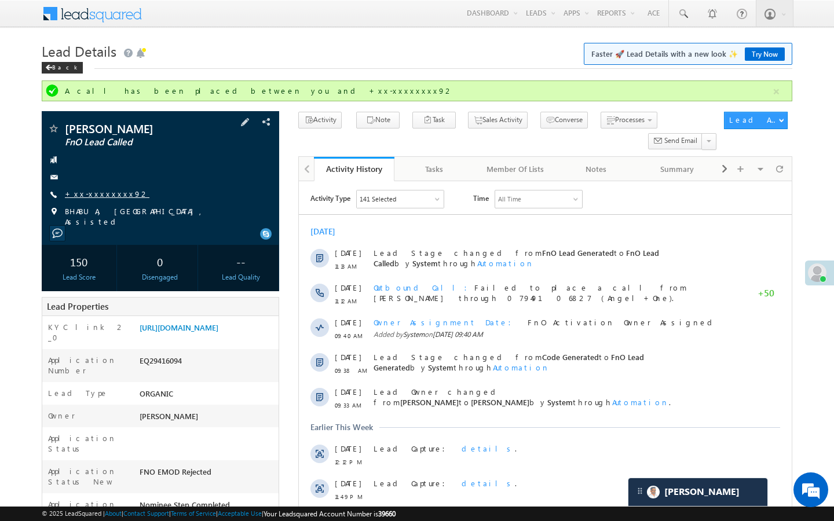
scroll to position [6401, 0]
click at [109, 190] on link "+xx-xxxxxxxx92" at bounding box center [107, 194] width 85 height 10
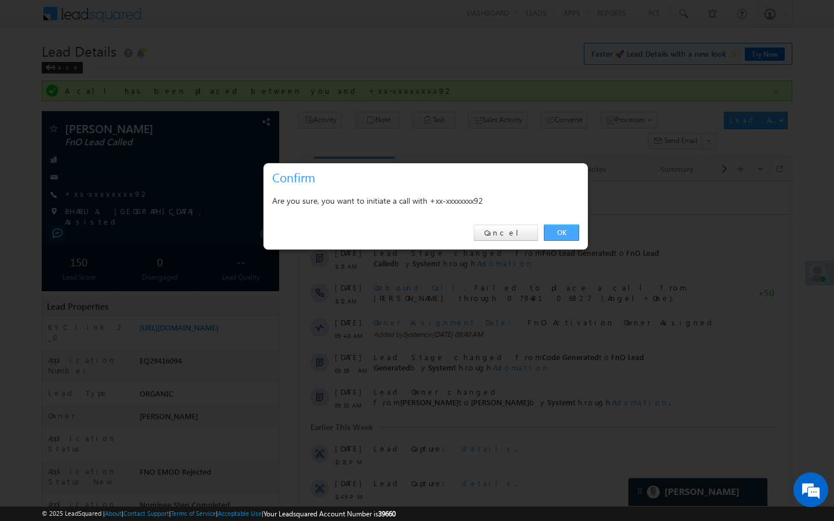
click at [559, 240] on link "OK" at bounding box center [561, 233] width 35 height 16
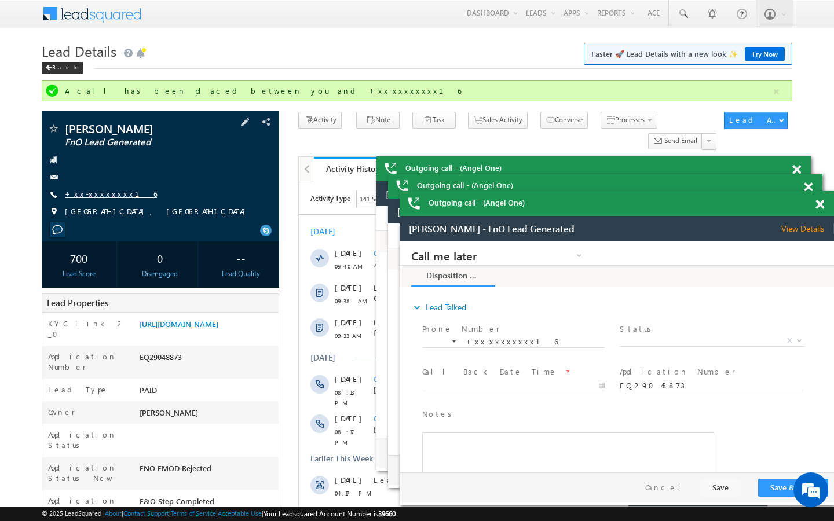
click at [98, 197] on link "+xx-xxxxxxxx16" at bounding box center [111, 194] width 92 height 10
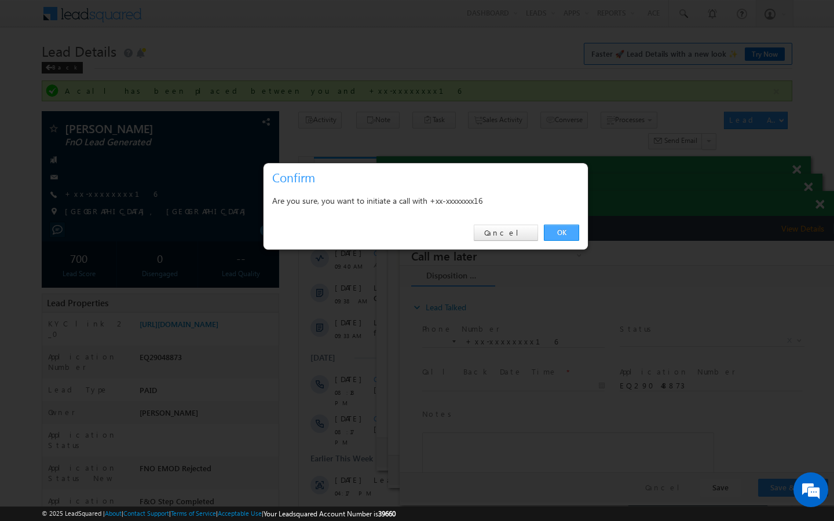
click at [546, 232] on link "OK" at bounding box center [561, 233] width 35 height 16
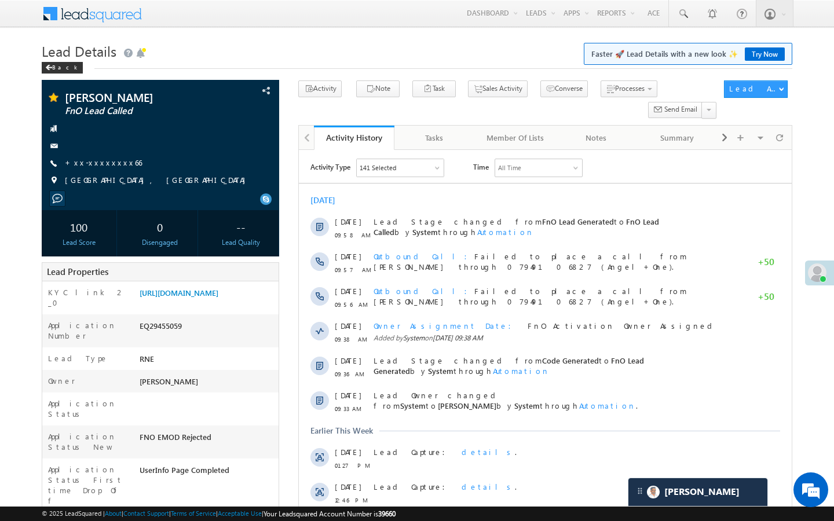
scroll to position [7044, 0]
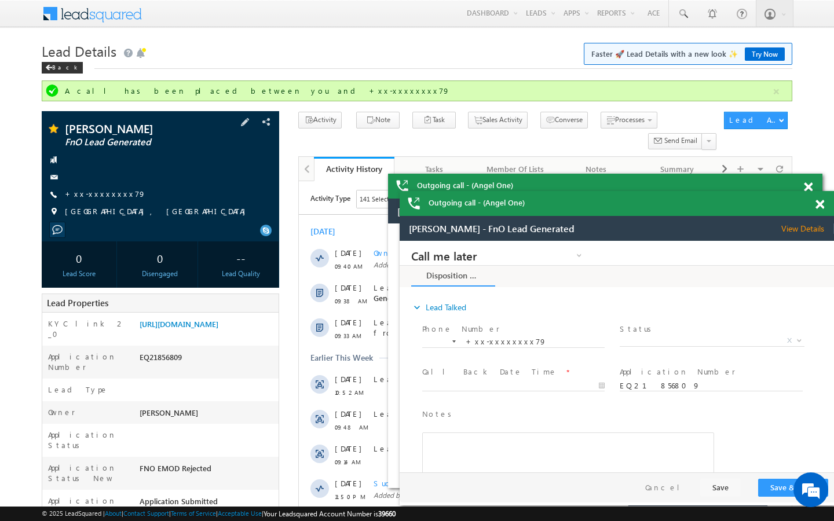
drag, startPoint x: 0, startPoint y: 0, endPoint x: 94, endPoint y: 188, distance: 209.7
click at [94, 185] on div "Aryan kerkar FnO Lead Generated +xx-xxxxxxxx79 NORTH GOA, GOA" at bounding box center [160, 173] width 226 height 101
click at [100, 196] on link "+xx-xxxxxxxx79" at bounding box center [105, 194] width 81 height 10
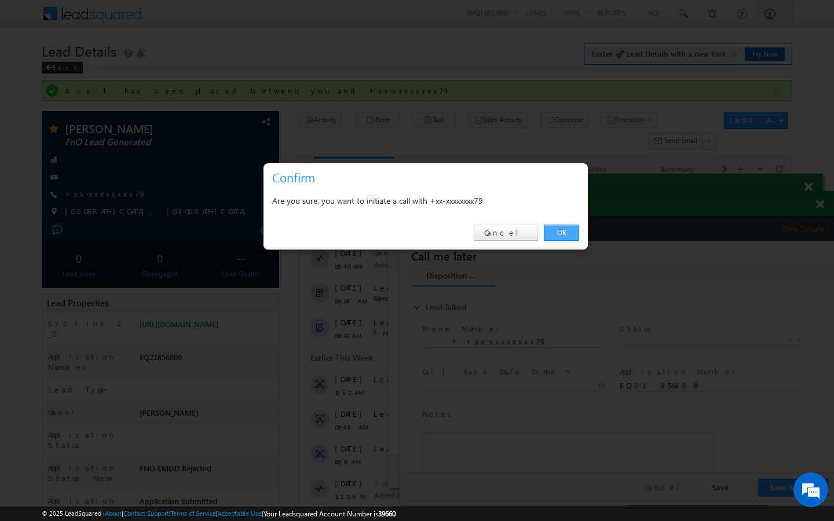
click at [570, 239] on link "OK" at bounding box center [561, 233] width 35 height 16
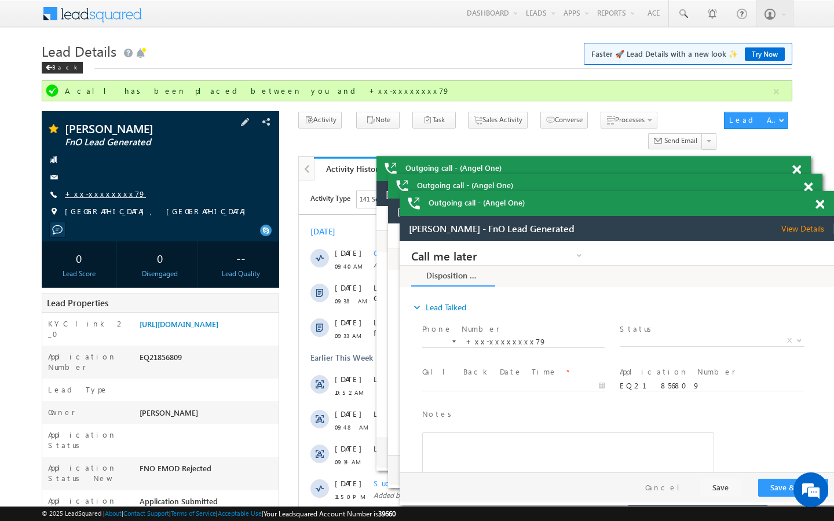
click at [101, 196] on link "+xx-xxxxxxxx79" at bounding box center [105, 194] width 81 height 10
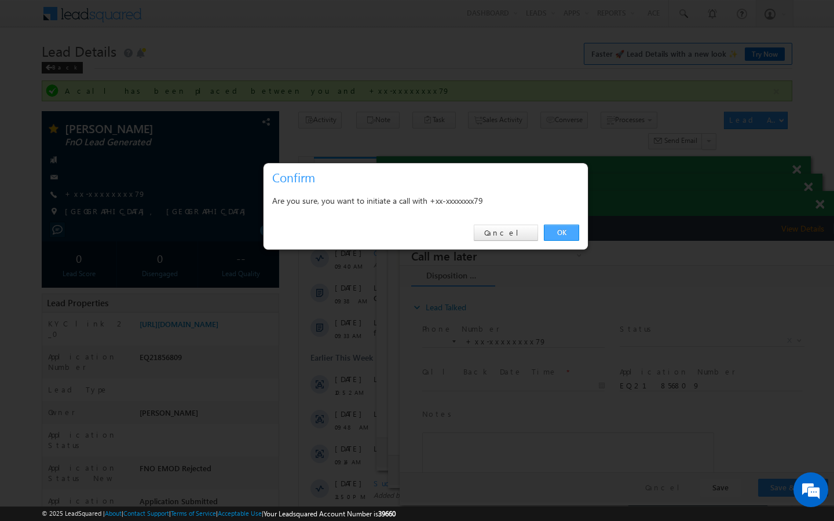
click at [569, 228] on link "OK" at bounding box center [561, 233] width 35 height 16
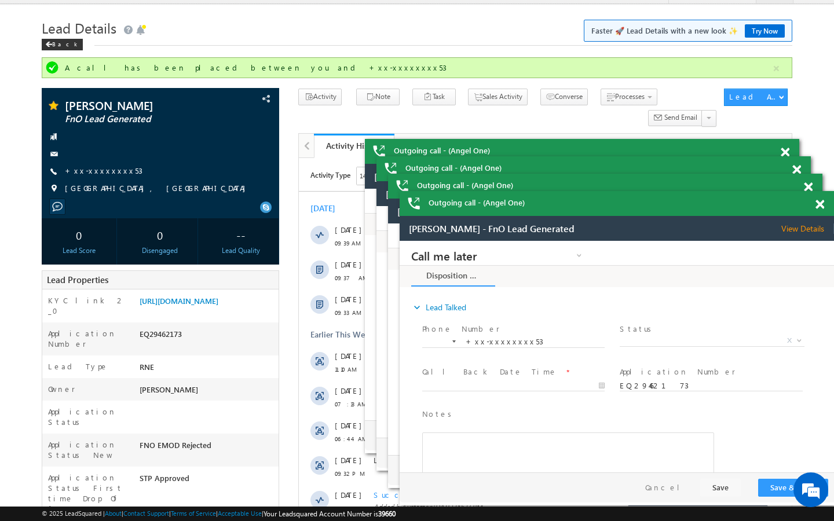
scroll to position [6814, 0]
click at [116, 172] on div "+xx-xxxxxxxx53" at bounding box center [160, 172] width 226 height 12
click at [100, 174] on link "+xx-xxxxxxxx53" at bounding box center [104, 171] width 78 height 10
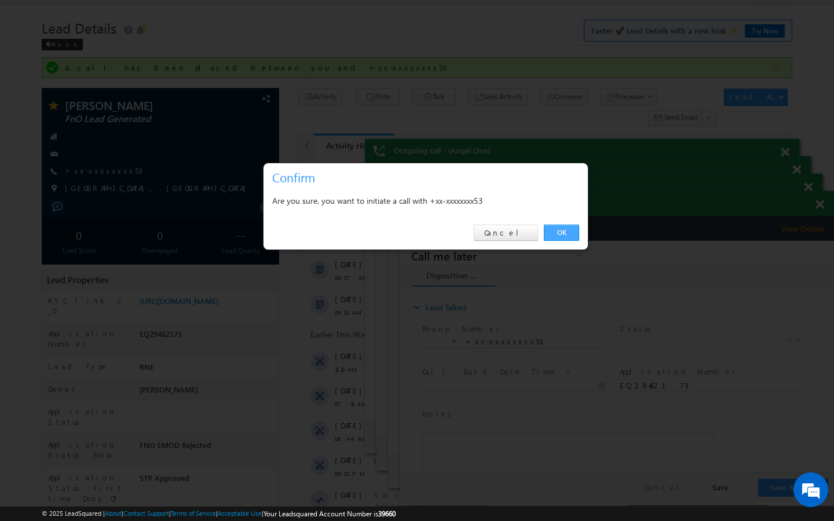
click at [559, 229] on link "OK" at bounding box center [561, 233] width 35 height 16
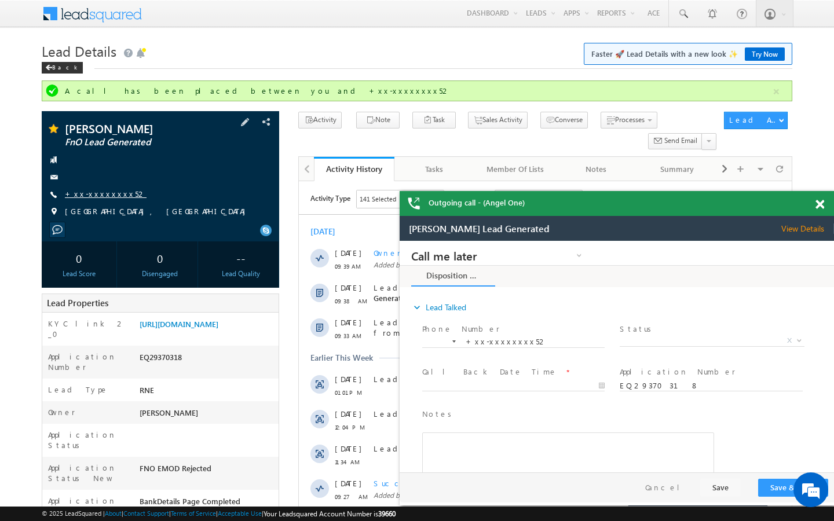
click at [98, 195] on link "+xx-xxxxxxxx52" at bounding box center [106, 194] width 82 height 10
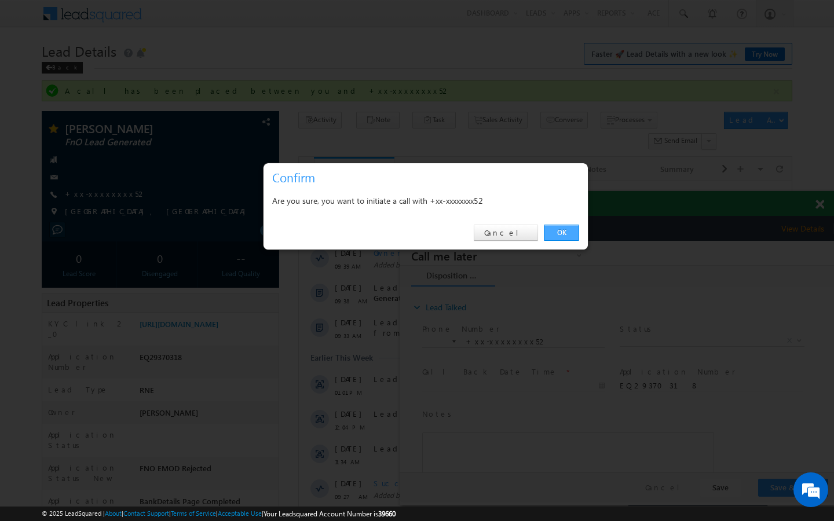
click at [559, 236] on link "OK" at bounding box center [561, 233] width 35 height 16
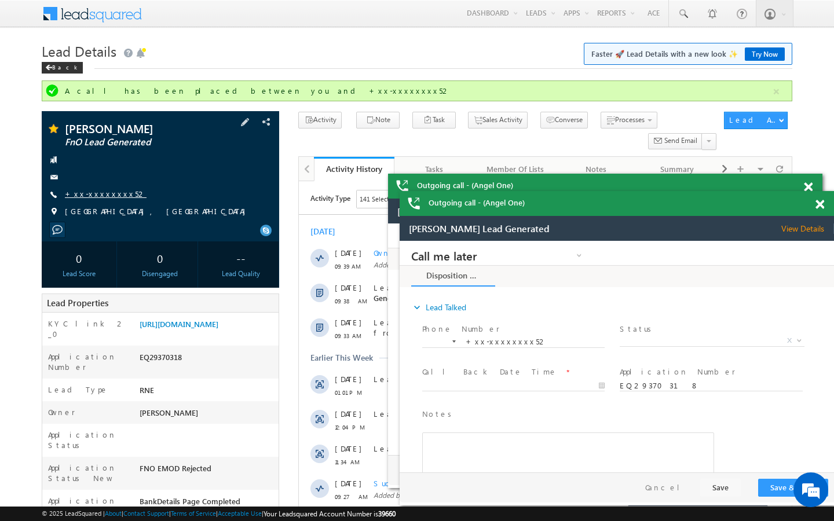
click at [106, 194] on link "+xx-xxxxxxxx52" at bounding box center [106, 194] width 82 height 10
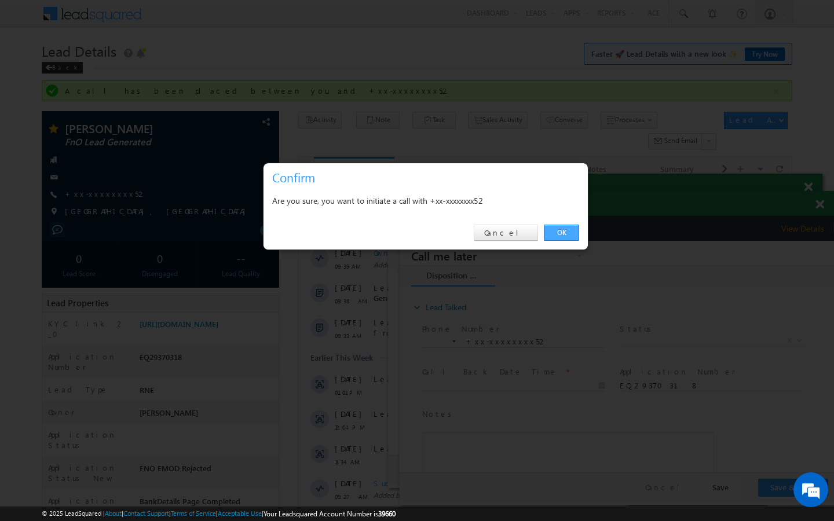
click at [559, 226] on link "OK" at bounding box center [561, 233] width 35 height 16
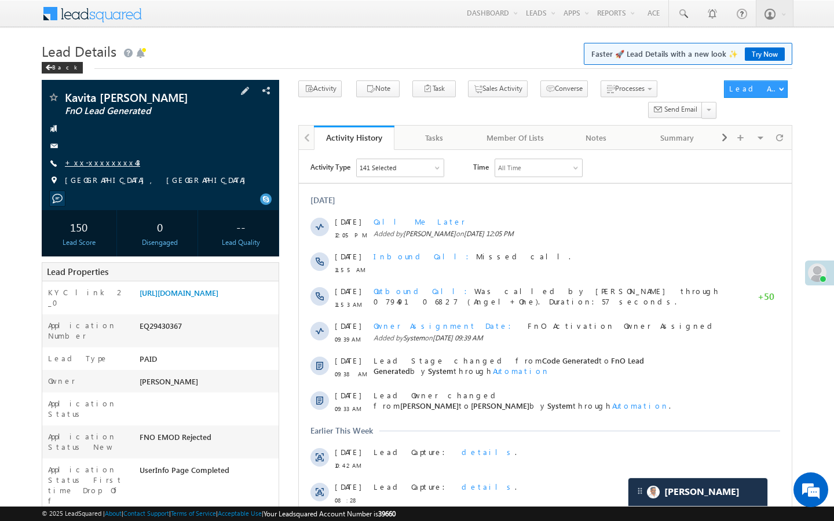
scroll to position [6401, 0]
click at [109, 164] on link "+xx-xxxxxxxx43" at bounding box center [102, 162] width 75 height 10
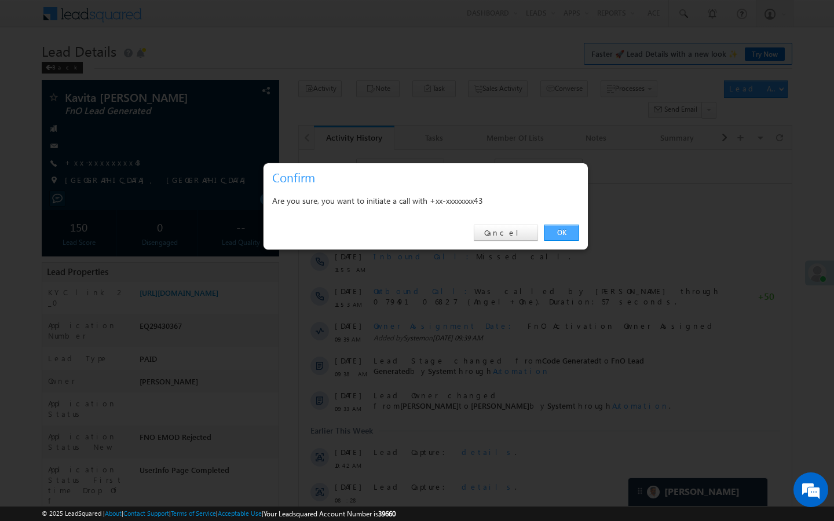
click at [563, 232] on link "OK" at bounding box center [561, 233] width 35 height 16
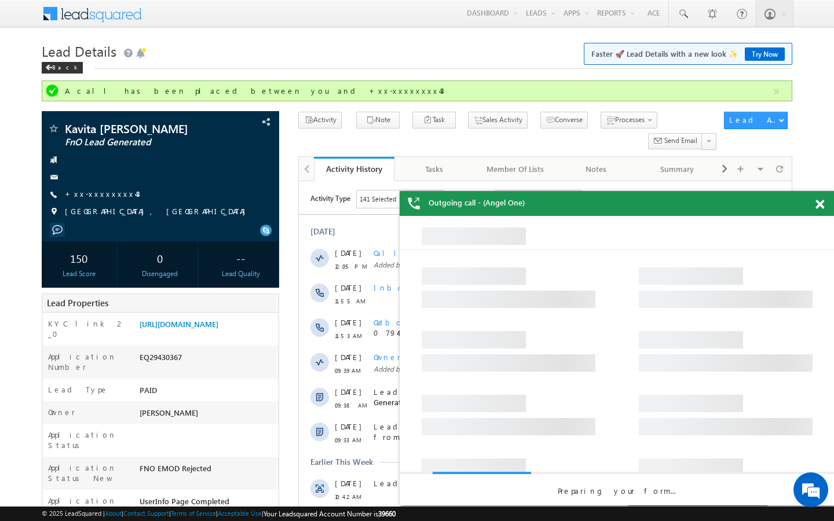
scroll to position [0, 0]
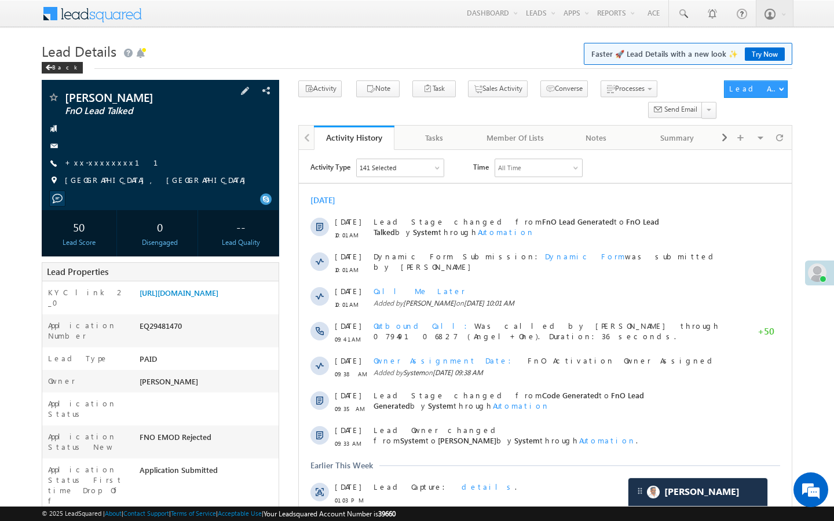
scroll to position [6401, 0]
click at [101, 168] on span "+xx-xxxxxxxx11" at bounding box center [118, 163] width 107 height 12
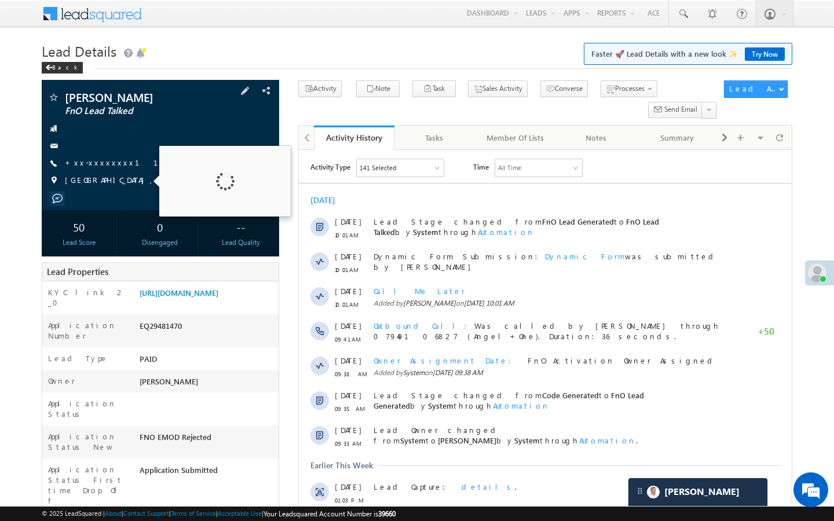
click at [110, 168] on span "+xx-xxxxxxxx11" at bounding box center [118, 163] width 107 height 12
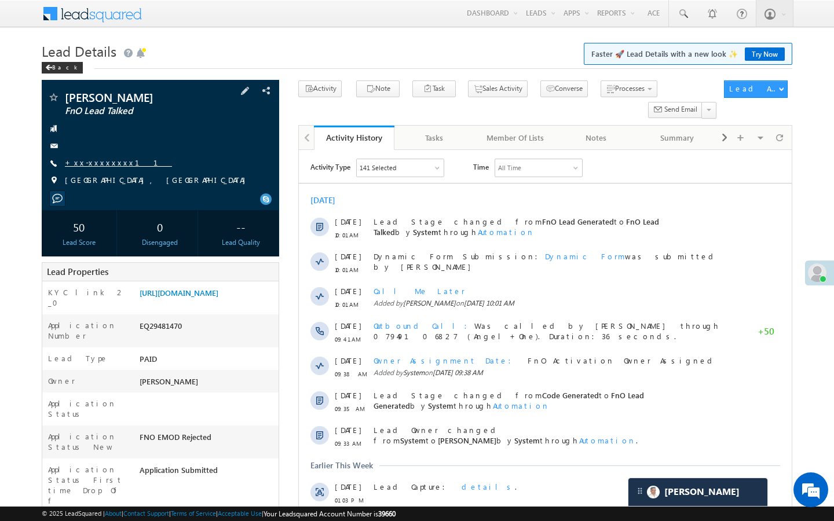
click at [109, 166] on link "+xx-xxxxxxxx11" at bounding box center [118, 162] width 107 height 10
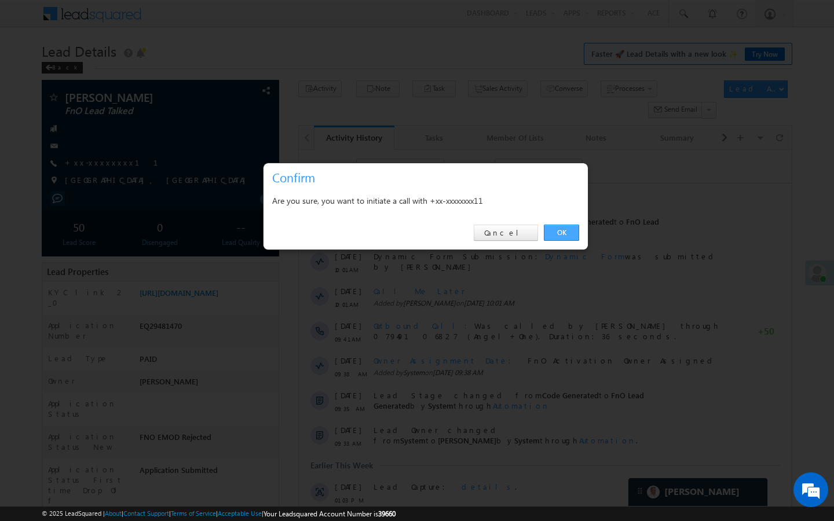
click at [559, 232] on link "OK" at bounding box center [561, 233] width 35 height 16
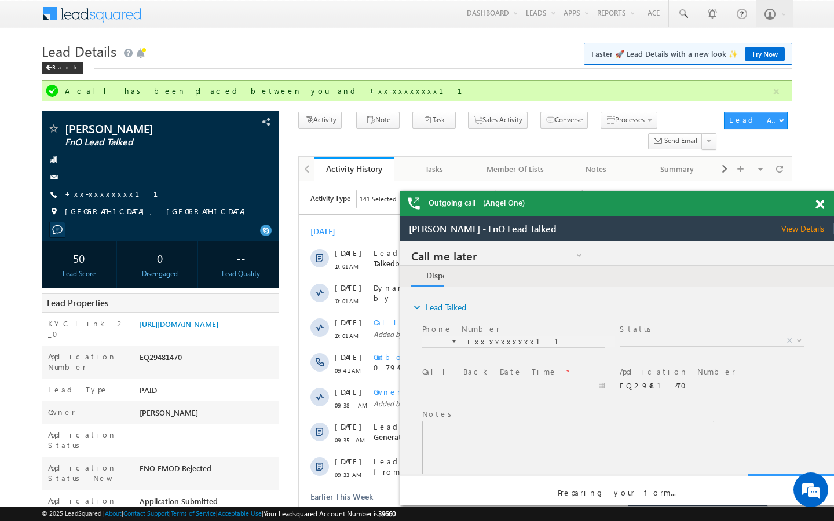
scroll to position [0, 0]
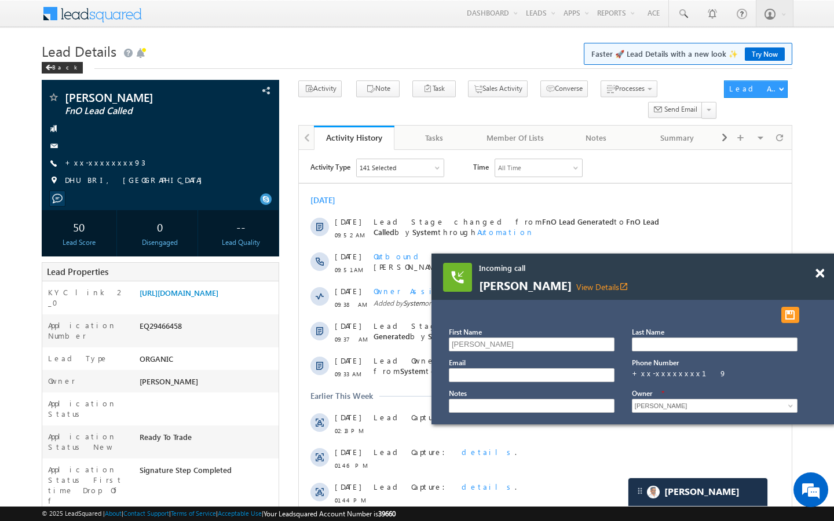
scroll to position [7018, 0]
